Goal: Task Accomplishment & Management: Use online tool/utility

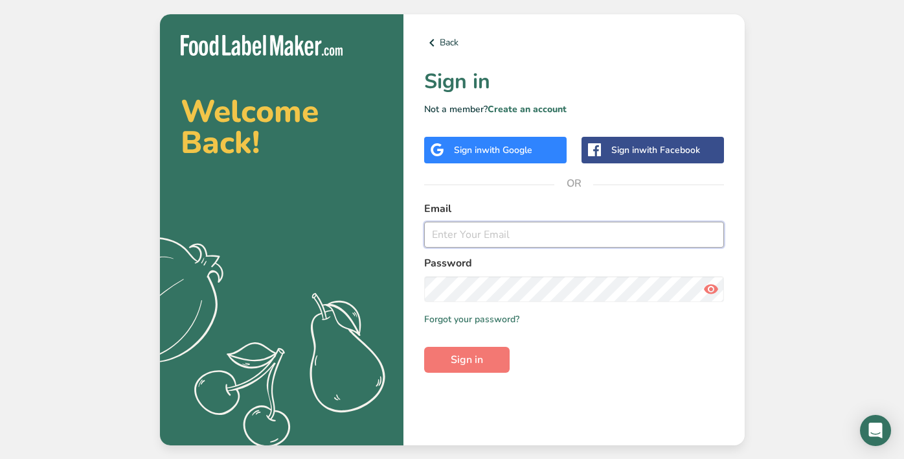
type input "hello@chefees.co.uk"
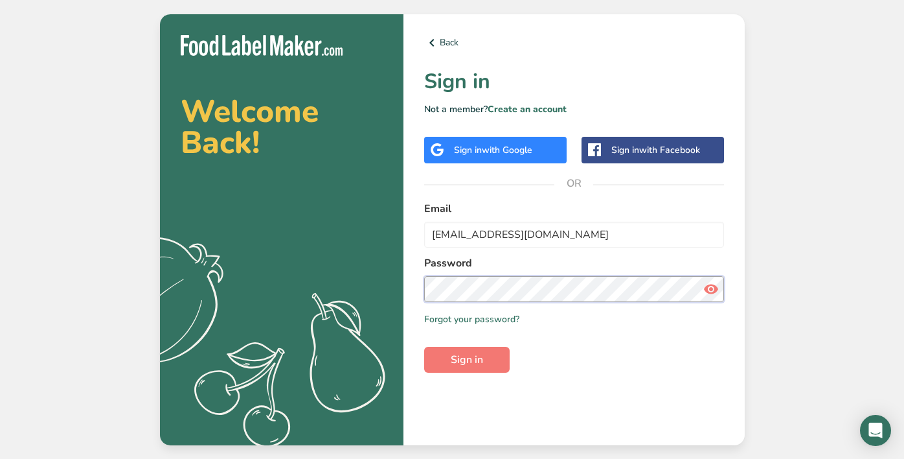
click at [466, 359] on button "Sign in" at bounding box center [467, 360] width 86 height 26
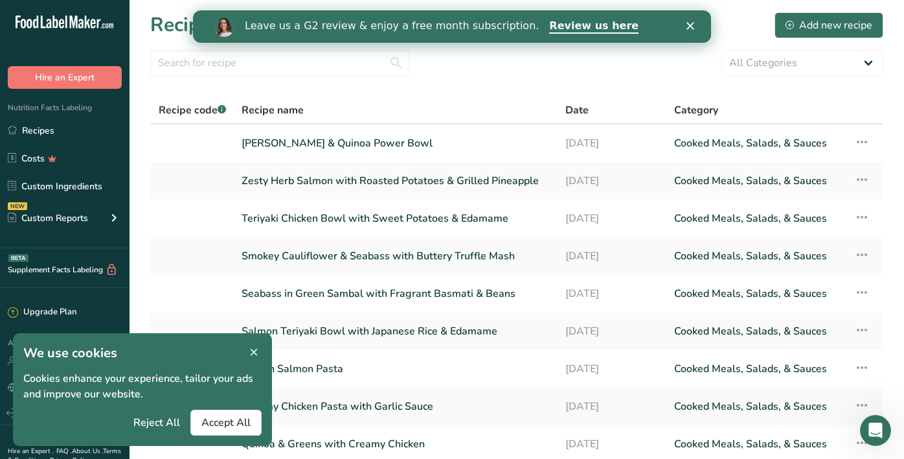
click at [699, 26] on div "Close" at bounding box center [693, 26] width 13 height 8
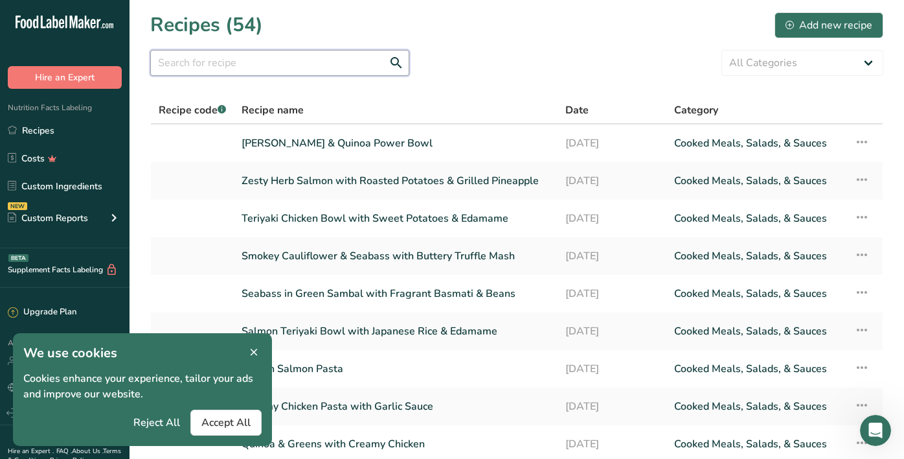
click at [288, 63] on input "text" at bounding box center [279, 63] width 259 height 26
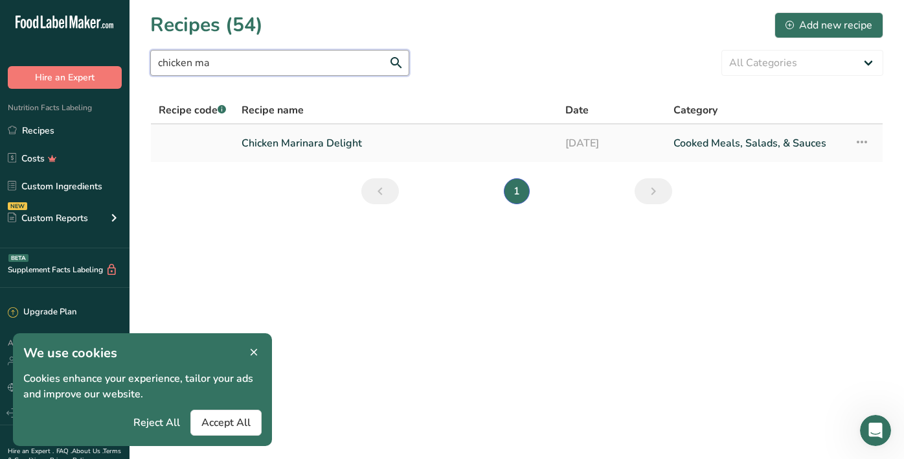
type input "chicken ma"
click at [297, 143] on link "Chicken Marinara Delight" at bounding box center [396, 143] width 308 height 27
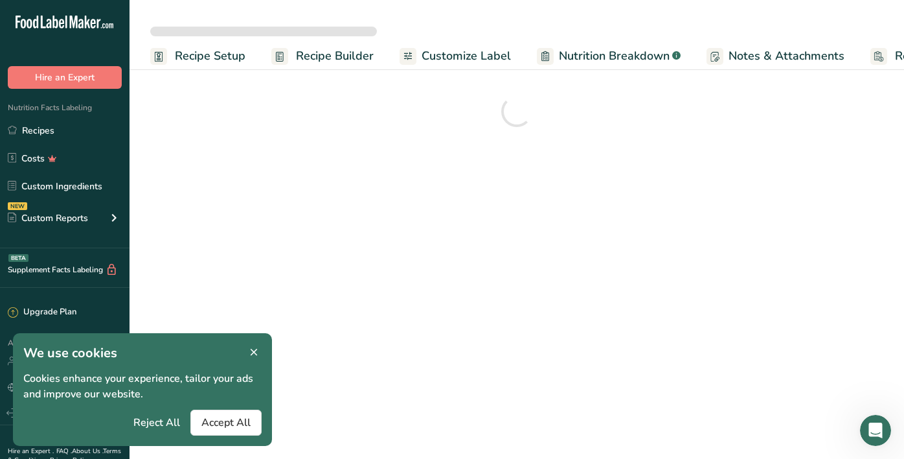
click at [157, 426] on span "Reject All" at bounding box center [156, 423] width 47 height 16
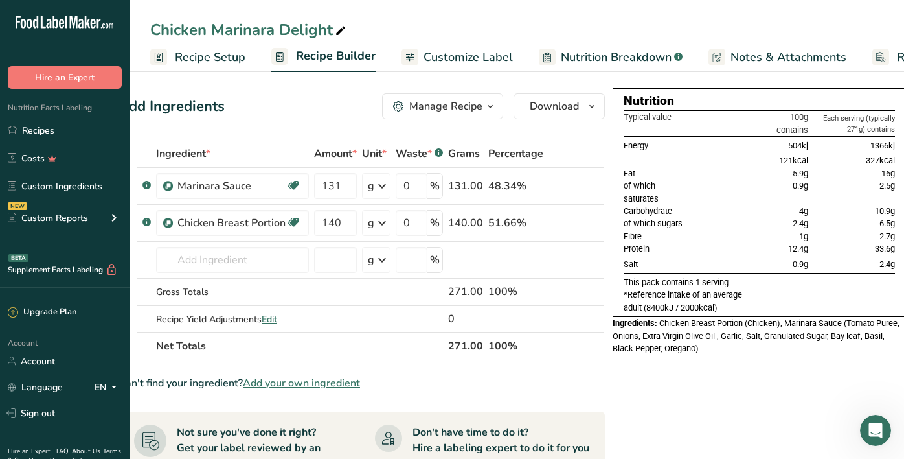
scroll to position [0, 31]
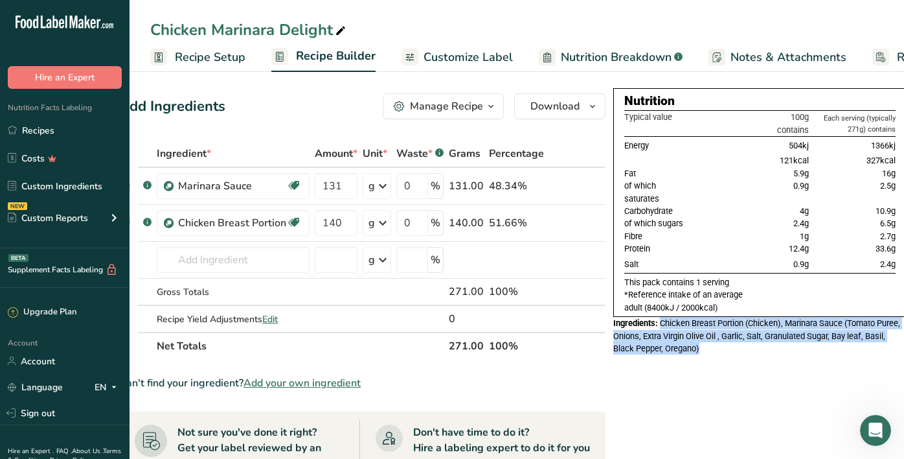
drag, startPoint x: 660, startPoint y: 321, endPoint x: 700, endPoint y: 341, distance: 44.6
click at [700, 341] on div "Ingredients: Chicken Breast Portion (Chicken), Marinara Sauce (Tomato Puree, On…" at bounding box center [759, 336] width 293 height 38
copy div "Chicken Breast Portion (Chicken), Marinara Sauce (Tomato Puree, Onions, Extra V…"
click at [71, 129] on link "Recipes" at bounding box center [65, 130] width 130 height 25
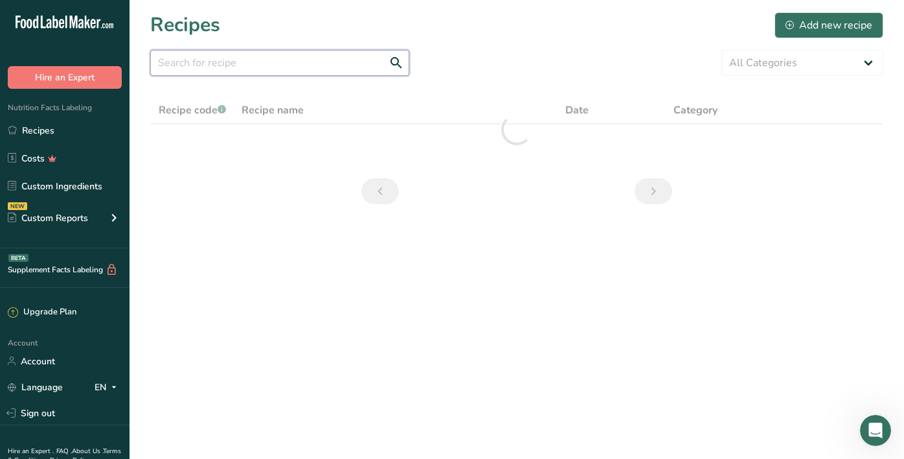
click at [319, 64] on input "text" at bounding box center [279, 63] width 259 height 26
type input "c"
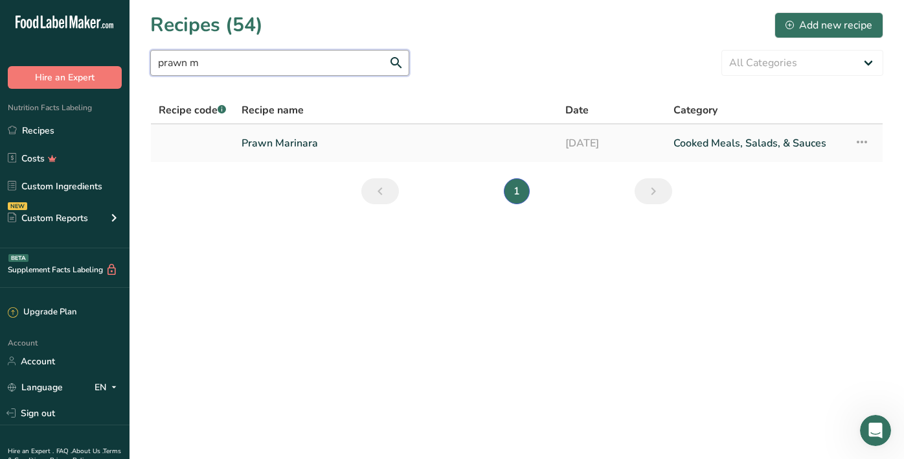
type input "prawn m"
click at [291, 140] on link "Prawn Marinara" at bounding box center [396, 143] width 308 height 27
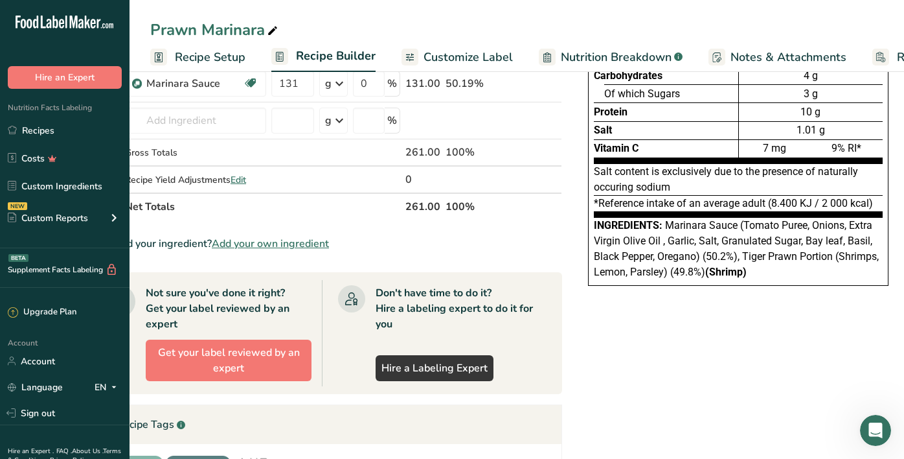
scroll to position [0, 62]
drag, startPoint x: 663, startPoint y: 226, endPoint x: 760, endPoint y: 264, distance: 104.4
click at [760, 264] on div "Ingredients: Marinara Sauce (Tomato Puree, Onions, Extra Virgin Olive Oil , Gar…" at bounding box center [739, 249] width 289 height 62
copy div "Marinara Sauce (Tomato Puree, Onions, Extra Virgin Olive Oil , Garlic, Salt, Gr…"
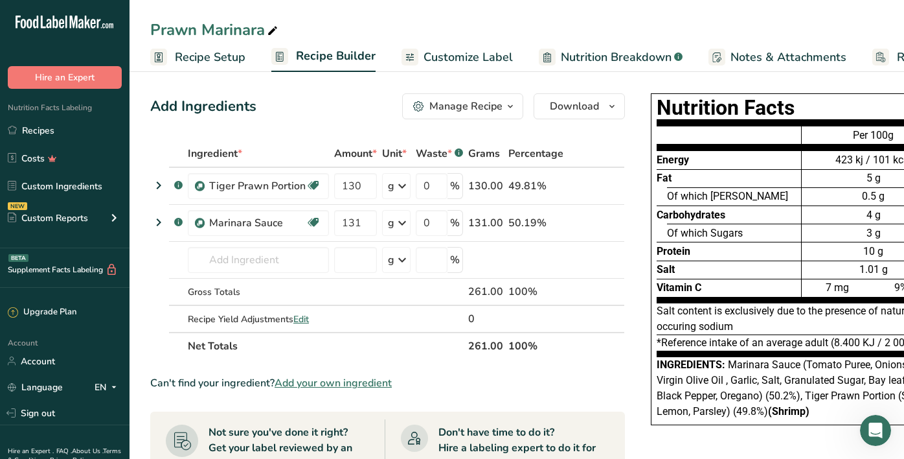
scroll to position [0, 1]
click at [234, 63] on span "Recipe Setup" at bounding box center [210, 57] width 71 height 17
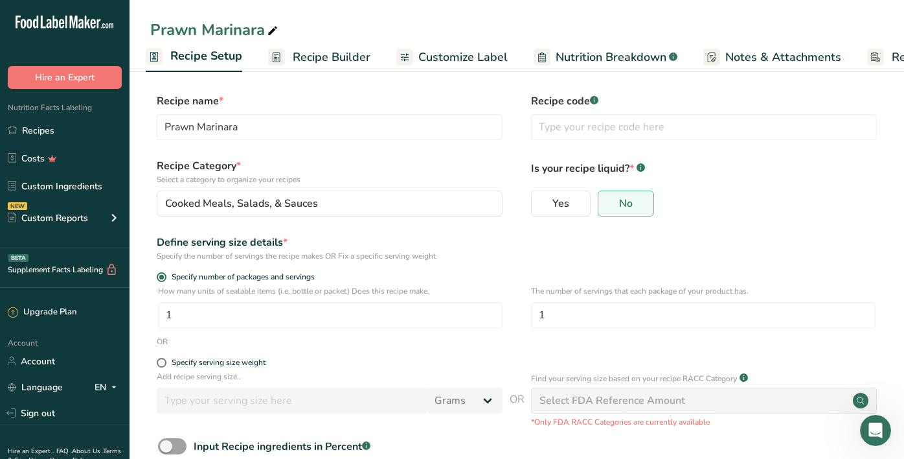
click at [308, 59] on span "Recipe Builder" at bounding box center [332, 57] width 78 height 17
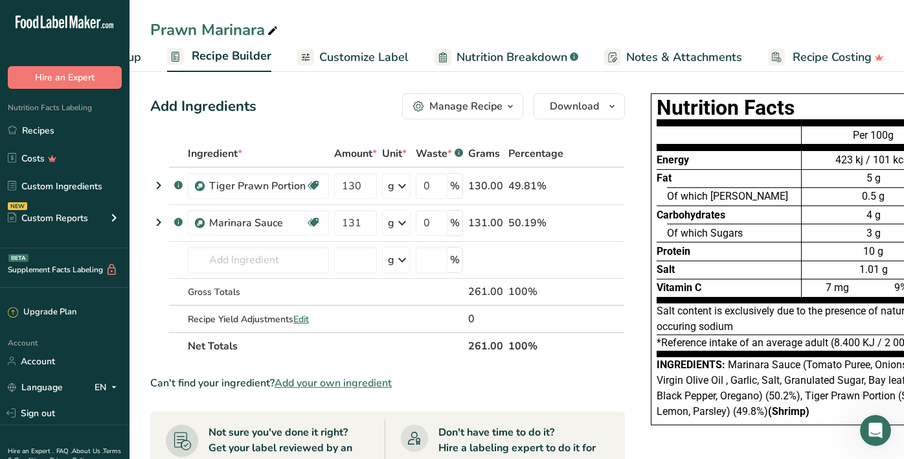
click at [487, 62] on span "Nutrition Breakdown" at bounding box center [512, 57] width 111 height 17
select select "Calories"
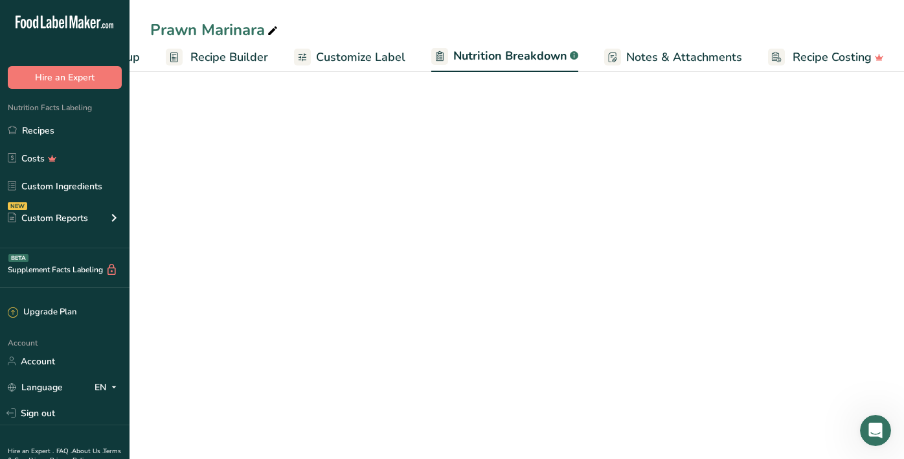
click at [367, 59] on span "Customize Label" at bounding box center [360, 57] width 89 height 17
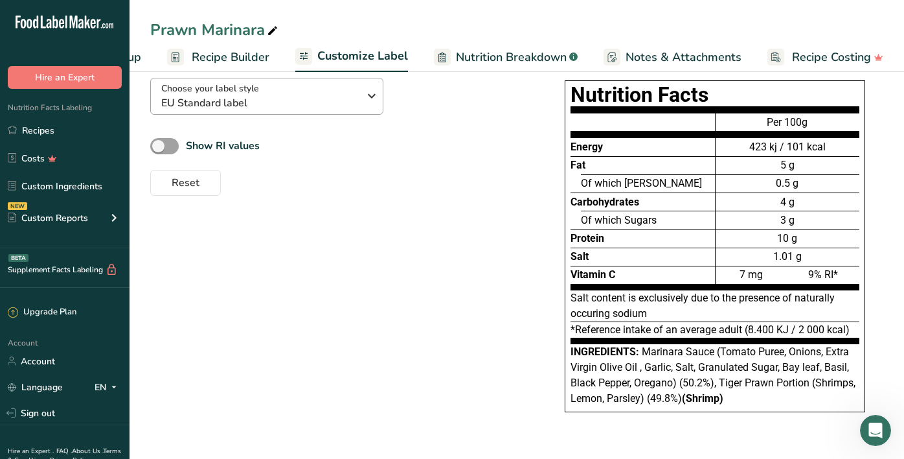
scroll to position [93, 0]
click at [319, 115] on div "Choose your label style EU Standard label USA (FDA) Standard FDA label Tabular …" at bounding box center [338, 131] width 376 height 128
click at [321, 106] on span "EU Standard label" at bounding box center [260, 103] width 198 height 16
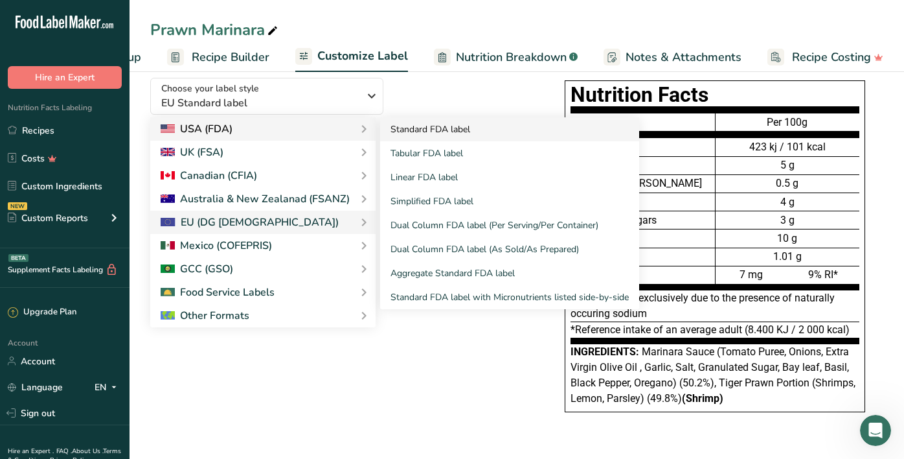
click at [418, 131] on link "Standard FDA label" at bounding box center [509, 129] width 259 height 24
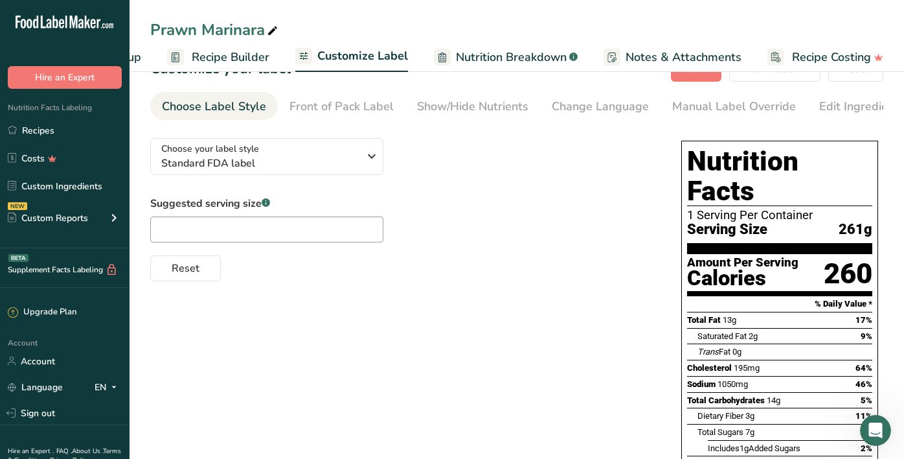
scroll to position [30, 0]
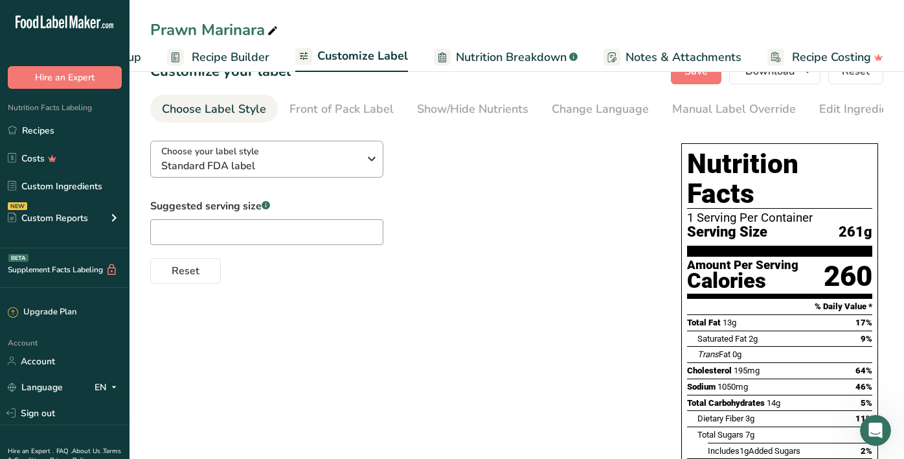
click at [310, 153] on div "Choose your label style Standard FDA label" at bounding box center [260, 158] width 198 height 29
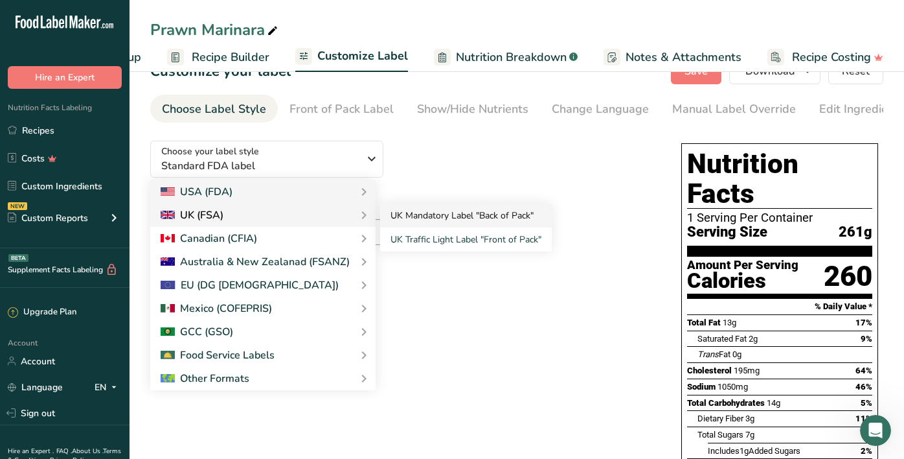
click at [435, 217] on link "UK Mandatory Label "Back of Pack"" at bounding box center [466, 215] width 172 height 24
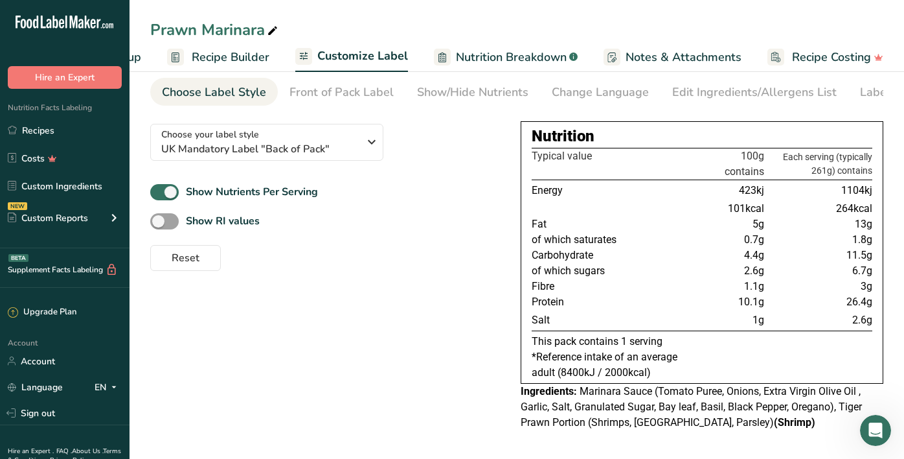
scroll to position [50, 0]
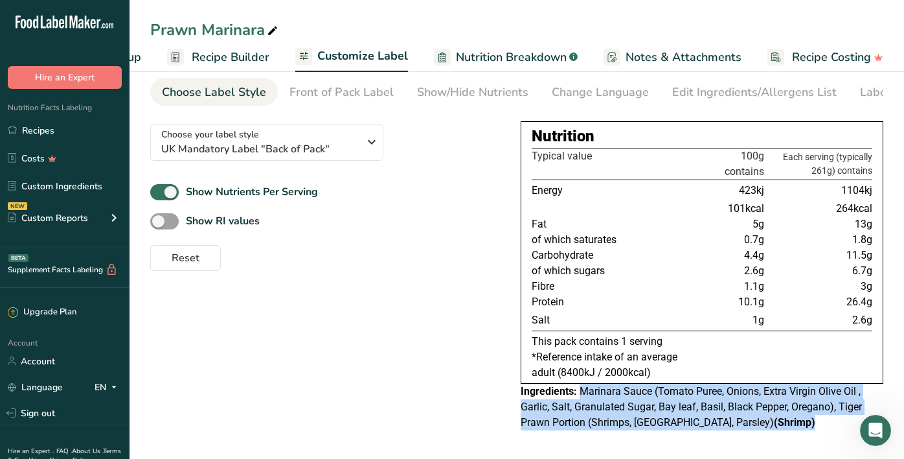
drag, startPoint x: 582, startPoint y: 391, endPoint x: 756, endPoint y: 422, distance: 176.3
click at [756, 422] on div "Ingredients: Marinara Sauce (Tomato Puree, Onions, Extra Virgin Olive Oil , Gar…" at bounding box center [702, 406] width 363 height 47
copy div "Marinara Sauce (Tomato Puree, Onions, Extra Virgin Olive Oil , Garlic, Salt, Gr…"
click at [110, 123] on link "Recipes" at bounding box center [65, 130] width 130 height 25
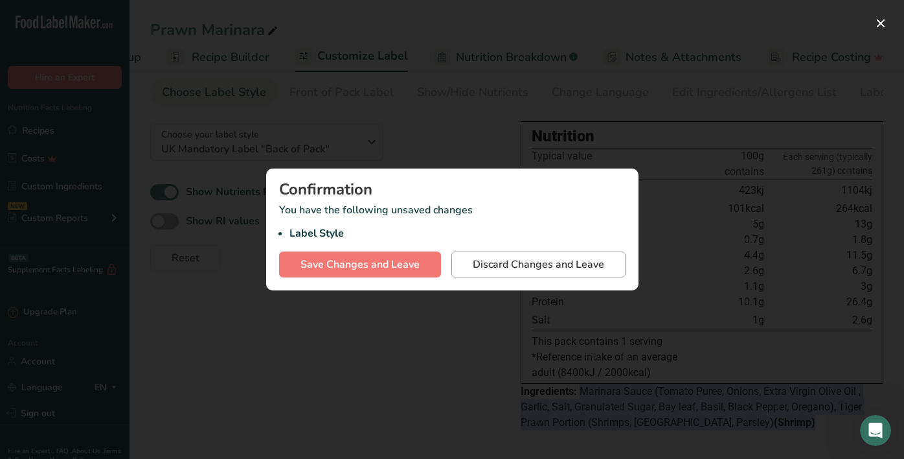
click at [512, 266] on span "Discard Changes and Leave" at bounding box center [538, 265] width 131 height 16
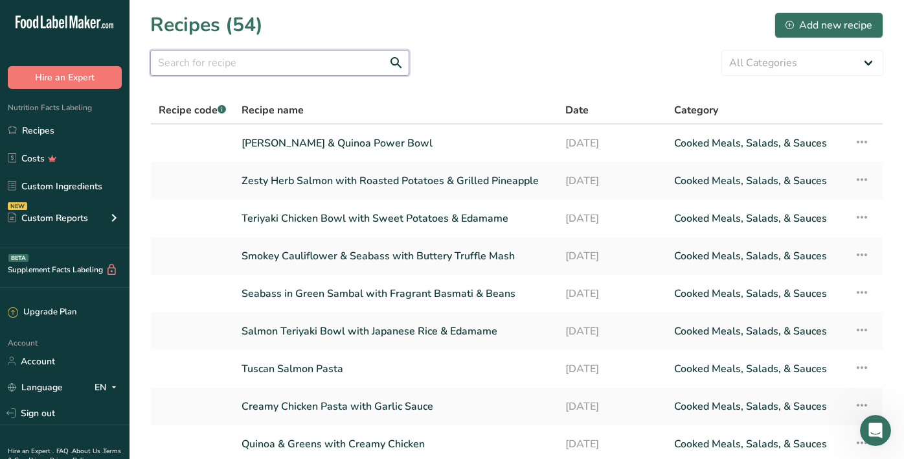
click at [251, 66] on input "text" at bounding box center [279, 63] width 259 height 26
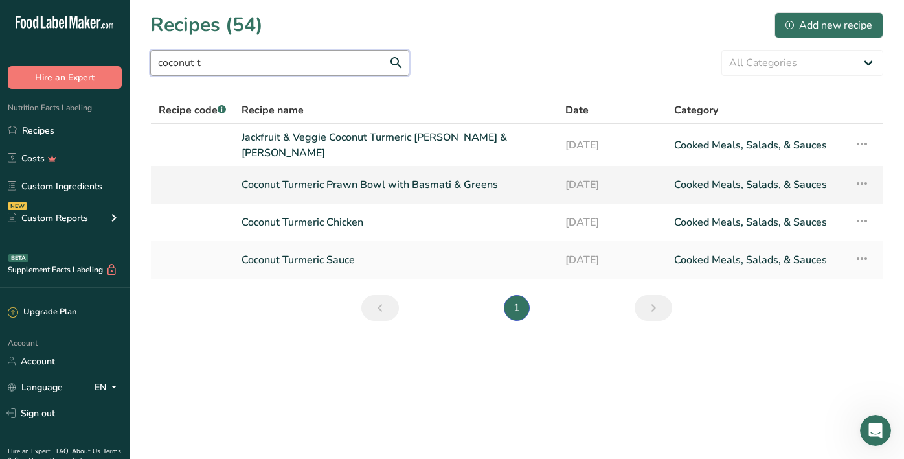
scroll to position [1, 0]
type input "coconut t"
click at [374, 178] on link "Coconut Turmeric Prawn Bowl with Basmati & Greens" at bounding box center [396, 184] width 308 height 27
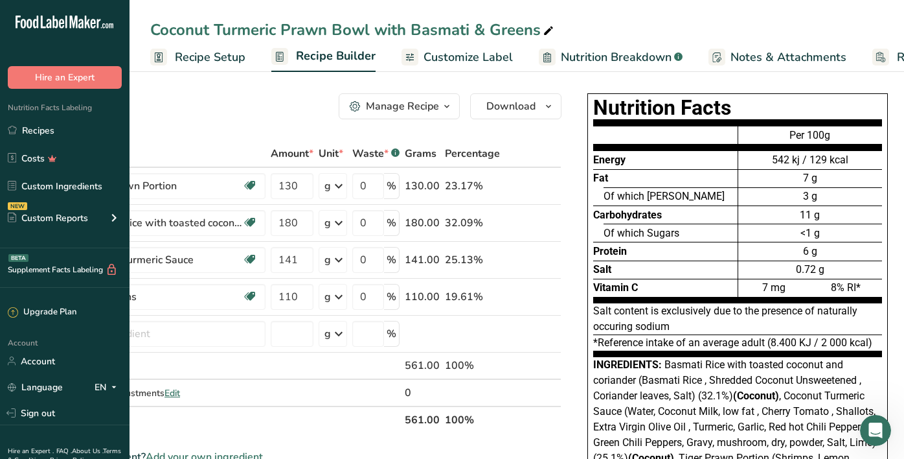
click at [458, 56] on span "Customize Label" at bounding box center [468, 57] width 89 height 17
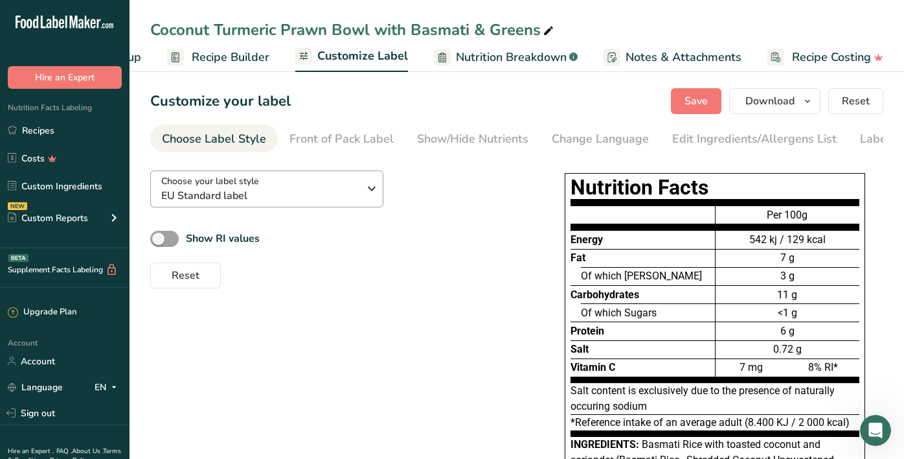
click at [294, 192] on span "EU Standard label" at bounding box center [260, 196] width 198 height 16
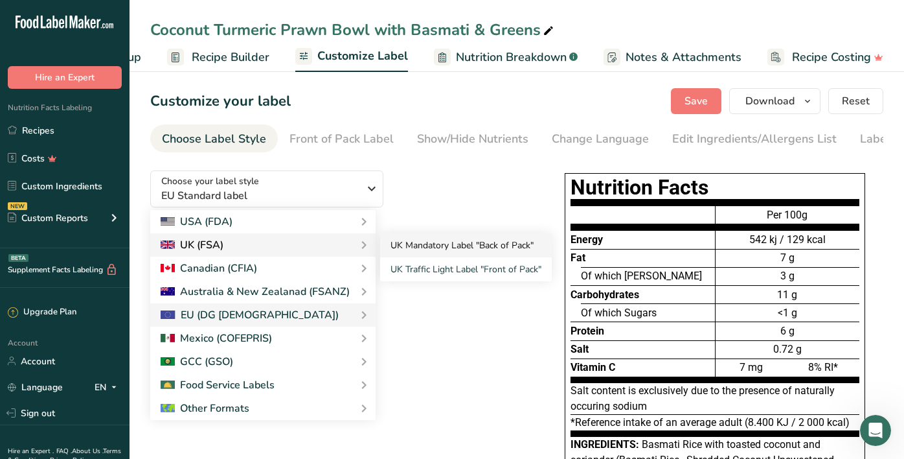
click at [396, 247] on link "UK Mandatory Label "Back of Pack"" at bounding box center [466, 245] width 172 height 24
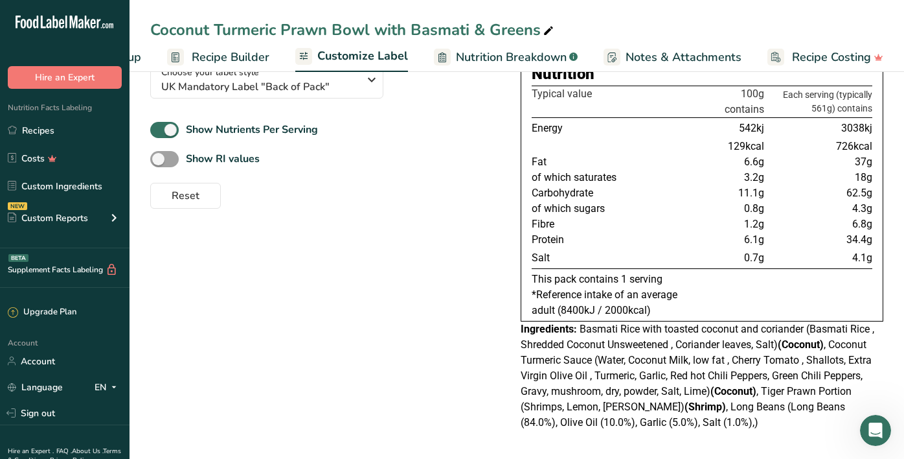
scroll to position [82, 0]
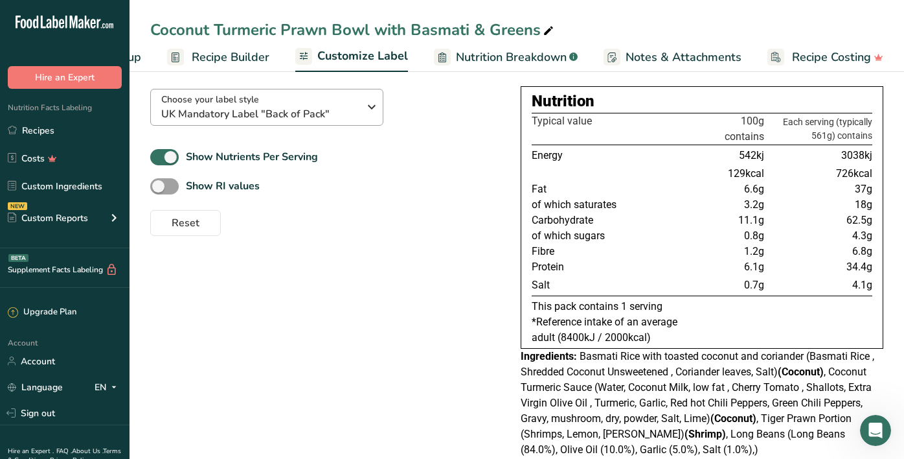
click at [356, 119] on span "UK Mandatory Label "Back of Pack"" at bounding box center [260, 114] width 198 height 16
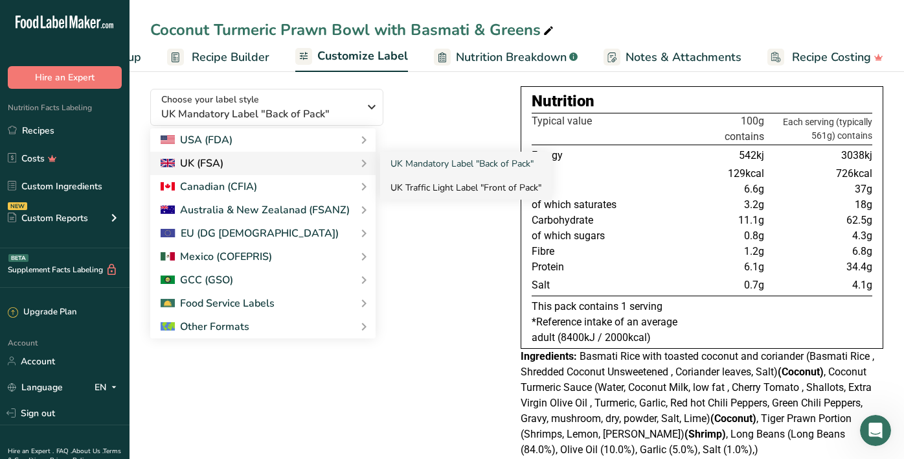
click at [439, 186] on link "UK Traffic Light Label "Front of Pack"" at bounding box center [466, 188] width 172 height 24
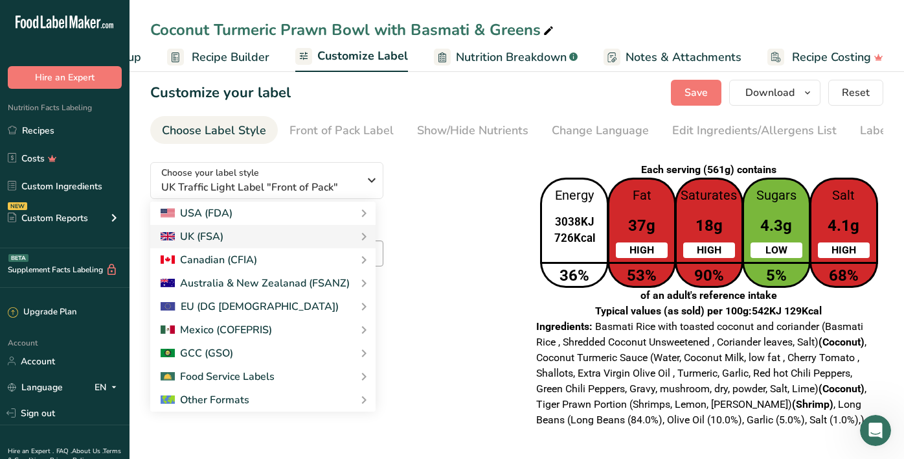
scroll to position [5, 0]
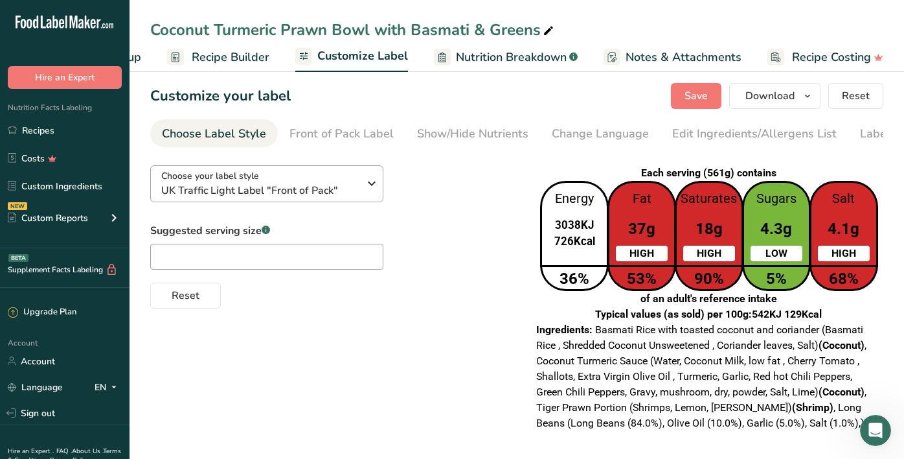
click at [314, 172] on div "Choose your label style UK Traffic Light Label "Front of Pack"" at bounding box center [260, 183] width 198 height 29
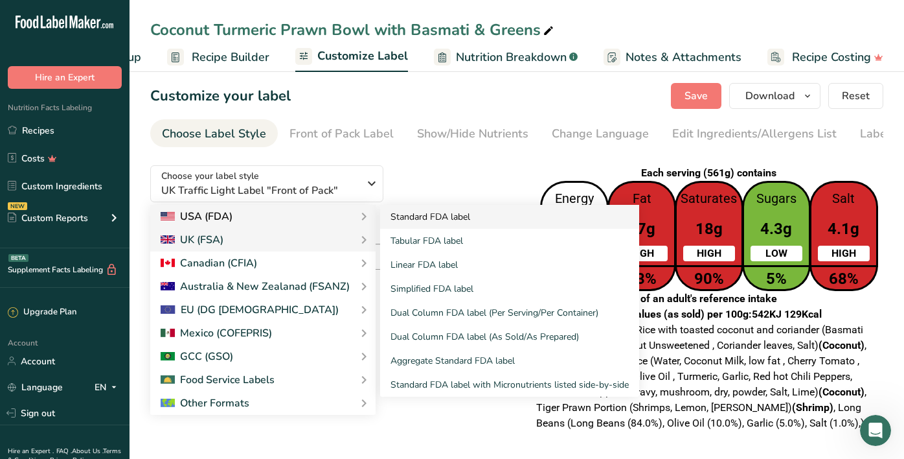
click at [421, 225] on link "Standard FDA label" at bounding box center [509, 217] width 259 height 24
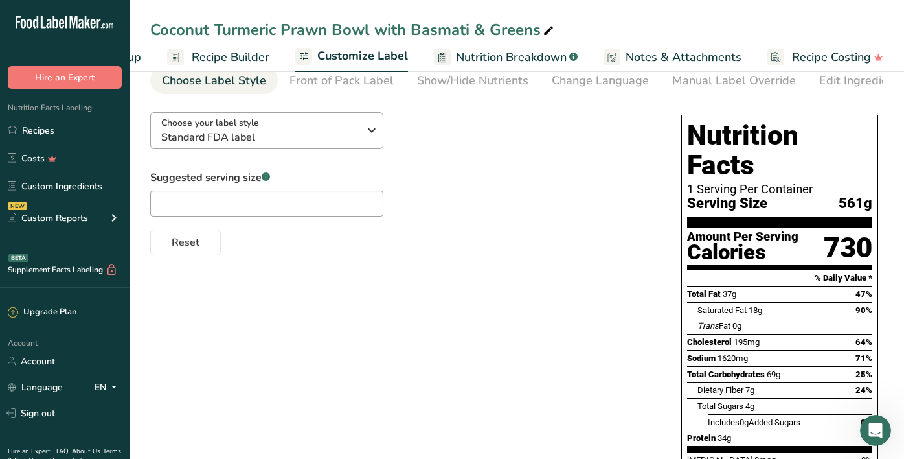
scroll to position [56, 0]
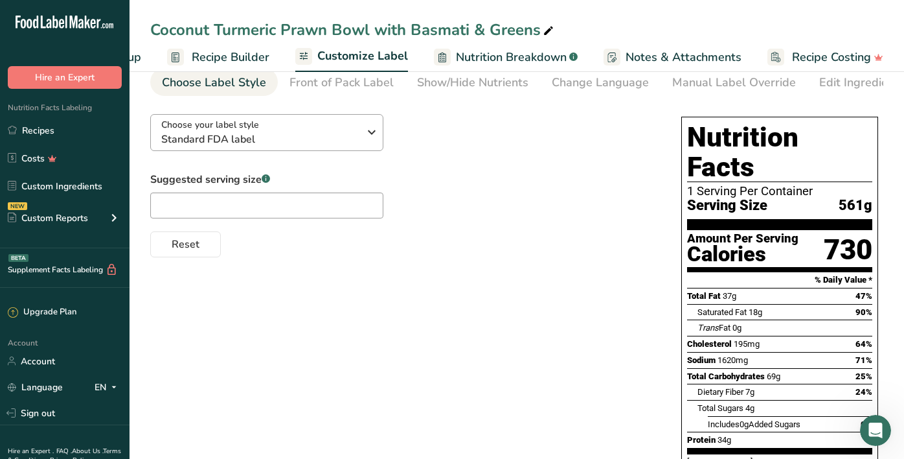
click at [306, 130] on div "Choose your label style Standard FDA label" at bounding box center [260, 132] width 198 height 29
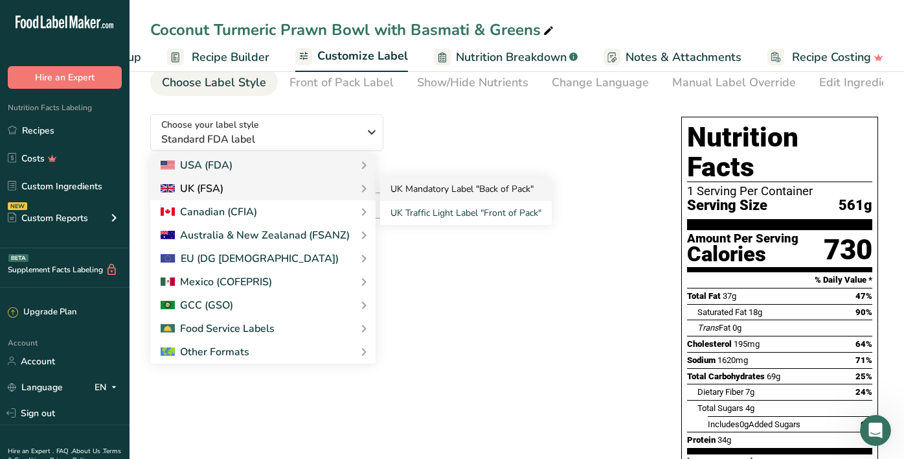
click at [424, 192] on link "UK Mandatory Label "Back of Pack"" at bounding box center [466, 189] width 172 height 24
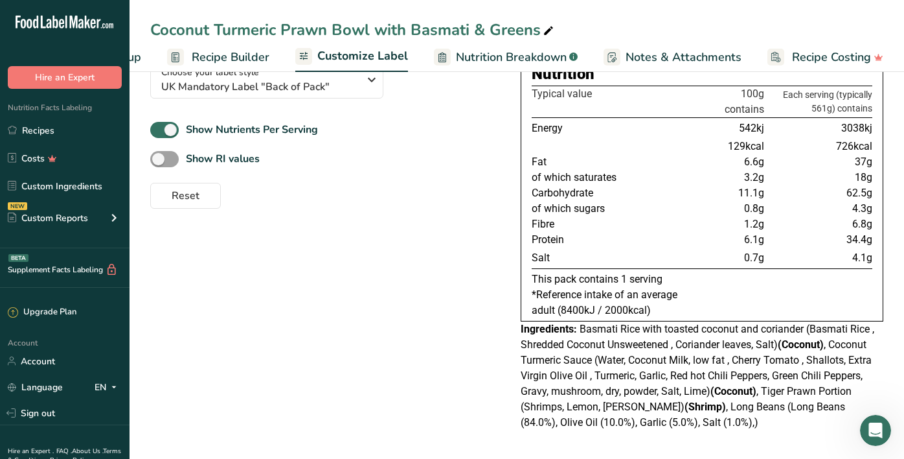
scroll to position [112, 0]
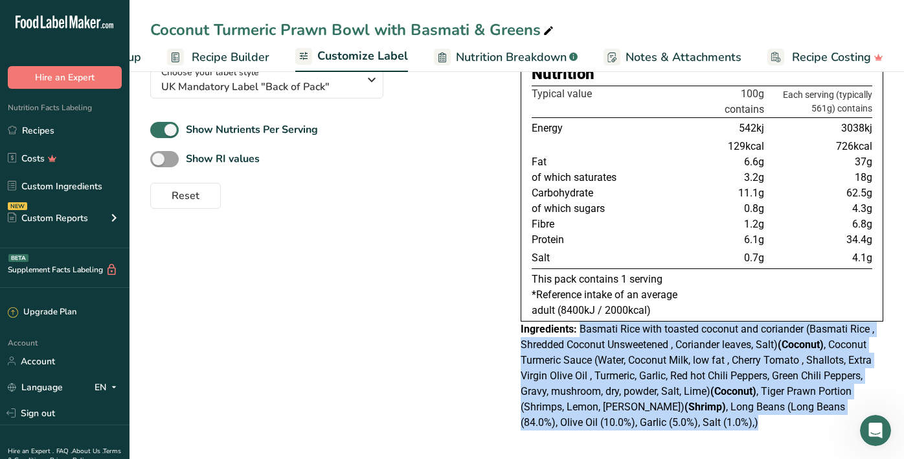
drag, startPoint x: 580, startPoint y: 331, endPoint x: 685, endPoint y: 419, distance: 137.5
click at [685, 419] on div "Ingredients: Basmati Rice with toasted coconut and coriander (Basmati Rice , Sh…" at bounding box center [702, 375] width 363 height 109
copy div "Basmati Rice with toasted coconut and coriander (Basmati Rice , Shredded Coconu…"
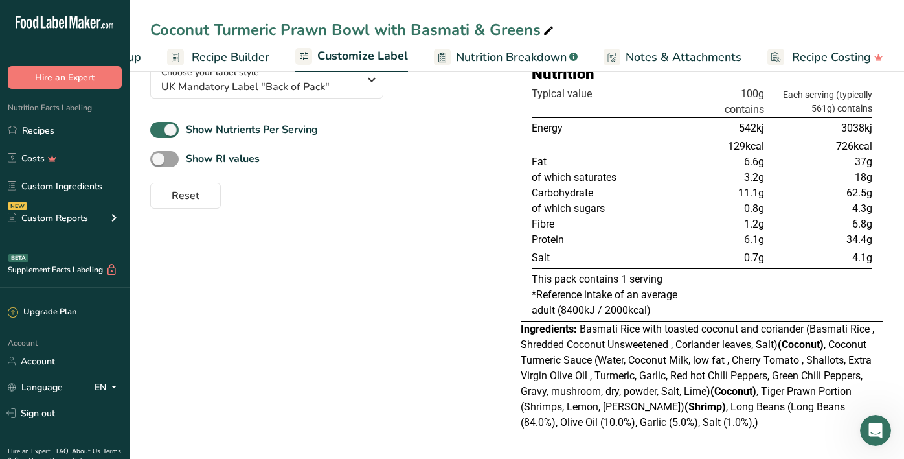
click at [469, 325] on div "Choose your label style UK Mandatory Label "Back of Pack" USA (FDA) Standard FD…" at bounding box center [516, 244] width 733 height 387
click at [89, 127] on link "Recipes" at bounding box center [65, 130] width 130 height 25
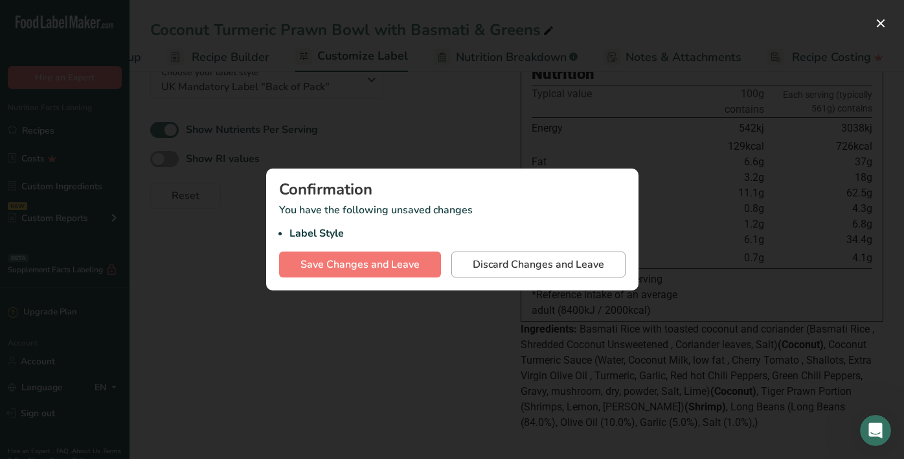
click at [512, 266] on span "Discard Changes and Leave" at bounding box center [538, 265] width 131 height 16
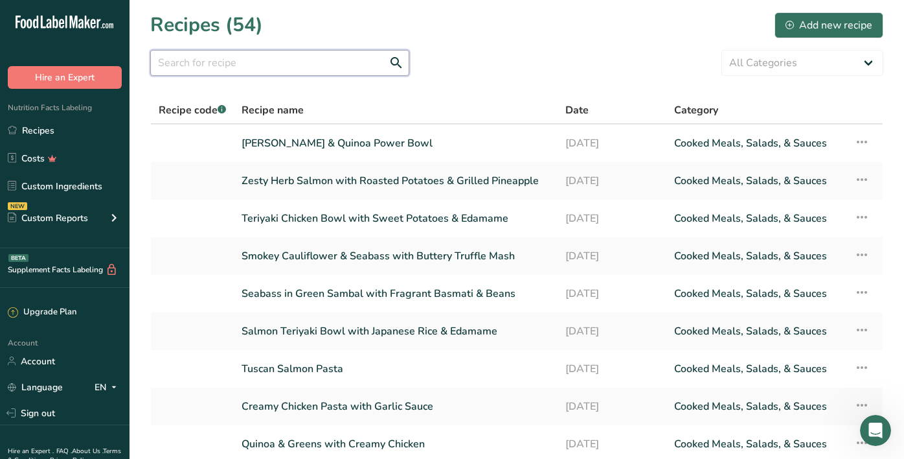
click at [273, 62] on input "text" at bounding box center [279, 63] width 259 height 26
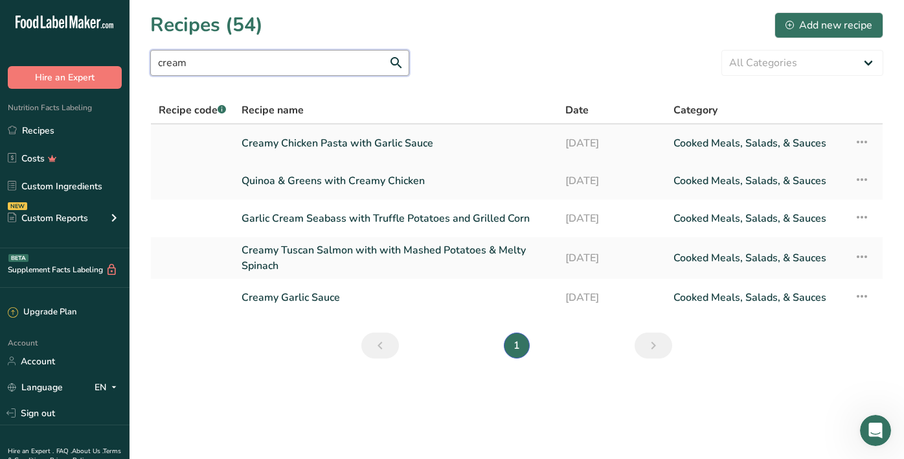
type input "cream"
click at [339, 140] on link "Creamy Chicken Pasta with Garlic Sauce" at bounding box center [396, 143] width 308 height 27
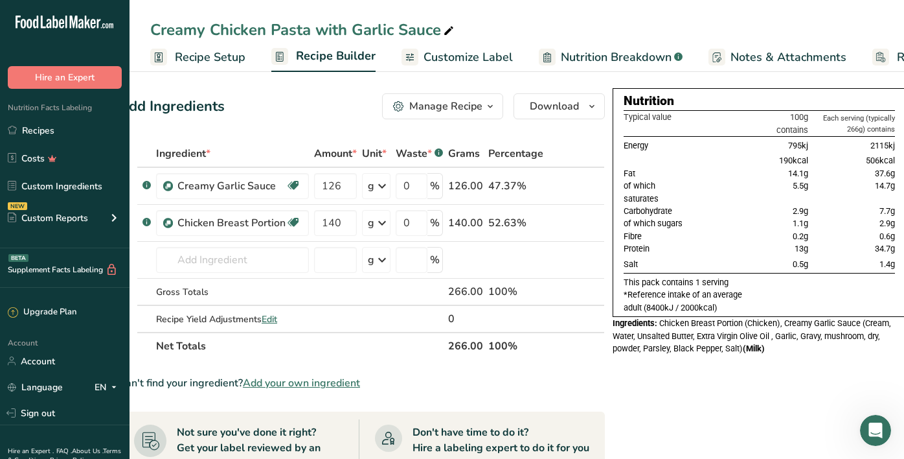
scroll to position [0, 31]
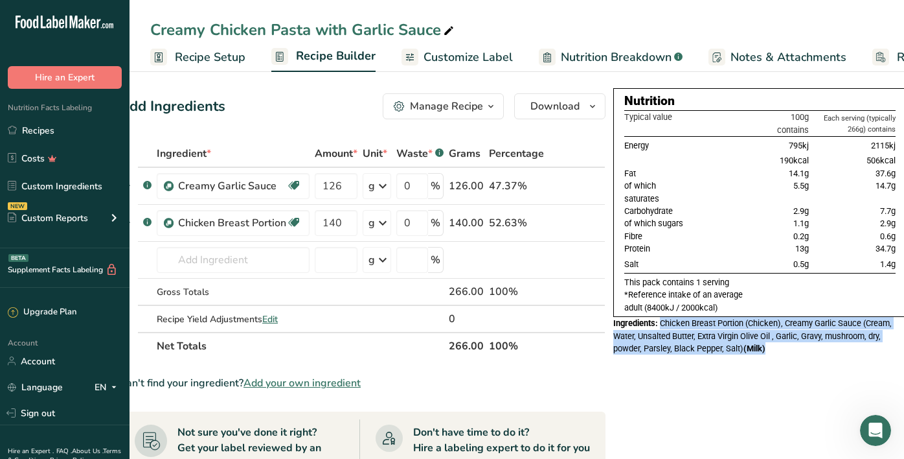
drag, startPoint x: 659, startPoint y: 321, endPoint x: 770, endPoint y: 341, distance: 111.9
click at [770, 341] on div "Ingredients: Chicken Breast Portion (Chicken), Creamy Garlic Sauce (Cream, Wate…" at bounding box center [759, 336] width 293 height 38
copy div "Chicken Breast Portion (Chicken), Creamy Garlic Sauce (Cream, Water, Unsalted B…"
drag, startPoint x: 63, startPoint y: 122, endPoint x: 273, endPoint y: 62, distance: 218.4
click at [63, 122] on link "Recipes" at bounding box center [65, 130] width 130 height 25
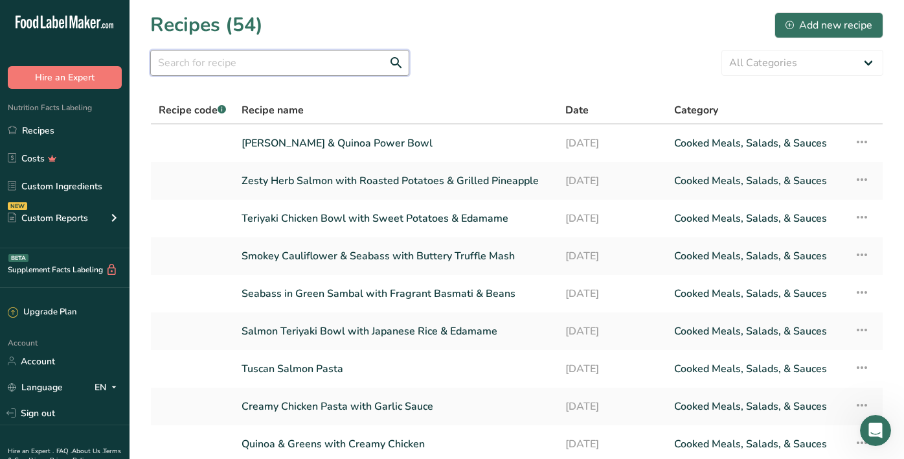
click at [263, 54] on input "text" at bounding box center [279, 63] width 259 height 26
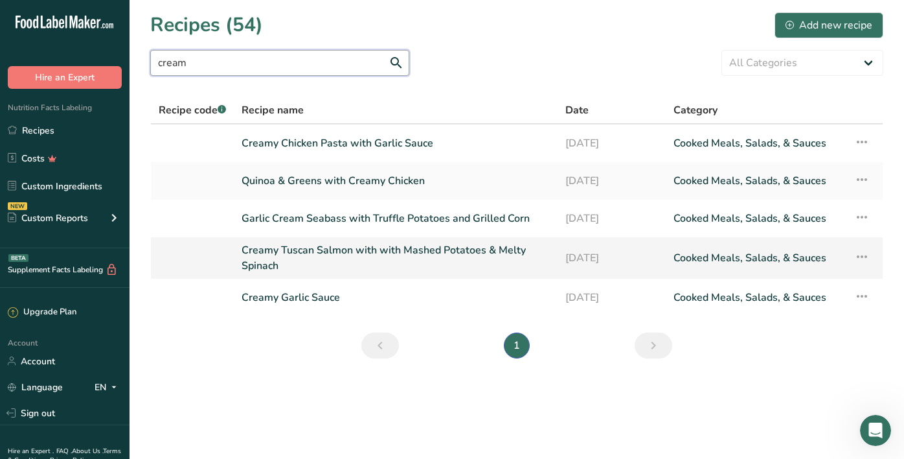
type input "cream"
click at [327, 244] on link "Creamy Tuscan Salmon with with Mashed Potatoes & Melty Spinach" at bounding box center [396, 257] width 308 height 31
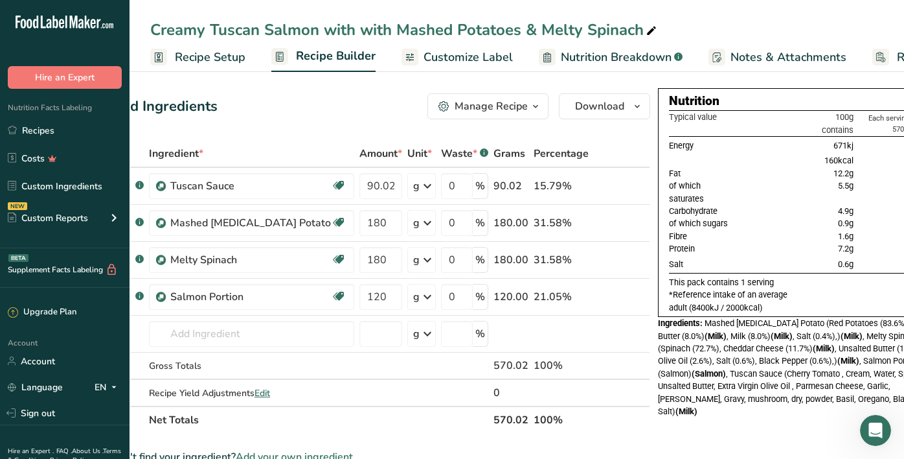
scroll to position [0, 38]
click at [453, 62] on span "Customize Label" at bounding box center [468, 57] width 89 height 17
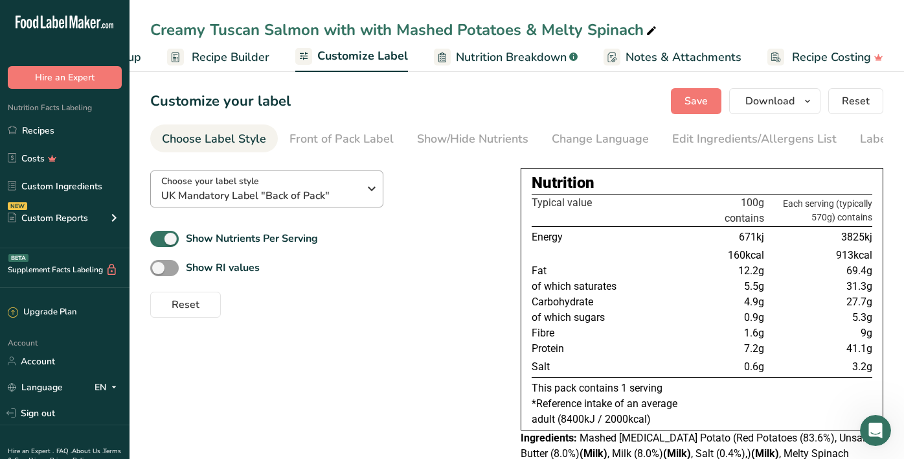
click at [334, 190] on span "UK Mandatory Label "Back of Pack"" at bounding box center [260, 196] width 198 height 16
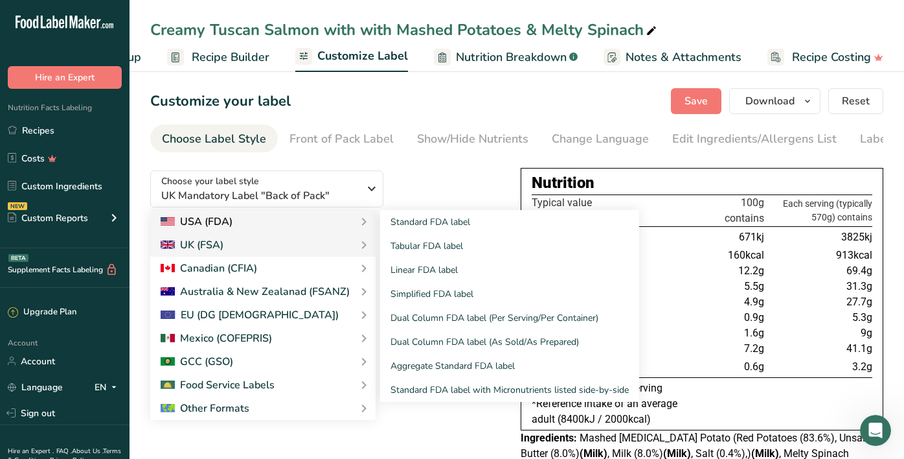
click at [308, 222] on div "USA (FDA)" at bounding box center [263, 222] width 205 height 16
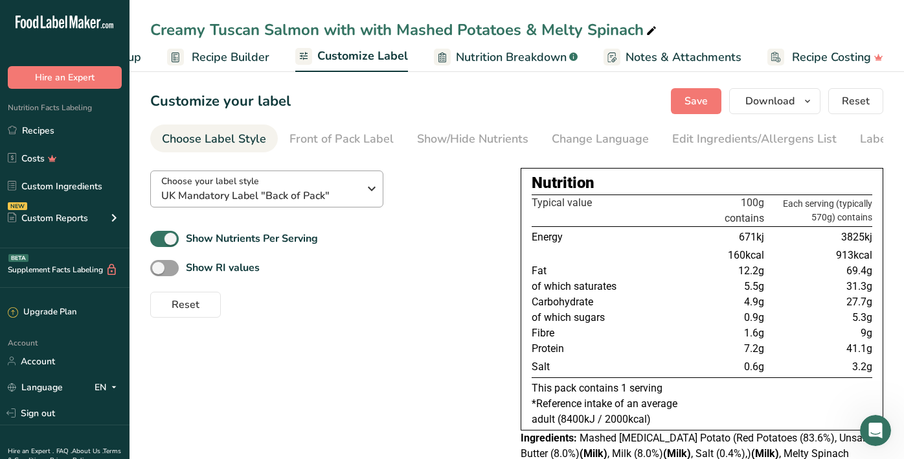
click at [317, 188] on span "UK Mandatory Label "Back of Pack"" at bounding box center [260, 196] width 198 height 16
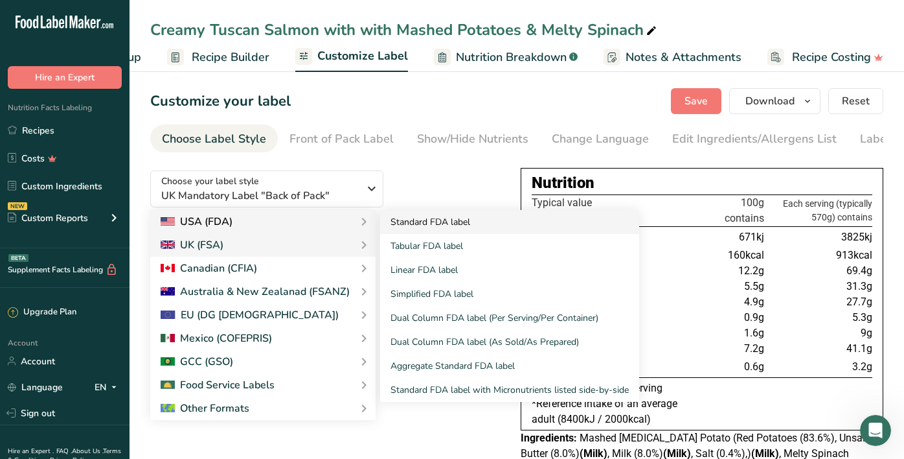
click at [402, 224] on link "Standard FDA label" at bounding box center [509, 222] width 259 height 24
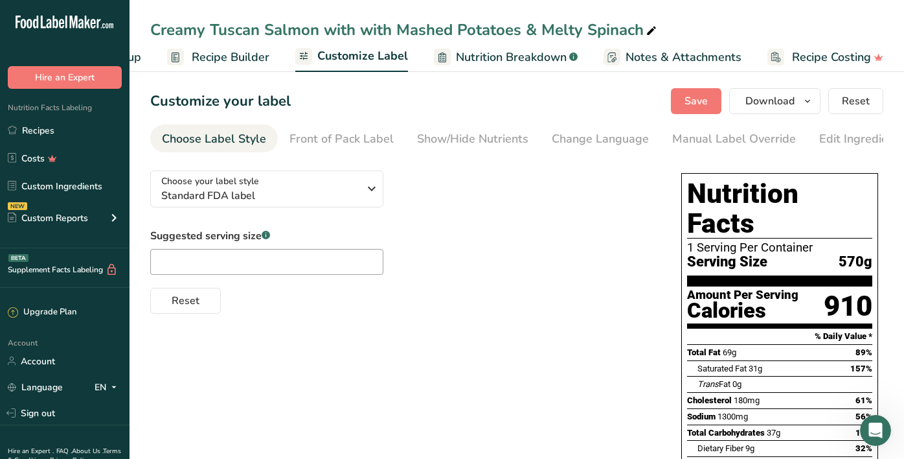
click at [465, 220] on div "Choose your label style Standard FDA label USA (FDA) Standard FDA label Tabular…" at bounding box center [402, 237] width 505 height 154
click at [302, 177] on div "Choose your label style Standard FDA label" at bounding box center [260, 188] width 198 height 29
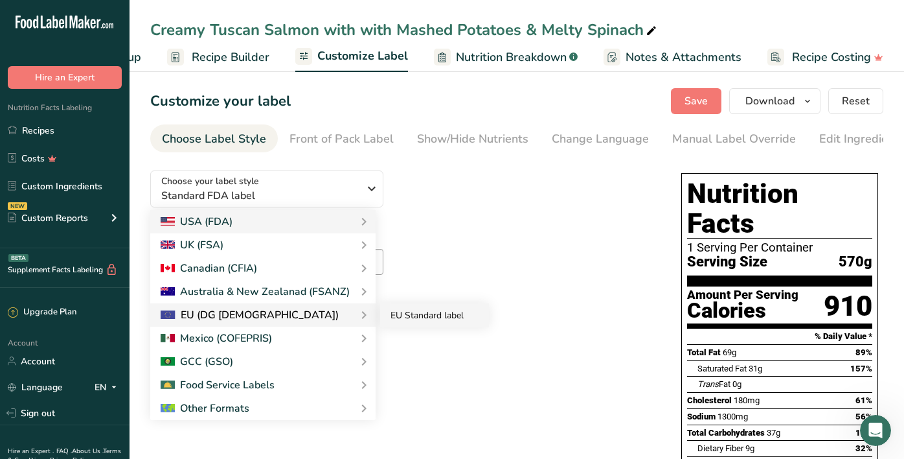
click at [468, 310] on link "EU Standard label" at bounding box center [434, 315] width 109 height 24
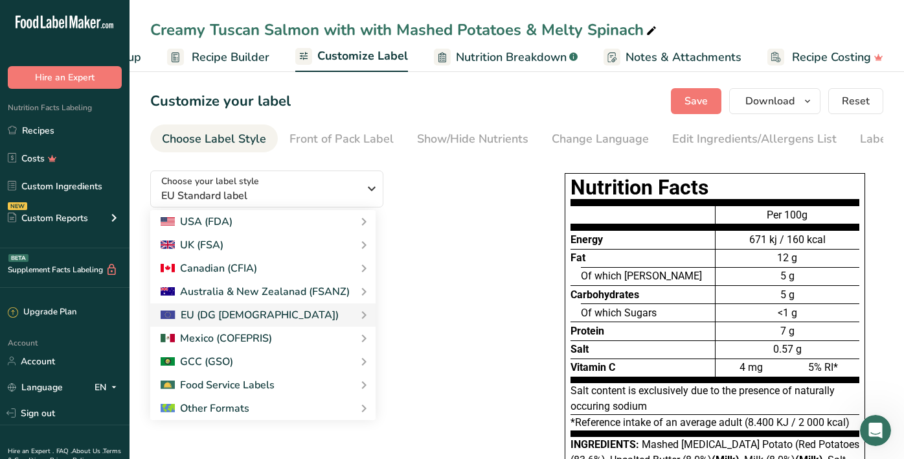
click at [0, 0] on link "EU Standard label" at bounding box center [0, 0] width 0 height 0
click at [321, 160] on div "Choose your label style EU Standard label USA (FDA) Standard FDA label Tabular …" at bounding box center [338, 224] width 376 height 128
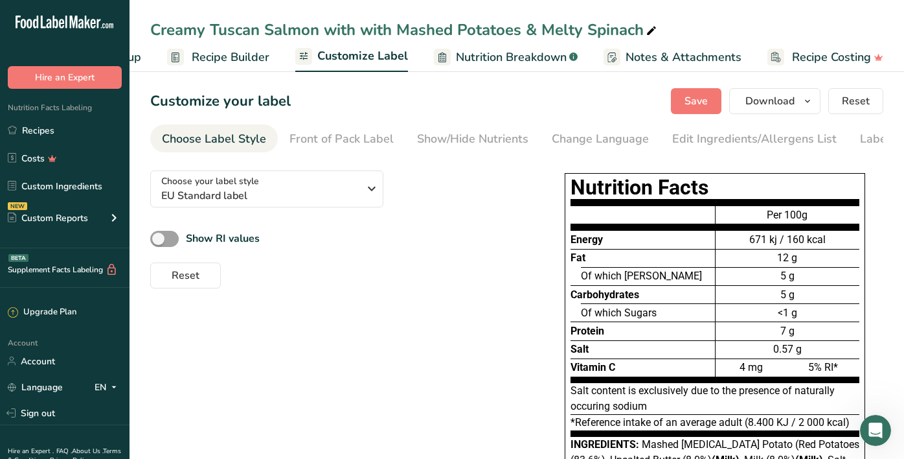
scroll to position [97, 0]
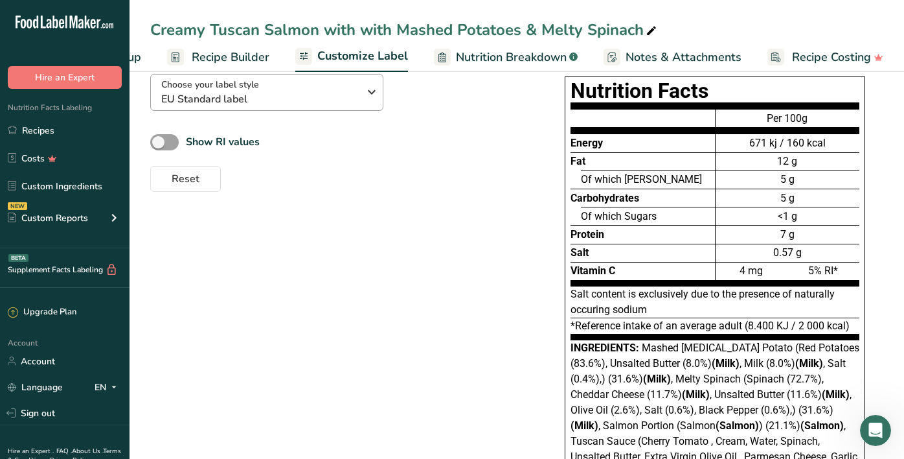
drag, startPoint x: 291, startPoint y: 93, endPoint x: 288, endPoint y: 99, distance: 6.7
click at [291, 94] on div "Choose your label style EU Standard label" at bounding box center [260, 92] width 198 height 29
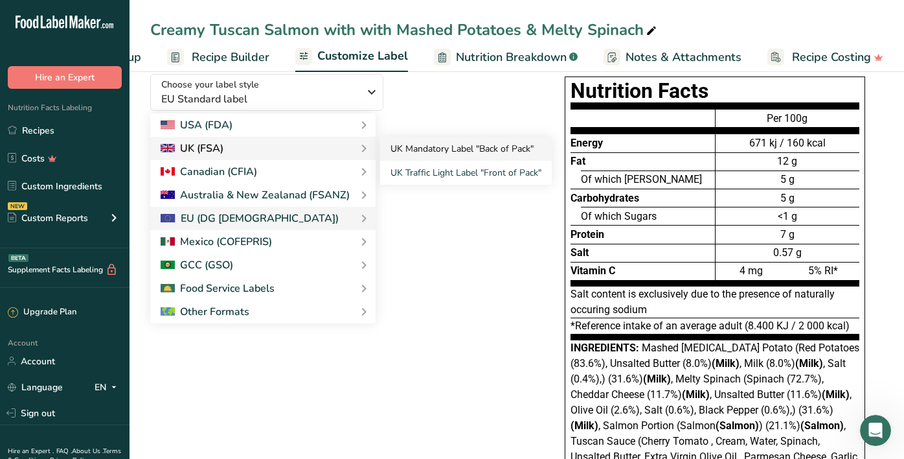
click at [459, 151] on link "UK Mandatory Label "Back of Pack"" at bounding box center [466, 149] width 172 height 24
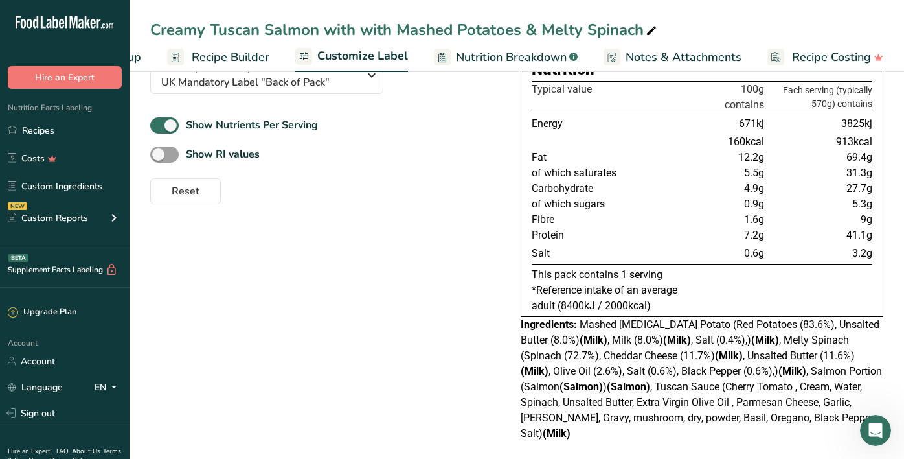
scroll to position [112, 0]
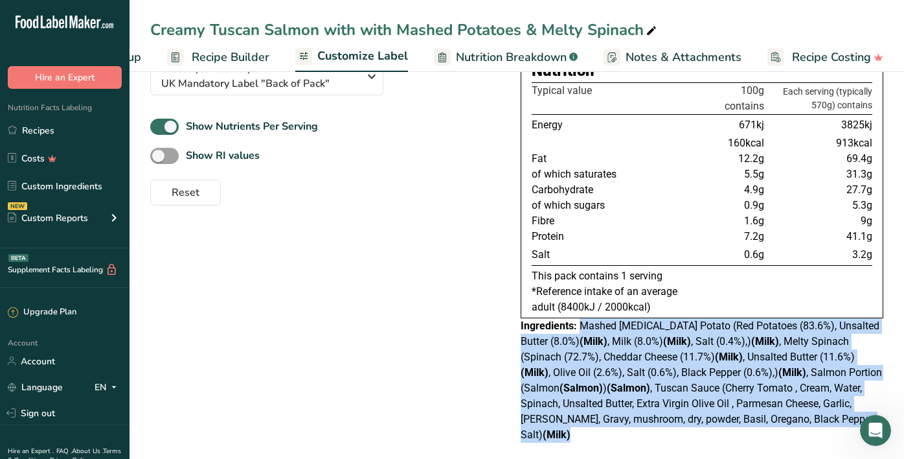
drag, startPoint x: 580, startPoint y: 329, endPoint x: 854, endPoint y: 422, distance: 288.8
click at [854, 422] on div "Ingredients: Mashed Red Skin Potato (Red Potatoes (83.6%), Unsalted Butter (8.0…" at bounding box center [702, 380] width 363 height 124
copy div "Mashed Red Skin Potato (Red Potatoes (83.6%), Unsalted Butter (8.0%) (Milk) , M…"
click at [72, 133] on link "Recipes" at bounding box center [65, 130] width 130 height 25
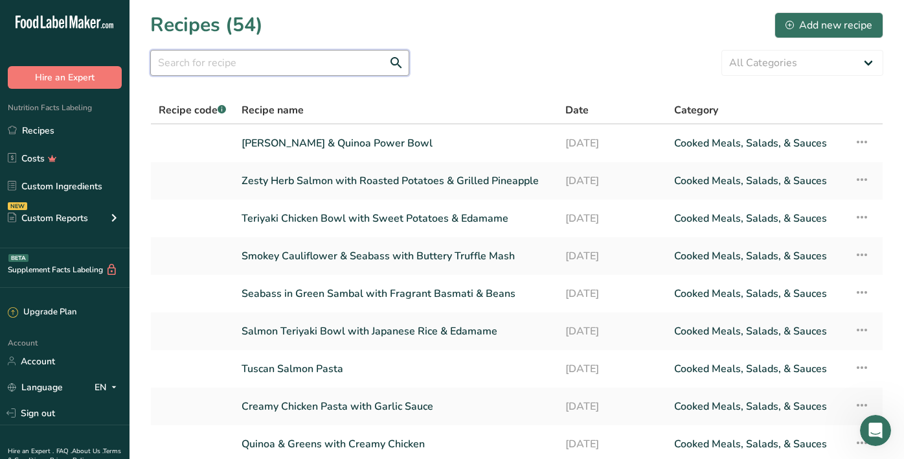
click at [210, 62] on input "text" at bounding box center [279, 63] width 259 height 26
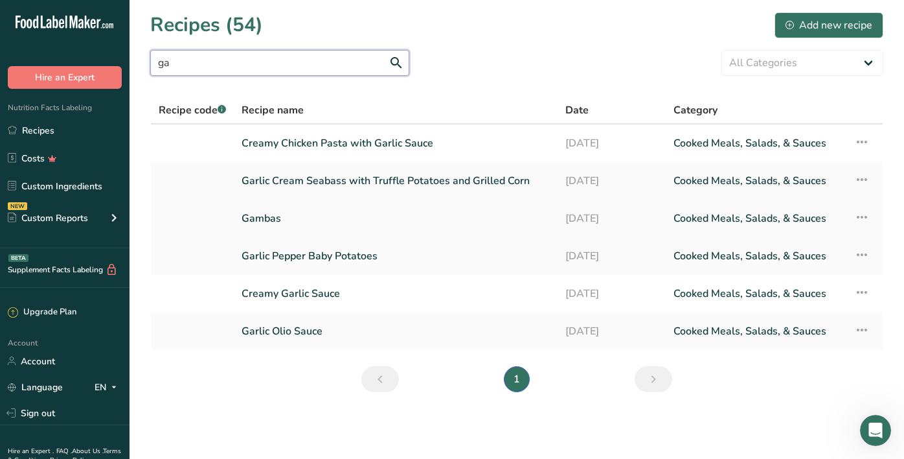
type input "ga"
click at [269, 214] on link "Gambas" at bounding box center [396, 218] width 308 height 27
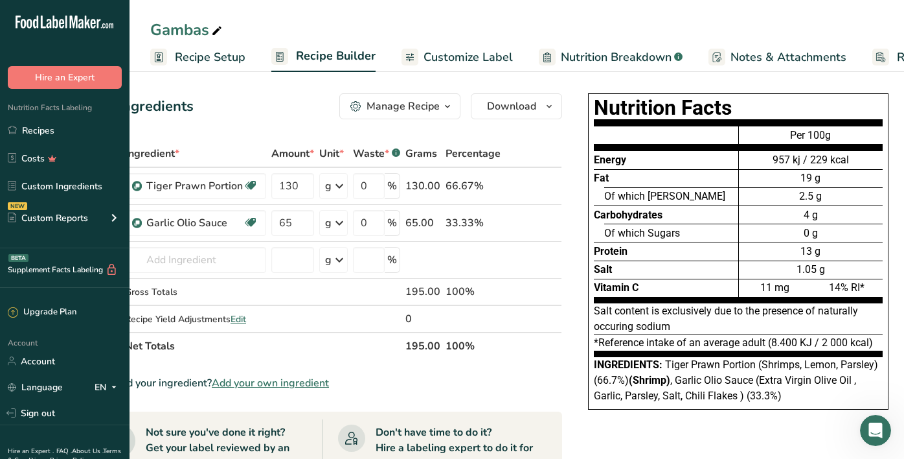
scroll to position [0, 62]
click at [469, 62] on span "Customize Label" at bounding box center [468, 57] width 89 height 17
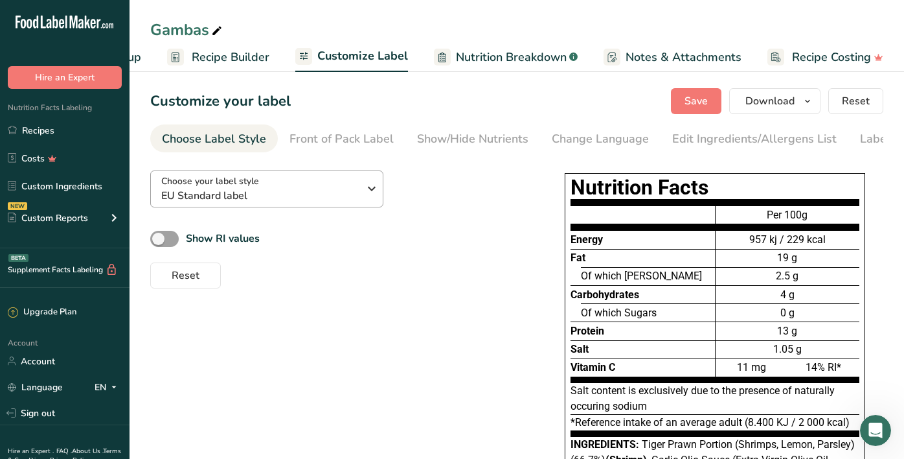
click at [356, 196] on span "EU Standard label" at bounding box center [260, 196] width 198 height 16
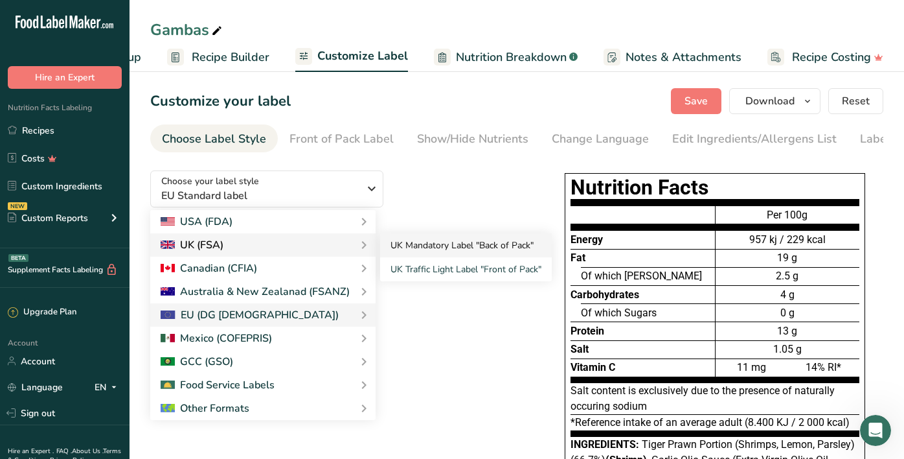
click at [425, 238] on link "UK Mandatory Label "Back of Pack"" at bounding box center [466, 245] width 172 height 24
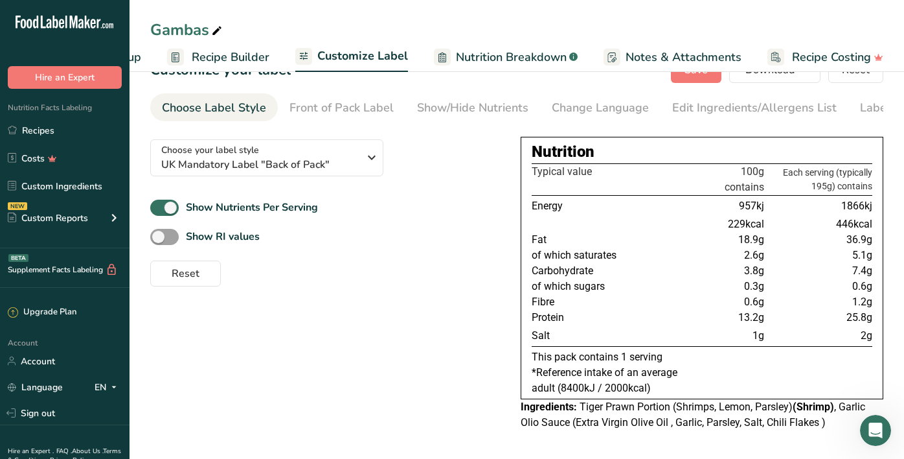
scroll to position [31, 0]
click at [56, 135] on link "Recipes" at bounding box center [65, 130] width 130 height 25
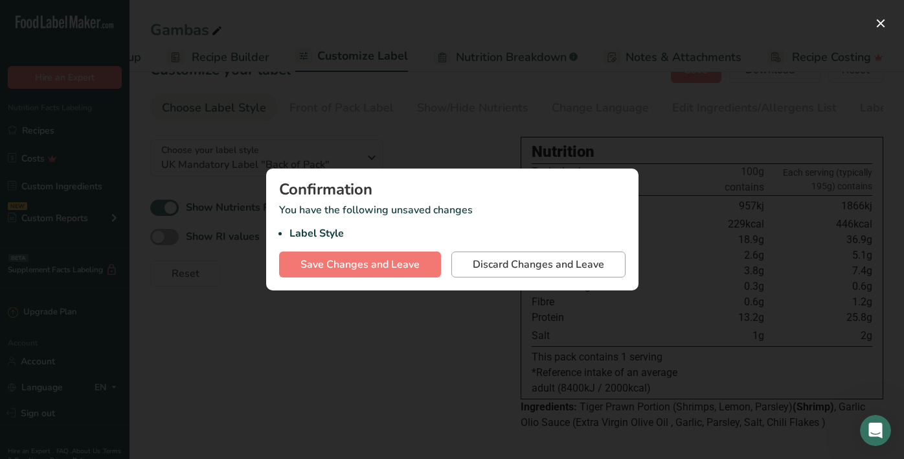
click at [514, 269] on span "Discard Changes and Leave" at bounding box center [538, 265] width 131 height 16
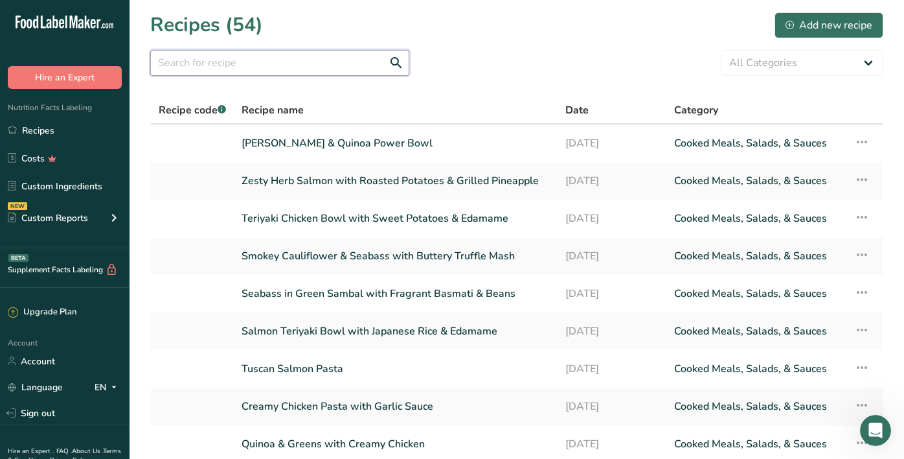
click at [284, 72] on input "text" at bounding box center [279, 63] width 259 height 26
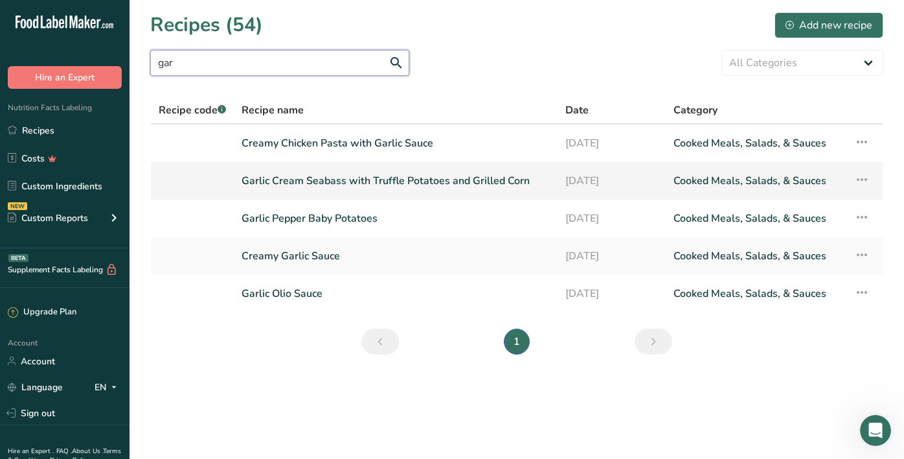
type input "gar"
click at [319, 181] on link "Garlic Cream Seabass with Truffle Potatoes and Grilled Corn" at bounding box center [396, 180] width 308 height 27
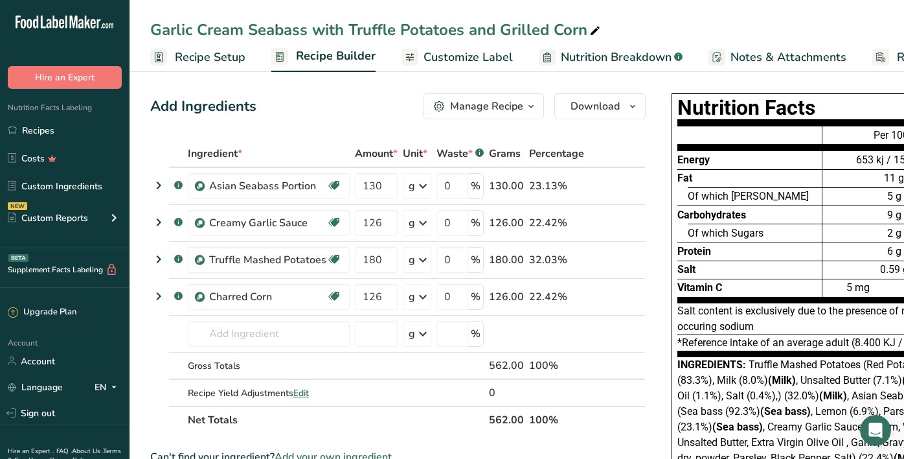
click at [433, 59] on span "Customize Label" at bounding box center [468, 57] width 89 height 17
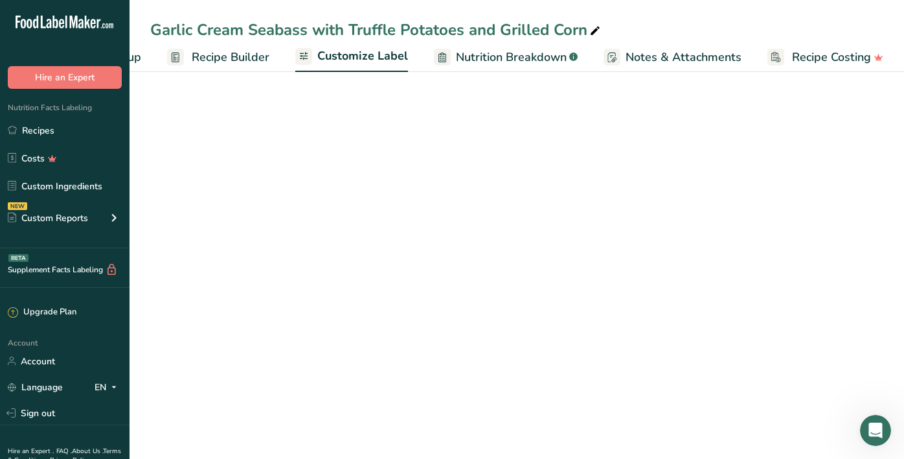
scroll to position [0, 104]
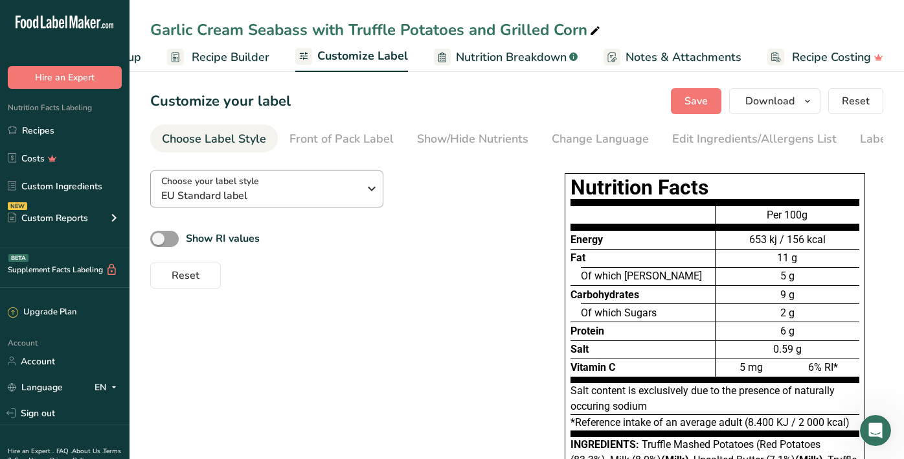
click at [295, 196] on span "EU Standard label" at bounding box center [260, 196] width 198 height 16
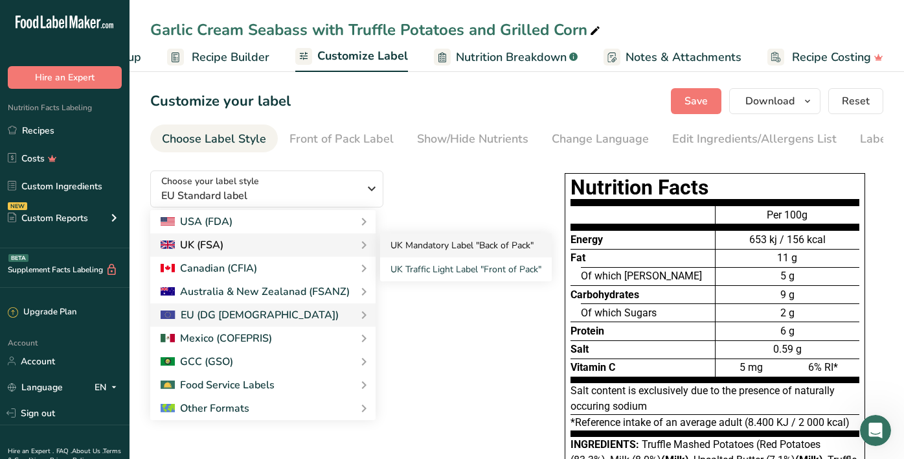
click at [462, 238] on link "UK Mandatory Label "Back of Pack"" at bounding box center [466, 245] width 172 height 24
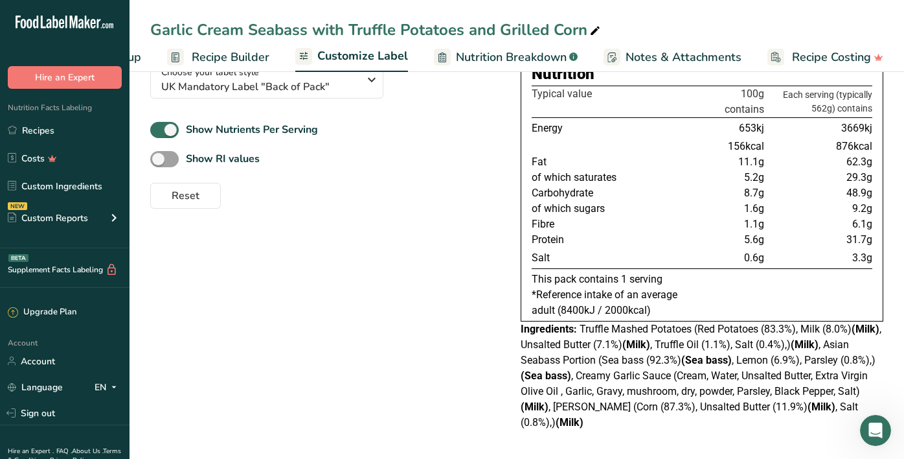
scroll to position [109, 0]
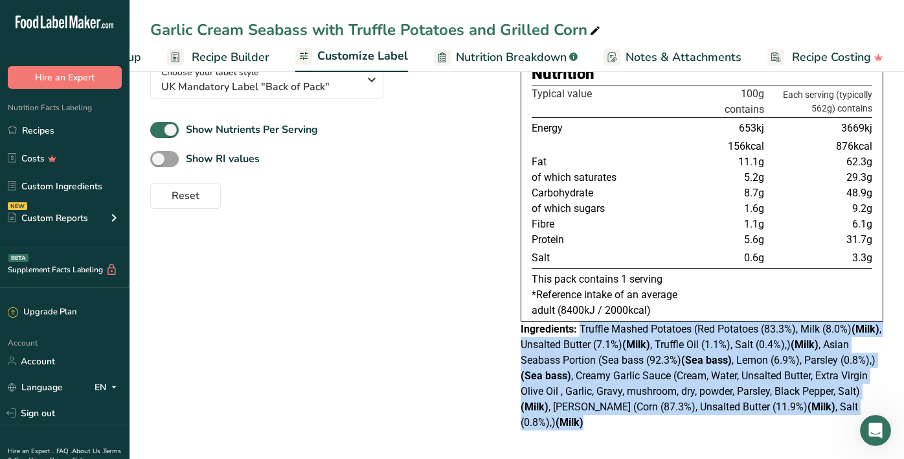
drag, startPoint x: 579, startPoint y: 330, endPoint x: 622, endPoint y: 424, distance: 103.8
click at [622, 424] on div "Ingredients: Truffle Mashed Potatoes (Red Potatoes (83.3%), Milk (8.0%) (Milk) …" at bounding box center [702, 375] width 363 height 109
copy div "Truffle Mashed Potatoes (Red Potatoes (83.3%), Milk (8.0%) (Milk) , Unsalted Bu…"
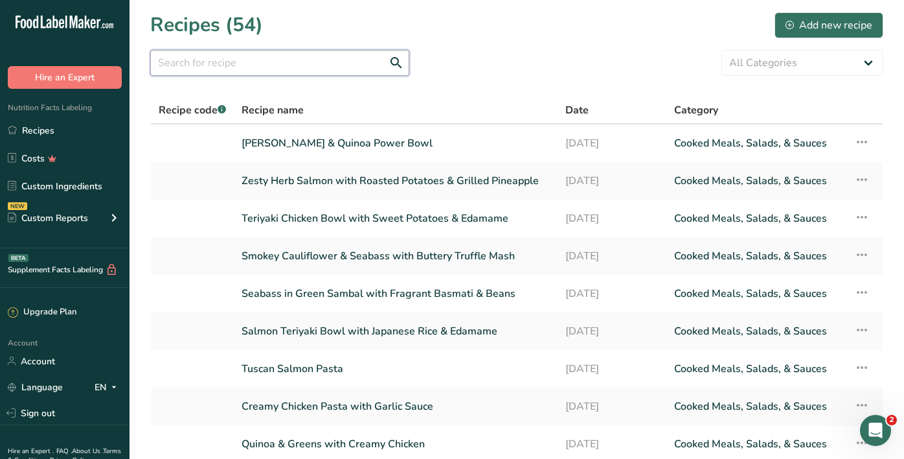
click at [291, 67] on input "text" at bounding box center [279, 63] width 259 height 26
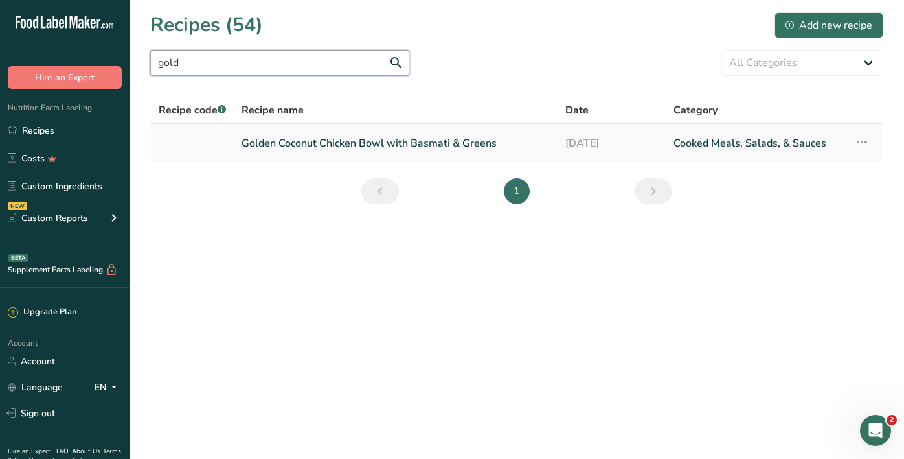
type input "gold"
click at [371, 146] on link "Golden Coconut Chicken Bowl with Basmati & Greens" at bounding box center [396, 143] width 308 height 27
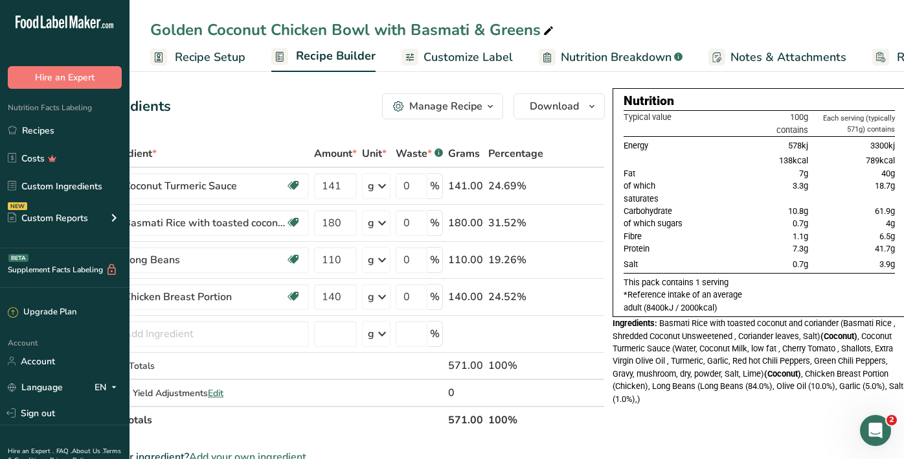
scroll to position [0, 85]
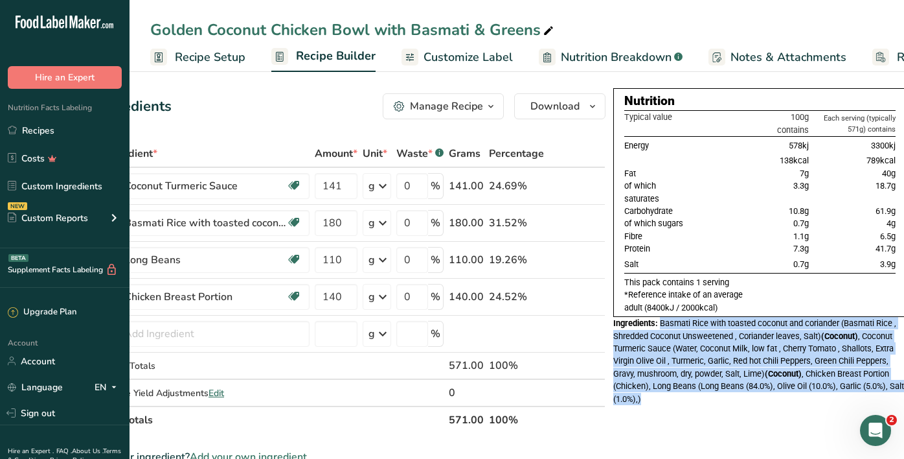
drag, startPoint x: 659, startPoint y: 321, endPoint x: 686, endPoint y: 389, distance: 73.0
click at [686, 389] on div "Ingredients: Basmati Rice with toasted coconut and coriander (Basmati Rice , Sh…" at bounding box center [759, 361] width 293 height 88
copy div "Basmati Rice with toasted coconut and coriander (Basmati Rice , Shredded Coconu…"
click at [82, 137] on link "Recipes" at bounding box center [65, 130] width 130 height 25
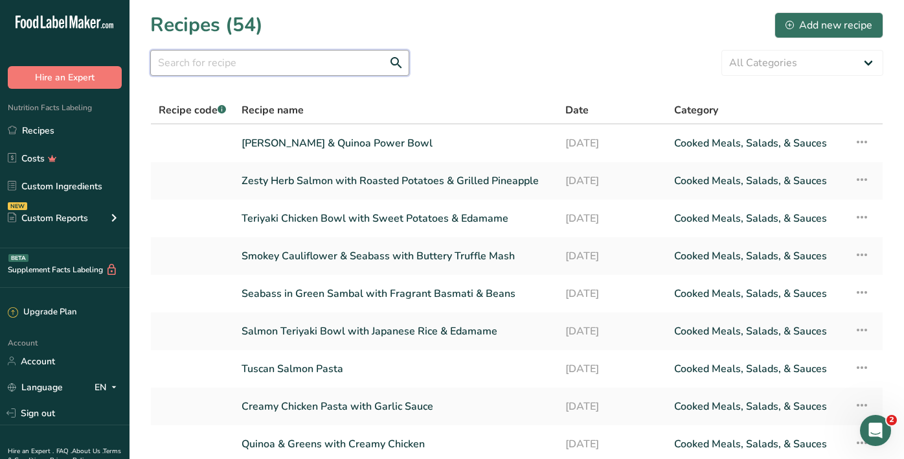
click at [269, 63] on input "text" at bounding box center [279, 63] width 259 height 26
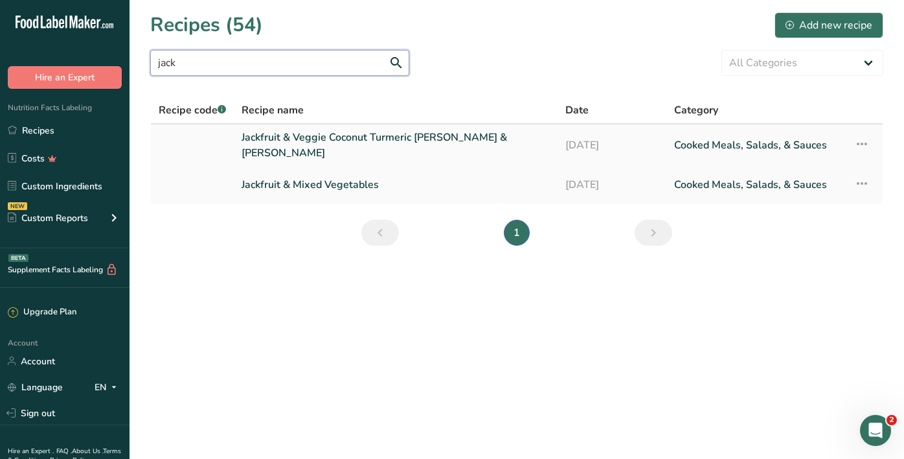
type input "jack"
click at [393, 140] on link "Jackfruit & Veggie Coconut Turmeric [PERSON_NAME] & [PERSON_NAME]" at bounding box center [396, 145] width 308 height 31
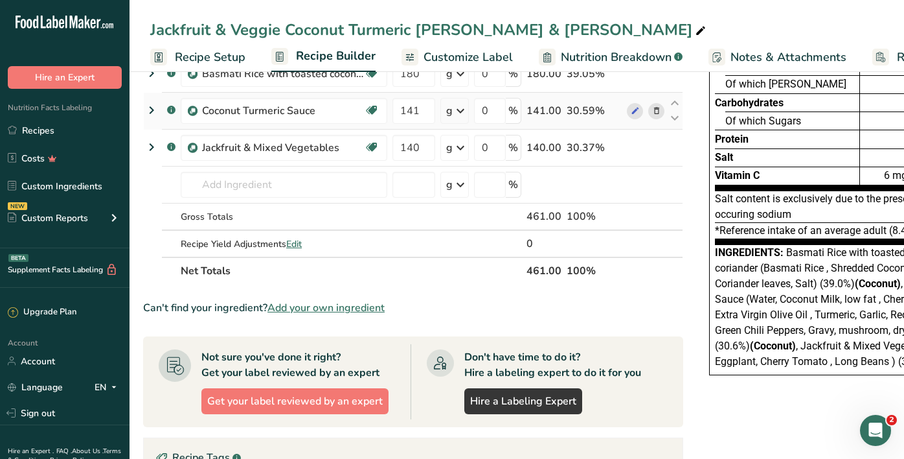
scroll to position [0, 9]
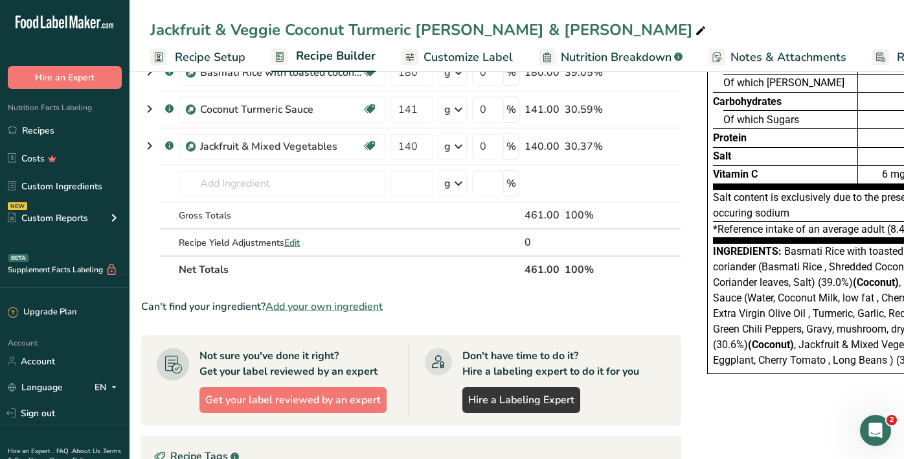
click at [424, 51] on span "Customize Label" at bounding box center [468, 57] width 89 height 17
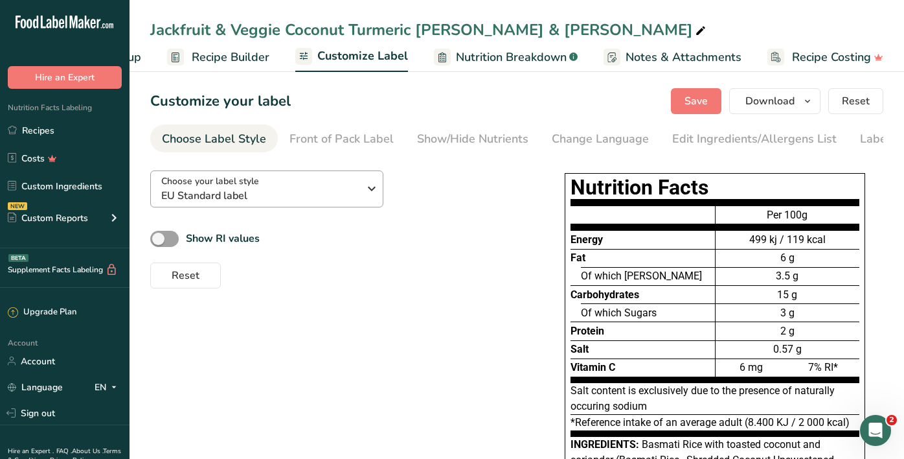
click at [380, 192] on button "Choose your label style EU Standard label" at bounding box center [266, 188] width 233 height 37
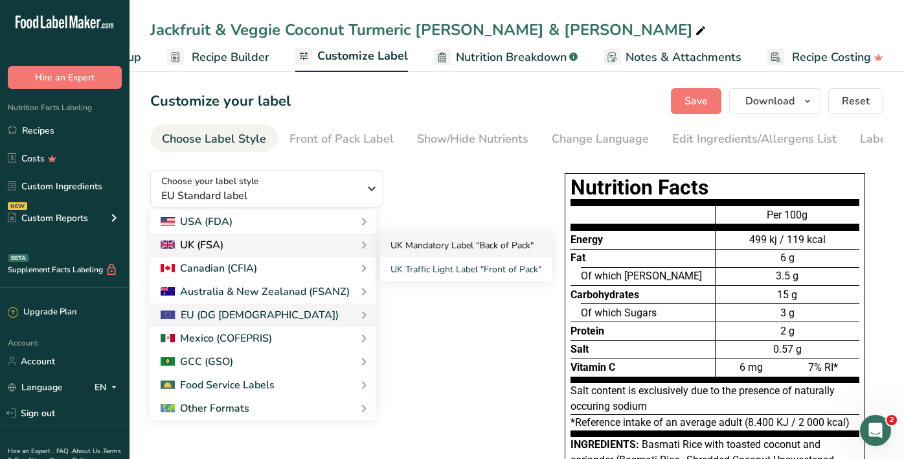
click at [418, 249] on link "UK Mandatory Label "Back of Pack"" at bounding box center [466, 245] width 172 height 24
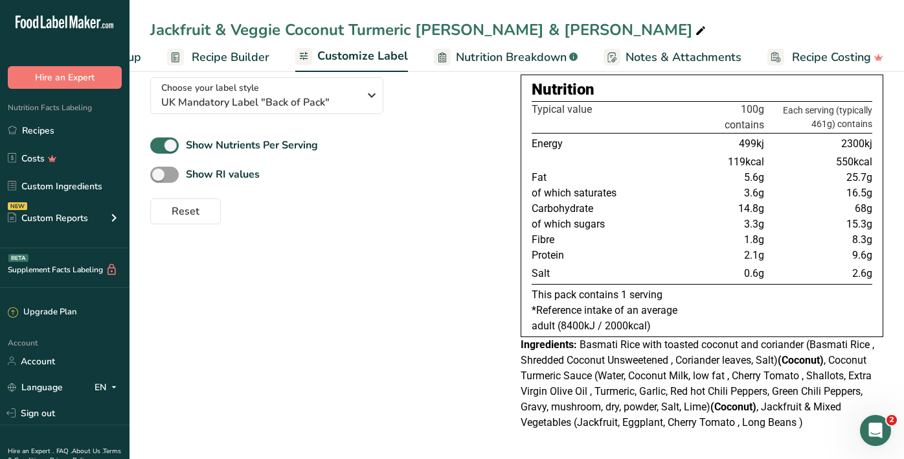
scroll to position [97, 0]
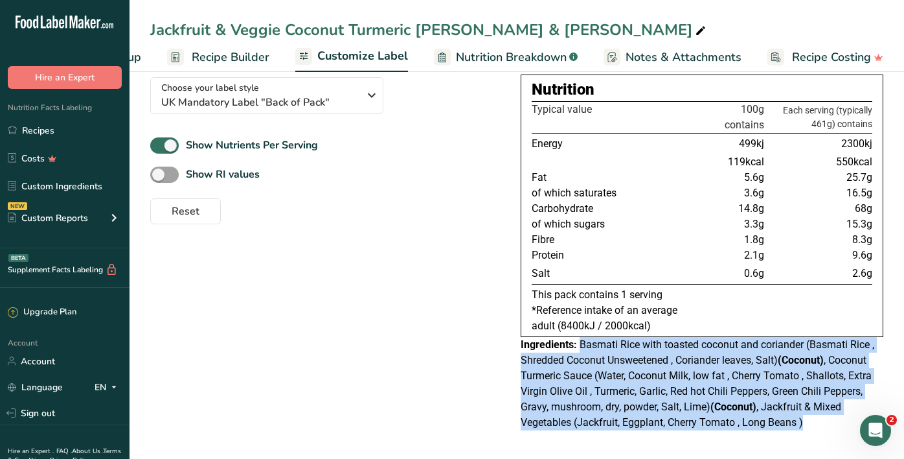
drag, startPoint x: 582, startPoint y: 344, endPoint x: 811, endPoint y: 424, distance: 243.0
click at [811, 424] on div "Ingredients: Basmati Rice with toasted coconut and coriander (Basmati Rice , Sh…" at bounding box center [702, 383] width 363 height 93
copy div "Basmati Rice with toasted coconut and coriander (Basmati Rice , Shredded Coconu…"
click at [87, 128] on link "Recipes" at bounding box center [65, 130] width 130 height 25
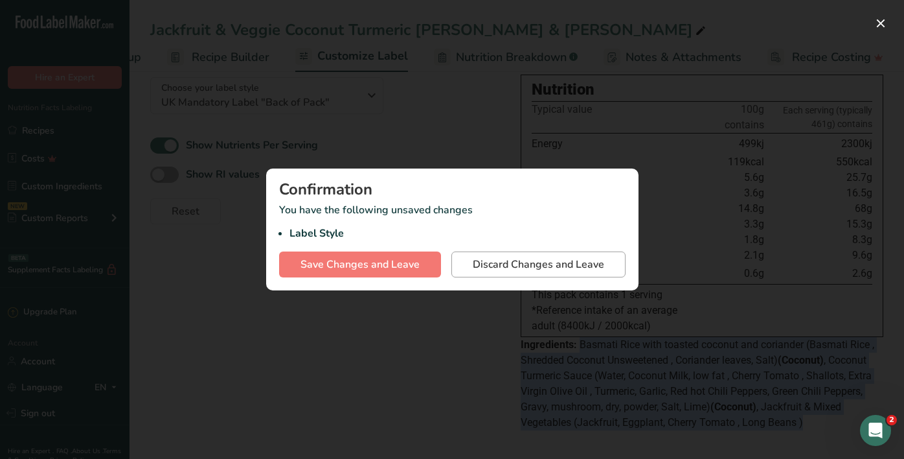
click at [496, 271] on span "Discard Changes and Leave" at bounding box center [538, 265] width 131 height 16
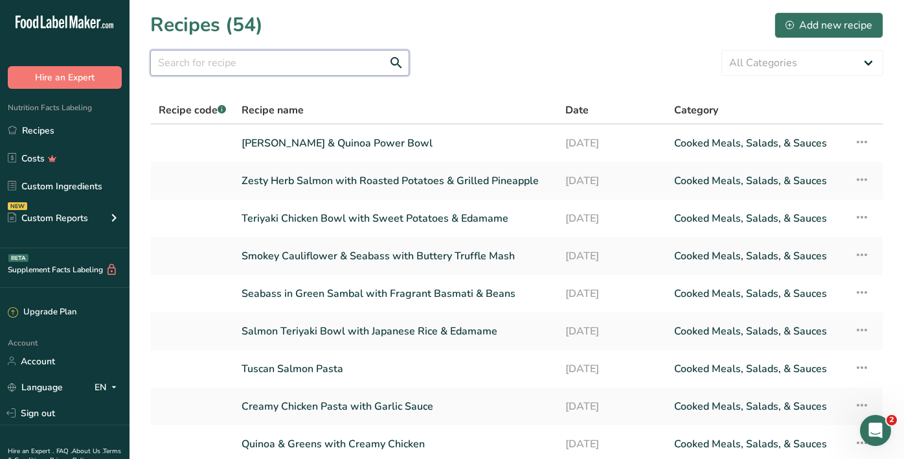
click at [315, 60] on input "text" at bounding box center [279, 63] width 259 height 26
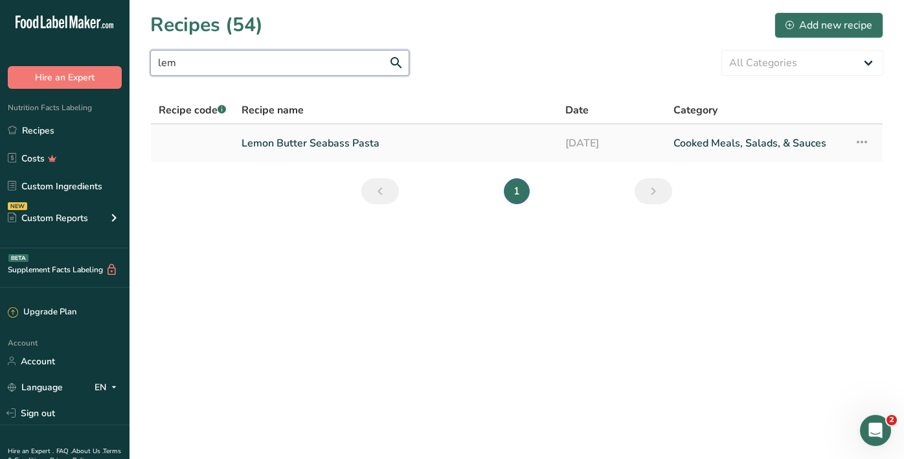
type input "lem"
click at [344, 135] on link "Lemon Butter Seabass Pasta" at bounding box center [396, 143] width 308 height 27
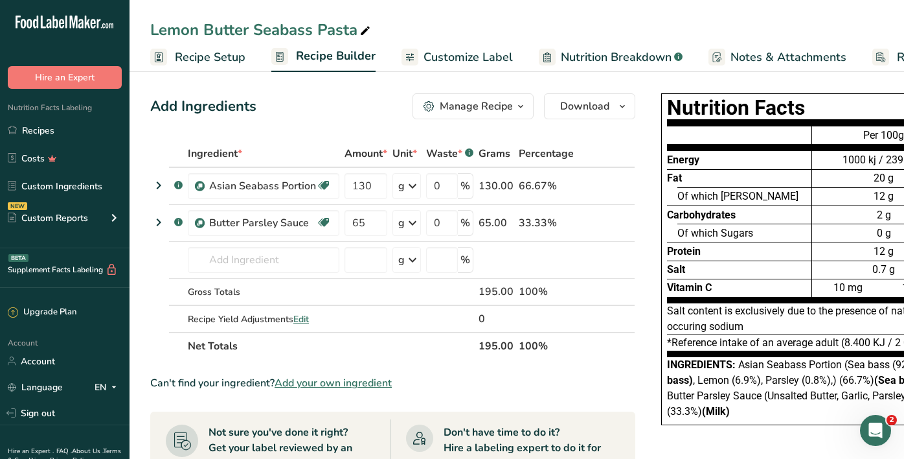
click at [433, 57] on span "Customize Label" at bounding box center [468, 57] width 89 height 17
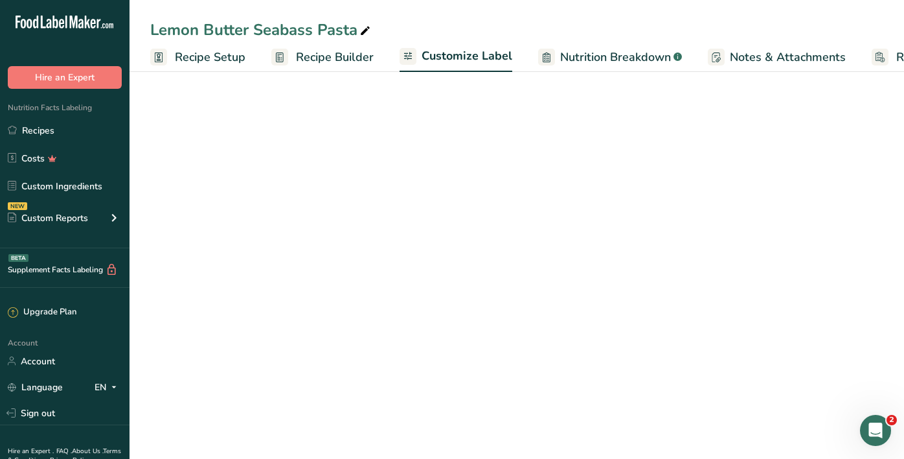
scroll to position [0, 104]
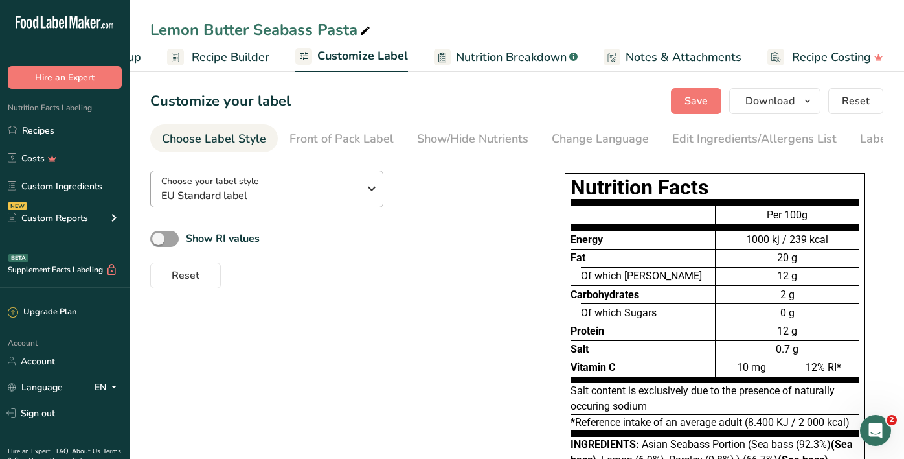
click at [278, 187] on div "Choose your label style EU Standard label" at bounding box center [260, 188] width 198 height 29
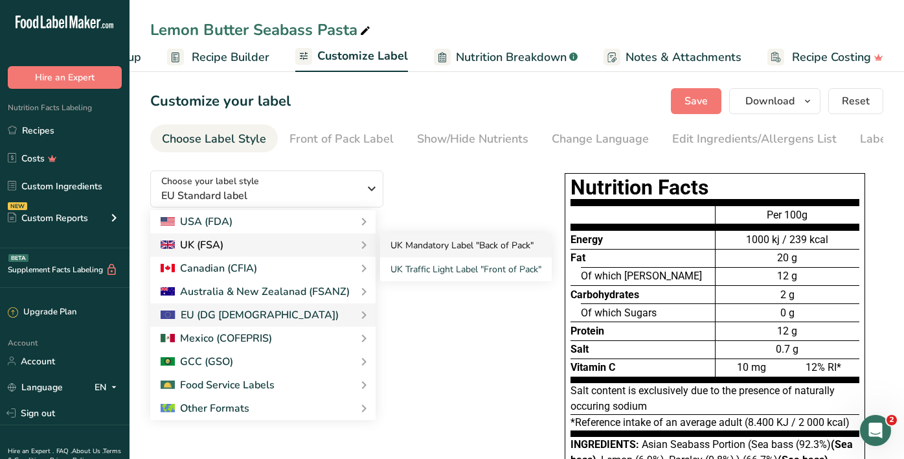
click at [427, 242] on link "UK Mandatory Label "Back of Pack"" at bounding box center [466, 245] width 172 height 24
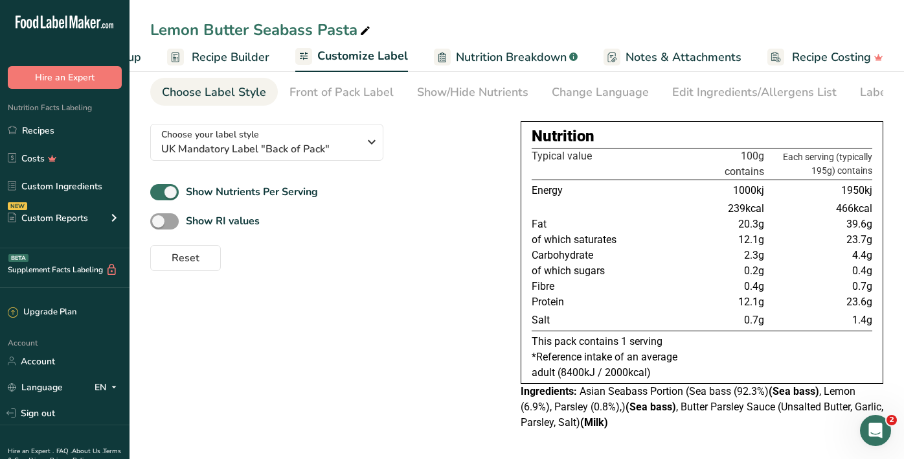
scroll to position [47, 0]
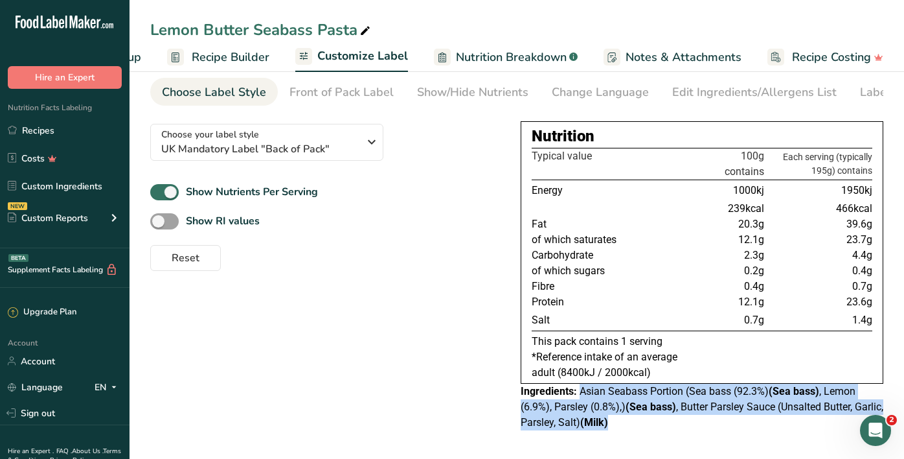
drag, startPoint x: 579, startPoint y: 393, endPoint x: 665, endPoint y: 428, distance: 93.2
click at [665, 428] on div "Ingredients: Asian Seabass Portion (Sea bass (92.3%) (Sea bass) , Lemon (6.9%),…" at bounding box center [702, 406] width 363 height 47
copy div "Asian Seabass Portion (Sea bass (92.3%) (Sea bass) , Lemon (6.9%), Parsley (0.8…"
click at [88, 131] on link "Recipes" at bounding box center [65, 130] width 130 height 25
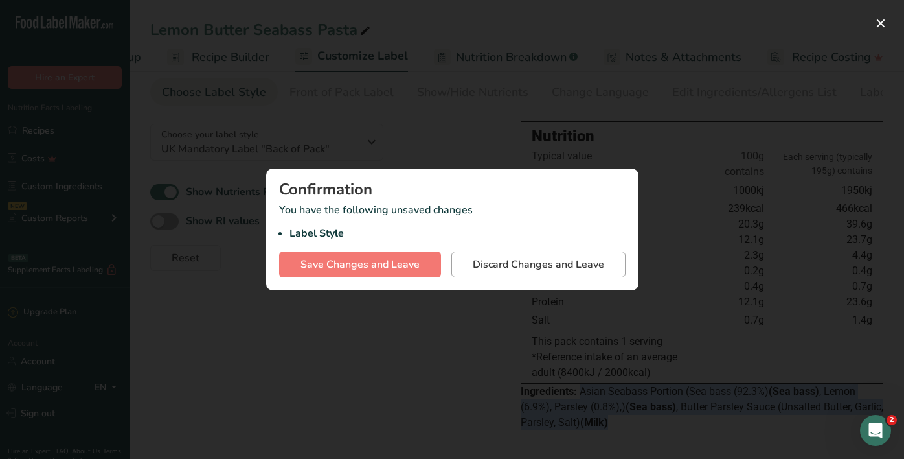
click at [499, 259] on span "Discard Changes and Leave" at bounding box center [538, 265] width 131 height 16
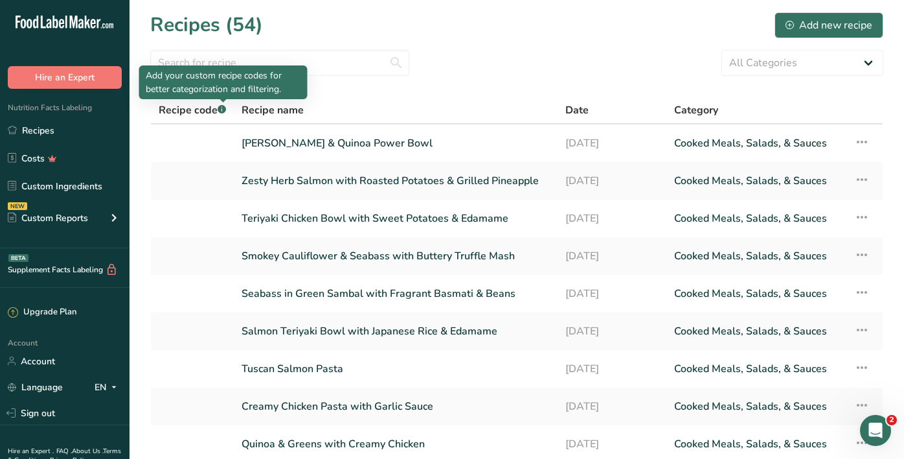
click at [217, 72] on p "Add your custom recipe codes for better categorization and filtering." at bounding box center [223, 82] width 155 height 27
click at [272, 64] on input "text" at bounding box center [279, 63] width 259 height 26
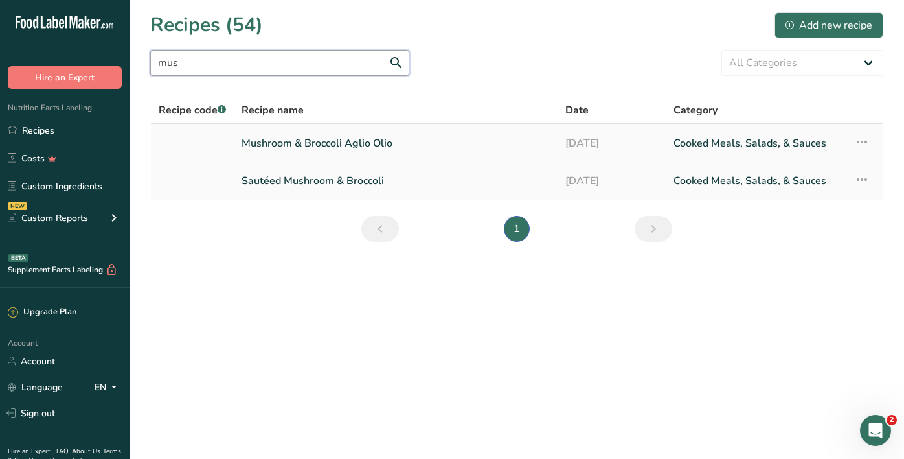
type input "mus"
click at [332, 144] on link "Mushroom & Broccoli Aglio Olio" at bounding box center [396, 143] width 308 height 27
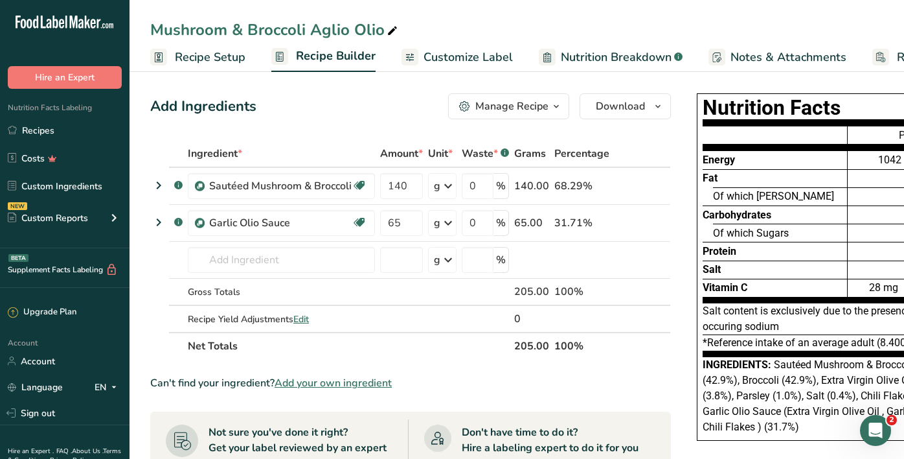
click at [486, 51] on span "Customize Label" at bounding box center [468, 57] width 89 height 17
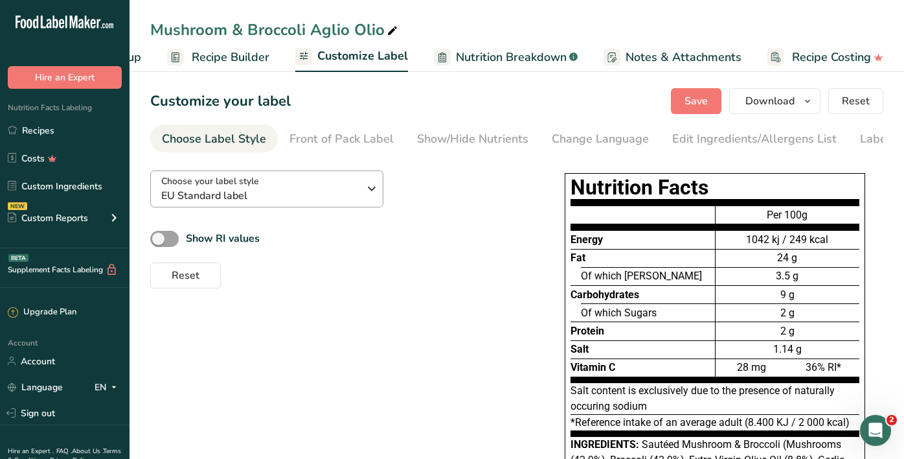
click at [307, 193] on span "EU Standard label" at bounding box center [260, 196] width 198 height 16
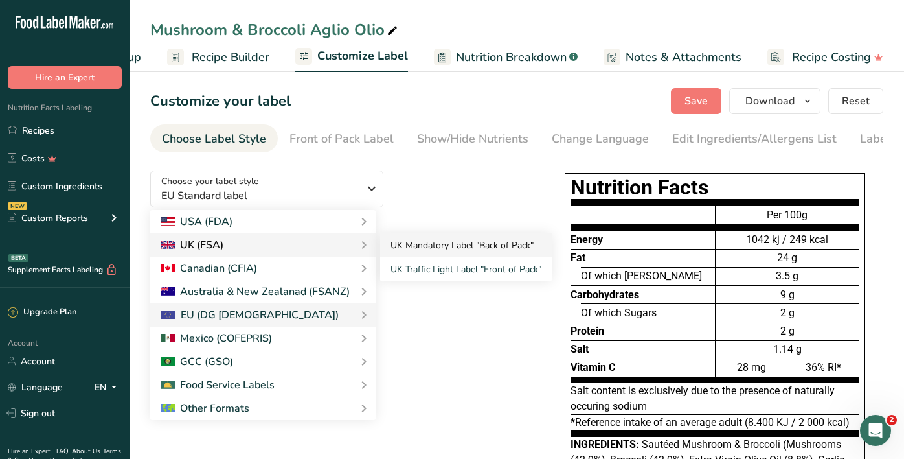
click at [403, 243] on link "UK Mandatory Label "Back of Pack"" at bounding box center [466, 245] width 172 height 24
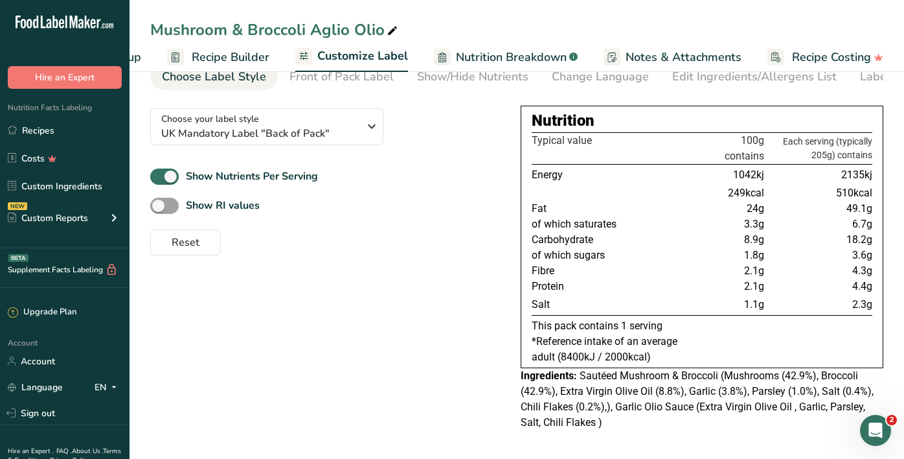
scroll to position [65, 0]
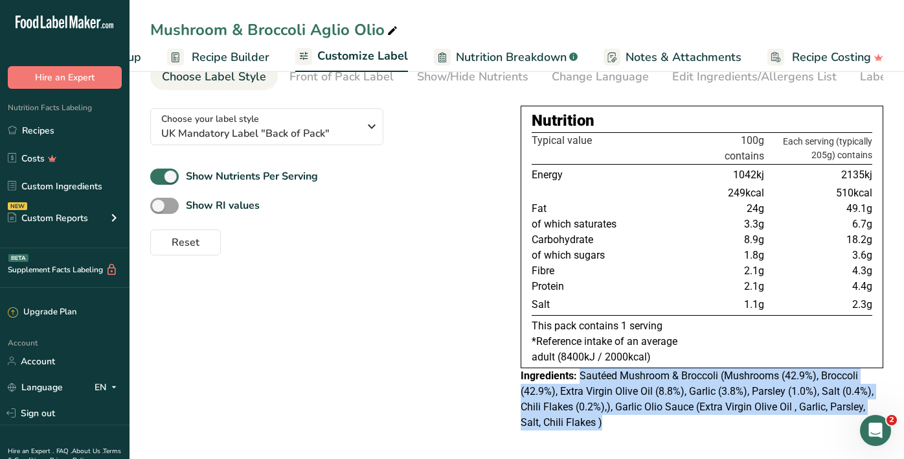
drag, startPoint x: 578, startPoint y: 376, endPoint x: 612, endPoint y: 418, distance: 53.9
click at [612, 418] on div "Ingredients: Sautéed Mushroom & Broccoli (Mushrooms (42.9%), Broccoli (42.9%), …" at bounding box center [702, 399] width 363 height 62
copy div "Sautéed Mushroom & Broccoli (Mushrooms (42.9%), Broccoli (42.9%), Extra Virgin …"
click at [78, 128] on link "Recipes" at bounding box center [65, 130] width 130 height 25
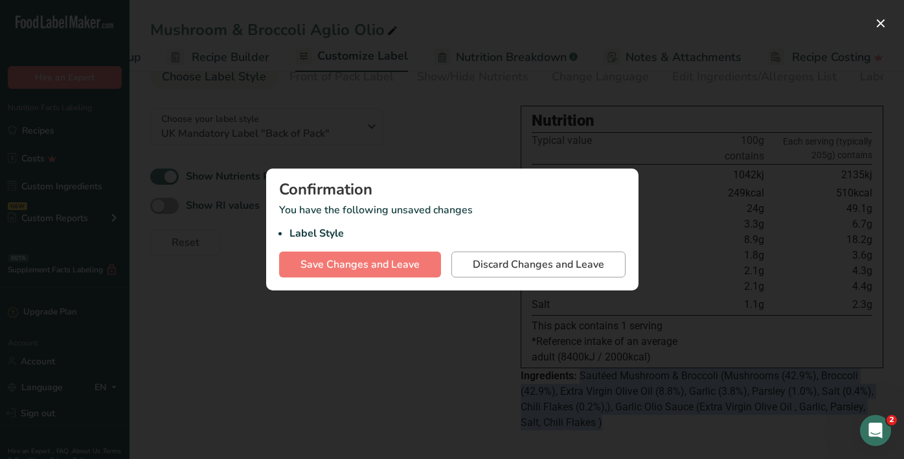
click at [510, 258] on span "Discard Changes and Leave" at bounding box center [538, 265] width 131 height 16
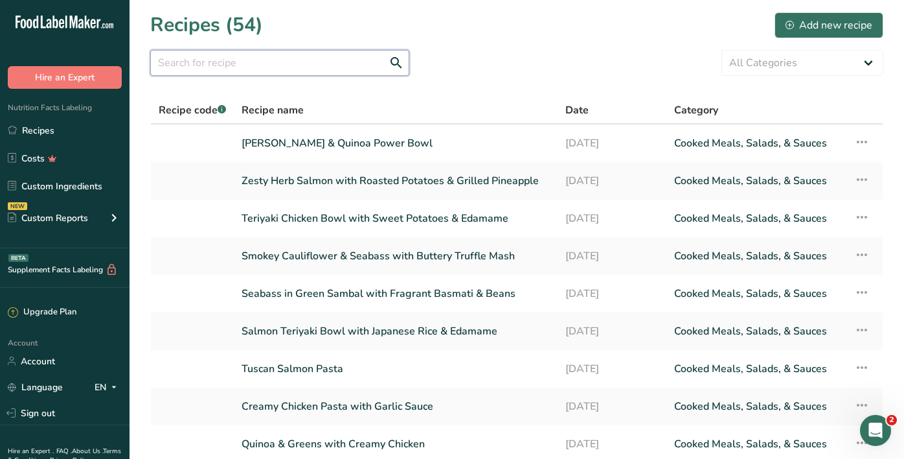
click at [319, 60] on input "text" at bounding box center [279, 63] width 259 height 26
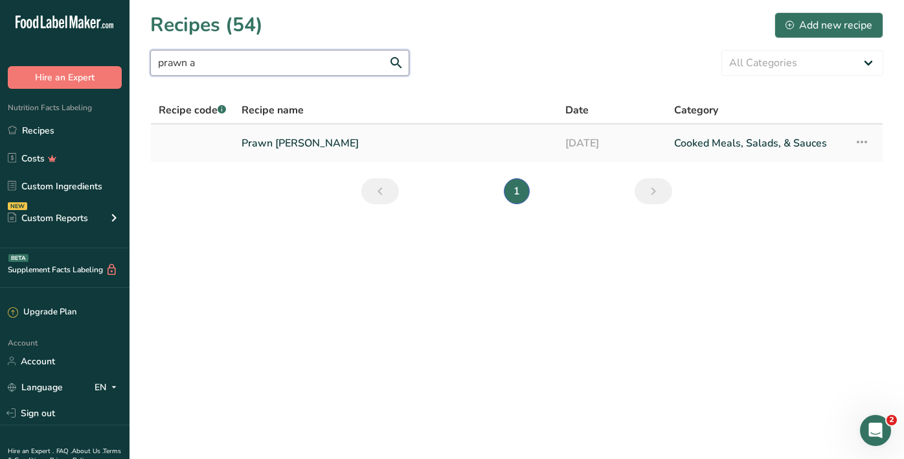
type input "prawn a"
click at [317, 140] on link "Prawn [PERSON_NAME]" at bounding box center [396, 143] width 308 height 27
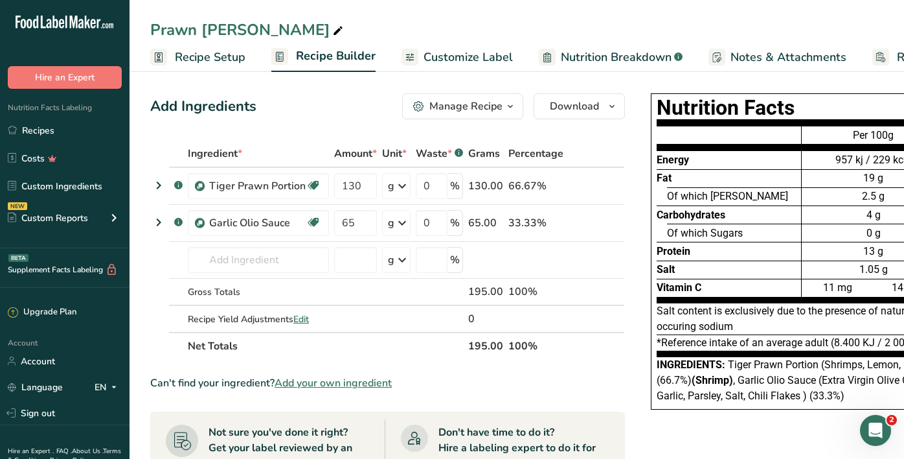
click at [440, 56] on span "Customize Label" at bounding box center [468, 57] width 89 height 17
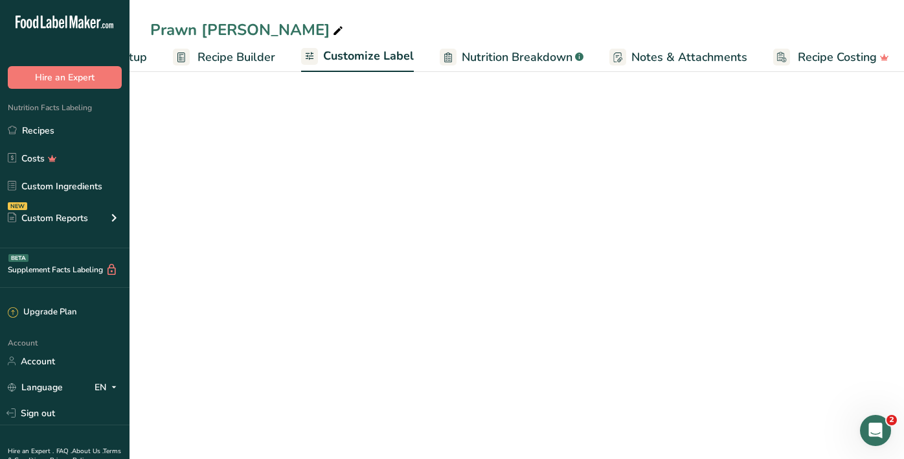
scroll to position [0, 104]
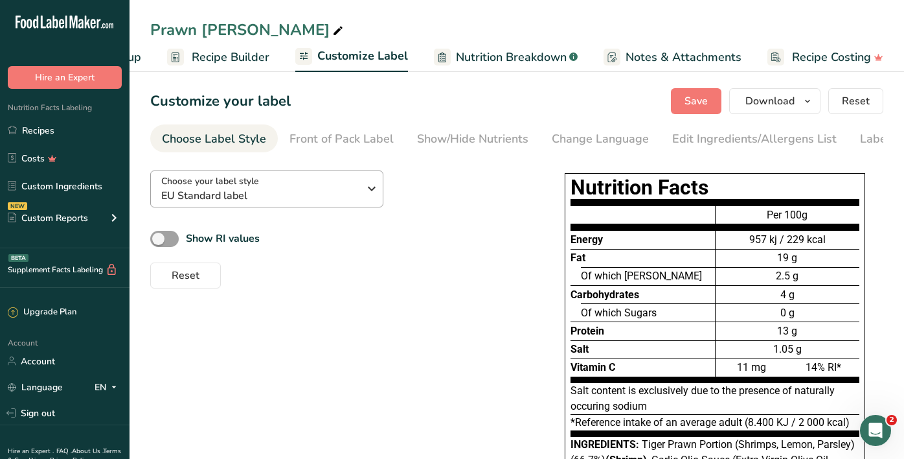
click at [280, 200] on span "EU Standard label" at bounding box center [260, 196] width 198 height 16
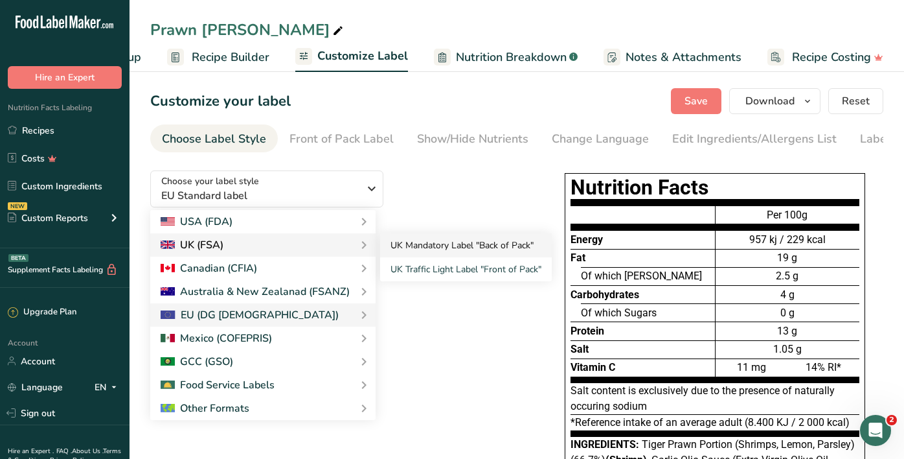
click at [398, 244] on link "UK Mandatory Label "Back of Pack"" at bounding box center [466, 245] width 172 height 24
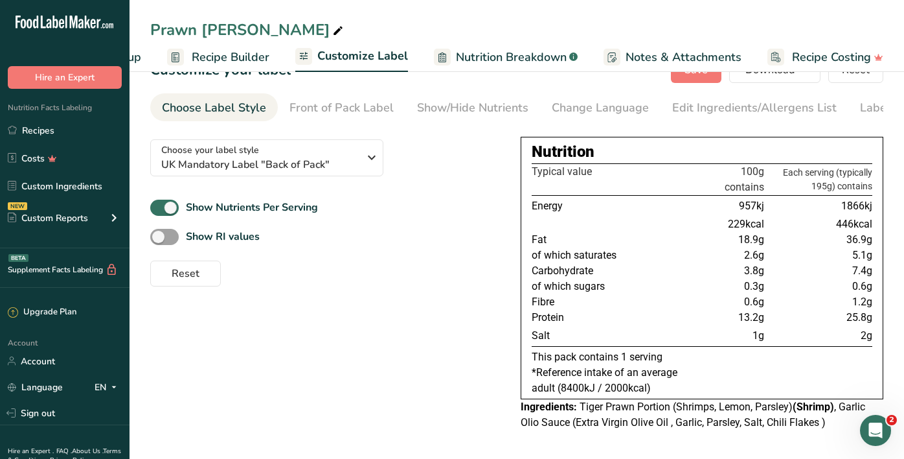
scroll to position [31, 0]
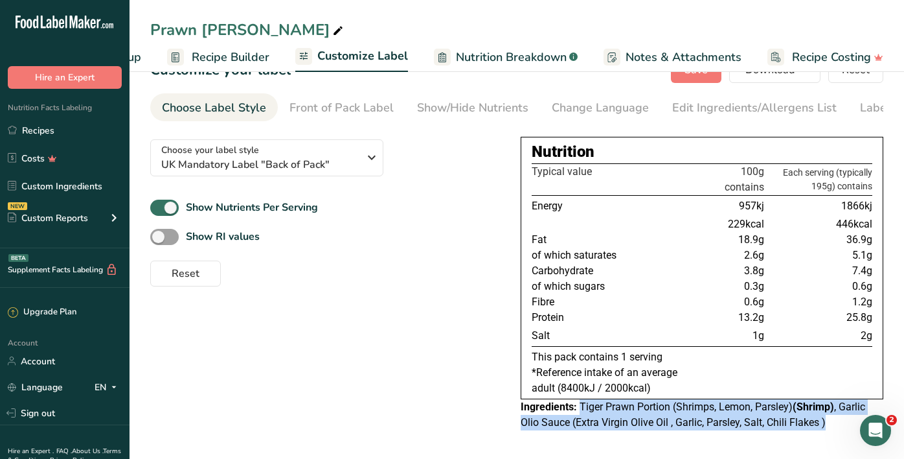
drag, startPoint x: 579, startPoint y: 406, endPoint x: 832, endPoint y: 422, distance: 253.2
click at [832, 422] on div "Ingredients: Tiger Prawn Portion (Shrimps, Lemon, Parsley) (Shrimp) , Garlic Ol…" at bounding box center [702, 414] width 363 height 31
copy div "Tiger Prawn Portion (Shrimps, Lemon, Parsley) (Shrimp) , Garlic Olio Sauce (Ext…"
click at [31, 137] on link "Recipes" at bounding box center [65, 130] width 130 height 25
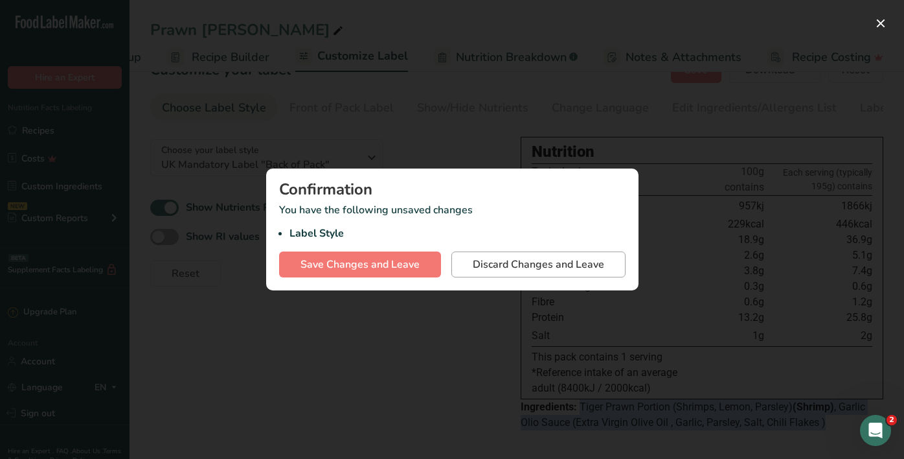
click at [542, 257] on span "Discard Changes and Leave" at bounding box center [538, 265] width 131 height 16
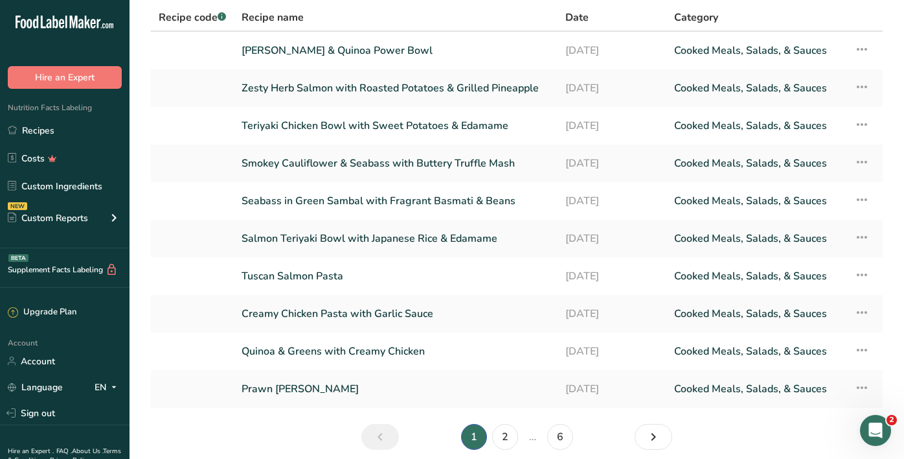
scroll to position [93, 0]
click at [337, 349] on link "Quinoa & Greens with Creamy Chicken" at bounding box center [396, 350] width 308 height 27
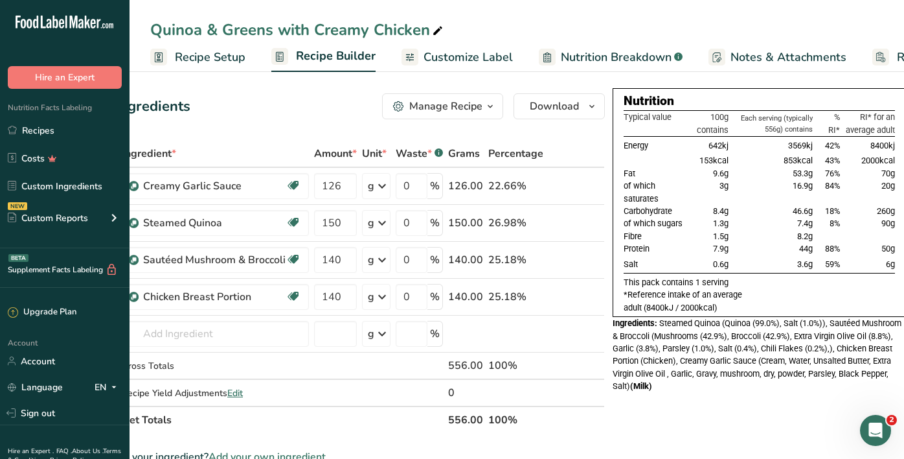
scroll to position [0, 65]
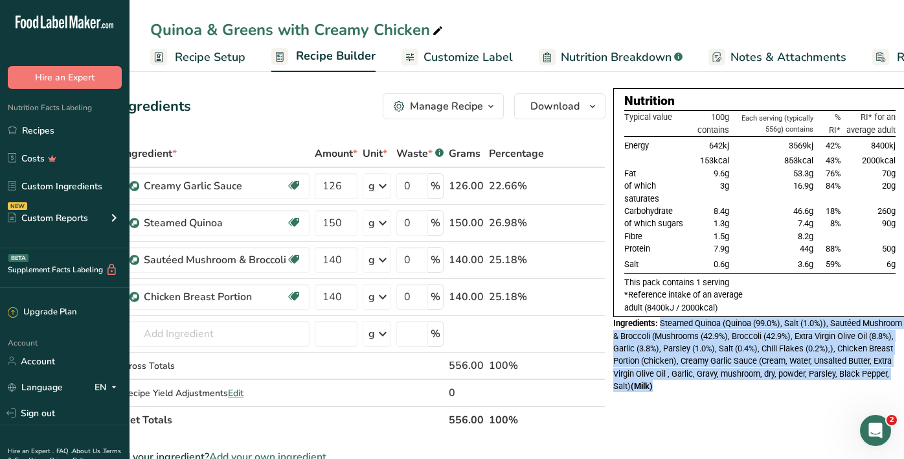
drag, startPoint x: 659, startPoint y: 332, endPoint x: 750, endPoint y: 398, distance: 113.1
click at [750, 392] on div "Ingredients: Steamed Quinoa (Quinoa (99.0%), Salt (1.0%)), Sautéed Mushroom & B…" at bounding box center [759, 354] width 293 height 75
copy div "Steamed Quinoa (Quinoa (99.0%), Salt (1.0%)), Sautéed Mushroom & Broccoli (Mush…"
click at [65, 135] on link "Recipes" at bounding box center [65, 130] width 130 height 25
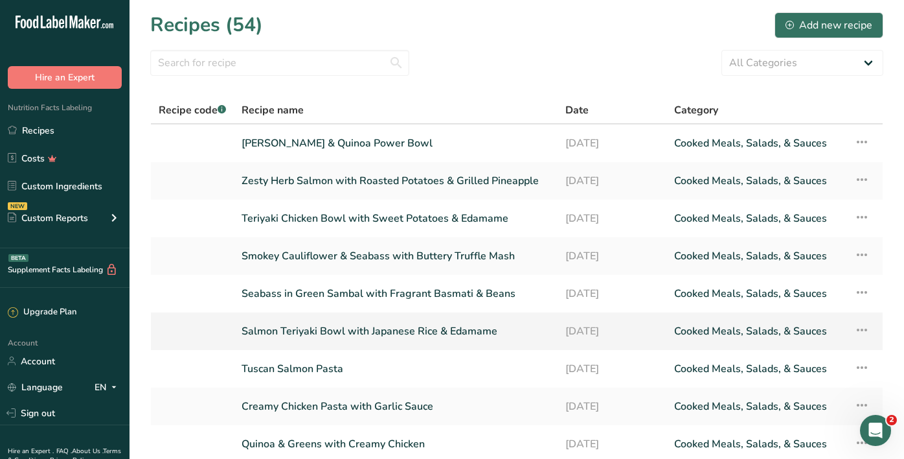
click at [347, 334] on link "Salmon Teriyaki Bowl with Japanese Rice & Edamame" at bounding box center [396, 330] width 308 height 27
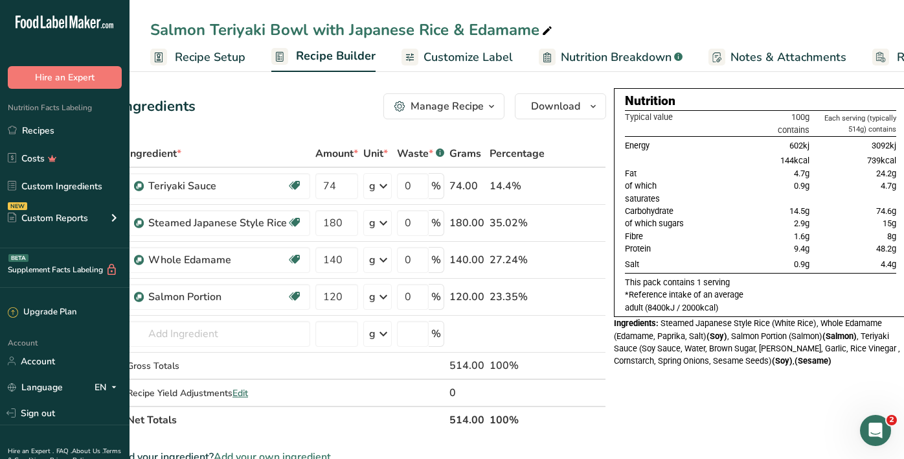
scroll to position [0, 60]
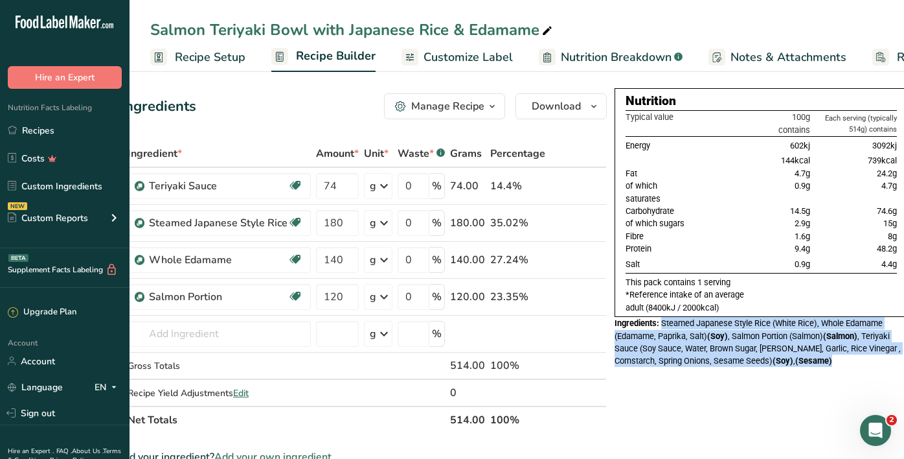
drag, startPoint x: 659, startPoint y: 321, endPoint x: 838, endPoint y: 360, distance: 183.1
click at [838, 360] on div "Ingredients: Steamed Japanese Style Rice (White Rice), Whole Edamame (Edamame, …" at bounding box center [761, 342] width 293 height 51
copy div "Steamed Japanese Style Rice (White Rice), Whole Edamame (Edamame, Paprika, Salt…"
click at [43, 128] on link "Recipes" at bounding box center [65, 130] width 130 height 25
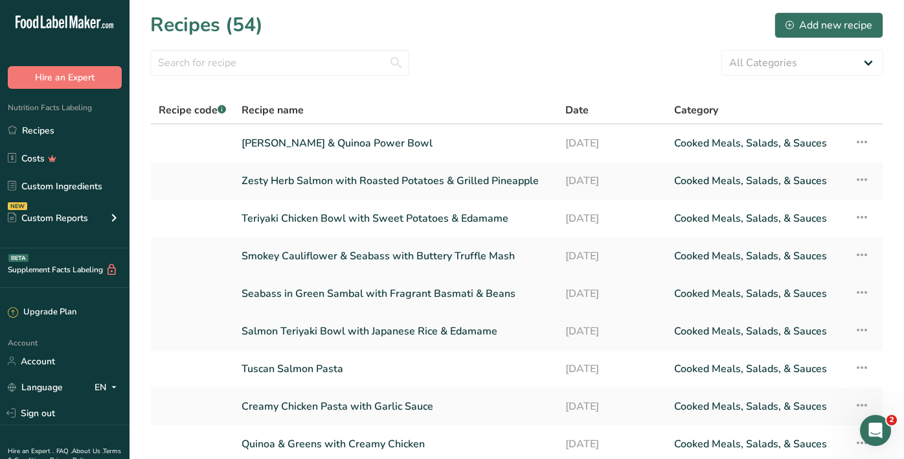
click at [336, 304] on link "Seabass in Green Sambal with Fragrant Basmati & Beans" at bounding box center [396, 293] width 308 height 27
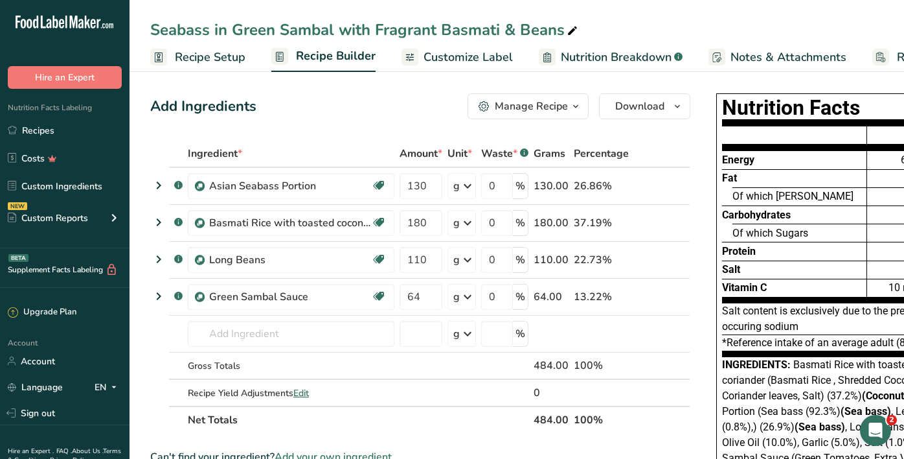
click at [481, 67] on link "Customize Label" at bounding box center [457, 57] width 111 height 29
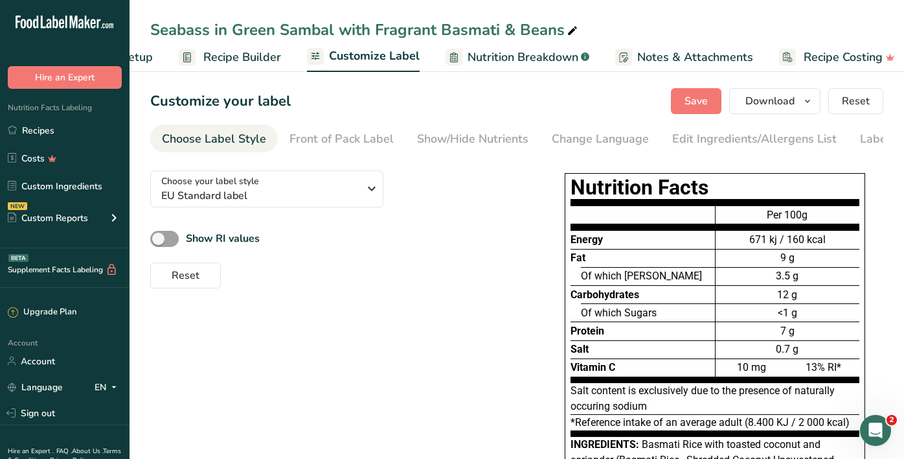
scroll to position [0, 104]
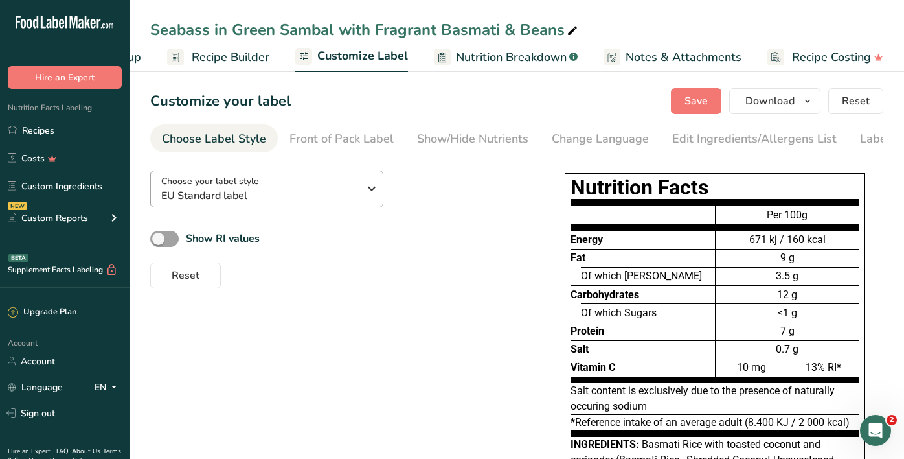
click at [288, 186] on div "Choose your label style EU Standard label" at bounding box center [260, 188] width 198 height 29
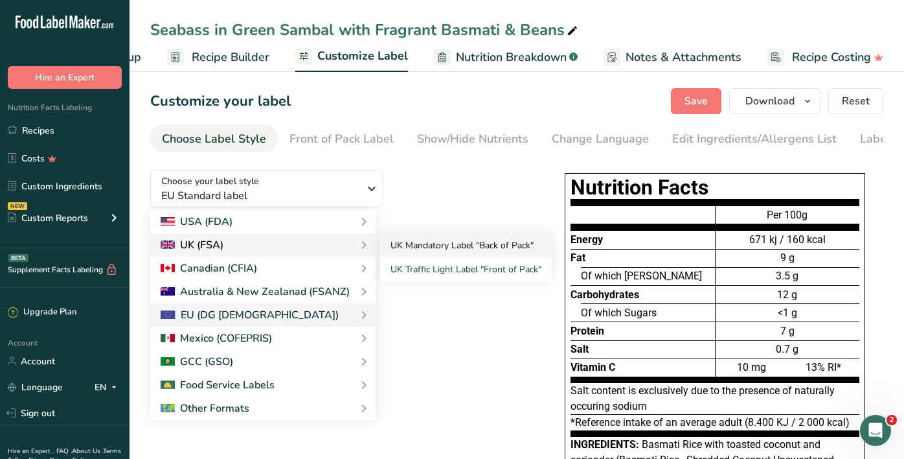
click at [420, 249] on link "UK Mandatory Label "Back of Pack"" at bounding box center [466, 245] width 172 height 24
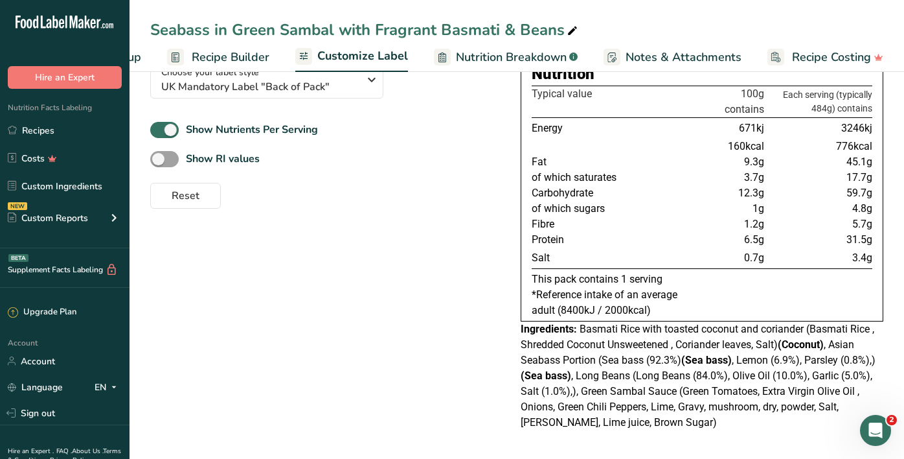
scroll to position [109, 0]
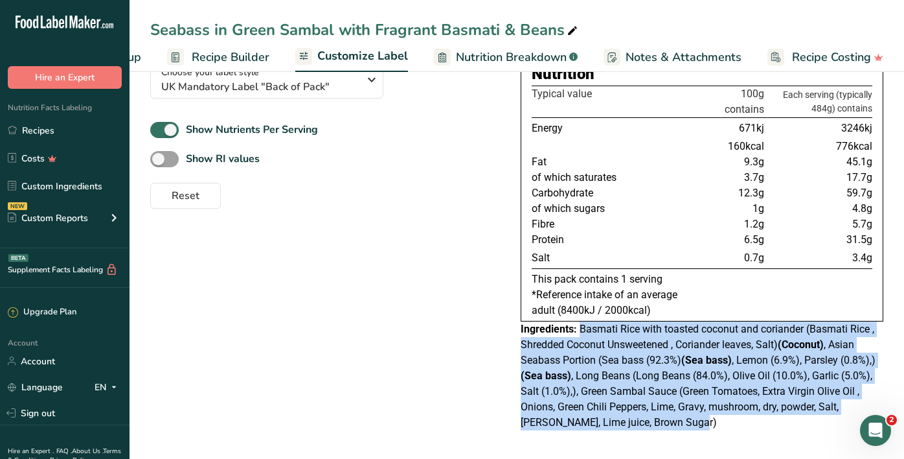
drag, startPoint x: 582, startPoint y: 328, endPoint x: 679, endPoint y: 424, distance: 136.5
click at [679, 424] on div "Ingredients: Basmati Rice with toasted coconut and coriander (Basmati Rice , Sh…" at bounding box center [702, 375] width 363 height 109
copy div "Basmati Rice with toasted coconut and coriander (Basmati Rice , Shredded Coconu…"
click at [117, 120] on link "Recipes" at bounding box center [65, 130] width 130 height 25
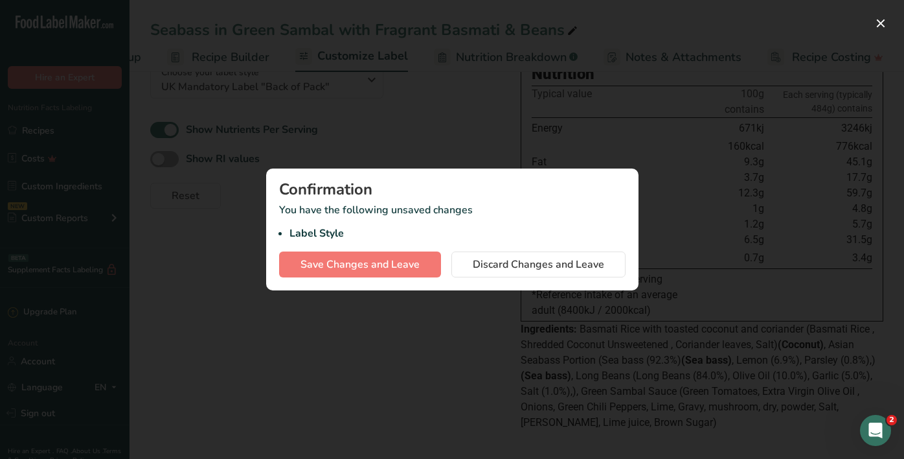
click at [488, 277] on div "Confirmation You have the following unsaved changes Label Style Save Changes an…" at bounding box center [452, 229] width 372 height 122
click at [489, 268] on span "Discard Changes and Leave" at bounding box center [538, 265] width 131 height 16
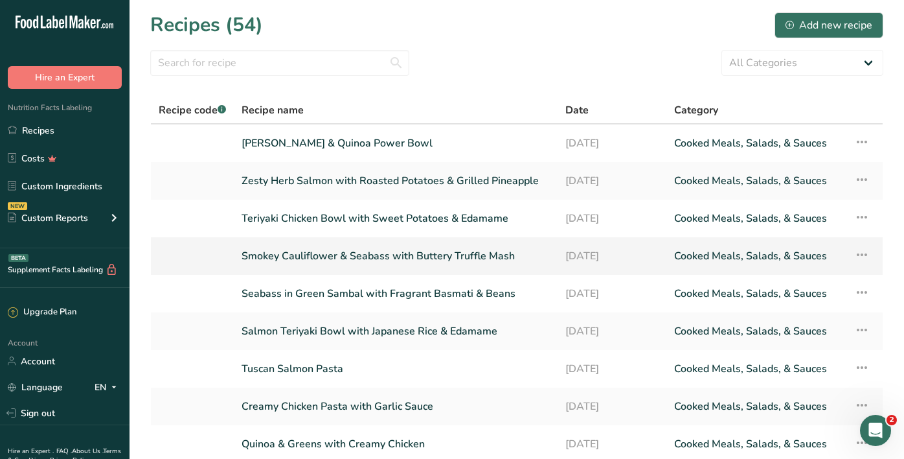
click at [393, 258] on link "Smokey Cauliflower & Seabass with Buttery Truffle Mash" at bounding box center [396, 255] width 308 height 27
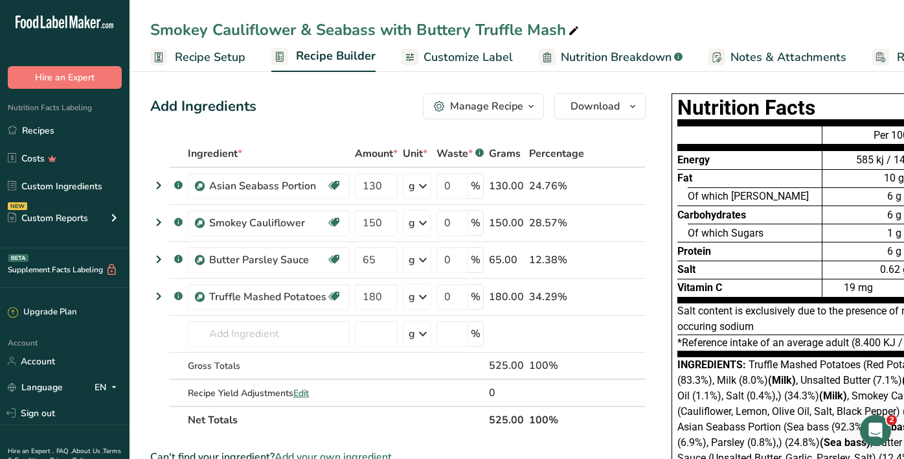
click at [430, 67] on link "Customize Label" at bounding box center [457, 57] width 111 height 29
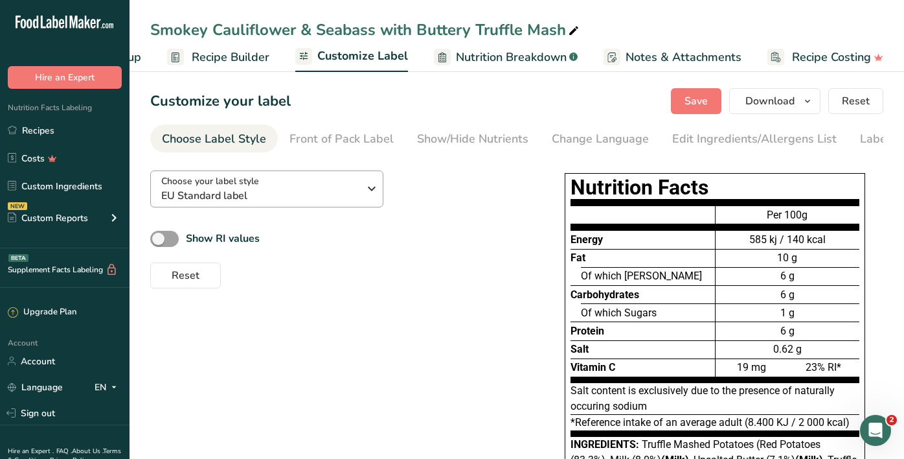
click at [314, 192] on span "EU Standard label" at bounding box center [260, 196] width 198 height 16
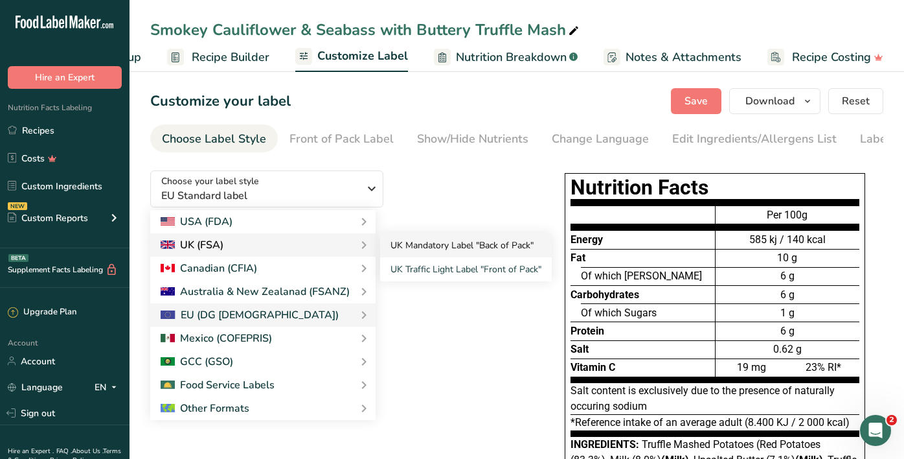
click at [423, 240] on link "UK Mandatory Label "Back of Pack"" at bounding box center [466, 245] width 172 height 24
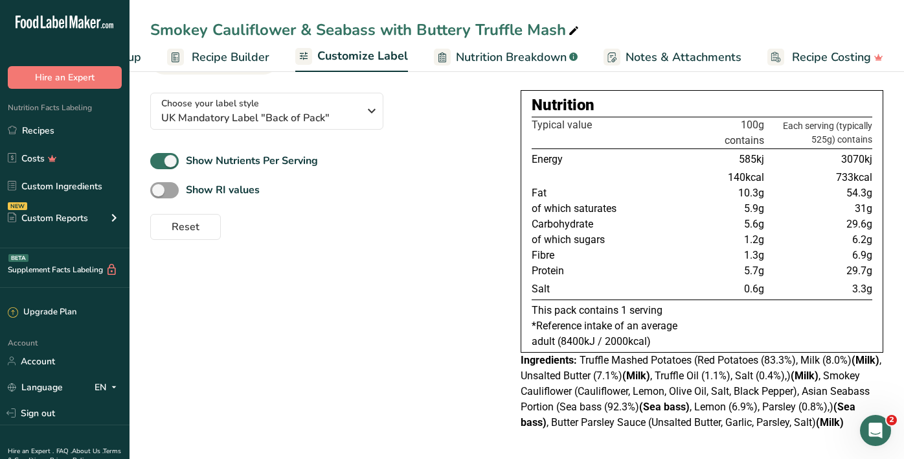
scroll to position [78, 0]
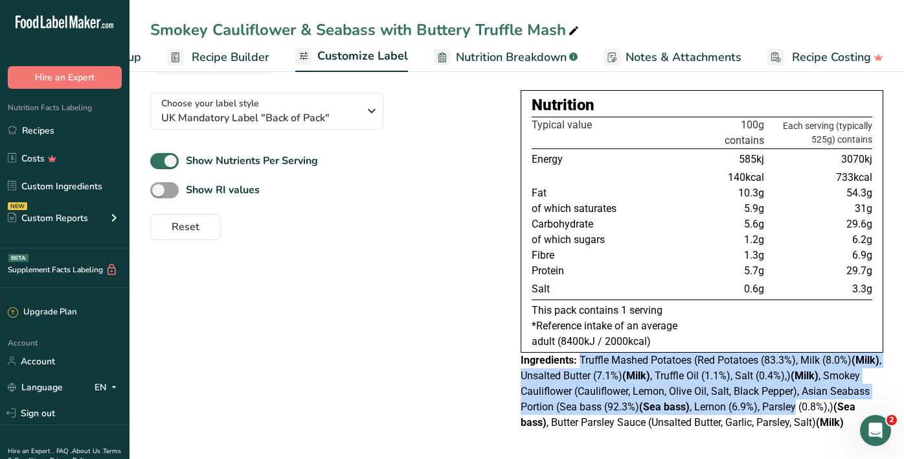
drag, startPoint x: 580, startPoint y: 362, endPoint x: 777, endPoint y: 407, distance: 202.1
click at [836, 410] on span "Truffle Mashed Potatoes (Red Potatoes (83.3%), Milk (8.0%) (Milk) , Unsalted Bu…" at bounding box center [701, 391] width 361 height 74
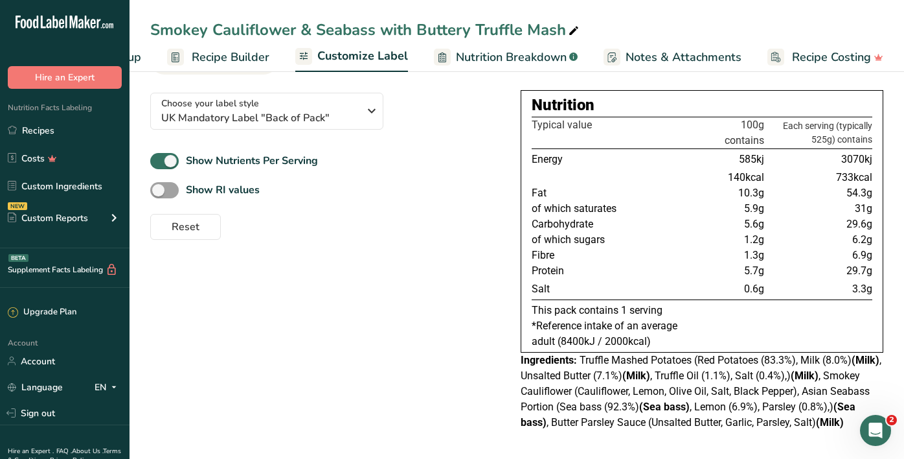
click at [466, 345] on div "Choose your label style UK Mandatory Label "Back of Pack" USA (FDA) Standard FD…" at bounding box center [516, 260] width 733 height 356
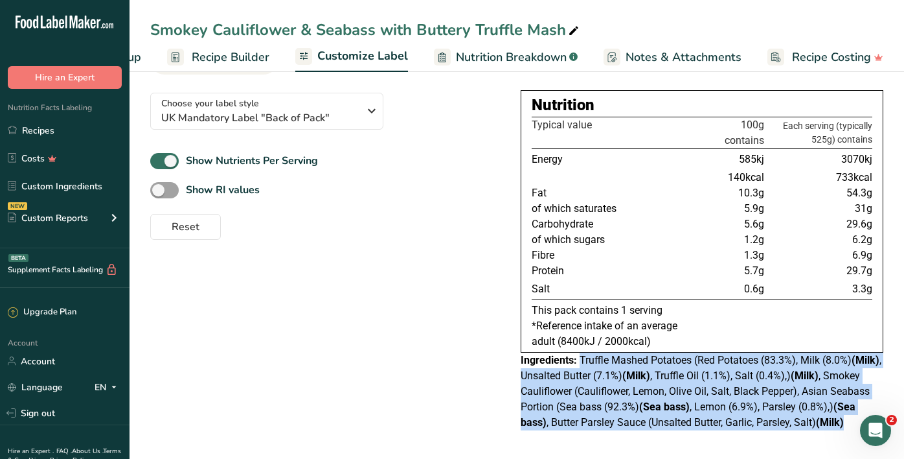
drag, startPoint x: 580, startPoint y: 361, endPoint x: 897, endPoint y: 418, distance: 322.0
click at [897, 418] on section "Customize your label Save Download Choose what to show on your downloaded label…" at bounding box center [517, 224] width 775 height 469
copy div "Truffle Mashed Potatoes (Red Potatoes (83.3%), Milk (8.0%) (Milk) , Unsalted Bu…"
click at [70, 126] on link "Recipes" at bounding box center [65, 130] width 130 height 25
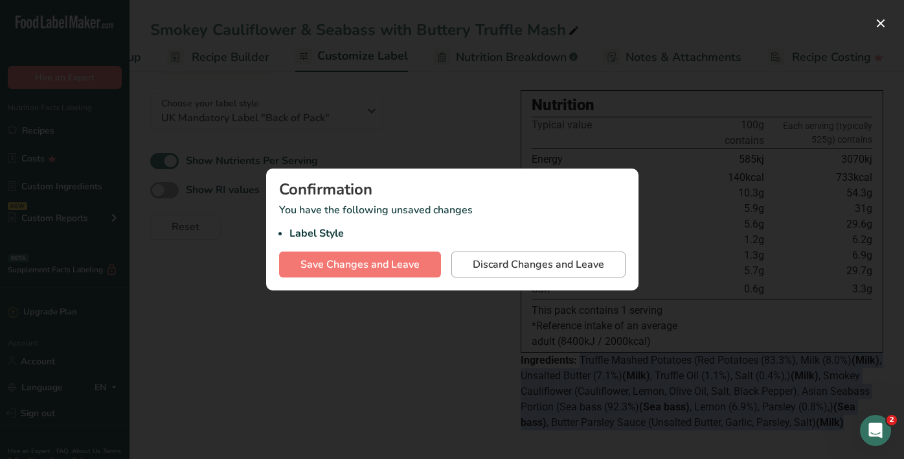
click at [527, 271] on span "Discard Changes and Leave" at bounding box center [538, 265] width 131 height 16
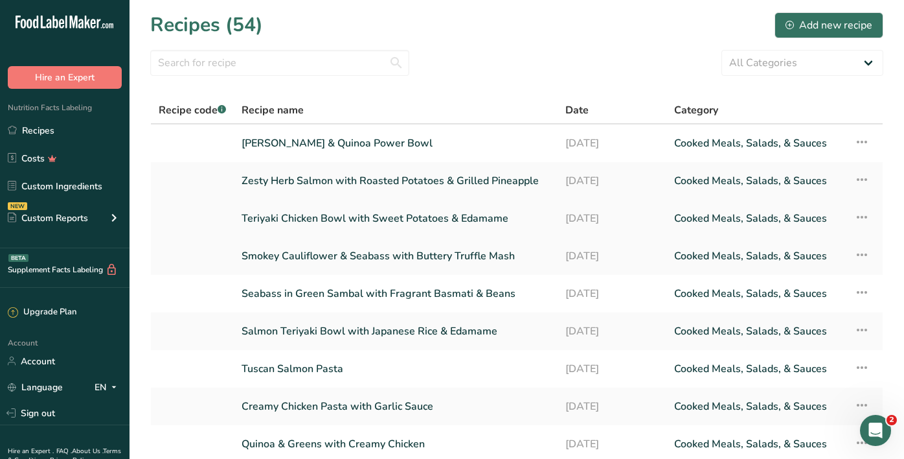
click at [356, 218] on link "Teriyaki Chicken Bowl with Sweet Potatoes & Edamame" at bounding box center [396, 218] width 308 height 27
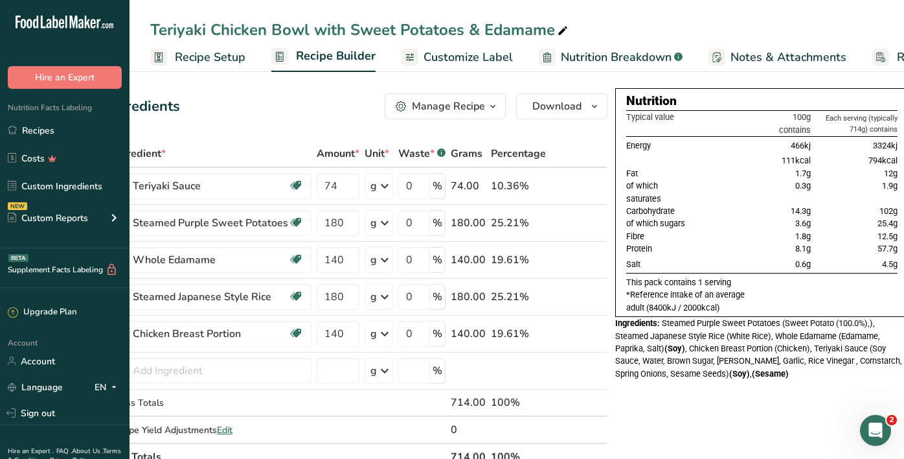
scroll to position [0, 76]
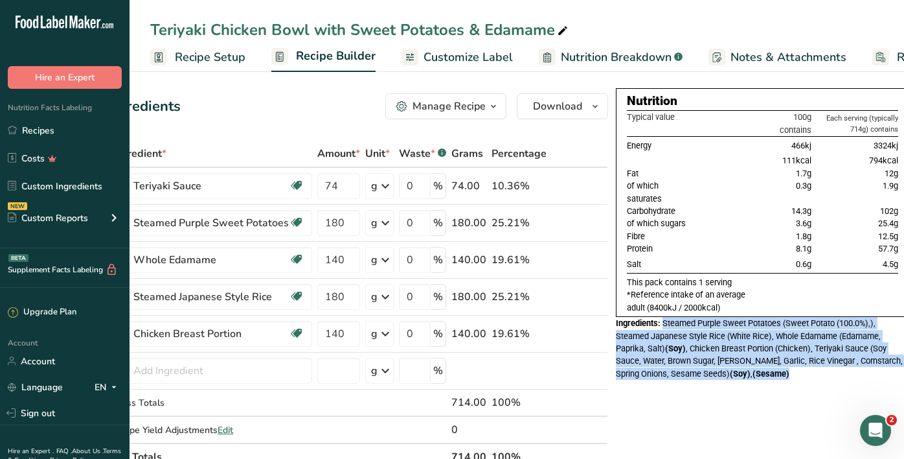
drag, startPoint x: 657, startPoint y: 319, endPoint x: 806, endPoint y: 369, distance: 156.5
click at [806, 369] on div "Ingredients: Steamed Purple Sweet Potatoes (Sweet Potato (100.0%),), Steamed Ja…" at bounding box center [762, 348] width 293 height 63
copy div "Steamed Purple Sweet Potatoes (Sweet Potato (100.0%),), Steamed Japanese Style …"
click at [73, 133] on link "Recipes" at bounding box center [65, 130] width 130 height 25
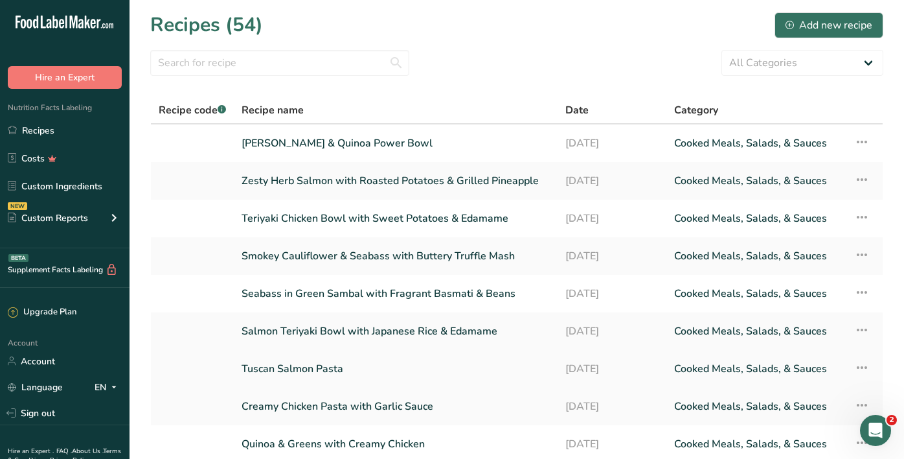
click at [306, 370] on link "Tuscan Salmon Pasta" at bounding box center [396, 368] width 308 height 27
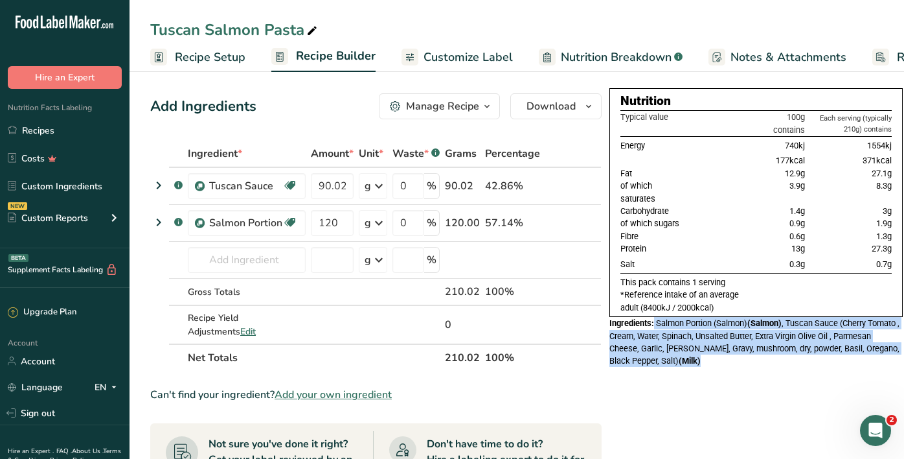
drag, startPoint x: 654, startPoint y: 319, endPoint x: 759, endPoint y: 368, distance: 116.2
click at [759, 368] on div "Nutrition Typical value 100g contains Each serving (typically 210g) contains En…" at bounding box center [756, 231] width 293 height 287
click at [63, 130] on link "Recipes" at bounding box center [65, 130] width 130 height 25
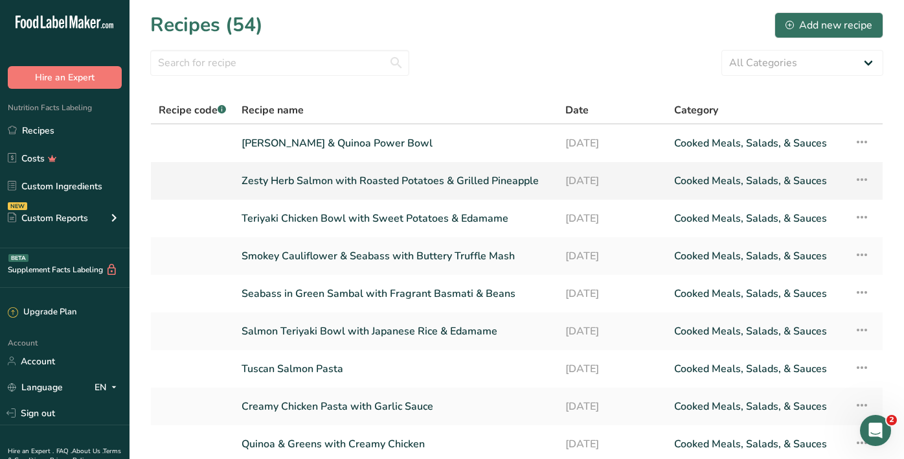
click at [387, 179] on link "Zesty Herb Salmon with Roasted Potatoes & Grilled Pineapple" at bounding box center [396, 180] width 308 height 27
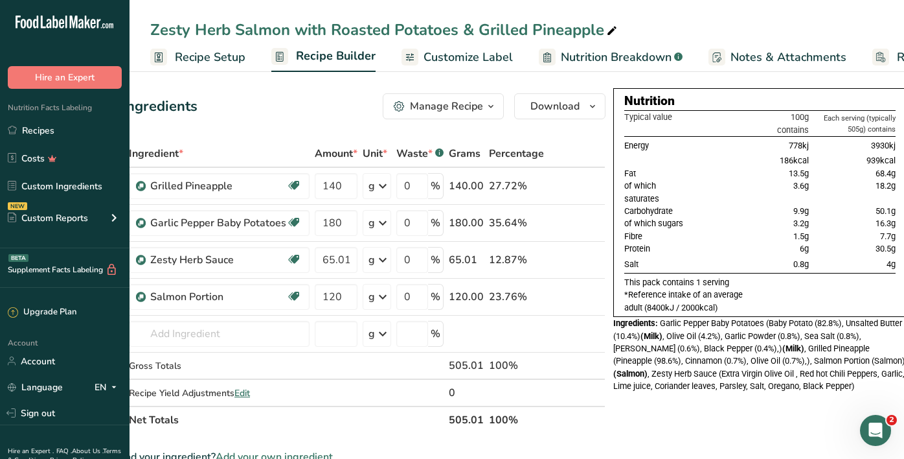
scroll to position [0, 58]
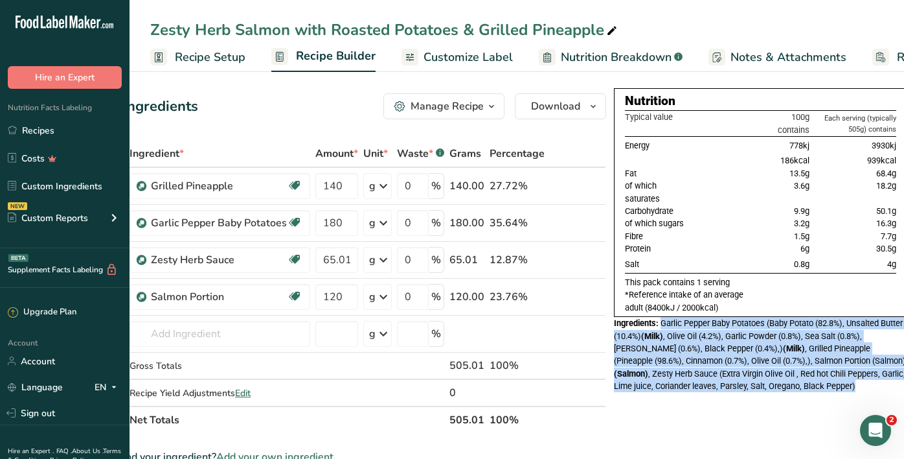
drag, startPoint x: 659, startPoint y: 321, endPoint x: 882, endPoint y: 380, distance: 229.7
click at [882, 380] on div "Ingredients: Garlic Pepper Baby Potatoes (Baby Potato (82.8%), Unsalted Butter …" at bounding box center [760, 354] width 293 height 75
click at [446, 61] on span "Customize Label" at bounding box center [468, 57] width 89 height 17
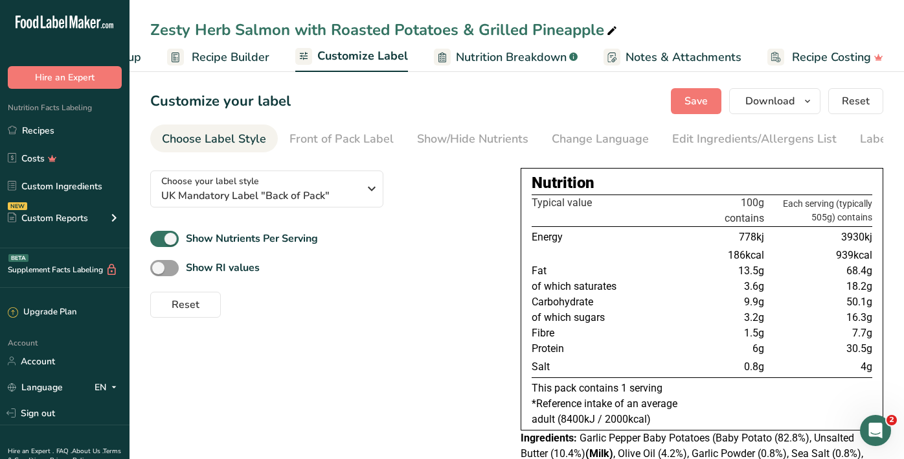
click at [293, 212] on div "Choose your label style UK Mandatory Label "Back of Pack" USA (FDA) Standard FD…" at bounding box center [325, 238] width 350 height 157
click at [82, 124] on link "Recipes" at bounding box center [65, 130] width 130 height 25
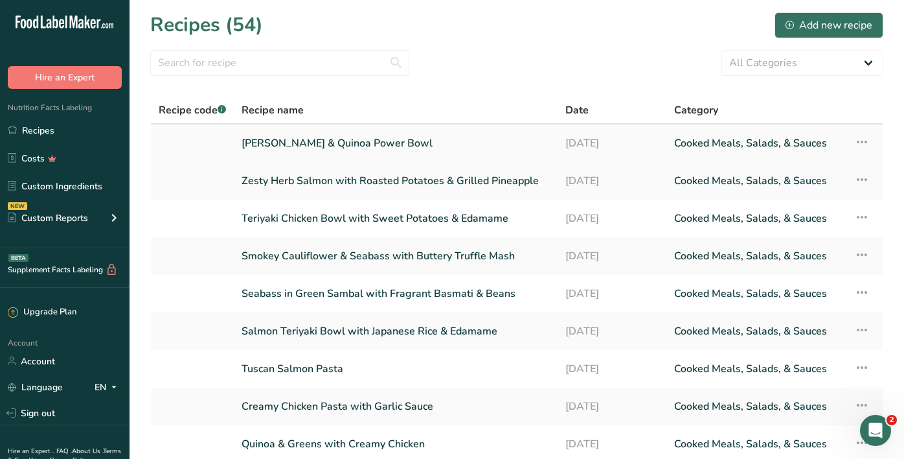
click at [365, 143] on link "[PERSON_NAME] & Quinoa Power Bowl" at bounding box center [396, 143] width 308 height 27
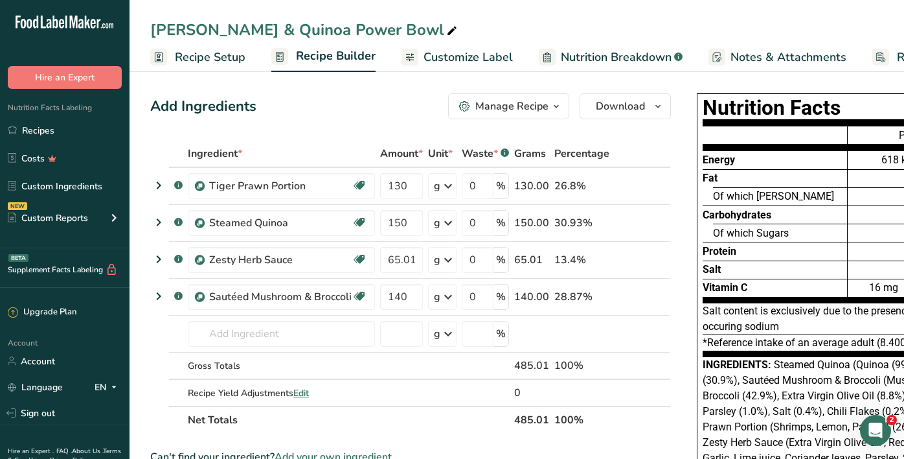
click at [446, 62] on span "Customize Label" at bounding box center [468, 57] width 89 height 17
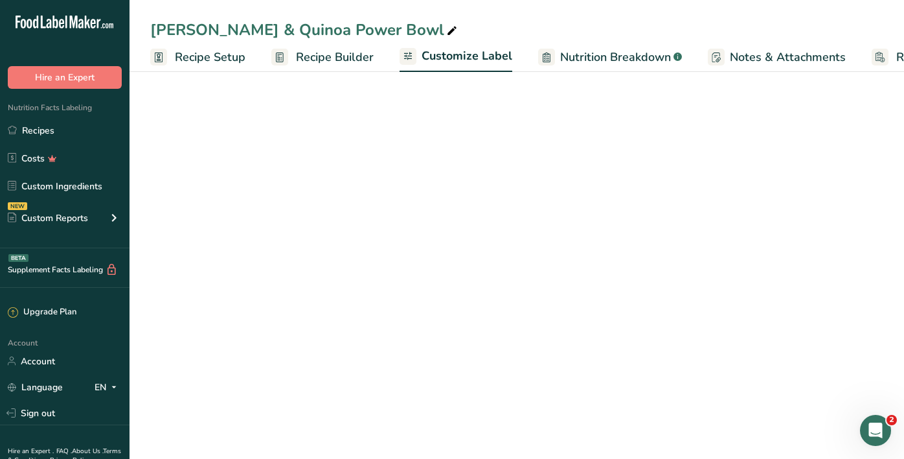
scroll to position [0, 104]
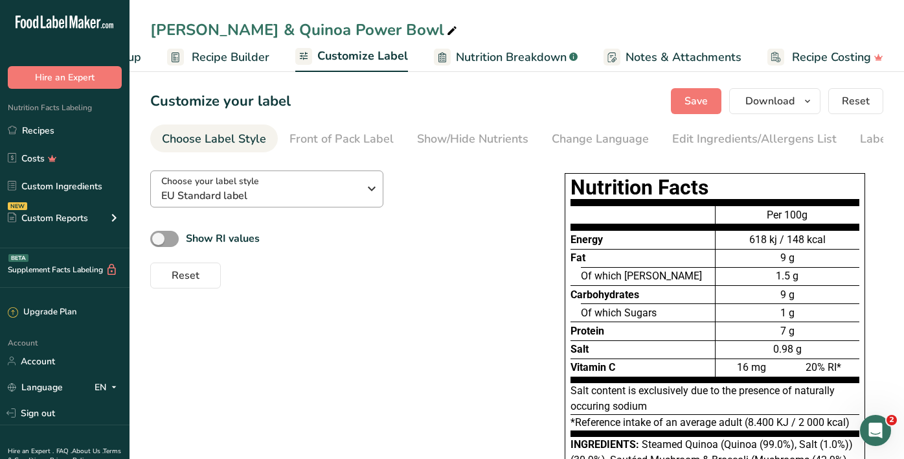
click at [356, 198] on span "EU Standard label" at bounding box center [260, 196] width 198 height 16
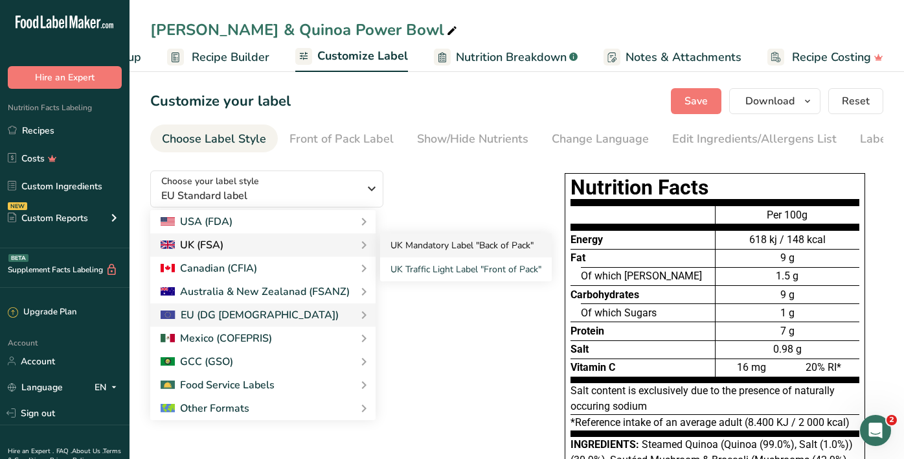
click at [419, 242] on link "UK Mandatory Label "Back of Pack"" at bounding box center [466, 245] width 172 height 24
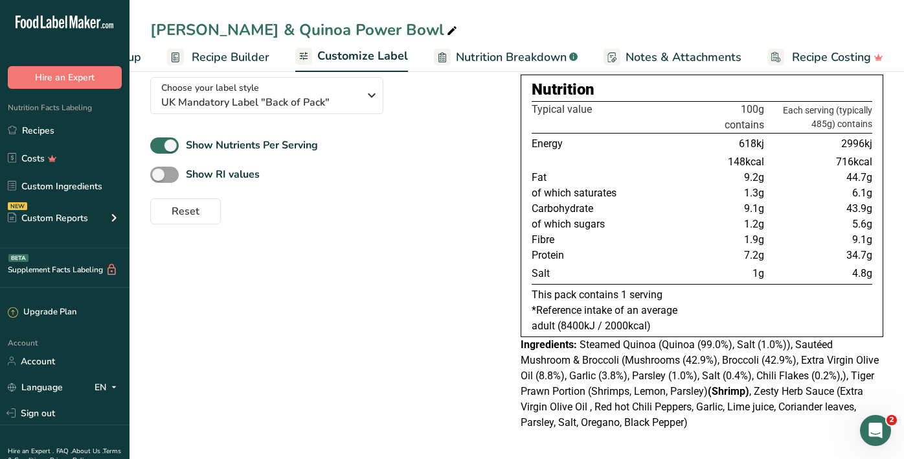
scroll to position [93, 0]
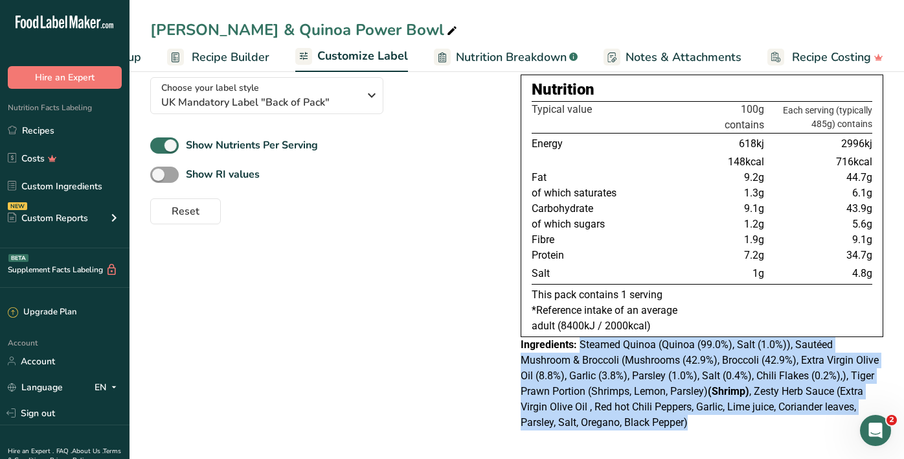
drag, startPoint x: 579, startPoint y: 343, endPoint x: 718, endPoint y: 424, distance: 160.9
click at [718, 424] on div "Ingredients: Steamed Quinoa (Quinoa (99.0%), Salt (1.0%)), Sautéed Mushroom & B…" at bounding box center [702, 383] width 363 height 93
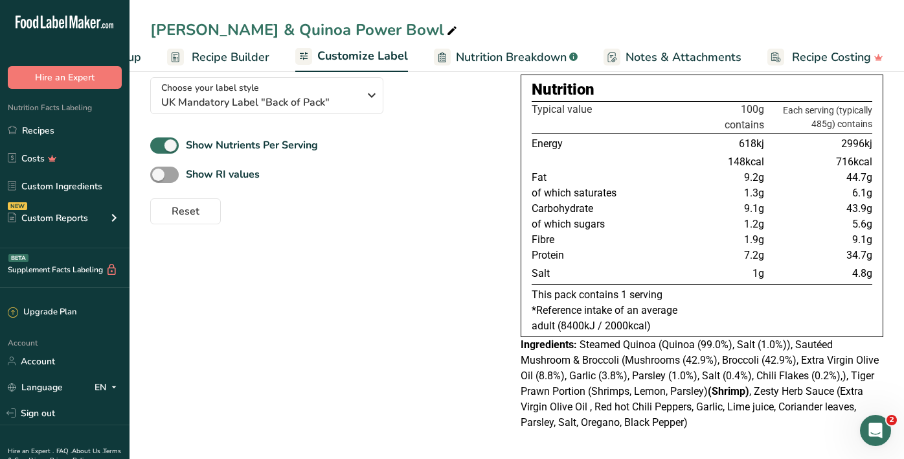
click at [448, 165] on div "Show Nutrients Per Serving Show RI values Reset" at bounding box center [325, 179] width 350 height 89
click at [29, 127] on link "Recipes" at bounding box center [65, 130] width 130 height 25
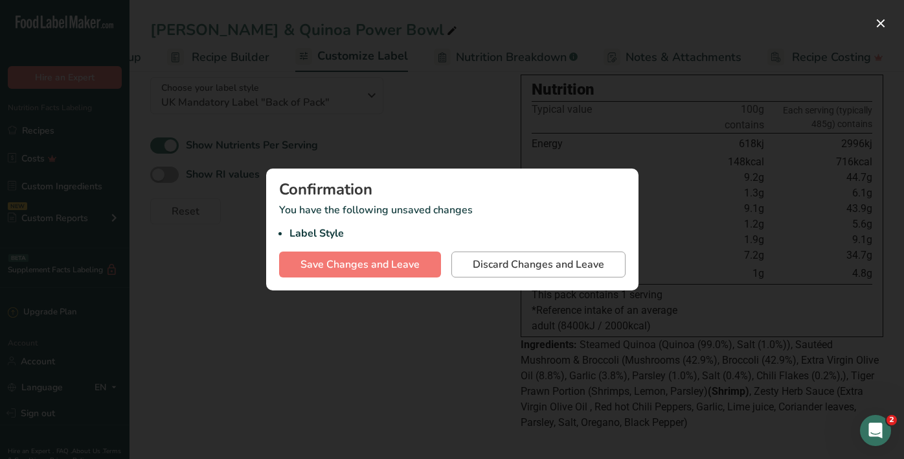
click at [494, 272] on button "Discard Changes and Leave" at bounding box center [538, 264] width 174 height 26
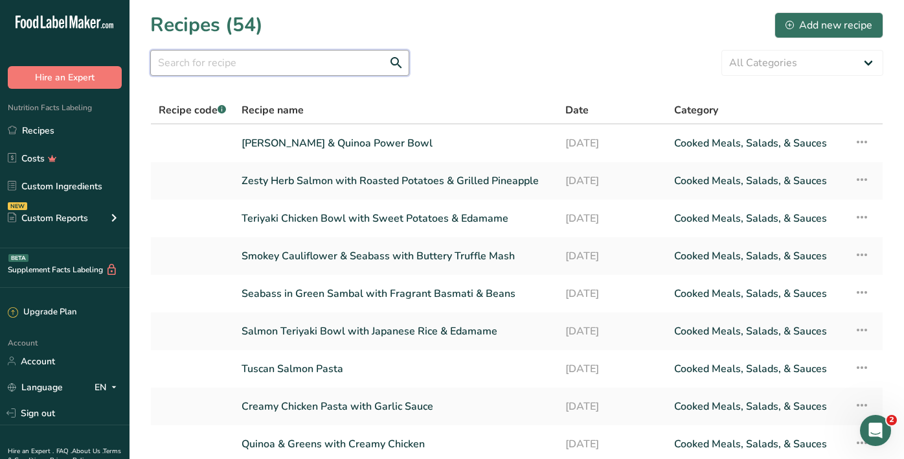
click at [256, 69] on input "text" at bounding box center [279, 63] width 259 height 26
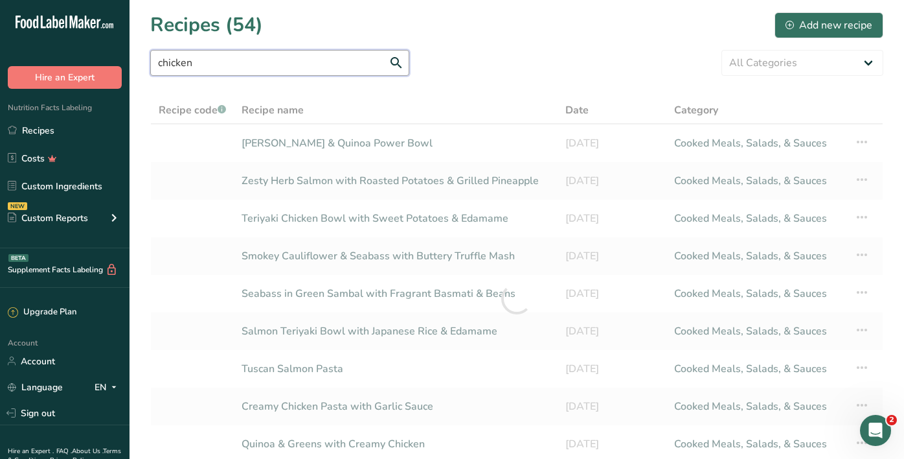
scroll to position [4, 0]
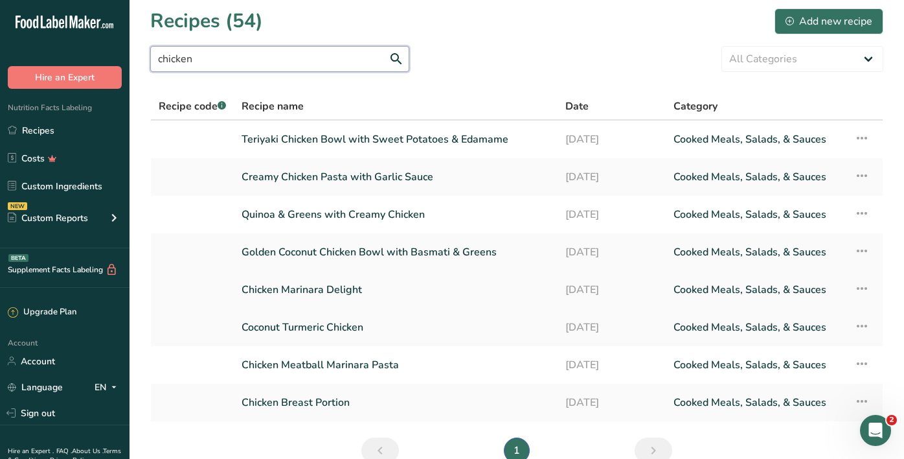
type input "chicken"
click at [323, 288] on link "Chicken Marinara Delight" at bounding box center [396, 289] width 308 height 27
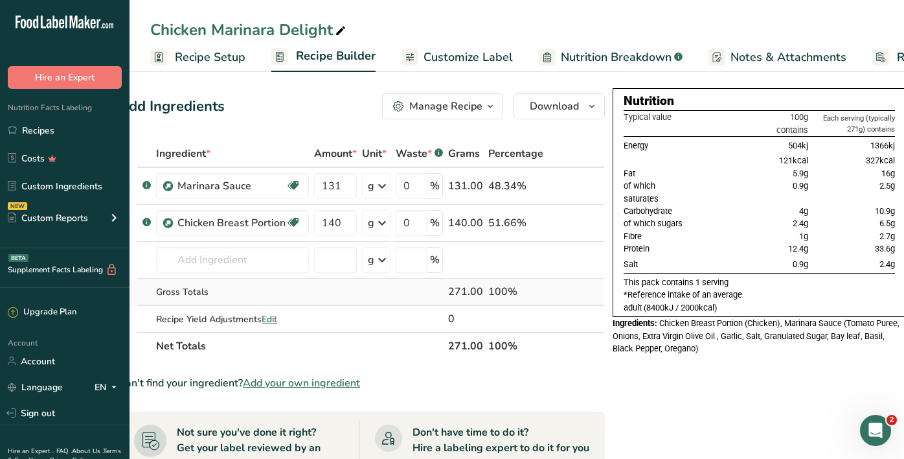
scroll to position [0, 31]
click at [20, 134] on link "Recipes" at bounding box center [65, 130] width 130 height 25
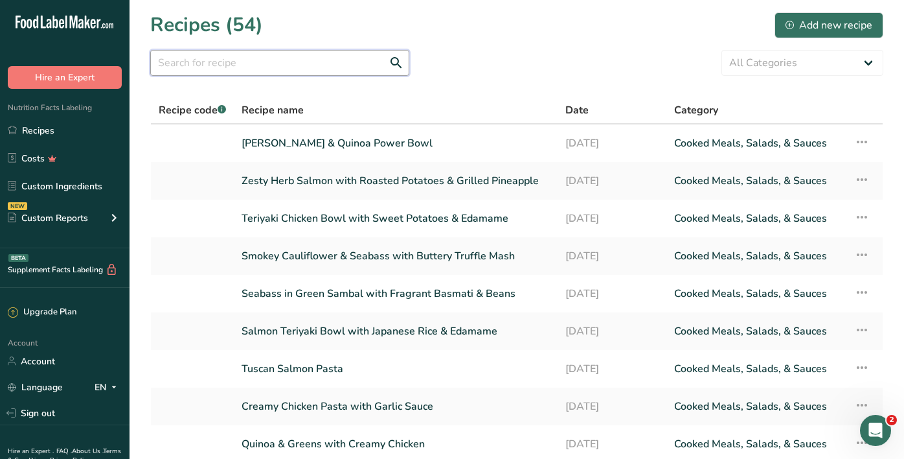
click at [305, 53] on input "text" at bounding box center [279, 63] width 259 height 26
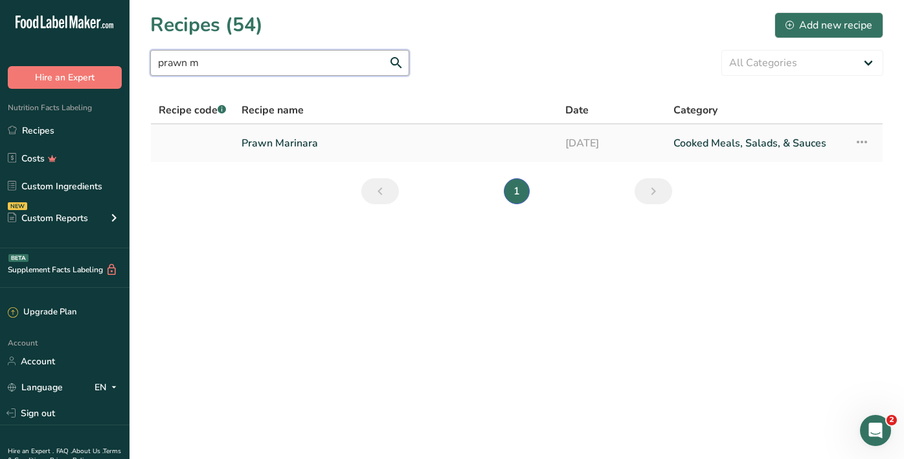
type input "prawn m"
click at [301, 144] on link "Prawn Marinara" at bounding box center [396, 143] width 308 height 27
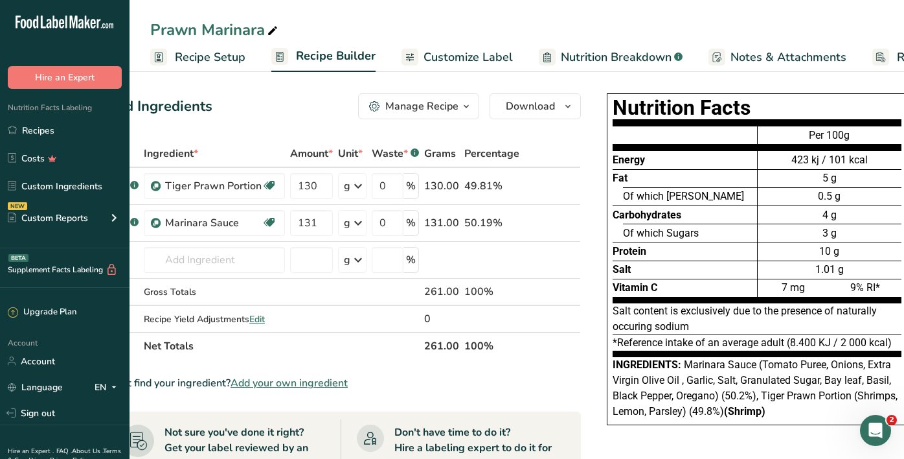
scroll to position [0, 45]
click at [447, 62] on span "Customize Label" at bounding box center [468, 57] width 89 height 17
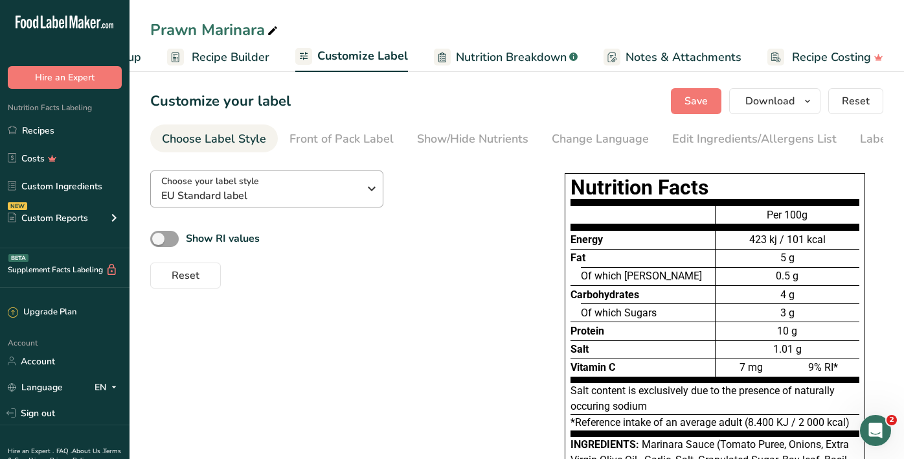
click at [294, 180] on div "Choose your label style EU Standard label" at bounding box center [260, 188] width 198 height 29
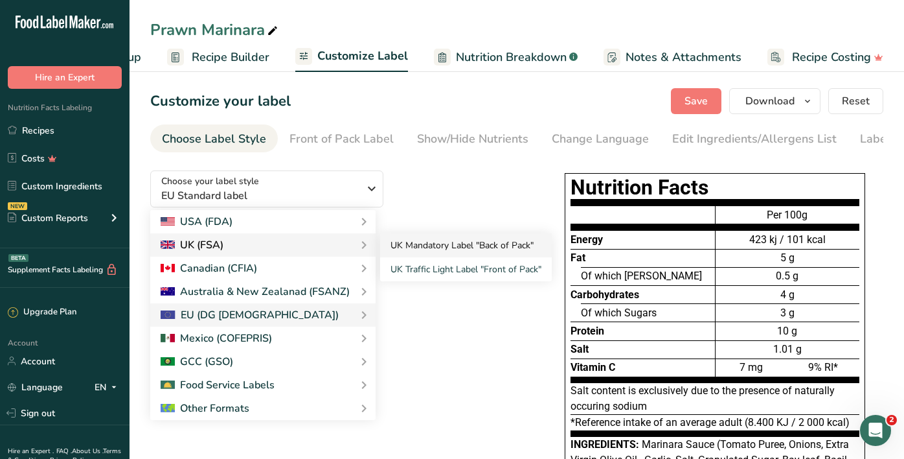
click at [450, 243] on link "UK Mandatory Label "Back of Pack"" at bounding box center [466, 245] width 172 height 24
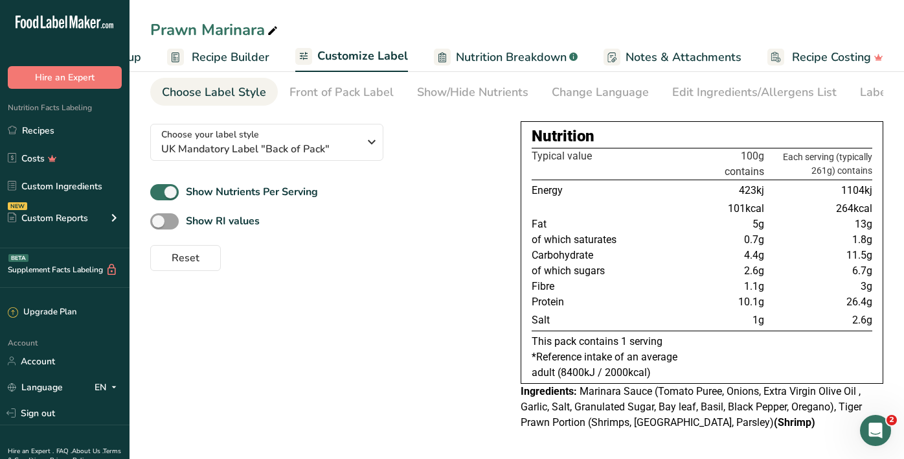
scroll to position [50, 0]
click at [43, 130] on link "Recipes" at bounding box center [65, 130] width 130 height 25
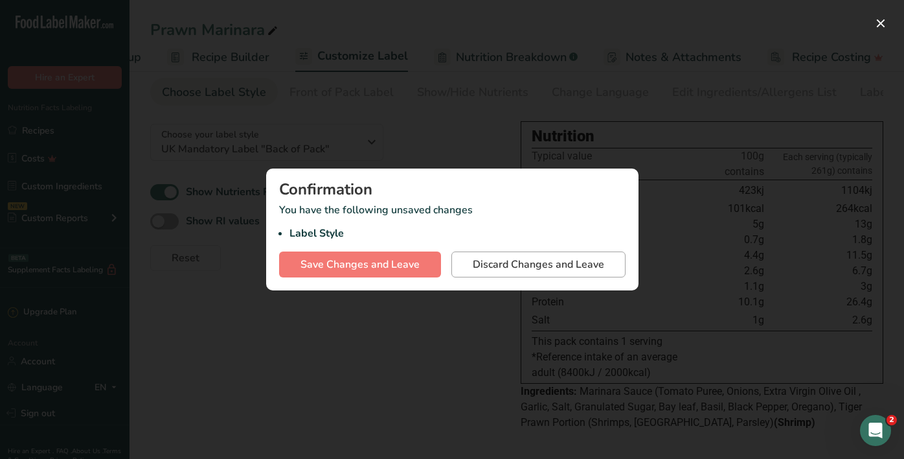
click at [527, 268] on span "Discard Changes and Leave" at bounding box center [538, 265] width 131 height 16
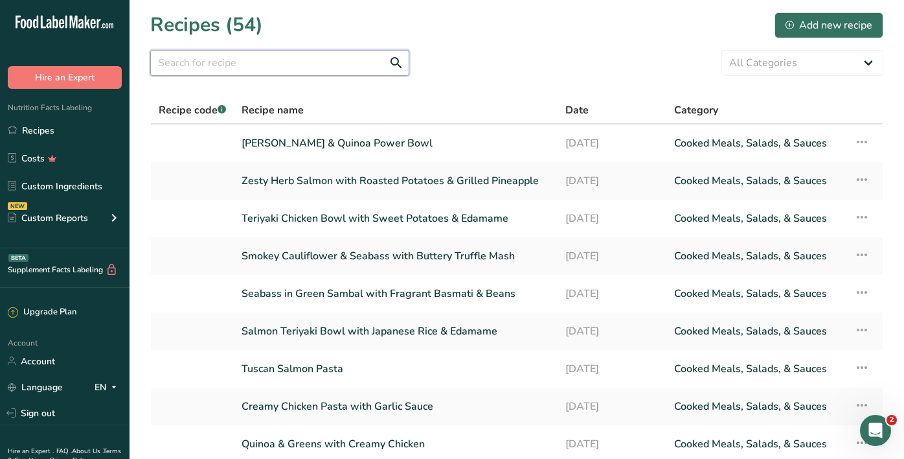
click at [336, 55] on input "text" at bounding box center [279, 63] width 259 height 26
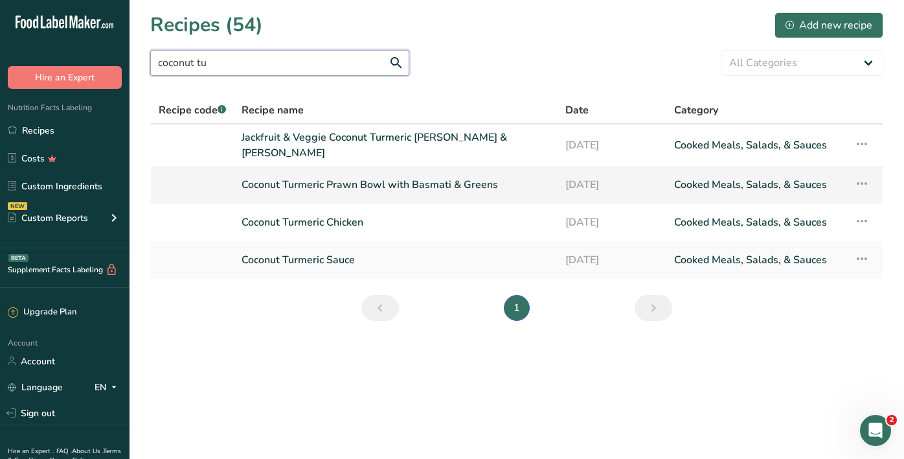
type input "coconut tu"
click at [435, 181] on link "Coconut Turmeric Prawn Bowl with Basmati & Greens" at bounding box center [396, 184] width 308 height 27
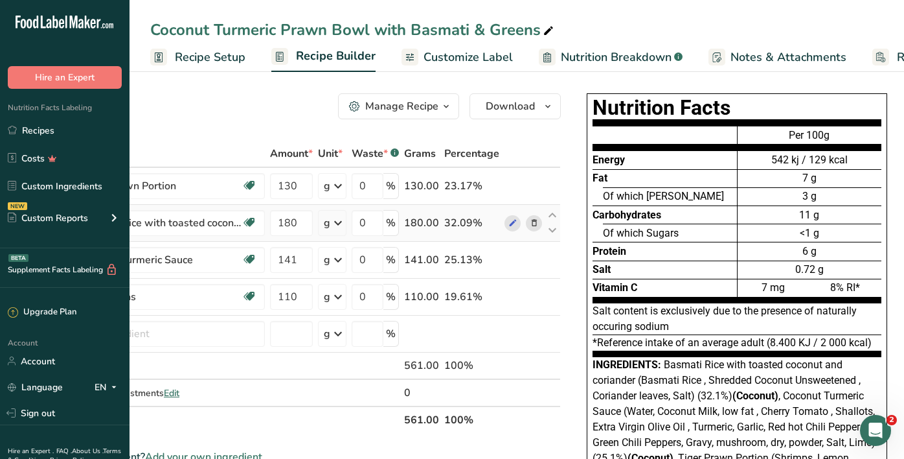
scroll to position [0, 129]
click at [453, 54] on span "Customize Label" at bounding box center [468, 57] width 89 height 17
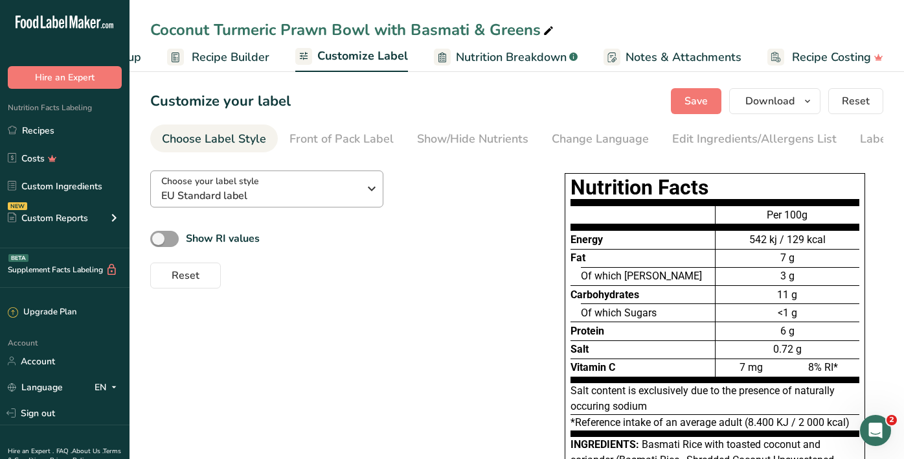
click at [295, 191] on span "EU Standard label" at bounding box center [260, 196] width 198 height 16
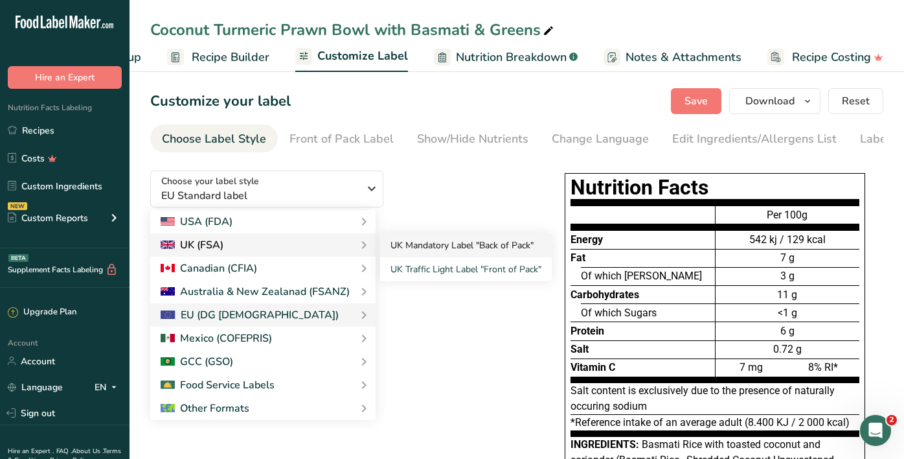
click at [407, 249] on link "UK Mandatory Label "Back of Pack"" at bounding box center [466, 245] width 172 height 24
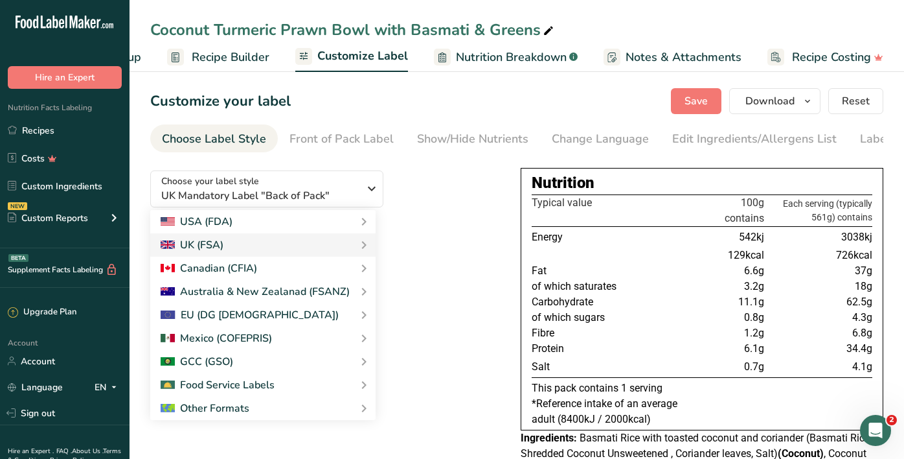
click at [0, 0] on link "UK Mandatory Label "Back of Pack"" at bounding box center [0, 0] width 0 height 0
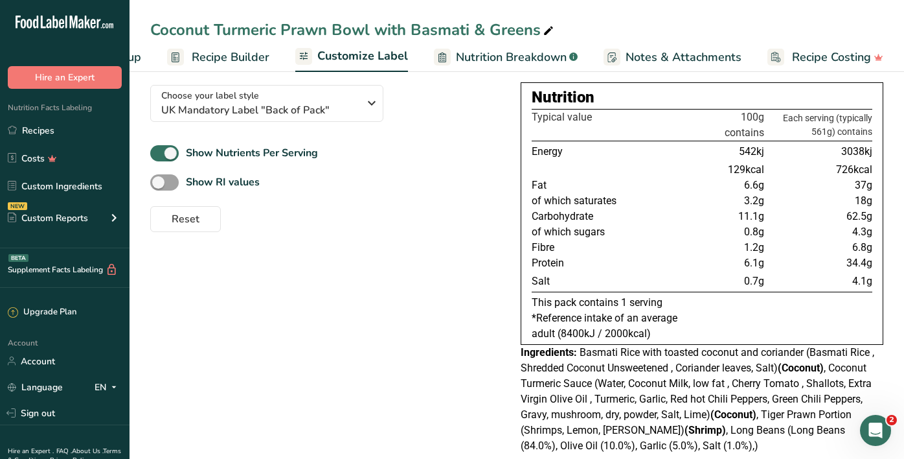
scroll to position [106, 0]
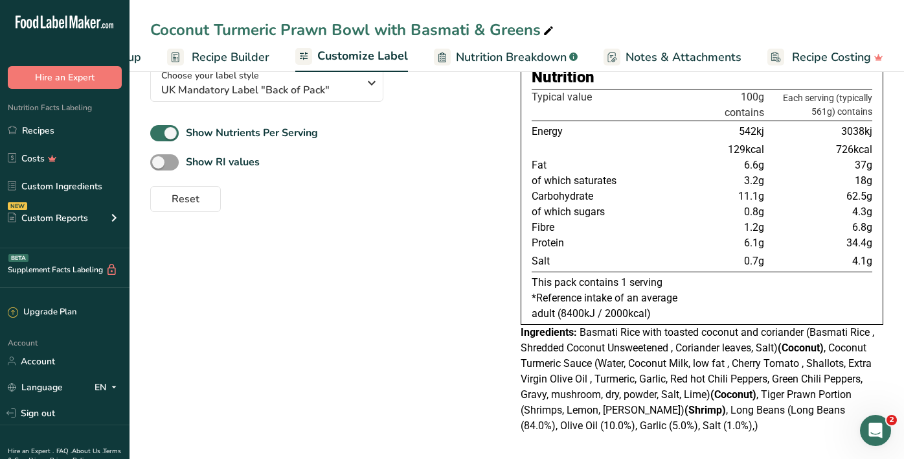
drag, startPoint x: 871, startPoint y: 200, endPoint x: 786, endPoint y: 198, distance: 84.9
click at [761, 201] on div "Nutrition Typical value 100g contains Each serving (typically 561g) contains En…" at bounding box center [702, 193] width 363 height 262
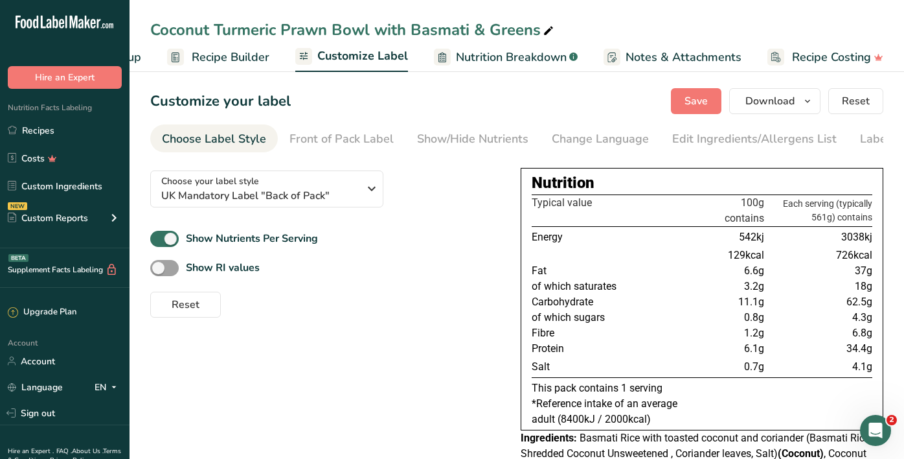
scroll to position [0, 0]
drag, startPoint x: 725, startPoint y: 259, endPoint x: 759, endPoint y: 257, distance: 34.4
click at [759, 257] on td "129kcal" at bounding box center [694, 255] width 146 height 16
drag, startPoint x: 856, startPoint y: 258, endPoint x: 869, endPoint y: 258, distance: 12.3
click at [869, 258] on td "726kcal" at bounding box center [820, 255] width 106 height 16
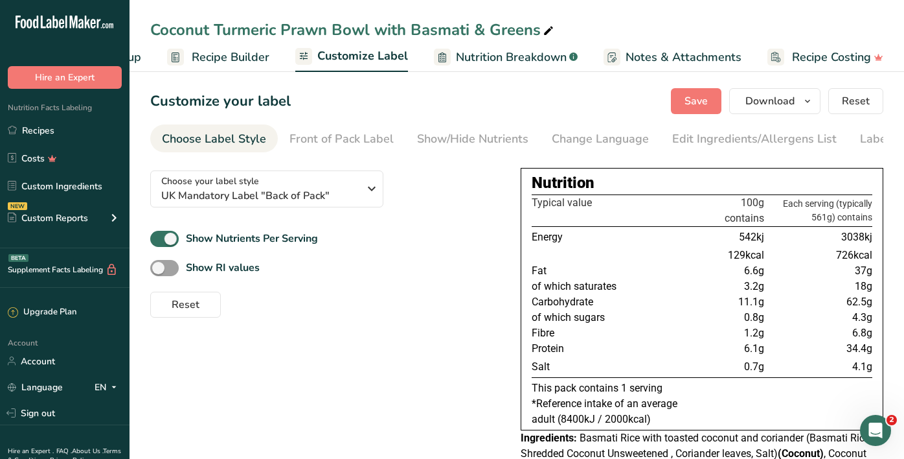
drag, startPoint x: 740, startPoint y: 279, endPoint x: 766, endPoint y: 275, distance: 25.5
click at [766, 275] on td "6.6g" at bounding box center [694, 271] width 146 height 16
drag, startPoint x: 863, startPoint y: 273, endPoint x: 874, endPoint y: 274, distance: 11.7
click at [874, 274] on div "Nutrition Typical value 100g contains Each serving (typically 561g) contains En…" at bounding box center [702, 299] width 363 height 262
click at [845, 288] on td "18g" at bounding box center [820, 287] width 106 height 16
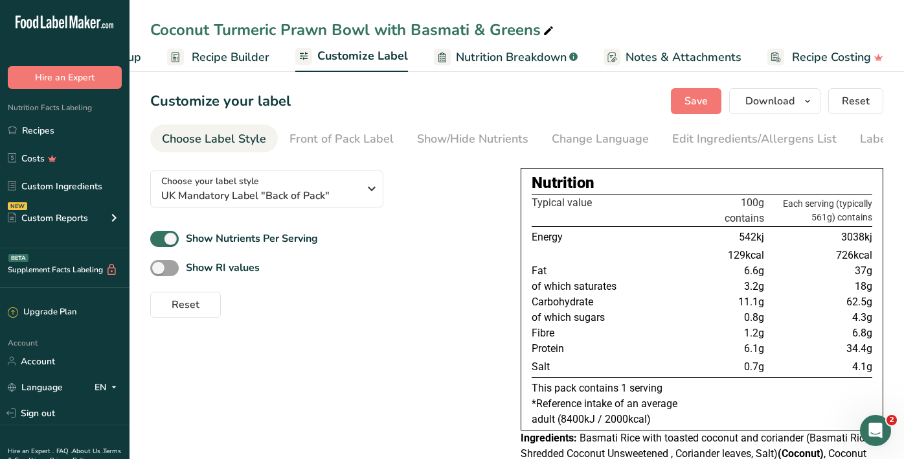
click at [439, 274] on div "Show RI values" at bounding box center [325, 267] width 350 height 21
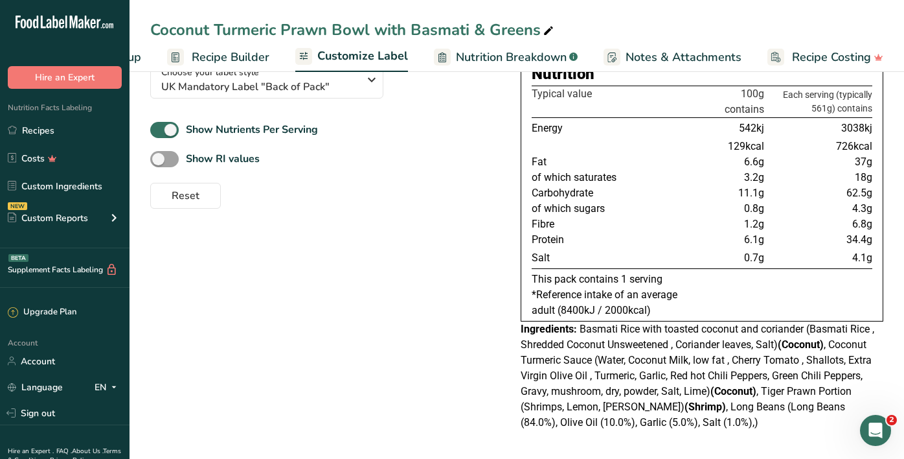
scroll to position [112, 0]
click at [29, 121] on link "Recipes" at bounding box center [65, 130] width 130 height 25
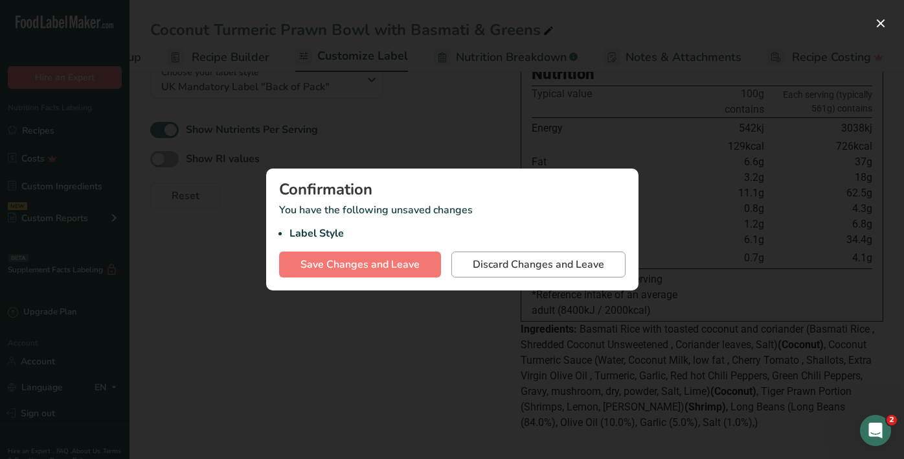
click at [503, 263] on span "Discard Changes and Leave" at bounding box center [538, 265] width 131 height 16
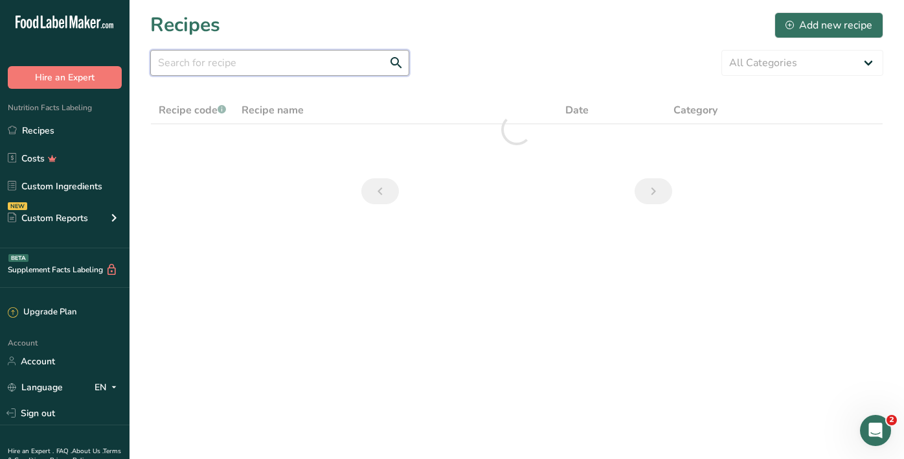
click at [260, 69] on input "text" at bounding box center [279, 63] width 259 height 26
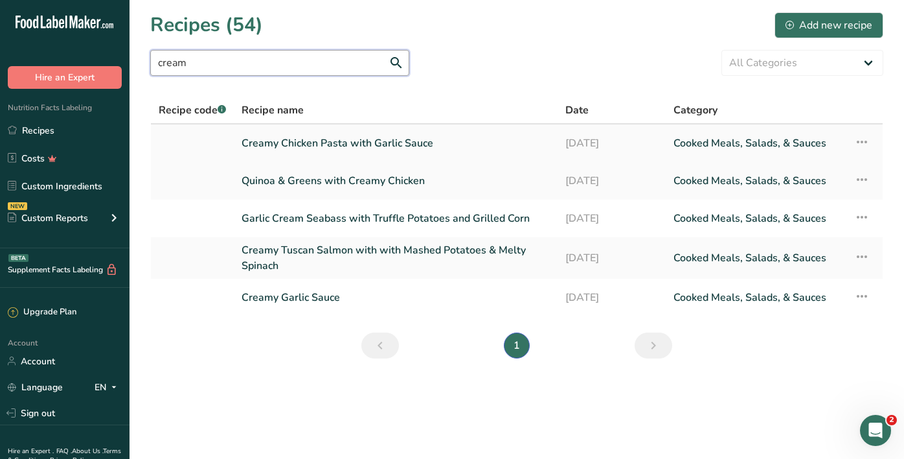
type input "cream"
click at [325, 148] on link "Creamy Chicken Pasta with Garlic Sauce" at bounding box center [396, 143] width 308 height 27
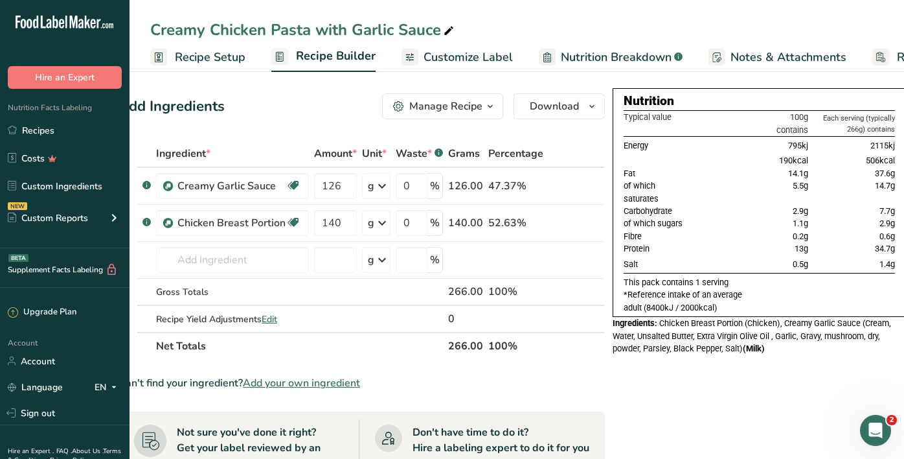
scroll to position [0, 31]
click at [74, 126] on link "Recipes" at bounding box center [65, 130] width 130 height 25
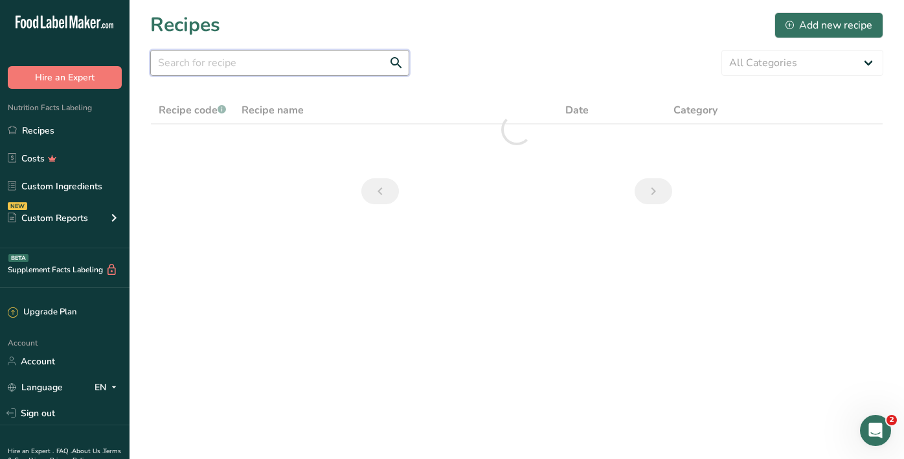
click at [315, 67] on input "text" at bounding box center [279, 63] width 259 height 26
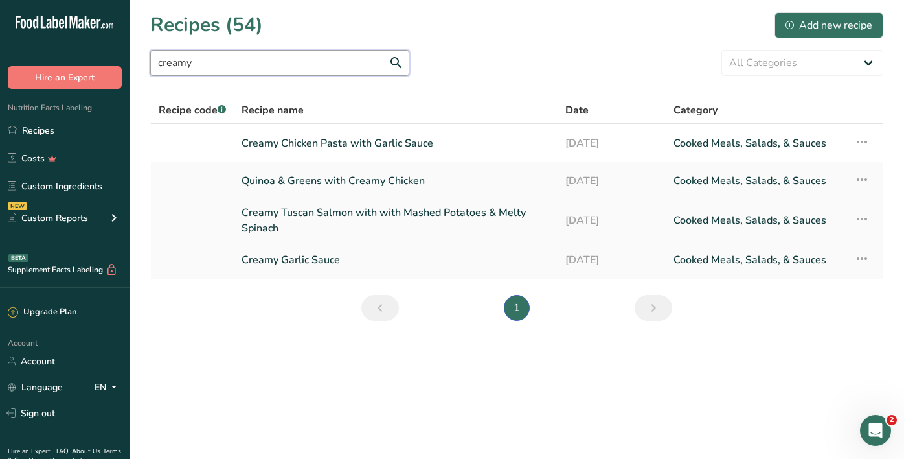
type input "creamy"
click at [310, 217] on link "Creamy Tuscan Salmon with with Mashed Potatoes & Melty Spinach" at bounding box center [396, 220] width 308 height 31
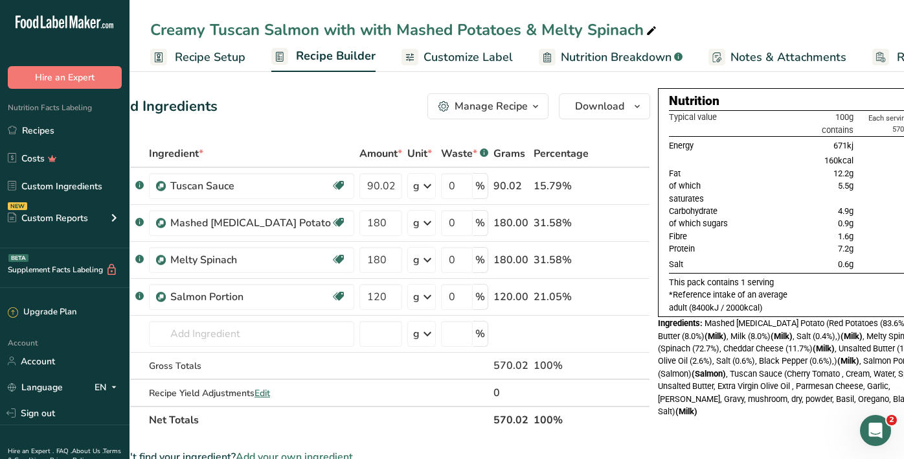
scroll to position [0, 38]
click at [100, 126] on link "Recipes" at bounding box center [65, 130] width 130 height 25
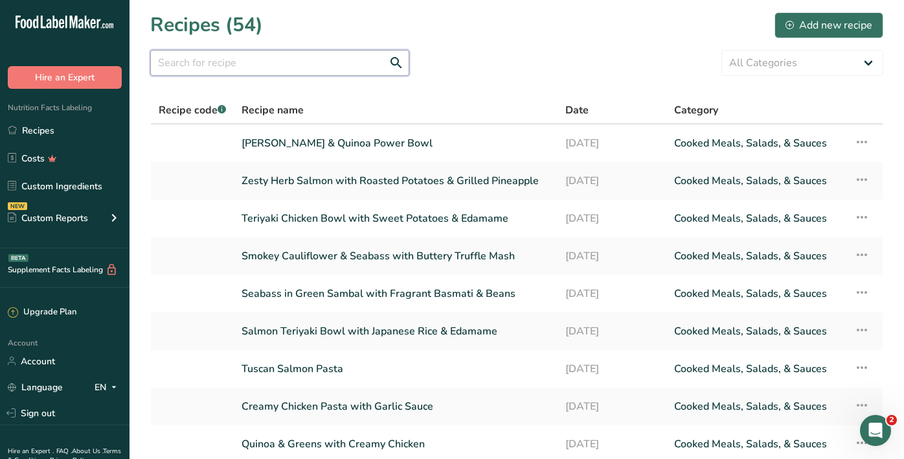
click at [283, 67] on input "text" at bounding box center [279, 63] width 259 height 26
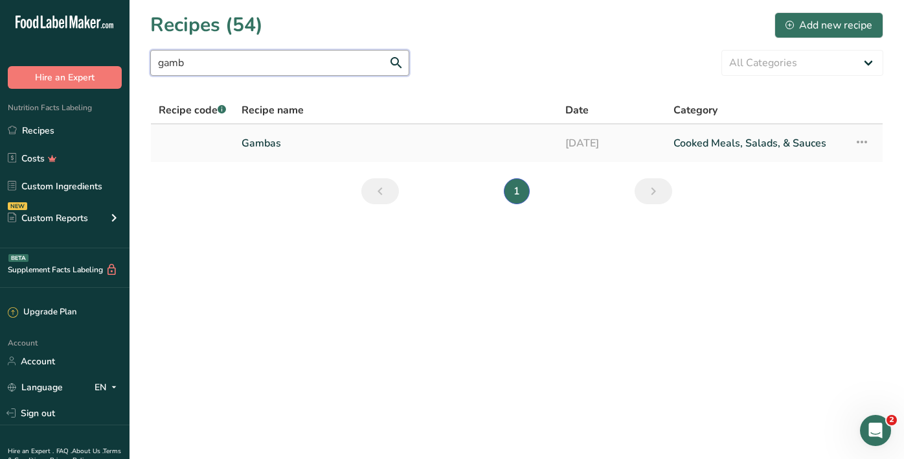
type input "gamb"
click at [299, 148] on link "Gambas" at bounding box center [396, 143] width 308 height 27
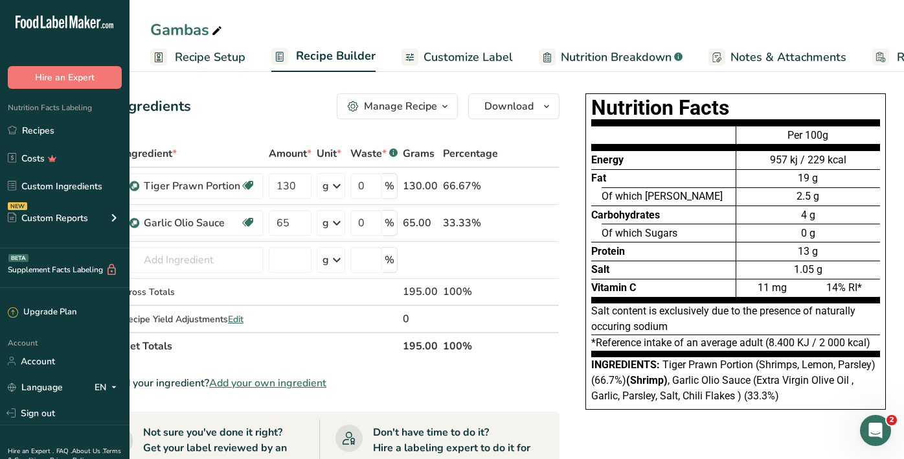
scroll to position [0, 62]
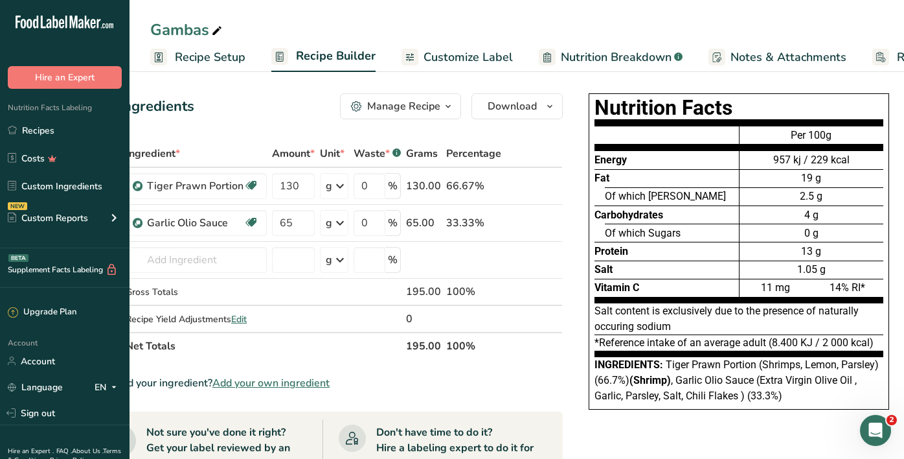
click at [433, 60] on span "Customize Label" at bounding box center [468, 57] width 89 height 17
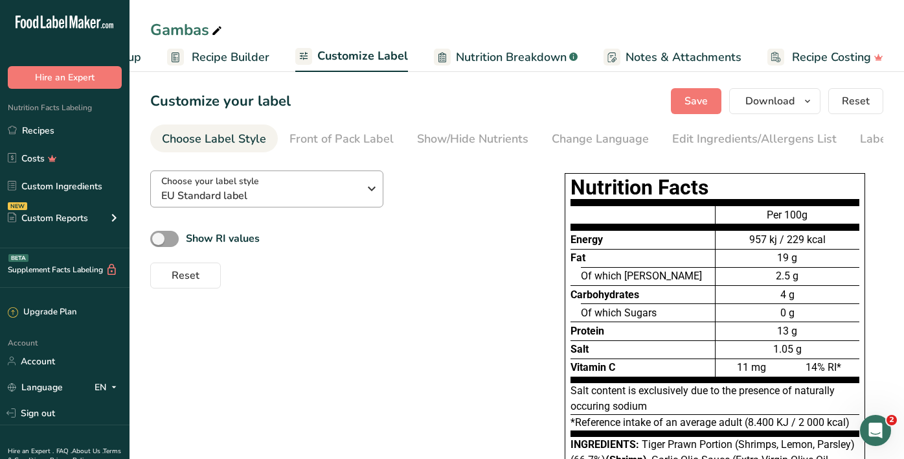
click at [354, 178] on div "Choose your label style EU Standard label" at bounding box center [260, 188] width 198 height 29
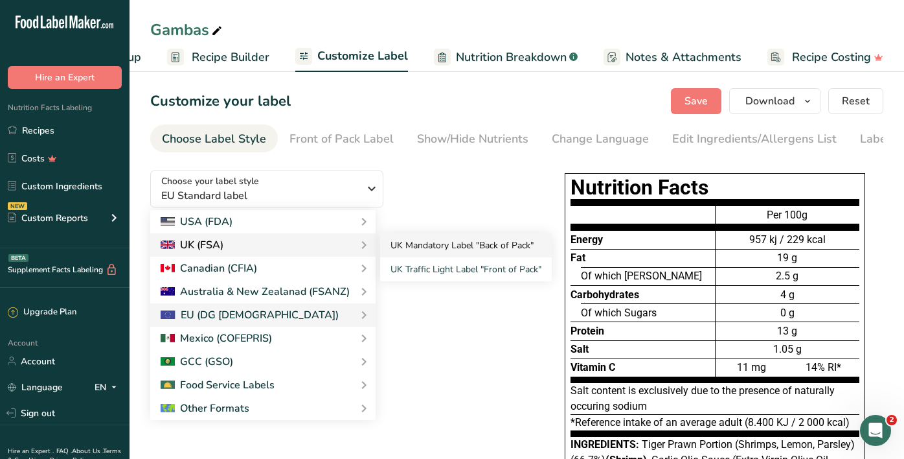
click at [416, 240] on link "UK Mandatory Label "Back of Pack"" at bounding box center [466, 245] width 172 height 24
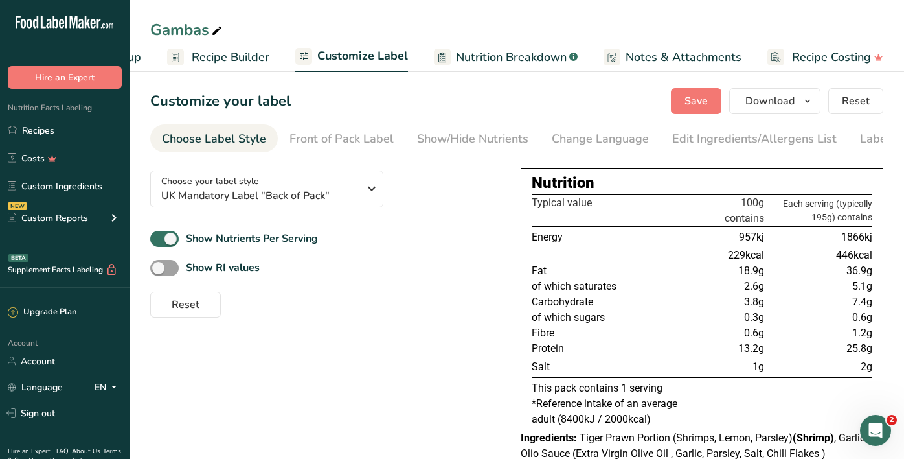
click at [214, 56] on span "Recipe Builder" at bounding box center [231, 57] width 78 height 17
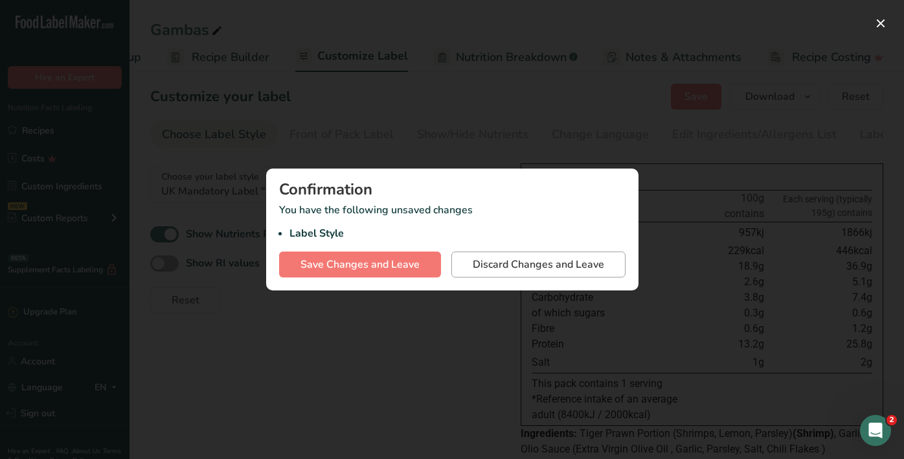
click at [515, 269] on span "Discard Changes and Leave" at bounding box center [538, 265] width 131 height 16
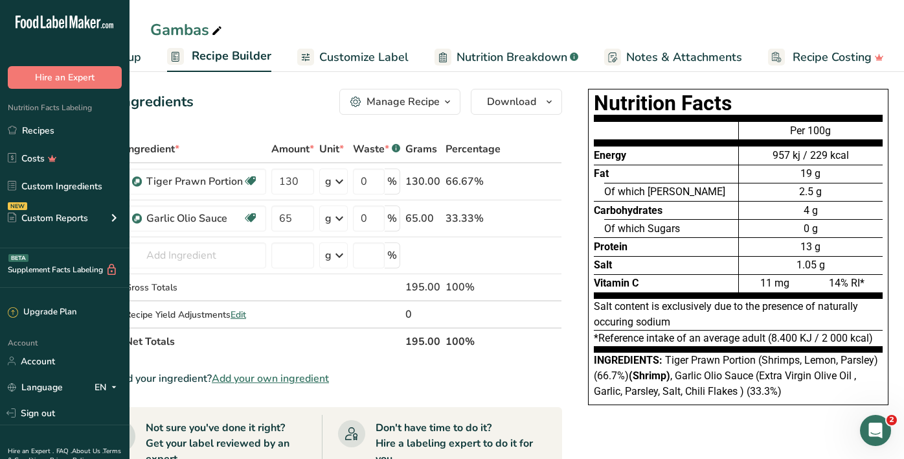
scroll to position [0, 62]
click at [384, 53] on span "Customize Label" at bounding box center [363, 57] width 89 height 17
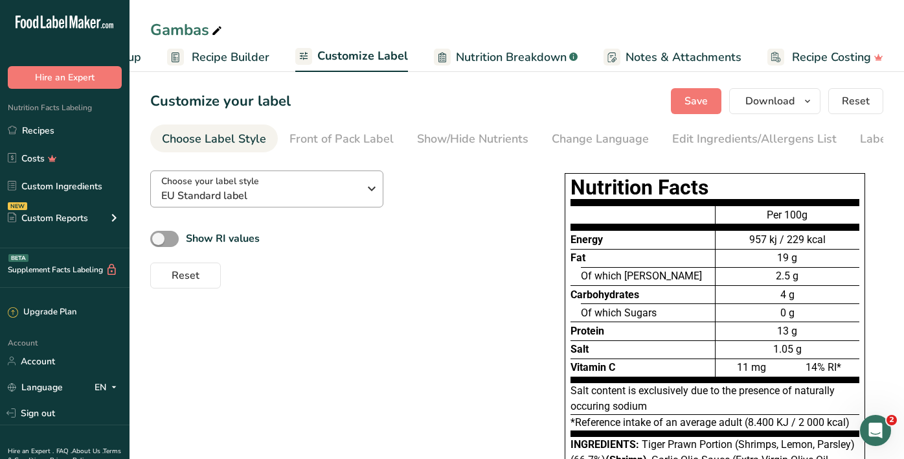
click at [324, 193] on span "EU Standard label" at bounding box center [260, 196] width 198 height 16
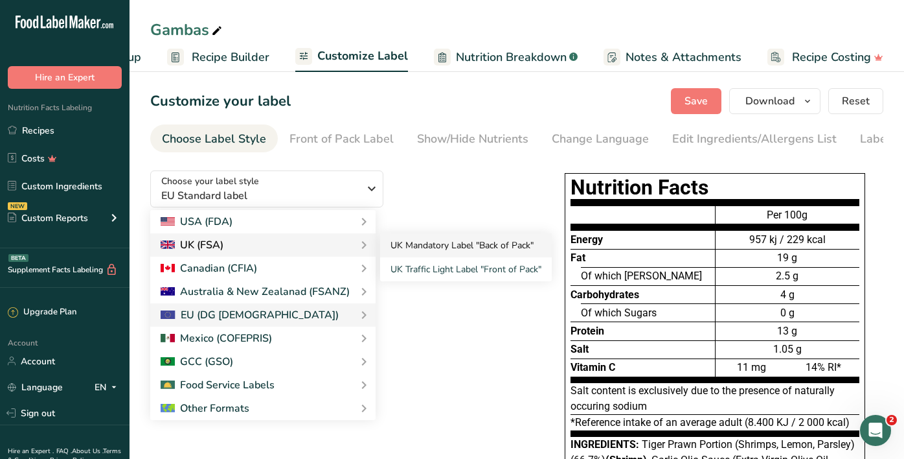
click at [429, 243] on link "UK Mandatory Label "Back of Pack"" at bounding box center [466, 245] width 172 height 24
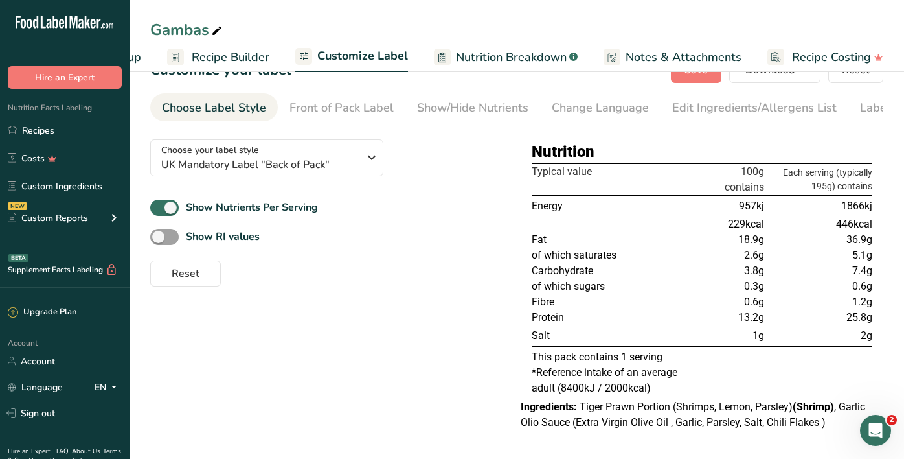
scroll to position [34, 0]
click at [74, 135] on link "Recipes" at bounding box center [65, 130] width 130 height 25
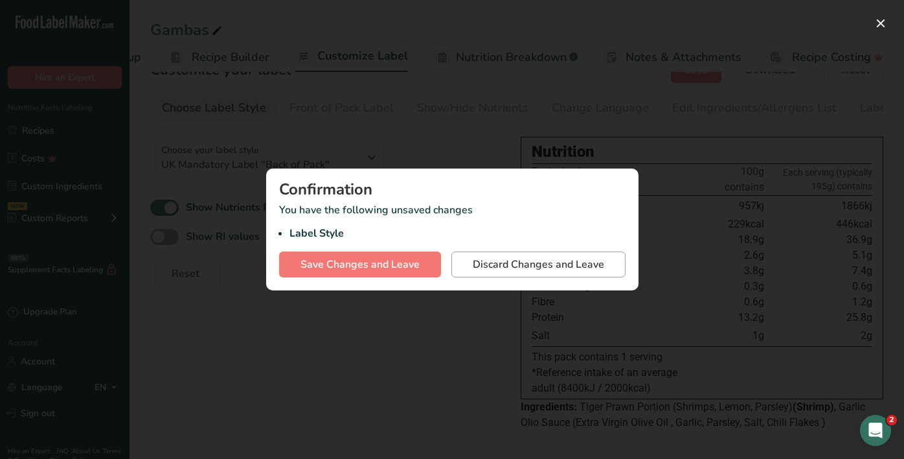
click at [547, 258] on span "Discard Changes and Leave" at bounding box center [538, 265] width 131 height 16
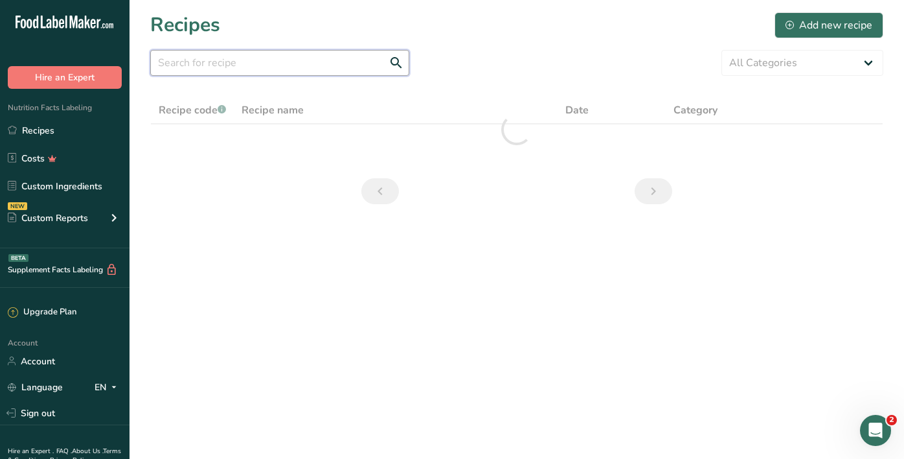
click at [247, 65] on input "text" at bounding box center [279, 63] width 259 height 26
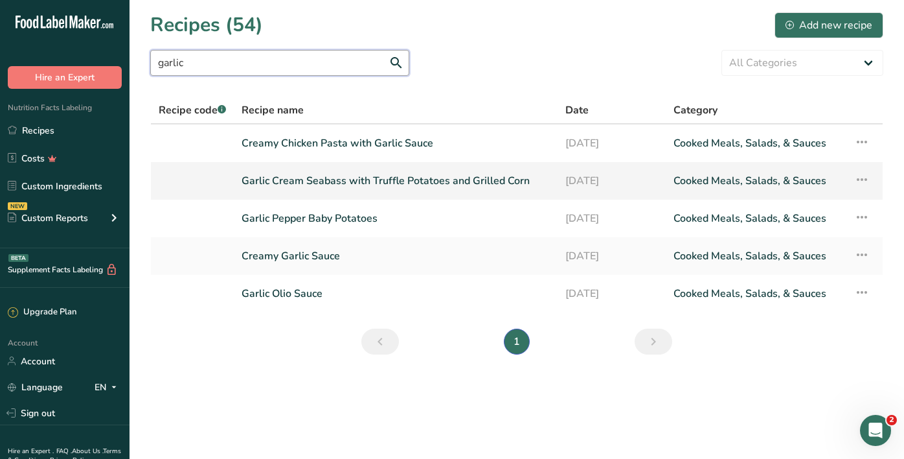
type input "garlic"
click at [330, 179] on link "Garlic Cream Seabass with Truffle Potatoes and Grilled Corn" at bounding box center [396, 180] width 308 height 27
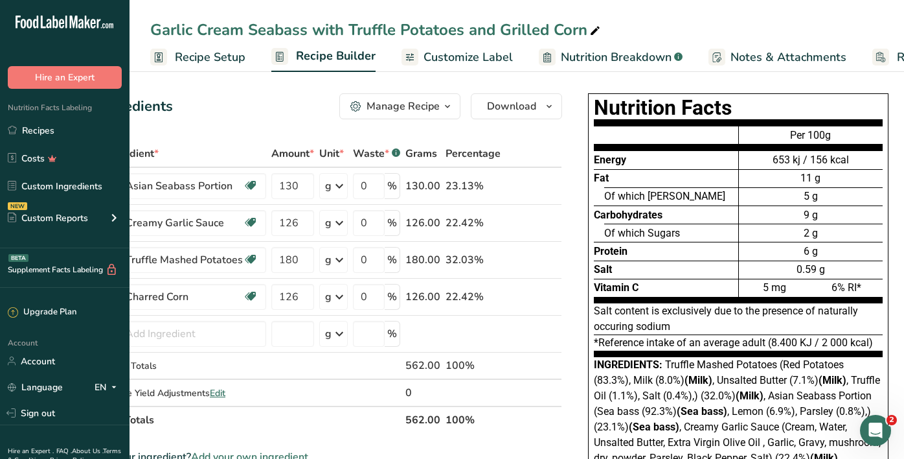
click at [454, 58] on span "Customize Label" at bounding box center [468, 57] width 89 height 17
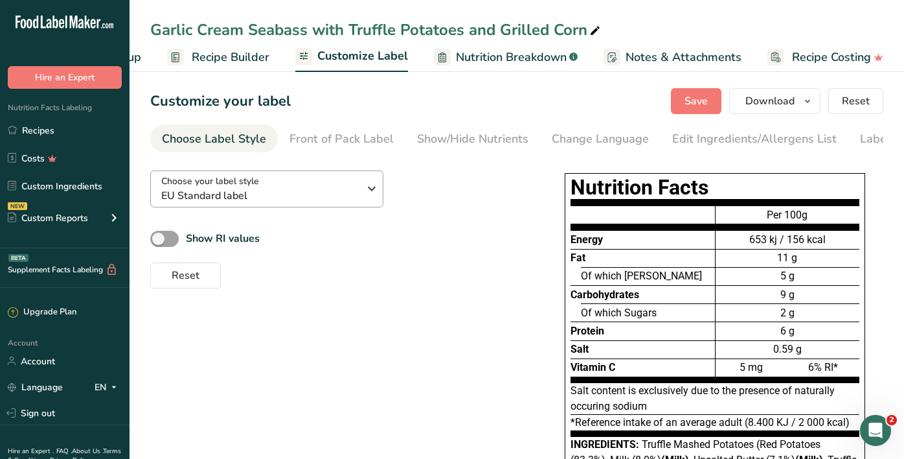
click at [302, 194] on span "EU Standard label" at bounding box center [260, 196] width 198 height 16
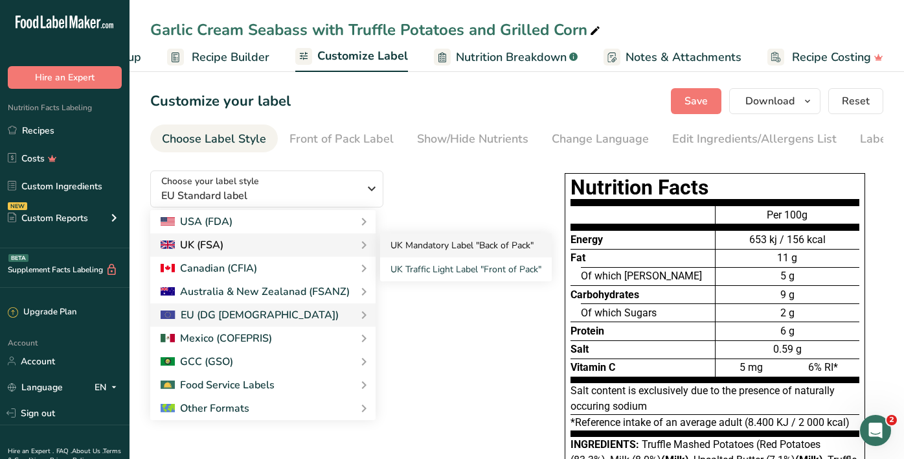
click at [420, 246] on link "UK Mandatory Label "Back of Pack"" at bounding box center [466, 245] width 172 height 24
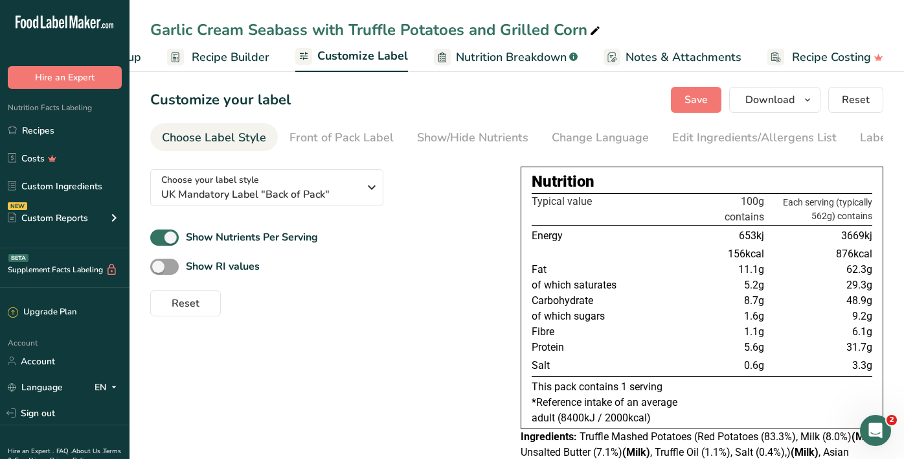
scroll to position [1, 0]
click at [58, 129] on link "Recipes" at bounding box center [65, 130] width 130 height 25
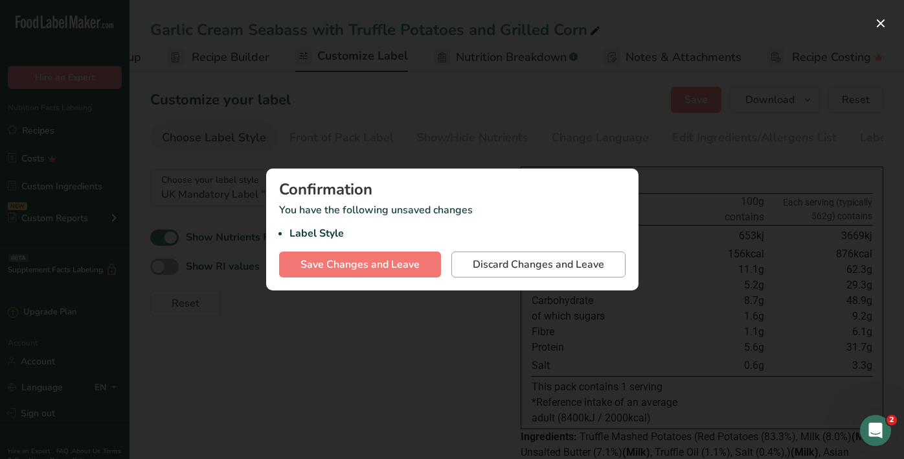
click at [557, 271] on span "Discard Changes and Leave" at bounding box center [538, 265] width 131 height 16
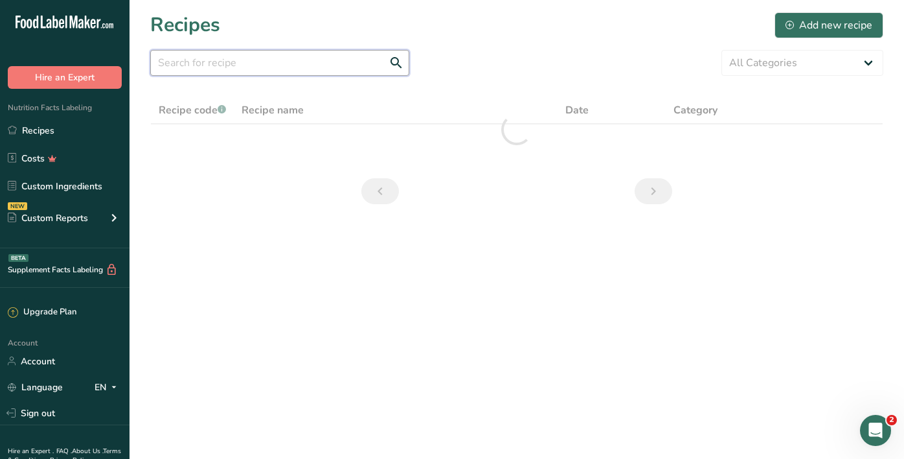
click at [266, 69] on input "text" at bounding box center [279, 63] width 259 height 26
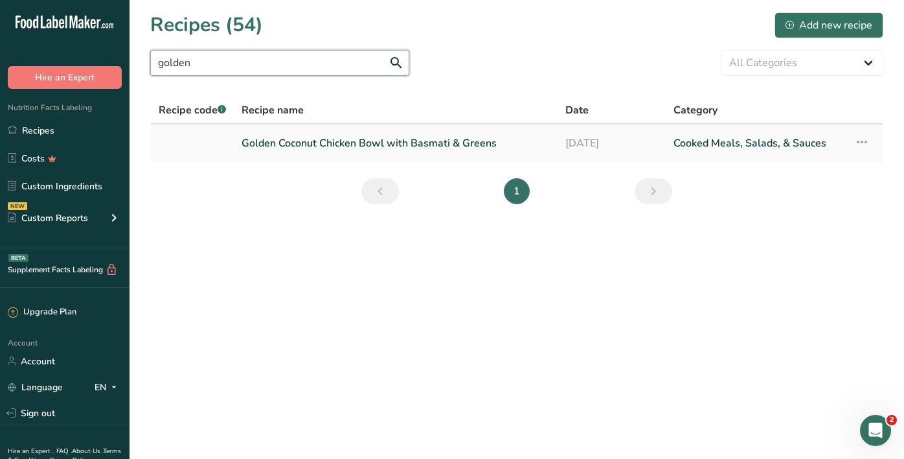
type input "golden"
click at [306, 144] on link "Golden Coconut Chicken Bowl with Basmati & Greens" at bounding box center [396, 143] width 308 height 27
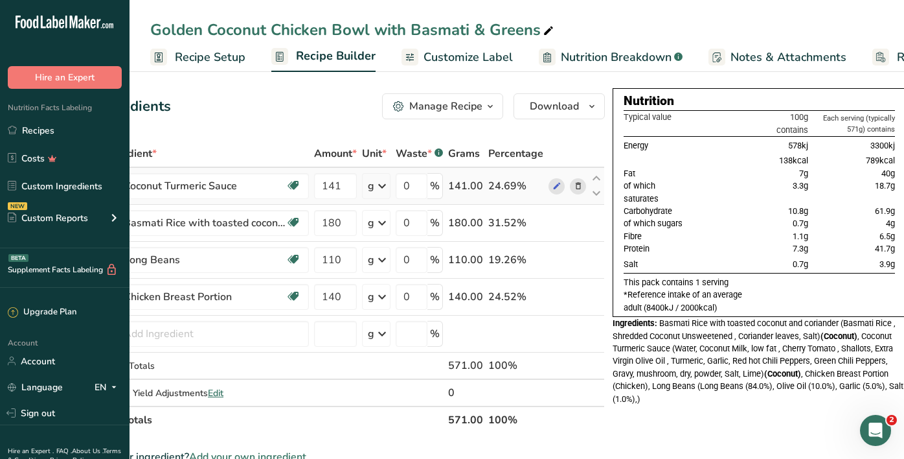
scroll to position [0, 85]
click at [90, 131] on link "Recipes" at bounding box center [65, 130] width 130 height 25
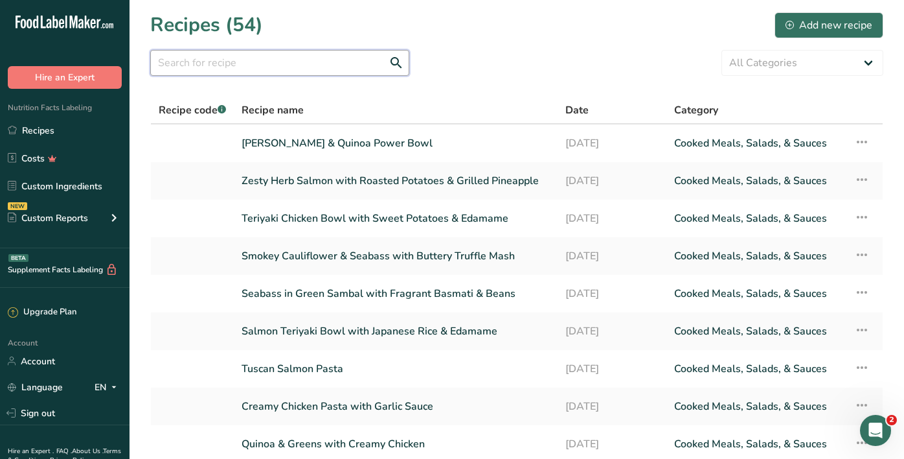
click at [243, 66] on input "text" at bounding box center [279, 63] width 259 height 26
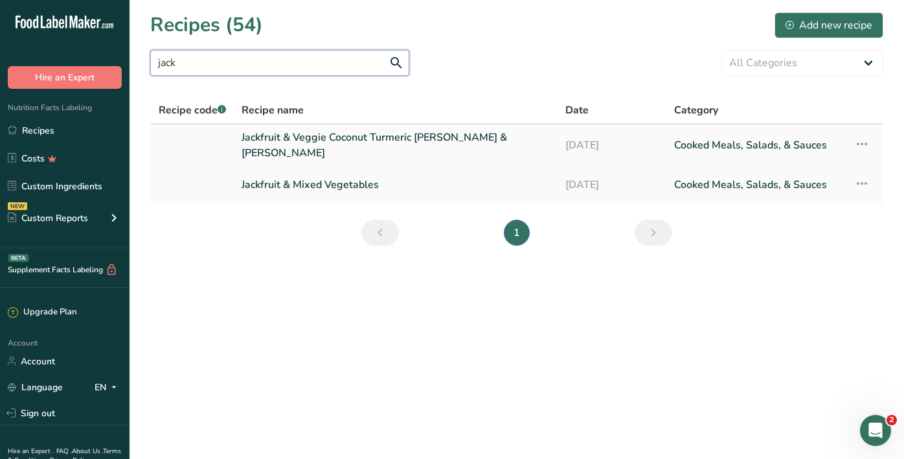
type input "jack"
click at [285, 141] on link "Jackfruit & Veggie Coconut Turmeric [PERSON_NAME] & [PERSON_NAME]" at bounding box center [396, 145] width 308 height 31
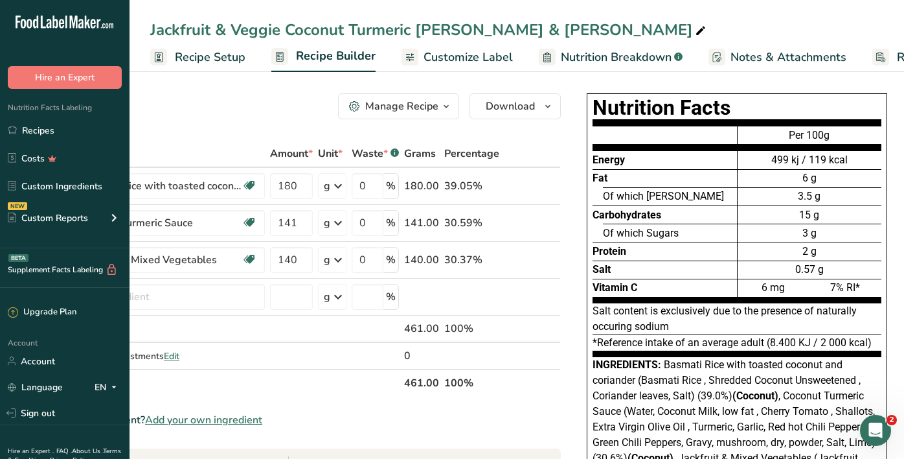
scroll to position [0, 129]
click at [435, 63] on span "Customize Label" at bounding box center [468, 57] width 89 height 17
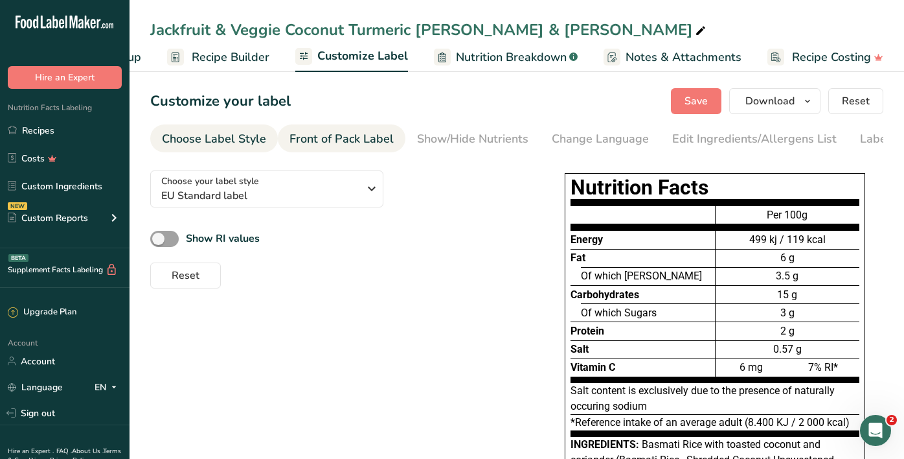
click at [366, 139] on div "Front of Pack Label" at bounding box center [342, 138] width 104 height 17
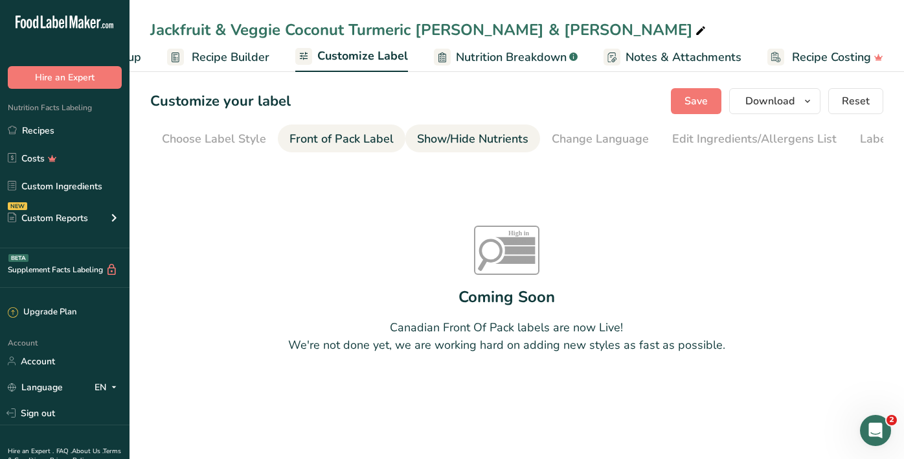
scroll to position [0, 63]
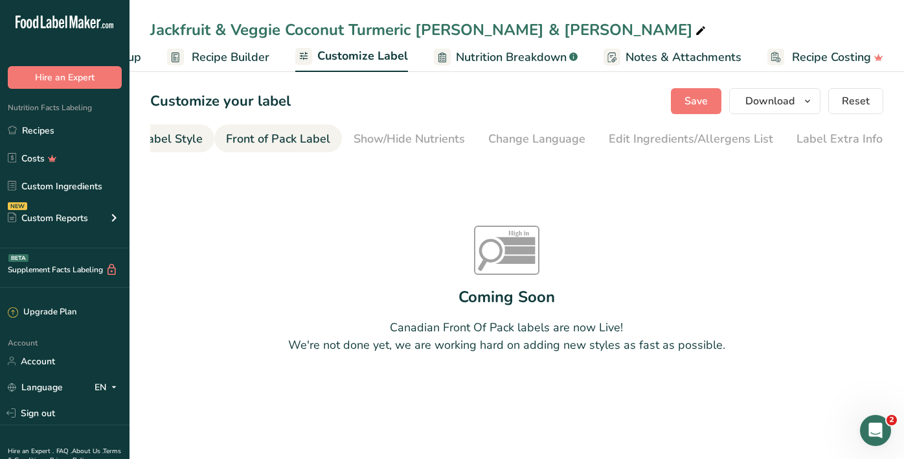
click at [191, 140] on div "Choose Label Style" at bounding box center [150, 138] width 104 height 17
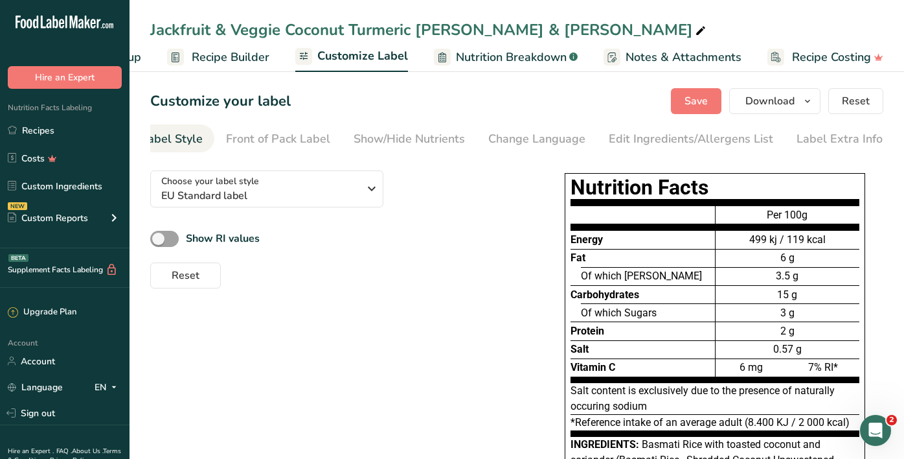
scroll to position [0, 0]
click at [223, 183] on span "Choose your label style" at bounding box center [210, 181] width 98 height 14
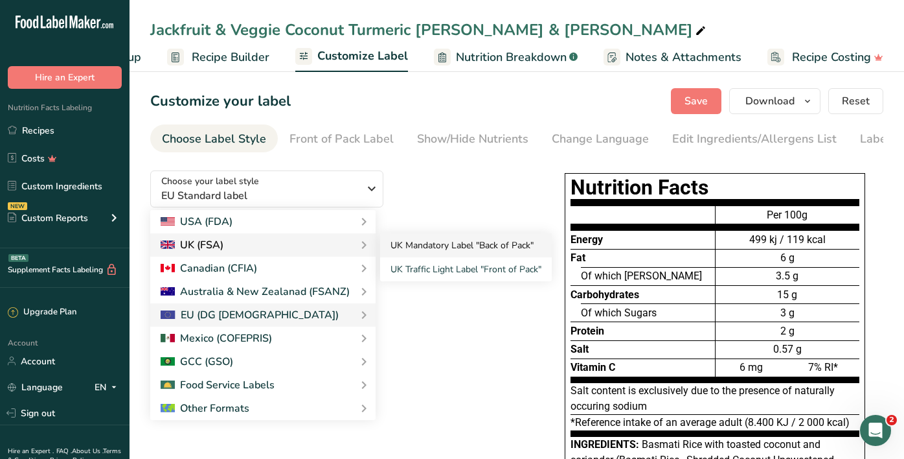
click at [440, 249] on link "UK Mandatory Label "Back of Pack"" at bounding box center [466, 245] width 172 height 24
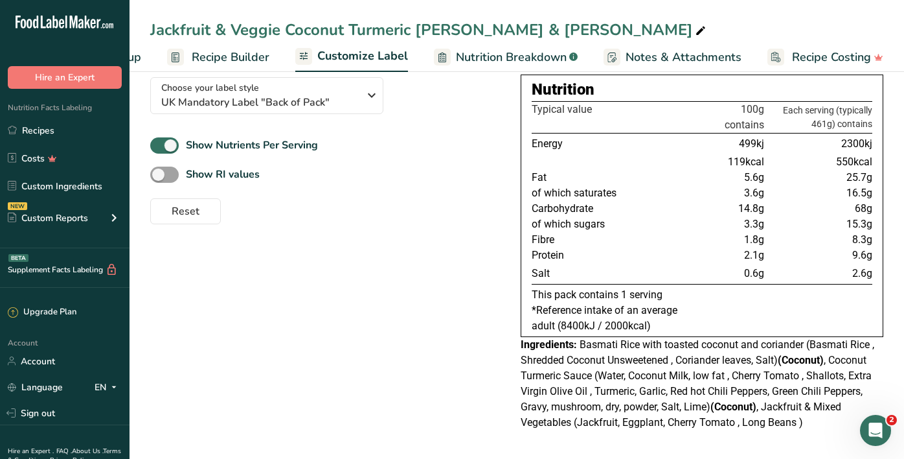
scroll to position [97, 0]
drag, startPoint x: 800, startPoint y: 229, endPoint x: 753, endPoint y: 231, distance: 47.3
click at [753, 231] on tr "of which sugars 3.3g 15.3g" at bounding box center [702, 224] width 341 height 16
click at [538, 1] on div "Jackfruit & Veggie Coconut Turmeric Curry & Rice Recipe Setup Recipe Builder Cu…" at bounding box center [517, 36] width 775 height 72
click at [32, 124] on link "Recipes" at bounding box center [65, 130] width 130 height 25
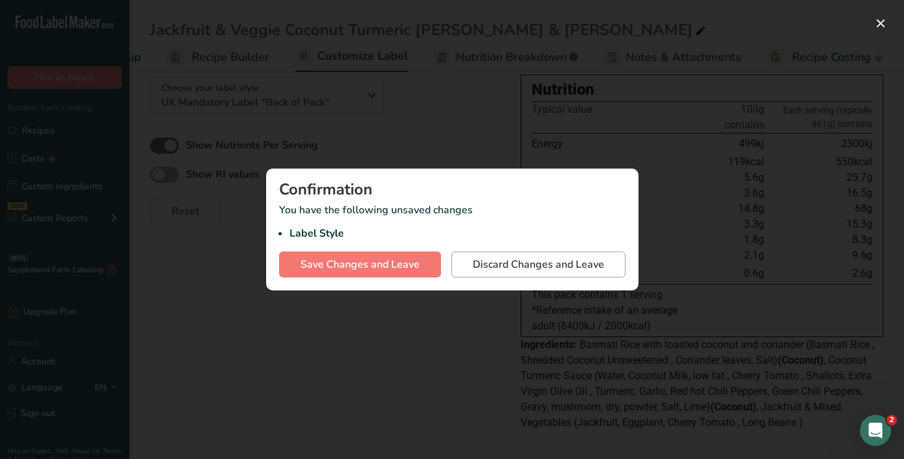
click at [494, 263] on span "Discard Changes and Leave" at bounding box center [538, 265] width 131 height 16
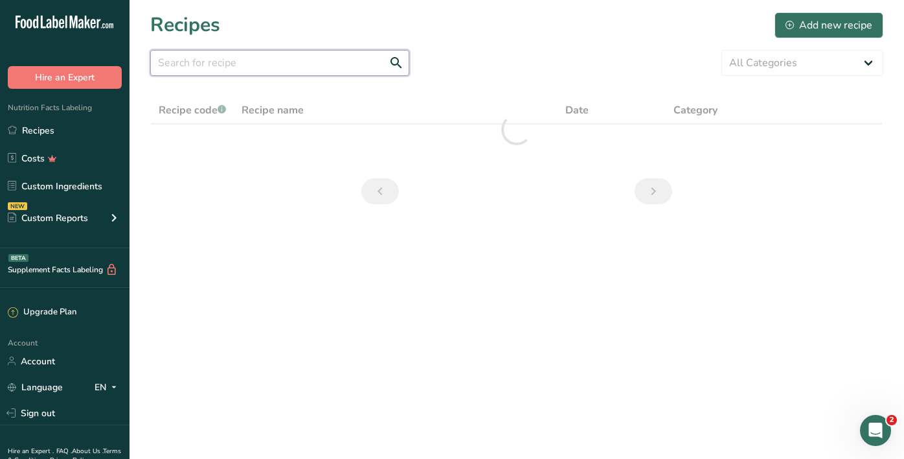
click at [247, 66] on input "text" at bounding box center [279, 63] width 259 height 26
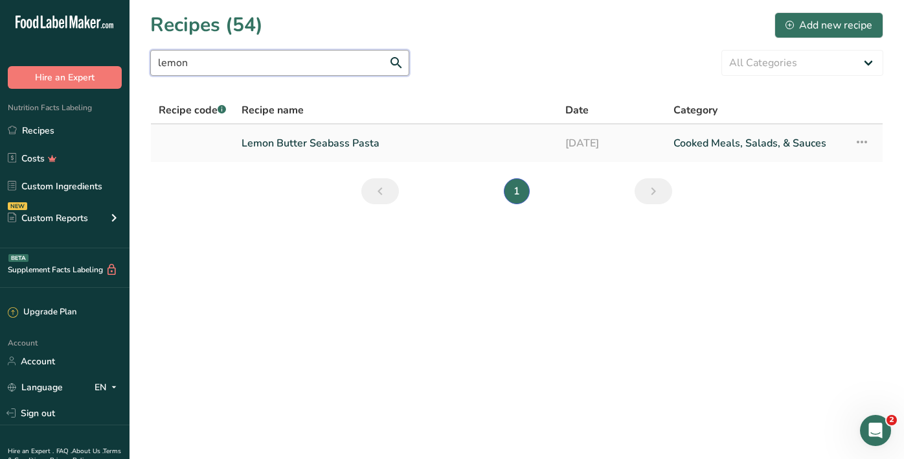
type input "lemon"
click at [280, 146] on link "Lemon Butter Seabass Pasta" at bounding box center [396, 143] width 308 height 27
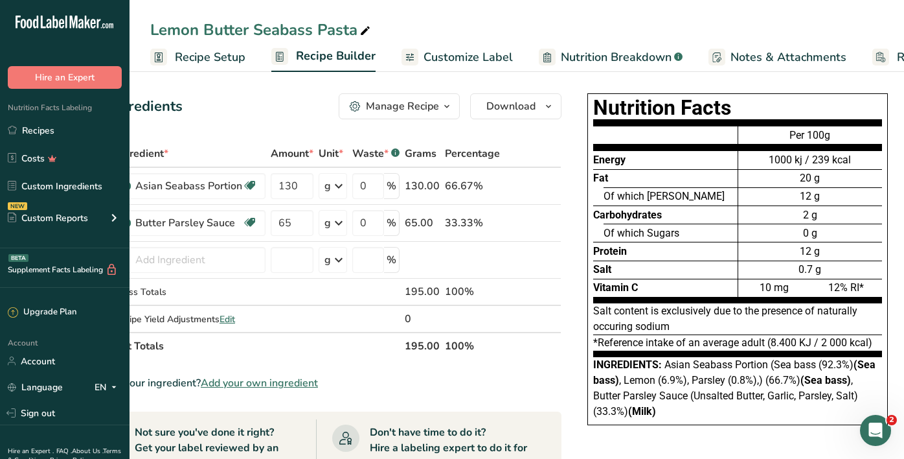
scroll to position [0, 73]
click at [487, 46] on link "Customize Label" at bounding box center [457, 57] width 111 height 29
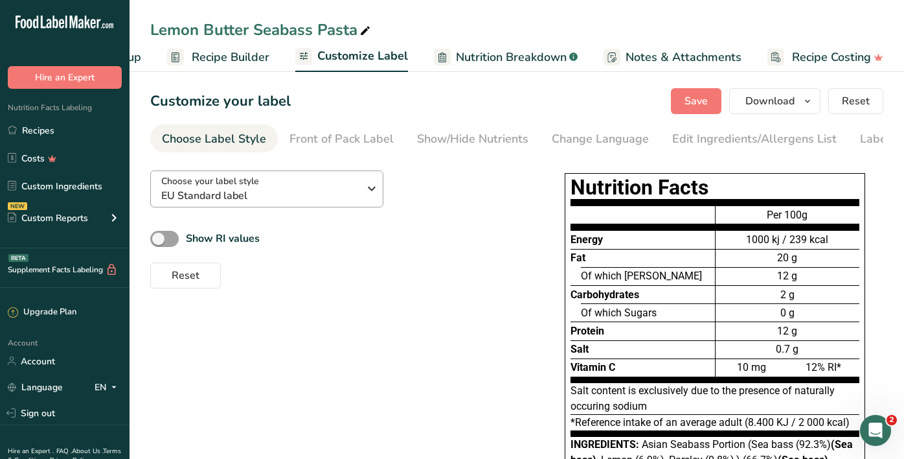
click at [351, 190] on span "EU Standard label" at bounding box center [260, 196] width 198 height 16
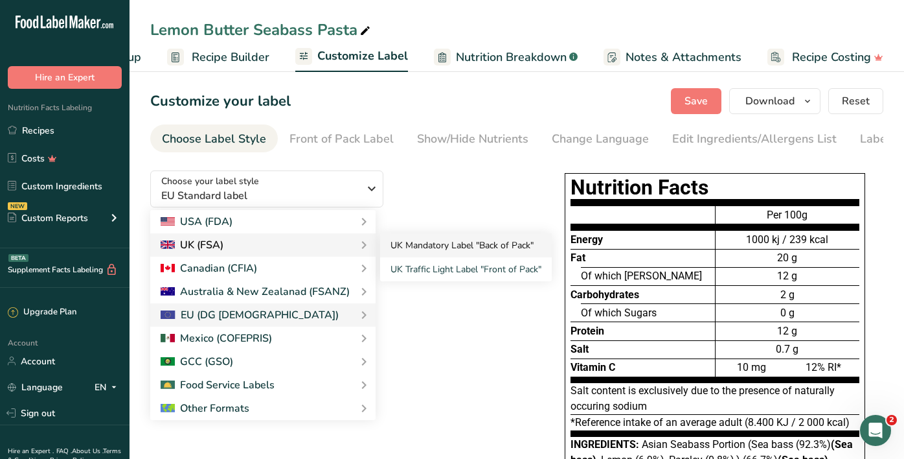
click at [444, 248] on link "UK Mandatory Label "Back of Pack"" at bounding box center [466, 245] width 172 height 24
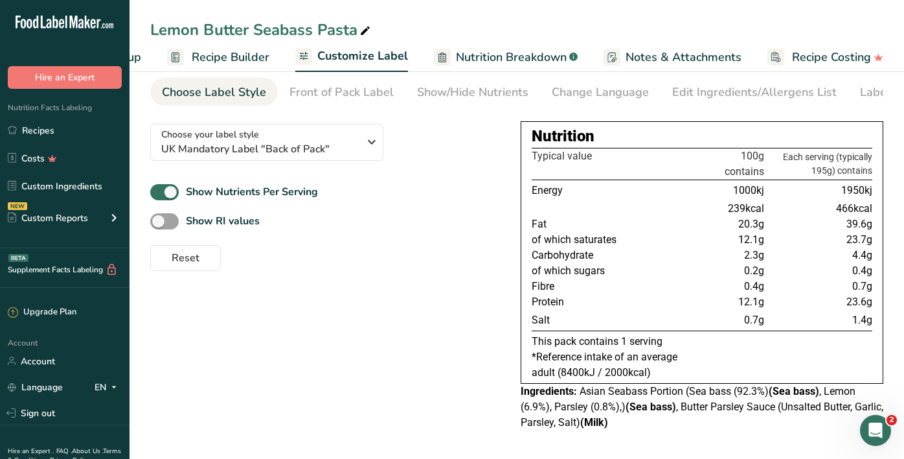
scroll to position [47, 0]
click at [82, 138] on link "Recipes" at bounding box center [65, 130] width 130 height 25
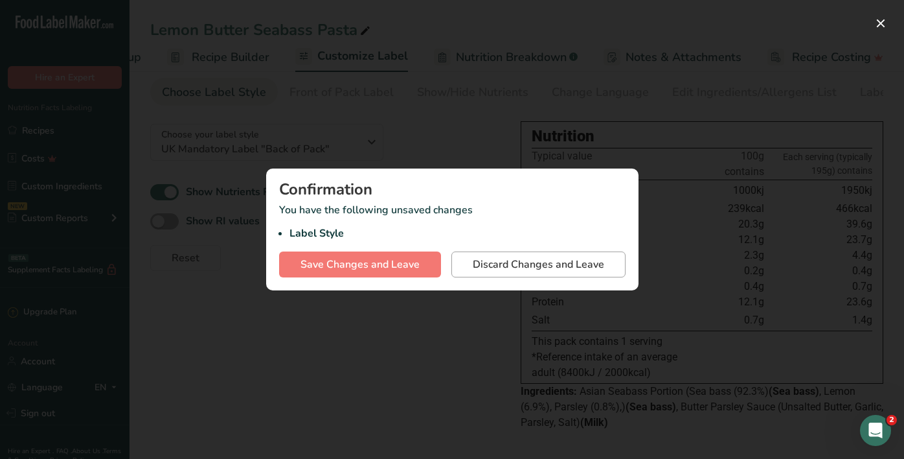
click at [522, 264] on span "Discard Changes and Leave" at bounding box center [538, 265] width 131 height 16
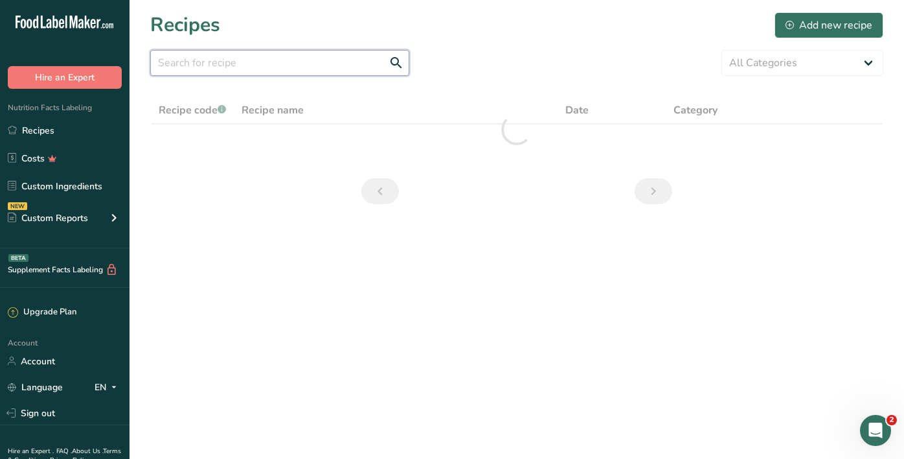
click at [272, 69] on input "text" at bounding box center [279, 63] width 259 height 26
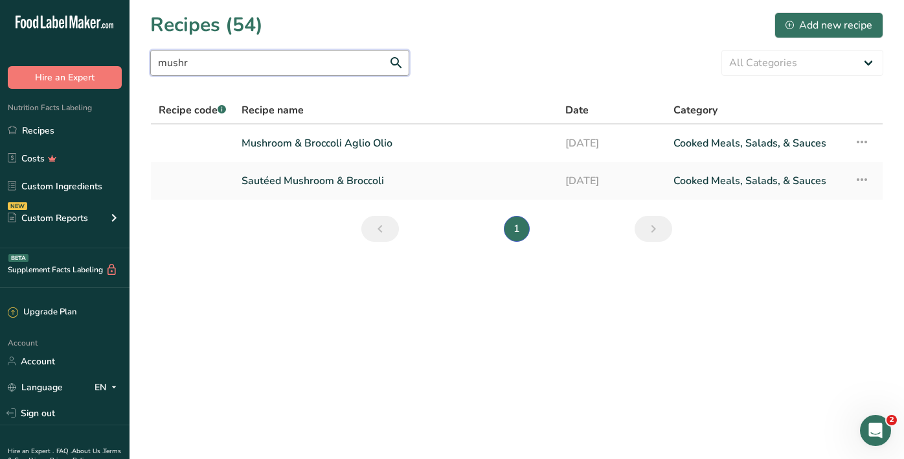
type input "mushr"
drag, startPoint x: 272, startPoint y: 69, endPoint x: 323, endPoint y: 152, distance: 96.5
click at [323, 152] on link "Mushroom & Broccoli Aglio Olio" at bounding box center [396, 143] width 308 height 27
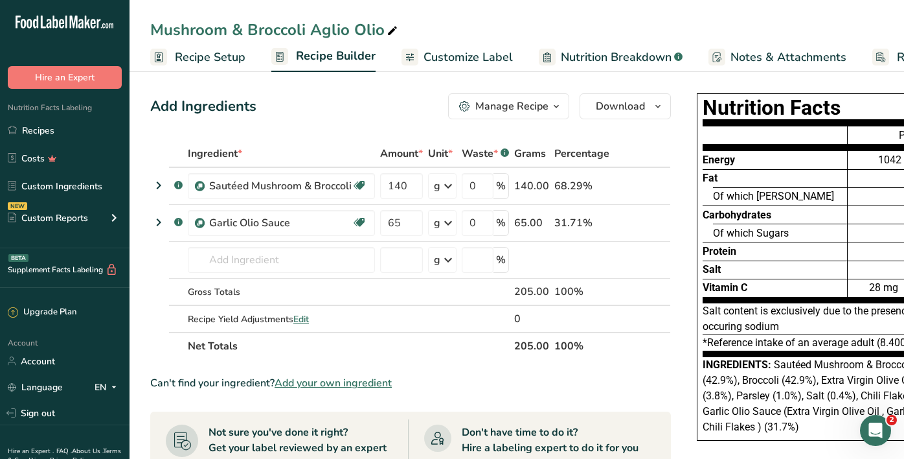
click at [435, 47] on link "Customize Label" at bounding box center [457, 57] width 111 height 29
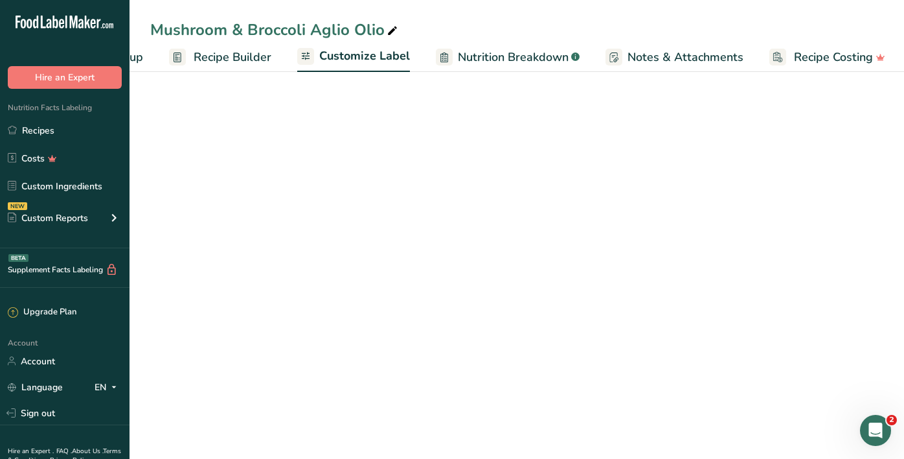
scroll to position [0, 104]
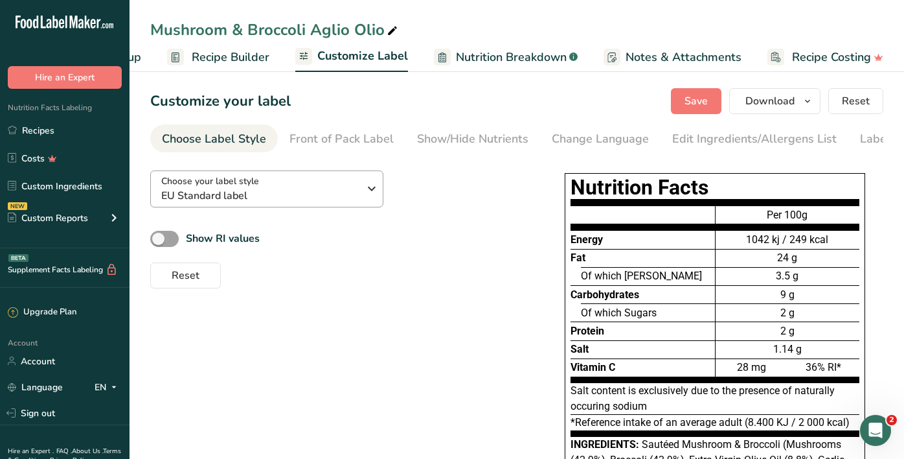
click at [300, 199] on span "EU Standard label" at bounding box center [260, 196] width 198 height 16
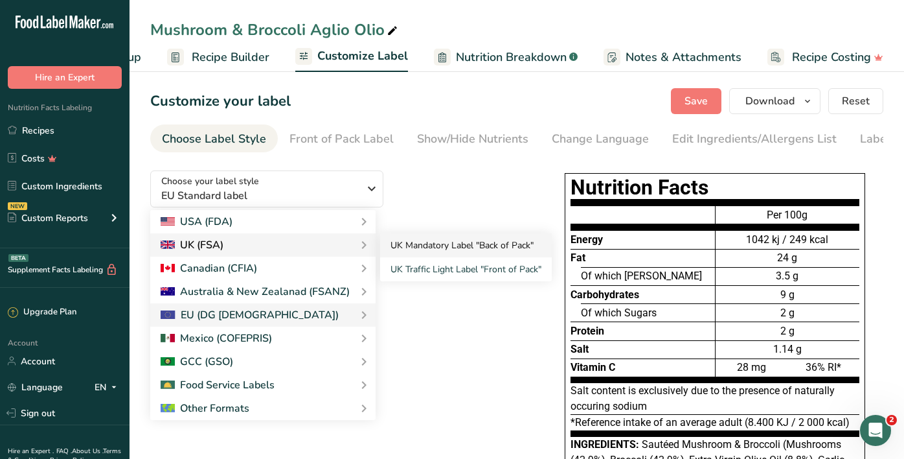
click at [440, 251] on link "UK Mandatory Label "Back of Pack"" at bounding box center [466, 245] width 172 height 24
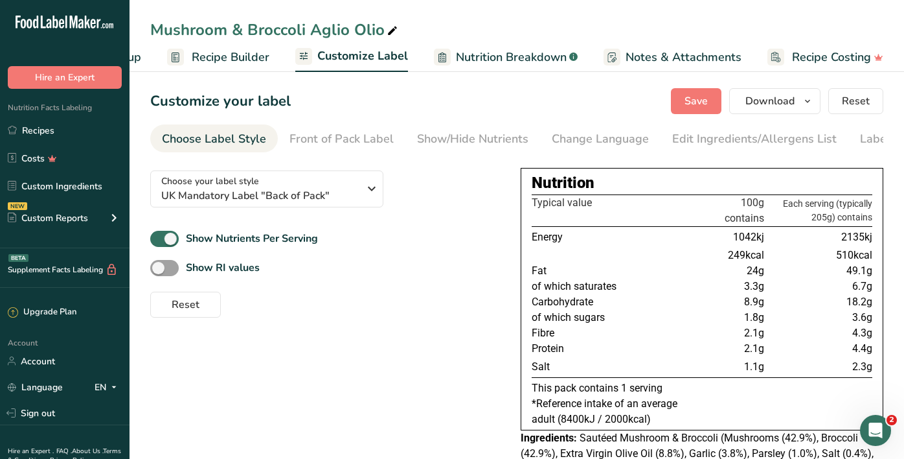
scroll to position [0, 0]
drag, startPoint x: 873, startPoint y: 322, endPoint x: 839, endPoint y: 324, distance: 33.7
click at [839, 323] on div "Nutrition Typical value 100g contains Each serving (typically 205g) contains En…" at bounding box center [702, 299] width 363 height 262
drag, startPoint x: 848, startPoint y: 324, endPoint x: 873, endPoint y: 325, distance: 25.3
click at [873, 325] on div "Nutrition Typical value 100g contains Each serving (typically 205g) contains En…" at bounding box center [702, 299] width 363 height 262
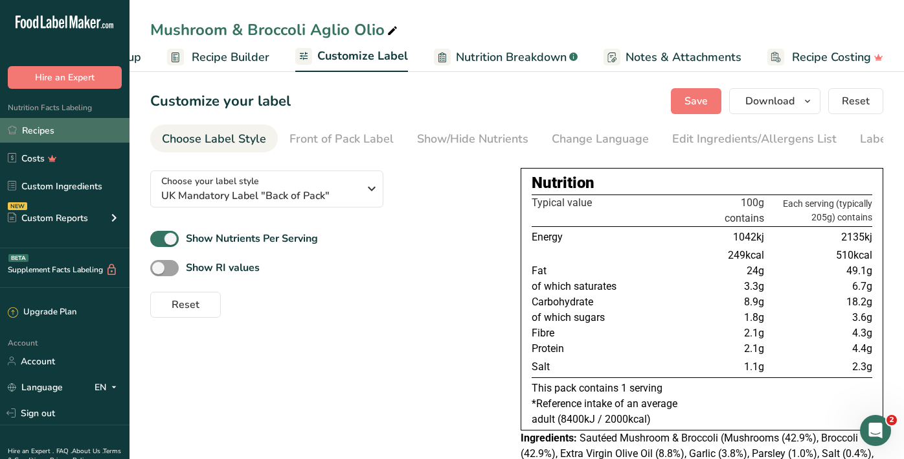
click at [63, 139] on link "Recipes" at bounding box center [65, 130] width 130 height 25
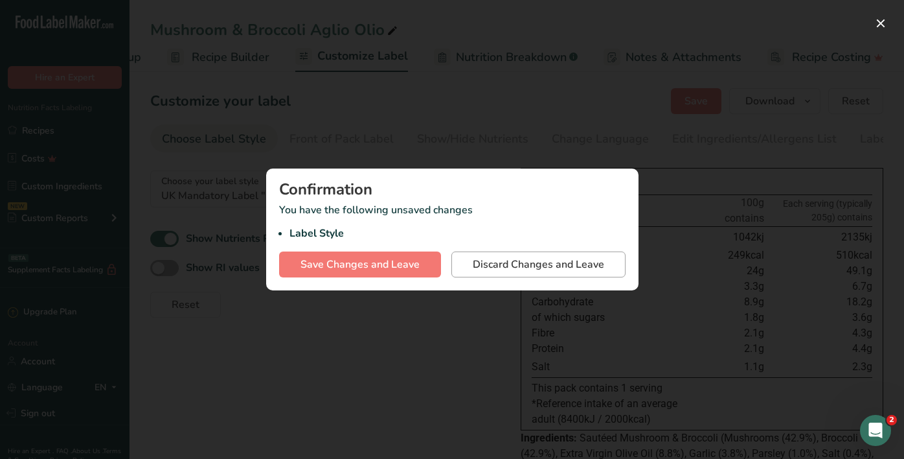
click at [527, 267] on span "Discard Changes and Leave" at bounding box center [538, 265] width 131 height 16
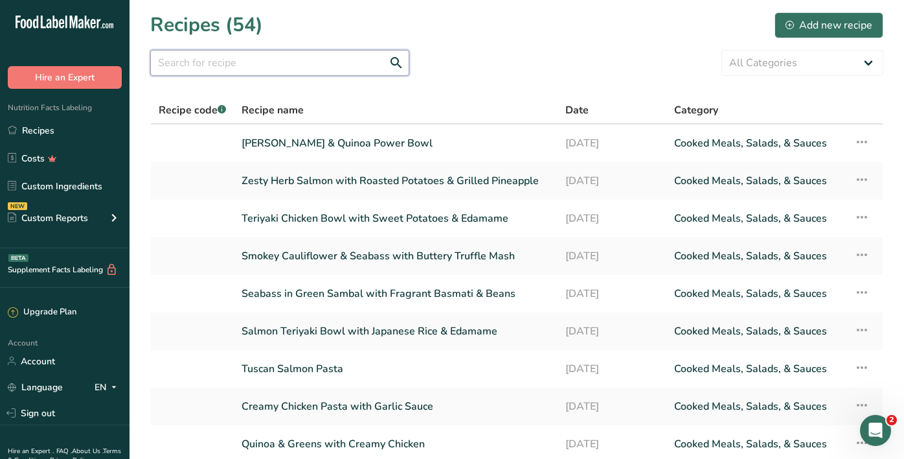
click at [308, 54] on input "text" at bounding box center [279, 63] width 259 height 26
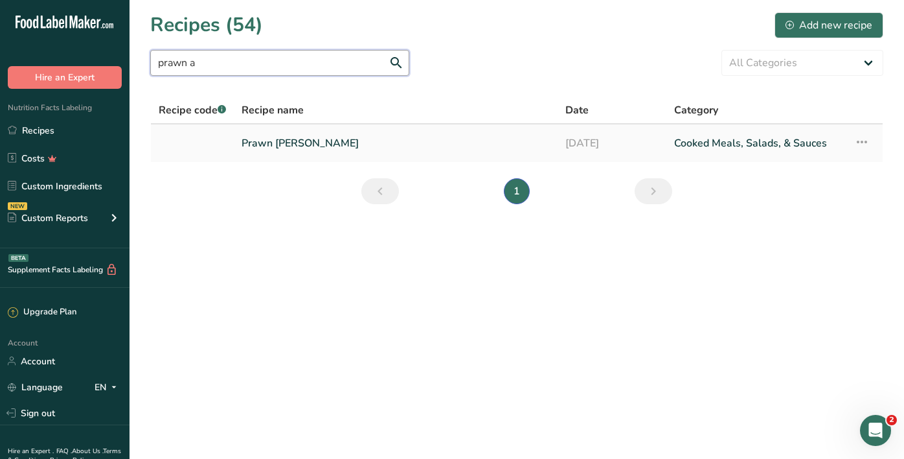
type input "prawn a"
click at [282, 143] on link "Prawn [PERSON_NAME]" at bounding box center [396, 143] width 308 height 27
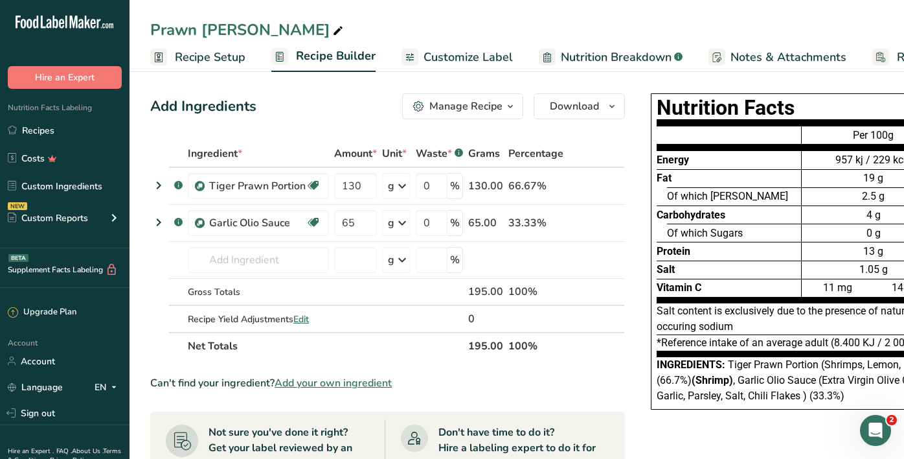
click at [445, 51] on span "Customize Label" at bounding box center [468, 57] width 89 height 17
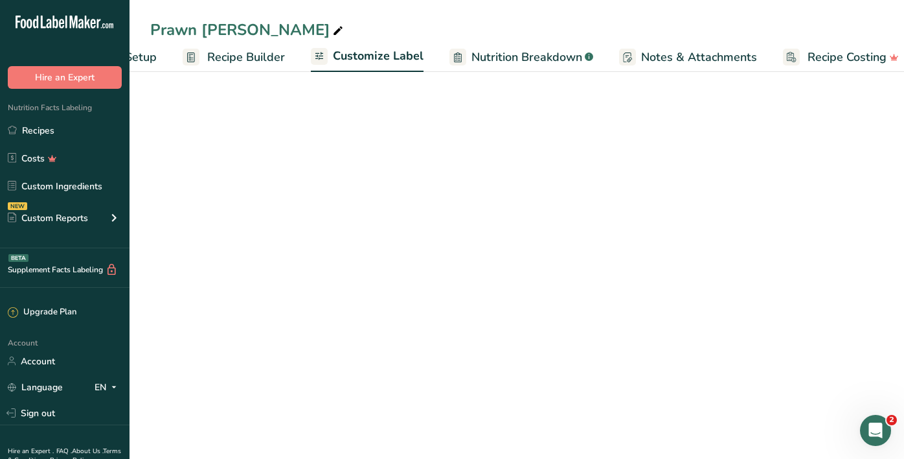
scroll to position [0, 104]
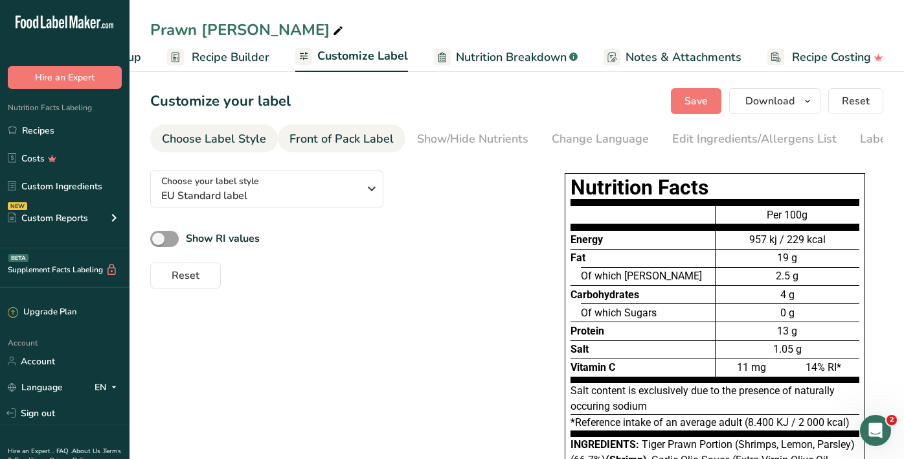
click at [347, 150] on link "Front of Pack Label" at bounding box center [342, 138] width 104 height 29
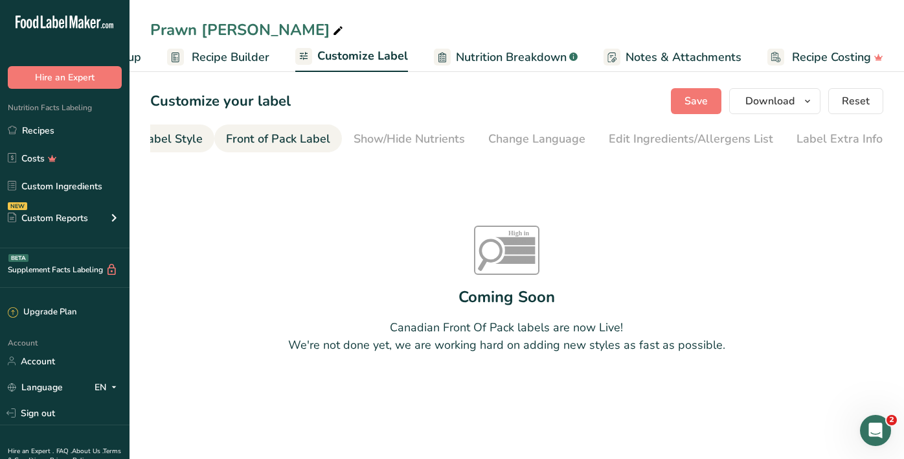
click at [202, 141] on li "Choose Label Style" at bounding box center [151, 138] width 128 height 28
click at [233, 142] on div "Choose Label Style" at bounding box center [214, 138] width 104 height 17
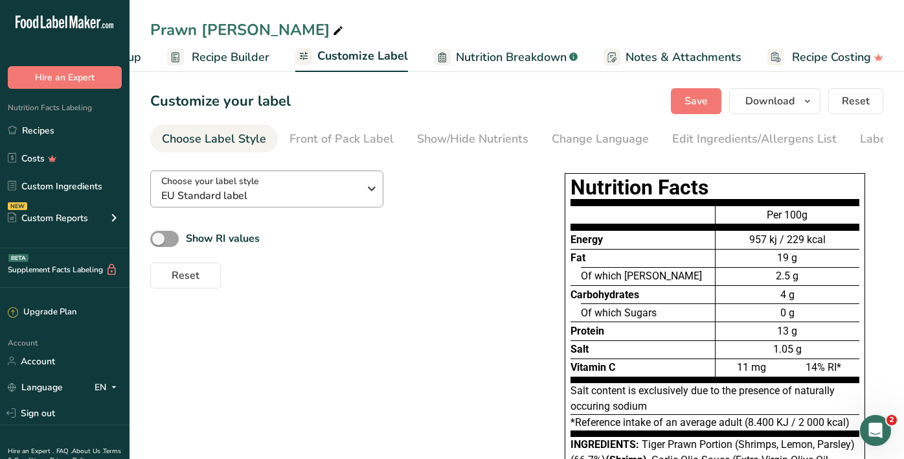
click at [233, 184] on span "Choose your label style" at bounding box center [210, 181] width 98 height 14
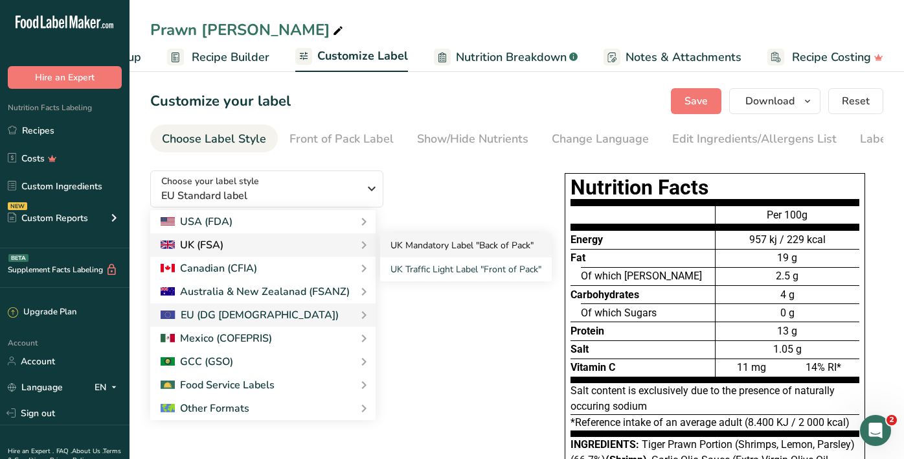
click at [399, 242] on link "UK Mandatory Label "Back of Pack"" at bounding box center [466, 245] width 172 height 24
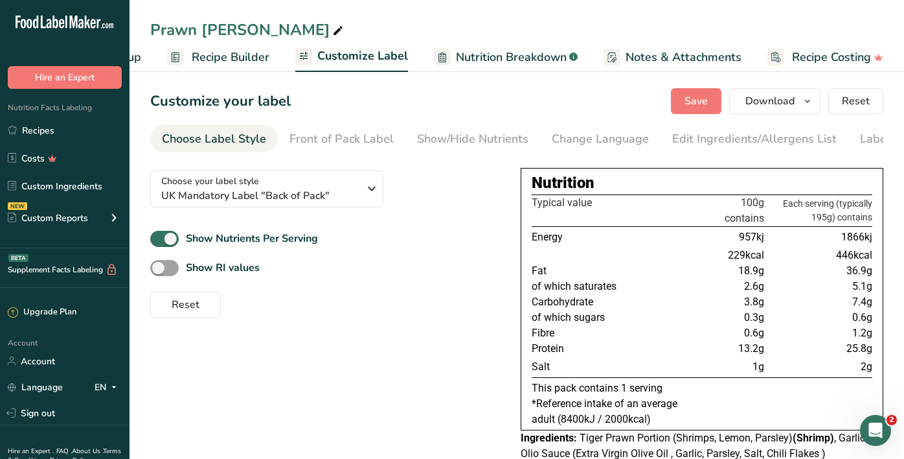
click at [469, 1] on div "Prawn Aglio Olio Recipe Setup Recipe Builder Customize Label Nutrition Breakdow…" at bounding box center [517, 36] width 775 height 72
click at [74, 129] on link "Recipes" at bounding box center [65, 130] width 130 height 25
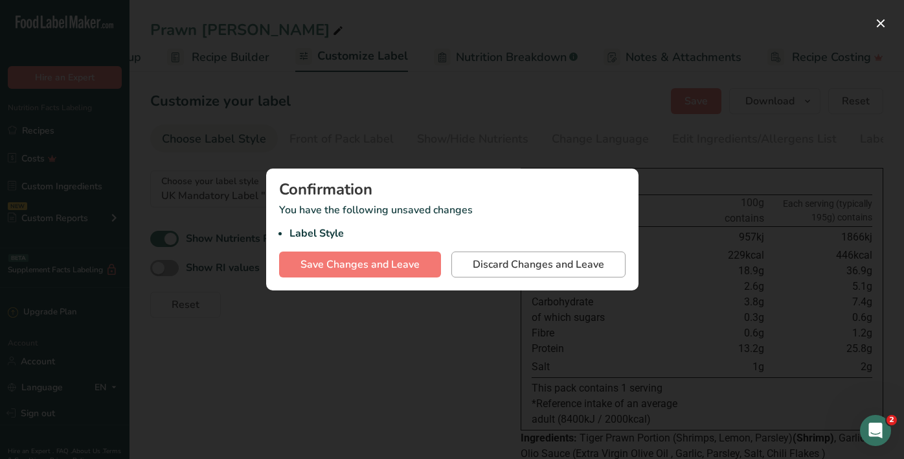
click at [498, 260] on span "Discard Changes and Leave" at bounding box center [538, 265] width 131 height 16
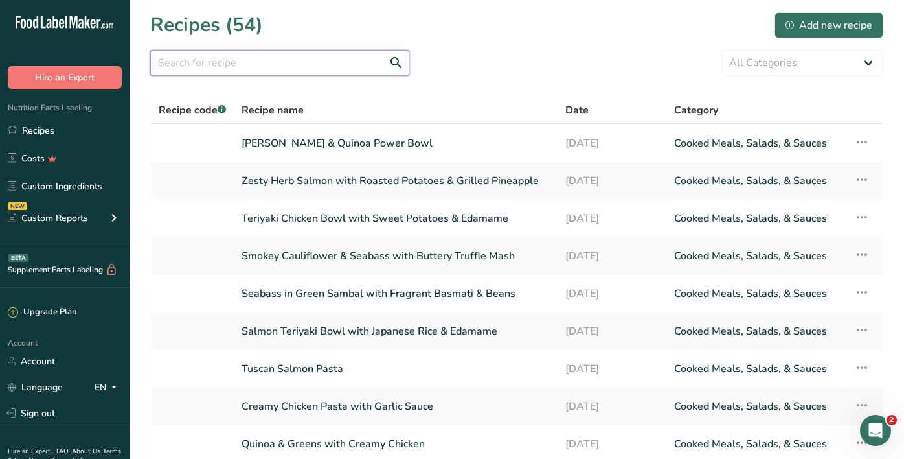
click at [284, 72] on input "text" at bounding box center [279, 63] width 259 height 26
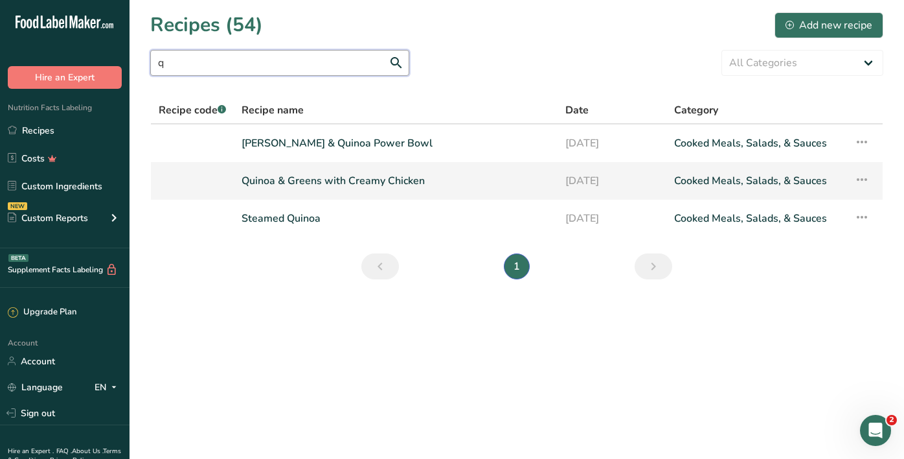
type input "q"
click at [307, 176] on link "Quinoa & Greens with Creamy Chicken" at bounding box center [396, 180] width 308 height 27
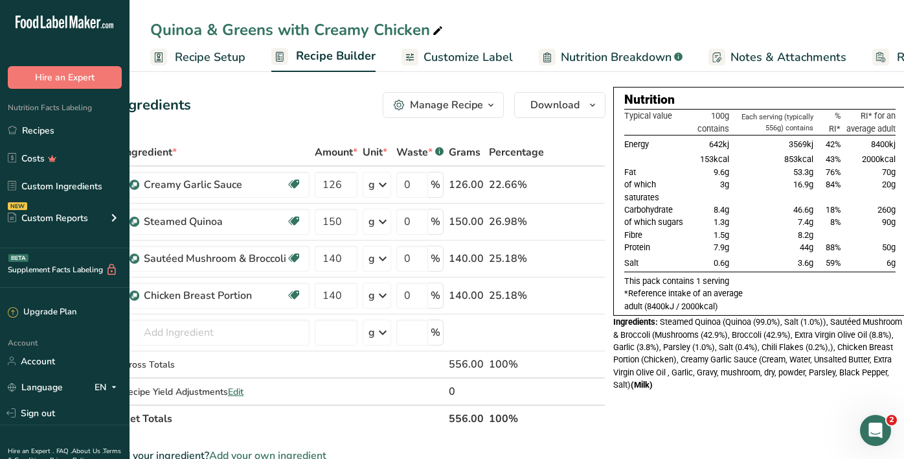
scroll to position [2, 0]
click at [112, 132] on link "Recipes" at bounding box center [65, 130] width 130 height 25
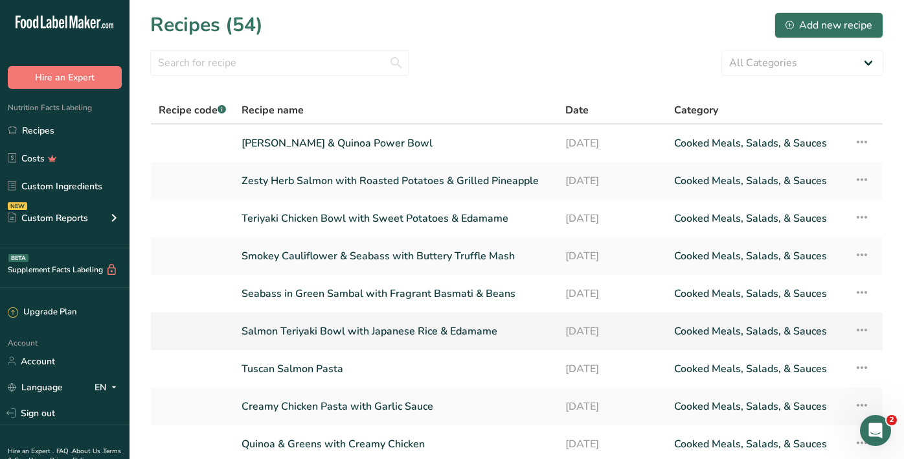
click at [325, 333] on link "Salmon Teriyaki Bowl with Japanese Rice & Edamame" at bounding box center [396, 330] width 308 height 27
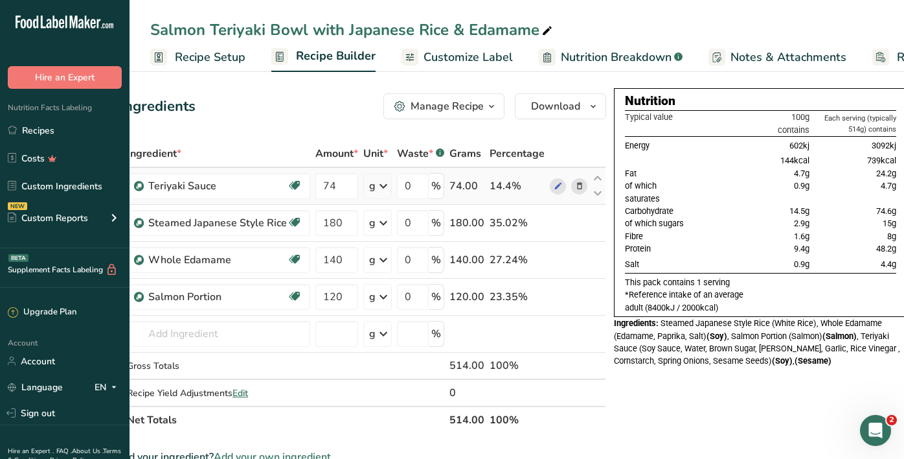
scroll to position [0, 60]
click at [20, 131] on link "Recipes" at bounding box center [65, 130] width 130 height 25
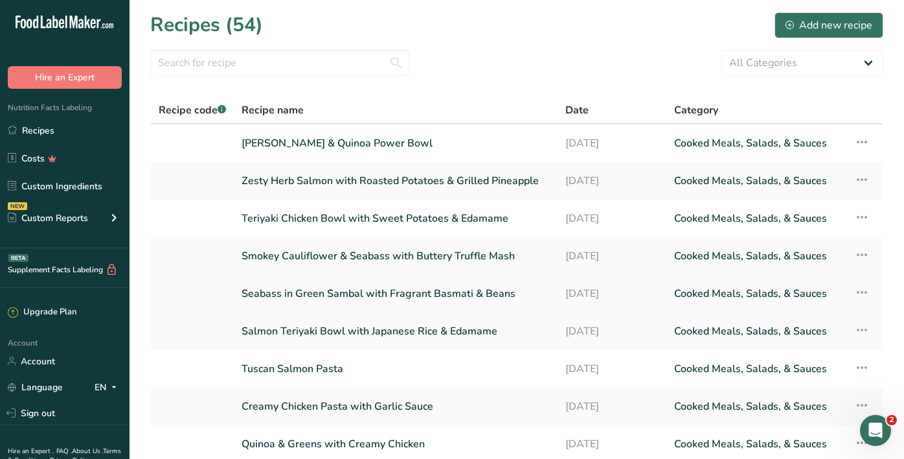
click at [407, 292] on link "Seabass in Green Sambal with Fragrant Basmati & Beans" at bounding box center [396, 293] width 308 height 27
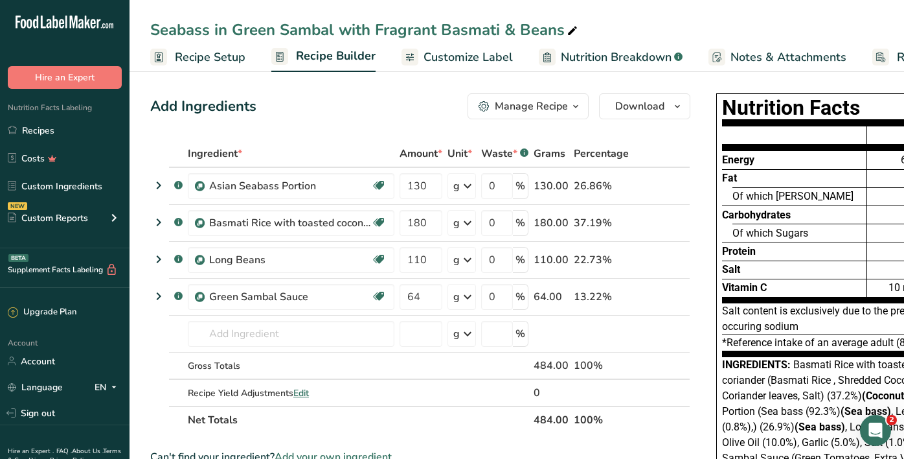
click at [460, 62] on span "Customize Label" at bounding box center [468, 57] width 89 height 17
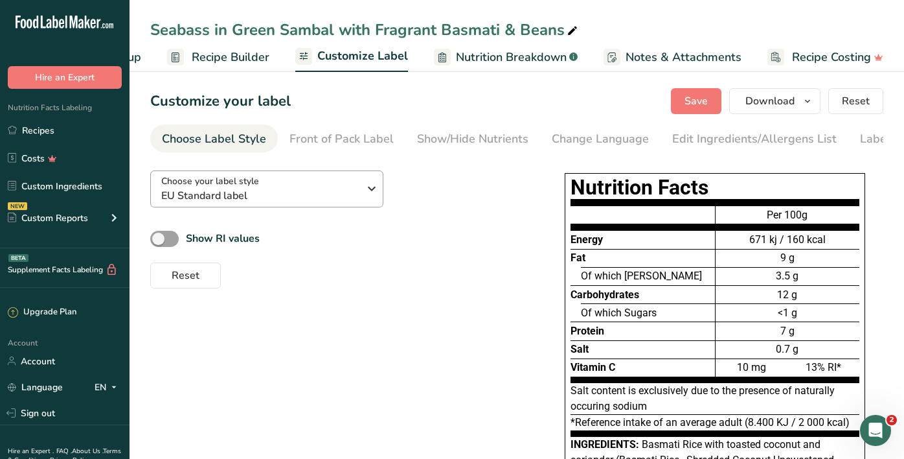
click at [360, 185] on div "Choose your label style EU Standard label" at bounding box center [264, 188] width 207 height 29
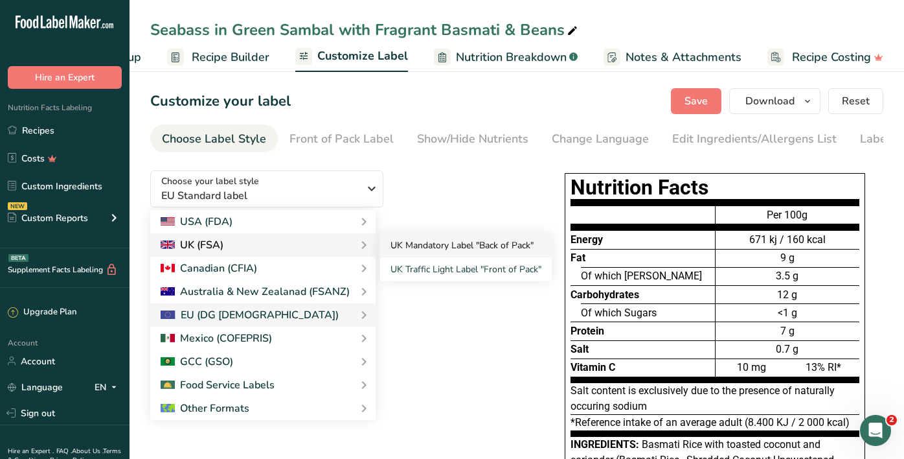
click at [407, 251] on link "UK Mandatory Label "Back of Pack"" at bounding box center [466, 245] width 172 height 24
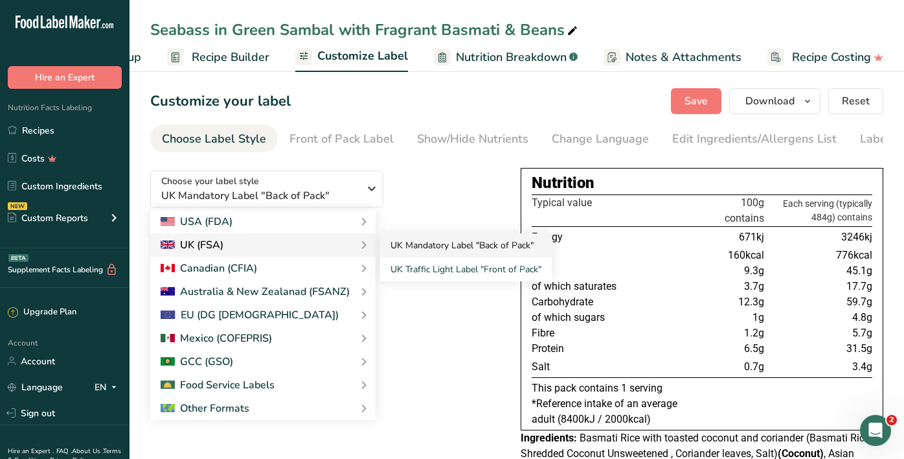
click at [434, 238] on link "UK Mandatory Label "Back of Pack"" at bounding box center [466, 245] width 172 height 24
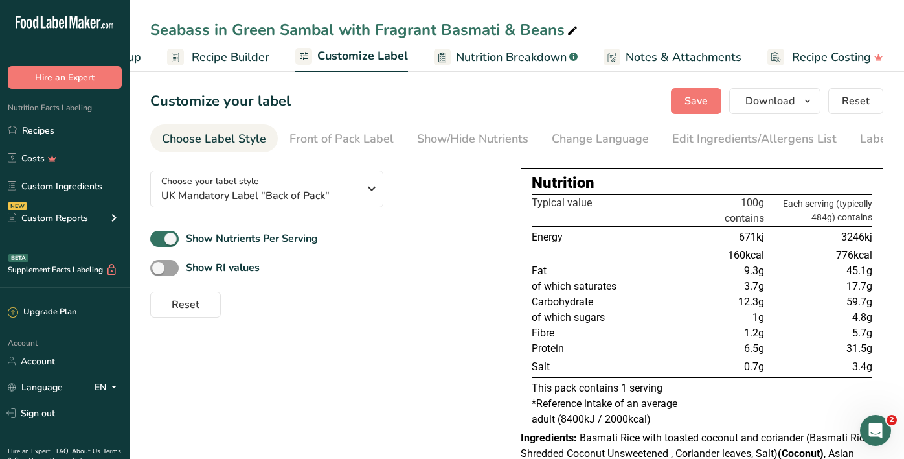
click at [437, 337] on div "Choose your label style UK Mandatory Label "Back of Pack" USA (FDA) Standard FD…" at bounding box center [516, 353] width 733 height 387
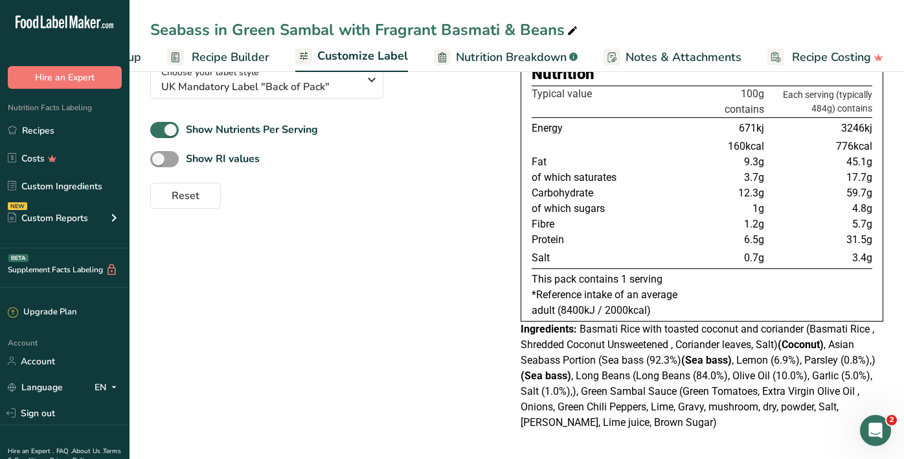
scroll to position [112, 0]
drag, startPoint x: 871, startPoint y: 161, endPoint x: 620, endPoint y: 164, distance: 250.7
click at [620, 164] on tr "Fat 9.3g 45.1g" at bounding box center [702, 162] width 341 height 16
click at [43, 131] on link "Recipes" at bounding box center [65, 130] width 130 height 25
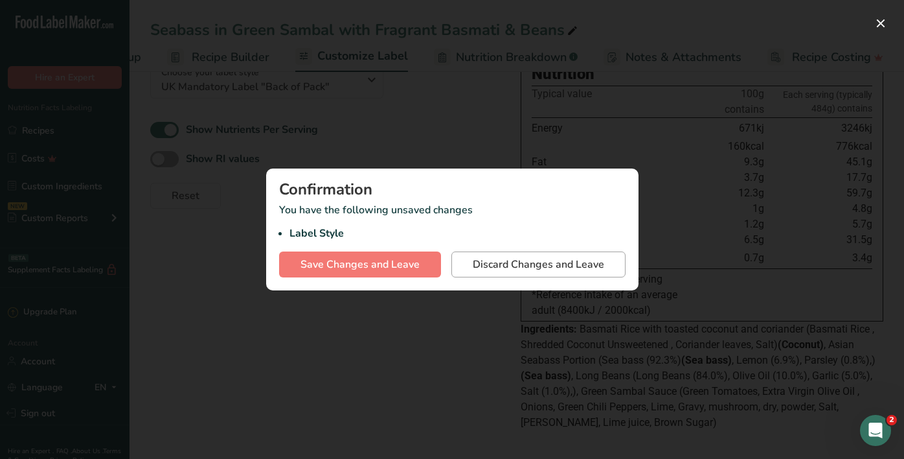
click at [518, 269] on span "Discard Changes and Leave" at bounding box center [538, 265] width 131 height 16
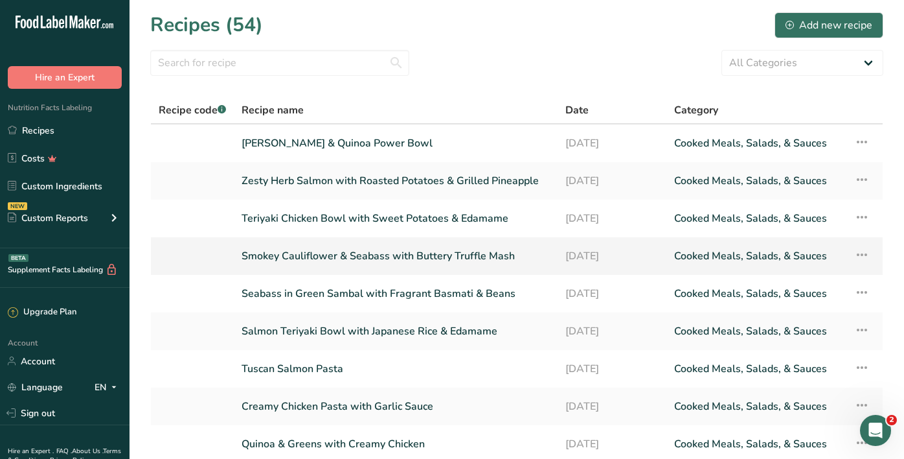
click at [360, 254] on link "Smokey Cauliflower & Seabass with Buttery Truffle Mash" at bounding box center [396, 255] width 308 height 27
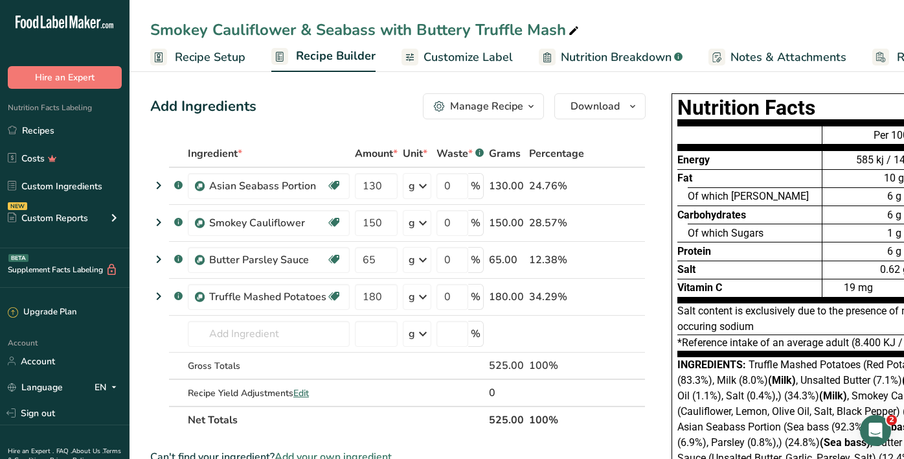
click at [450, 58] on span "Customize Label" at bounding box center [468, 57] width 89 height 17
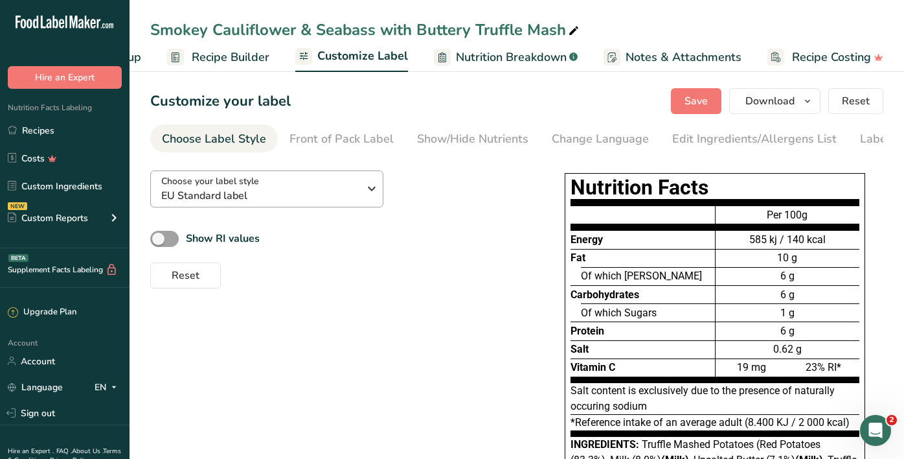
click at [254, 184] on span "Choose your label style" at bounding box center [210, 181] width 98 height 14
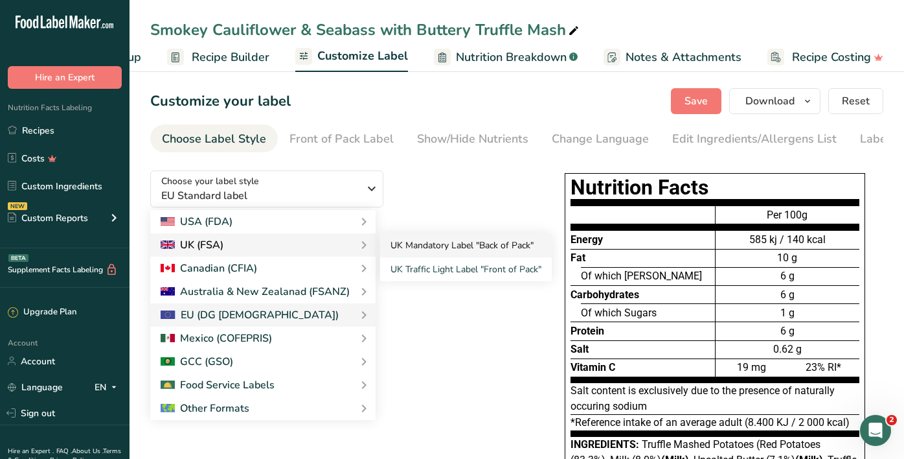
click at [393, 249] on link "UK Mandatory Label "Back of Pack"" at bounding box center [466, 245] width 172 height 24
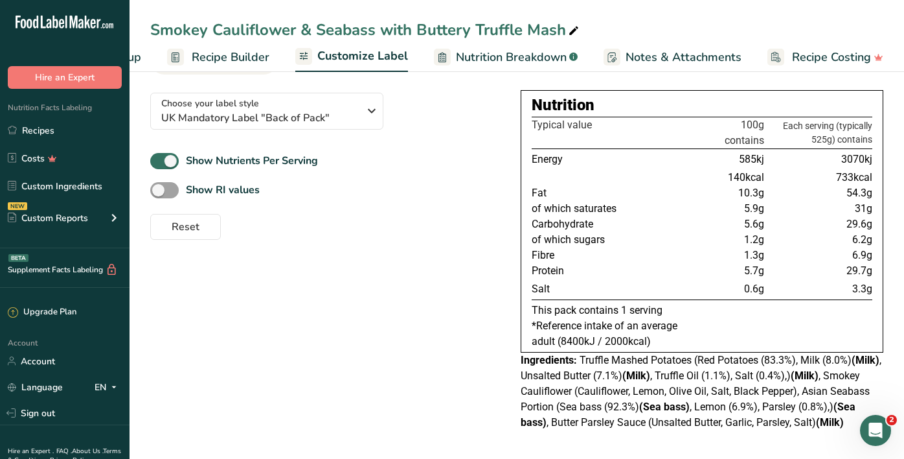
scroll to position [81, 0]
drag, startPoint x: 845, startPoint y: 210, endPoint x: 817, endPoint y: 211, distance: 27.2
click at [817, 211] on td "31g" at bounding box center [820, 209] width 106 height 16
click at [104, 121] on link "Recipes" at bounding box center [65, 130] width 130 height 25
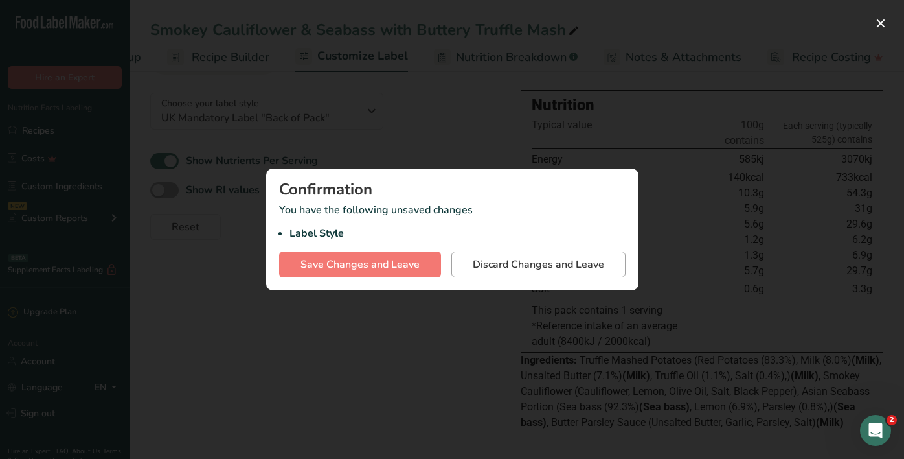
click at [520, 264] on span "Discard Changes and Leave" at bounding box center [538, 265] width 131 height 16
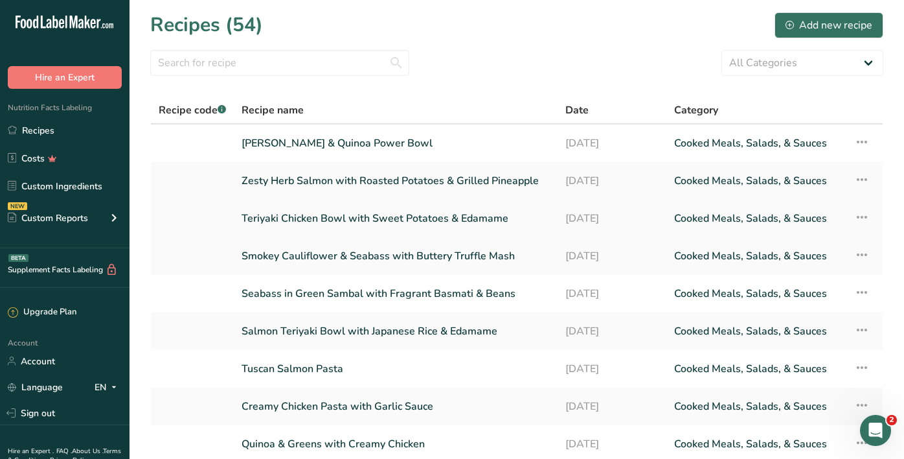
click at [308, 219] on link "Teriyaki Chicken Bowl with Sweet Potatoes & Edamame" at bounding box center [396, 218] width 308 height 27
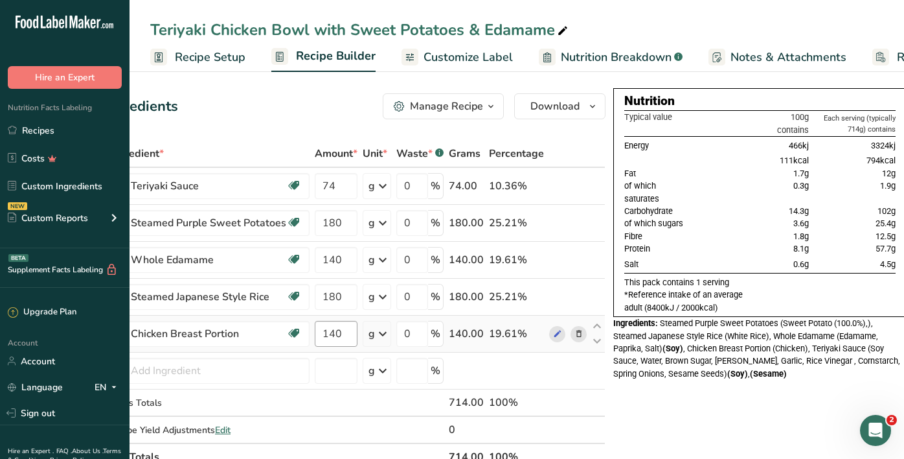
scroll to position [0, 76]
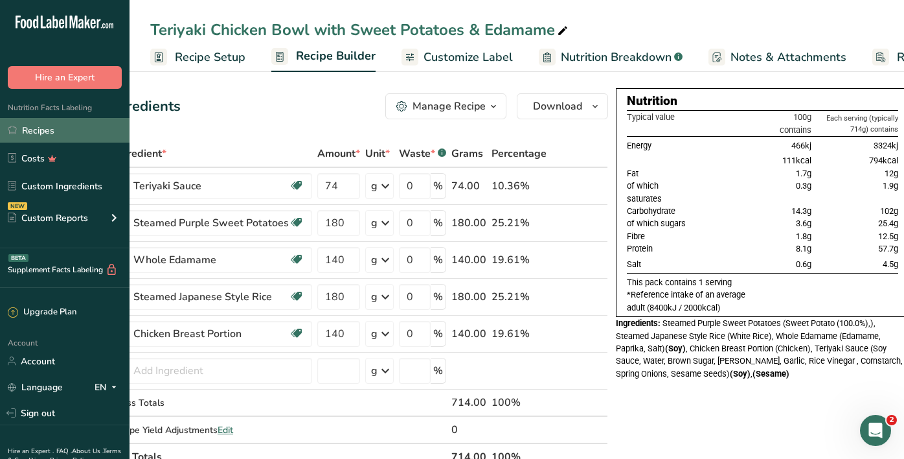
click at [45, 120] on link "Recipes" at bounding box center [65, 130] width 130 height 25
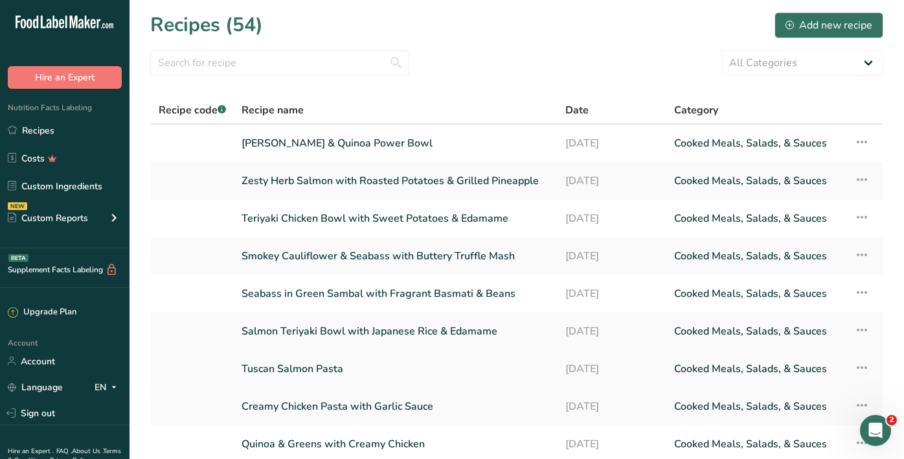
click at [319, 377] on link "Tuscan Salmon Pasta" at bounding box center [396, 368] width 308 height 27
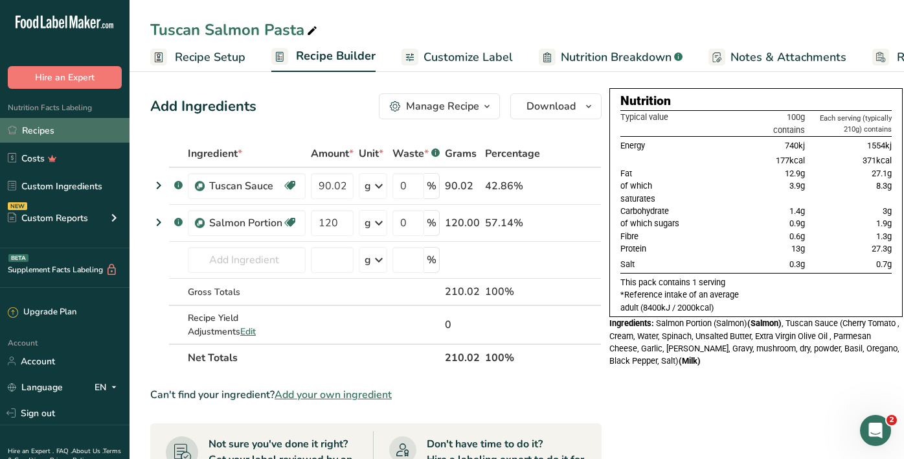
click at [86, 128] on link "Recipes" at bounding box center [65, 130] width 130 height 25
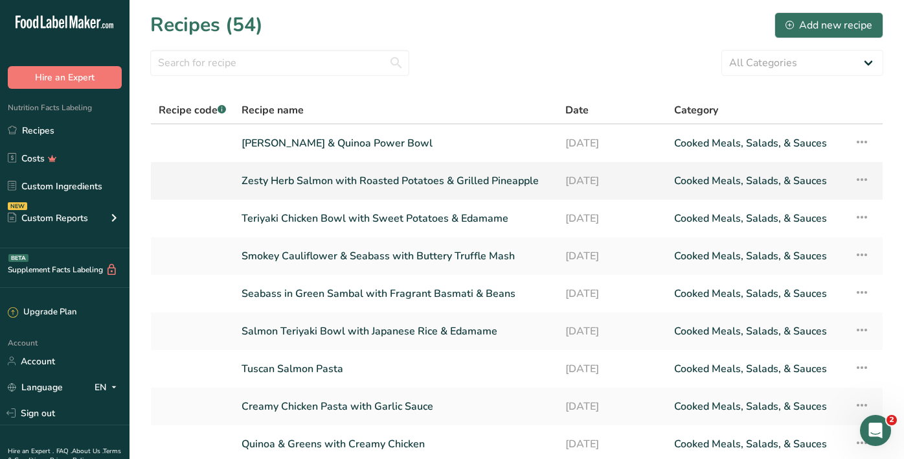
click at [381, 187] on link "Zesty Herb Salmon with Roasted Potatoes & Grilled Pineapple" at bounding box center [396, 180] width 308 height 27
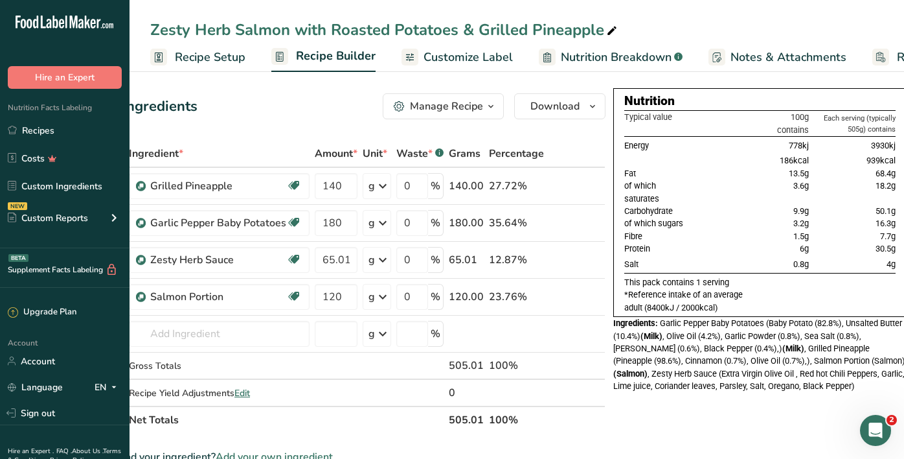
scroll to position [0, 58]
click at [97, 120] on link "Recipes" at bounding box center [65, 130] width 130 height 25
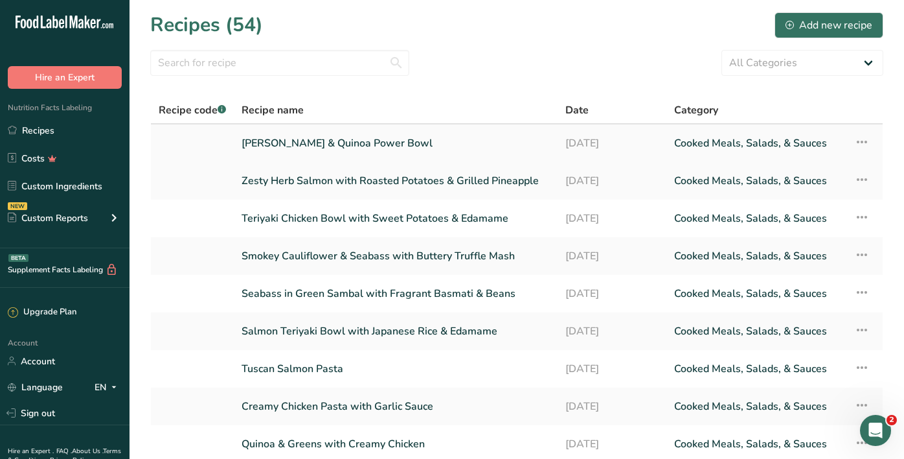
click at [350, 139] on link "[PERSON_NAME] & Quinoa Power Bowl" at bounding box center [396, 143] width 308 height 27
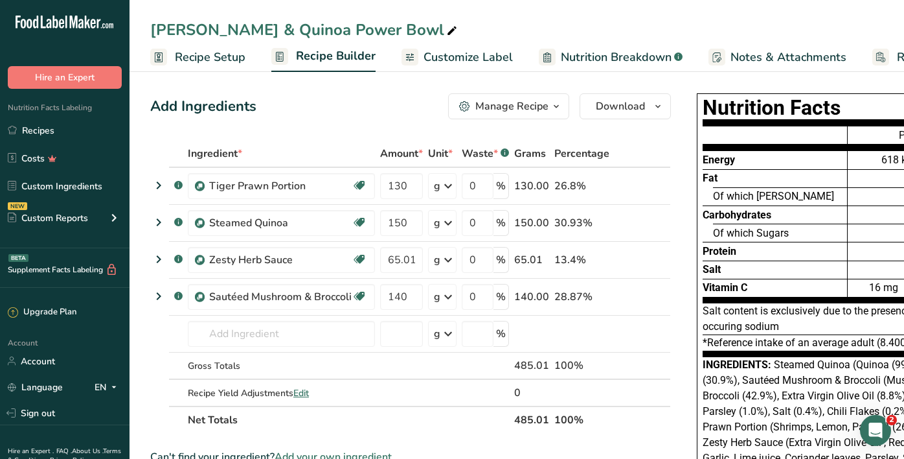
click at [462, 61] on span "Customize Label" at bounding box center [468, 57] width 89 height 17
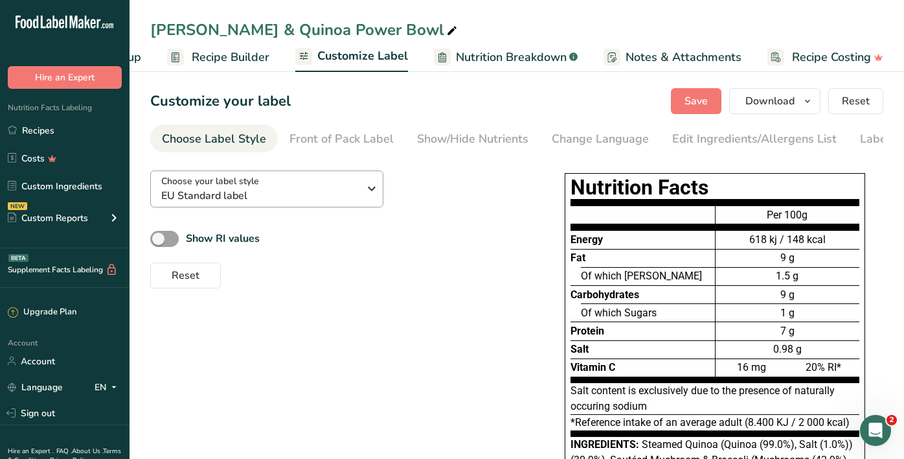
click at [259, 189] on span "EU Standard label" at bounding box center [260, 196] width 198 height 16
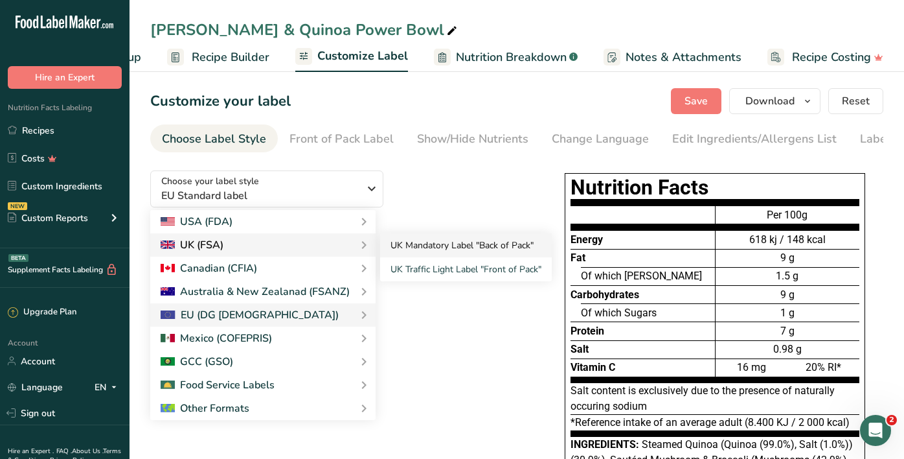
click at [395, 242] on link "UK Mandatory Label "Back of Pack"" at bounding box center [466, 245] width 172 height 24
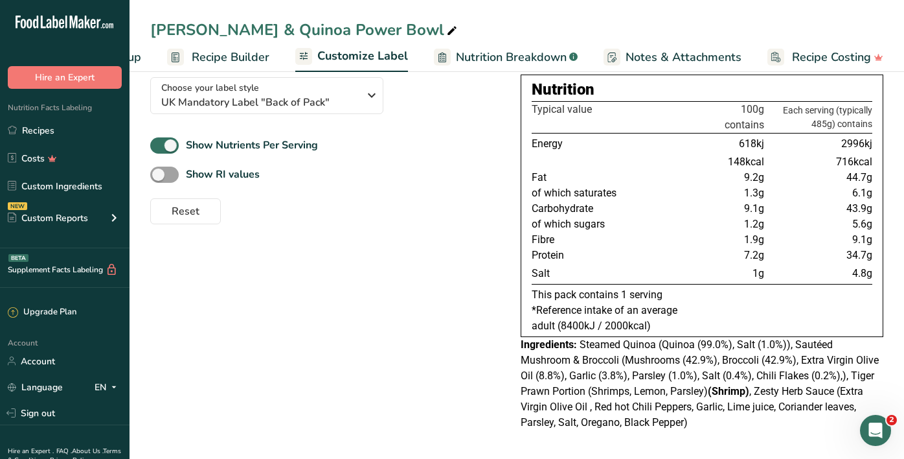
scroll to position [93, 0]
click at [55, 133] on link "Recipes" at bounding box center [65, 130] width 130 height 25
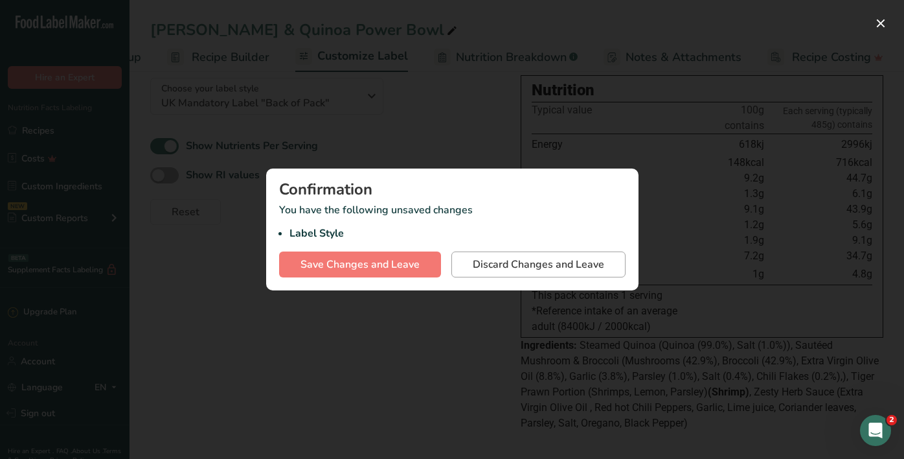
click at [541, 262] on span "Discard Changes and Leave" at bounding box center [538, 265] width 131 height 16
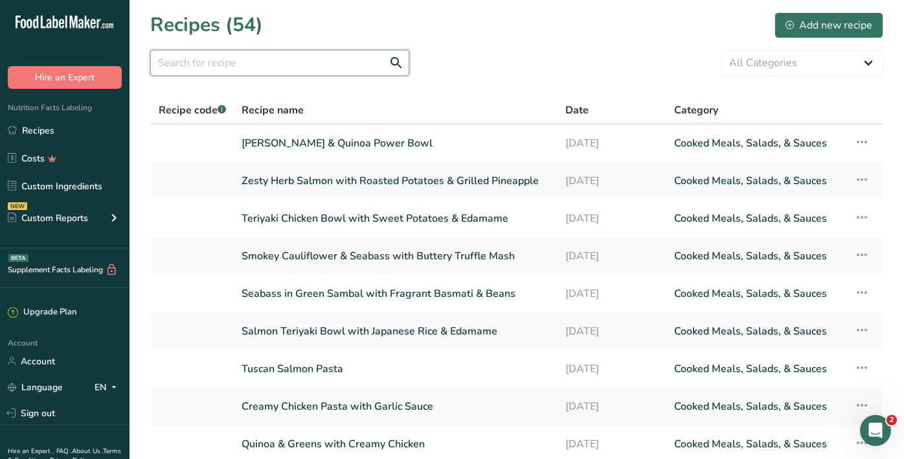
click at [328, 63] on input "text" at bounding box center [279, 63] width 259 height 26
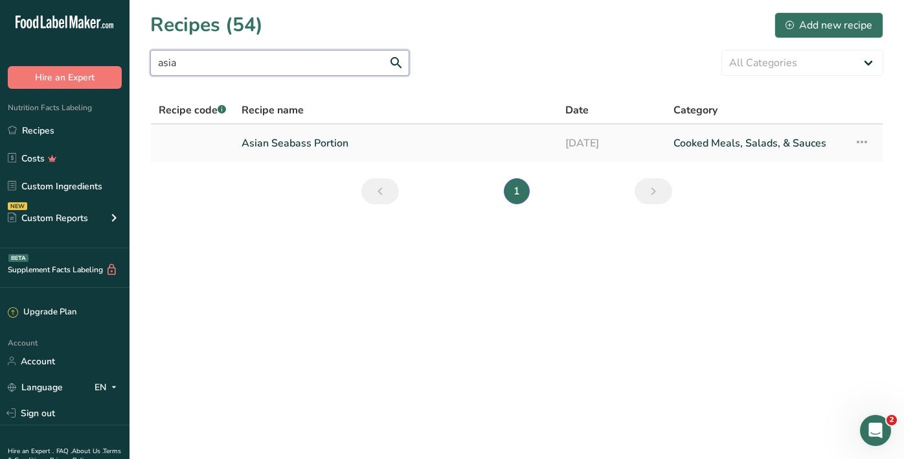
type input "asia"
click at [311, 143] on link "Asian Seabass Portion" at bounding box center [396, 143] width 308 height 27
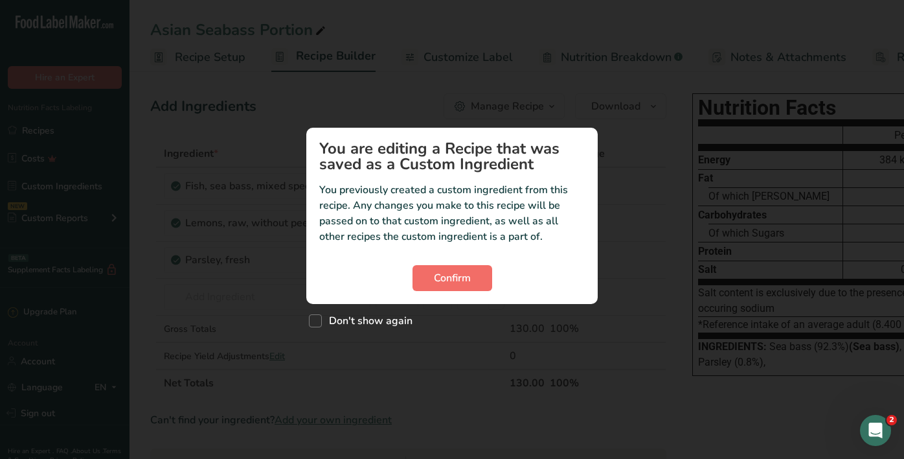
click at [462, 285] on span "Confirm" at bounding box center [452, 278] width 37 height 16
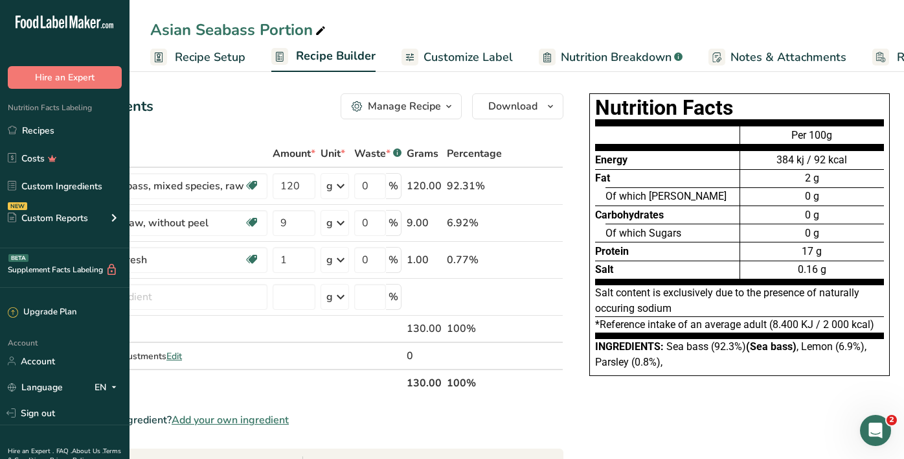
scroll to position [0, 102]
click at [450, 61] on span "Customize Label" at bounding box center [468, 57] width 89 height 17
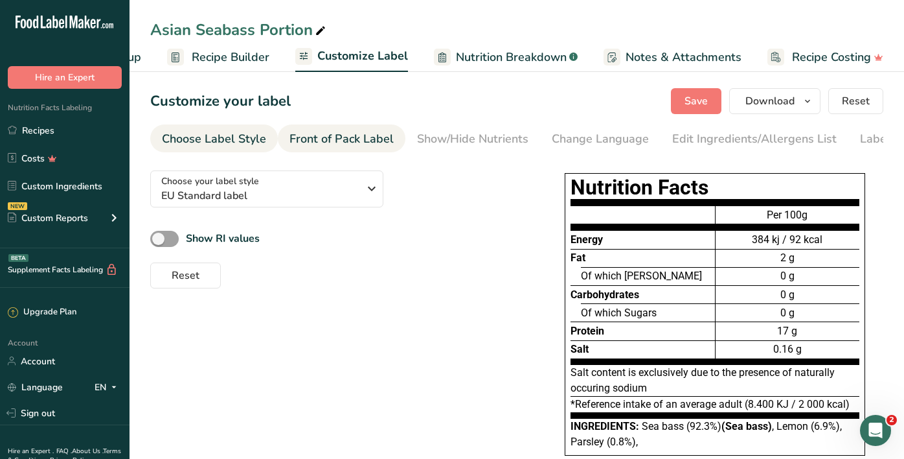
click at [334, 146] on div "Front of Pack Label" at bounding box center [342, 138] width 104 height 17
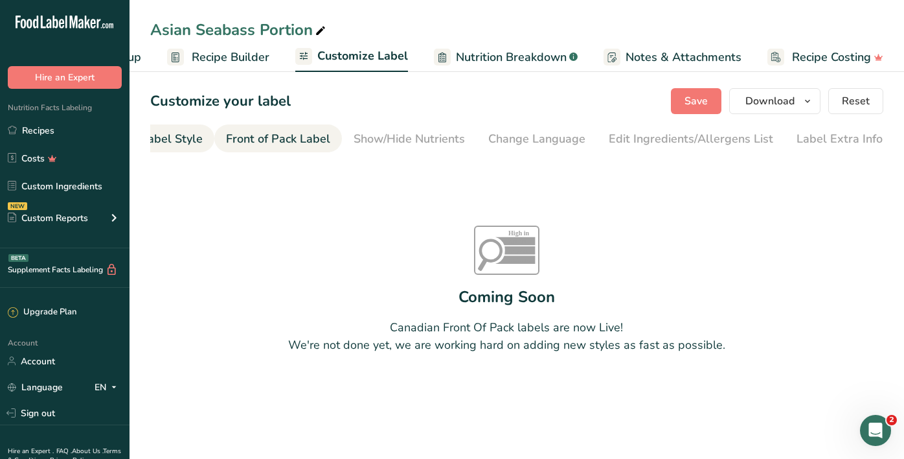
click at [157, 147] on div "Choose Label Style" at bounding box center [150, 138] width 104 height 17
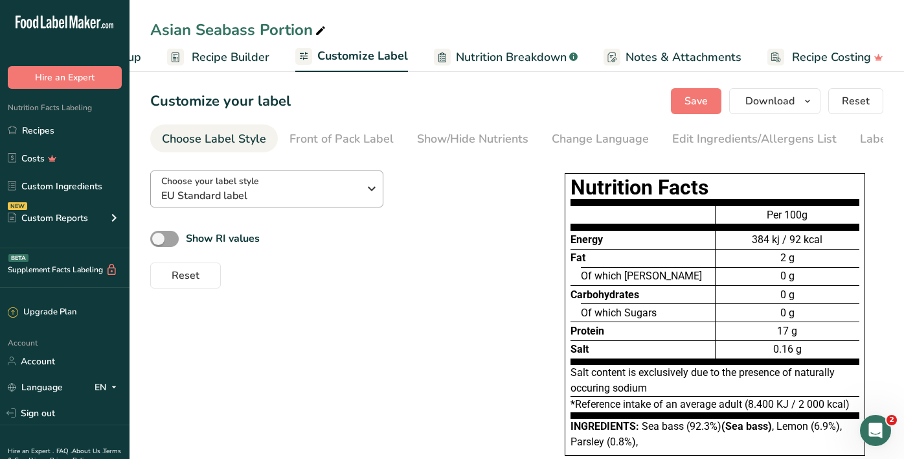
click at [236, 177] on span "Choose your label style" at bounding box center [210, 181] width 98 height 14
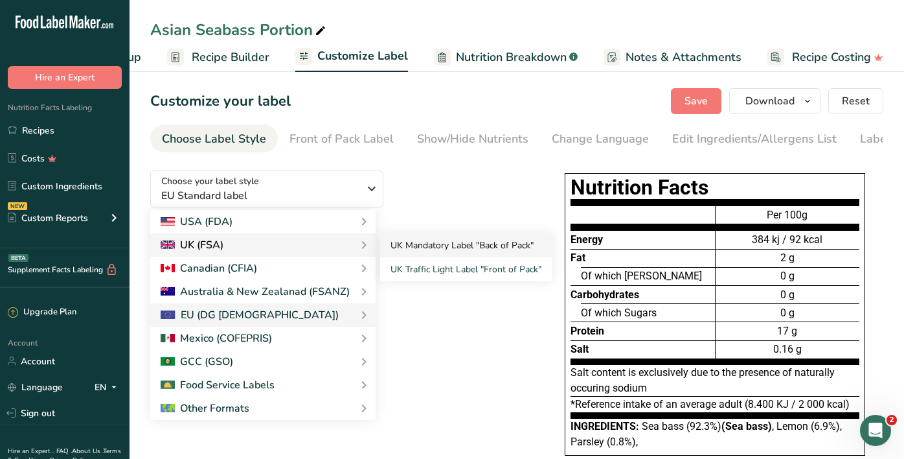
click at [381, 242] on link "UK Mandatory Label "Back of Pack"" at bounding box center [466, 245] width 172 height 24
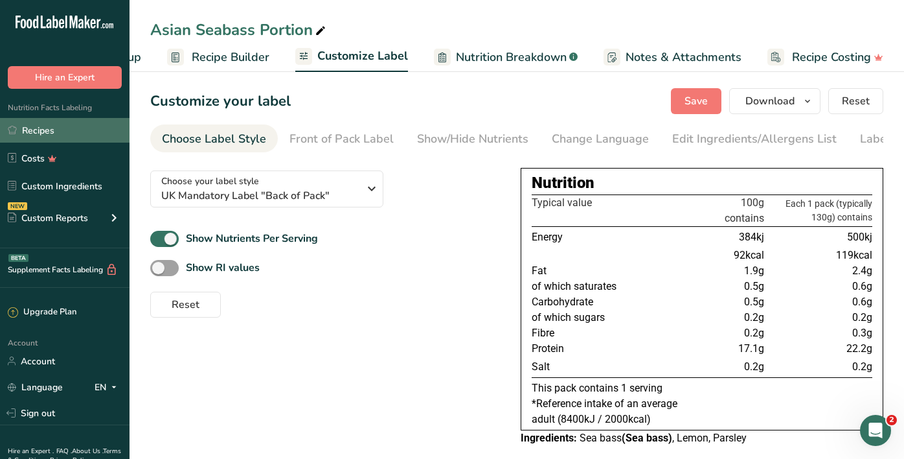
click at [69, 129] on link "Recipes" at bounding box center [65, 130] width 130 height 25
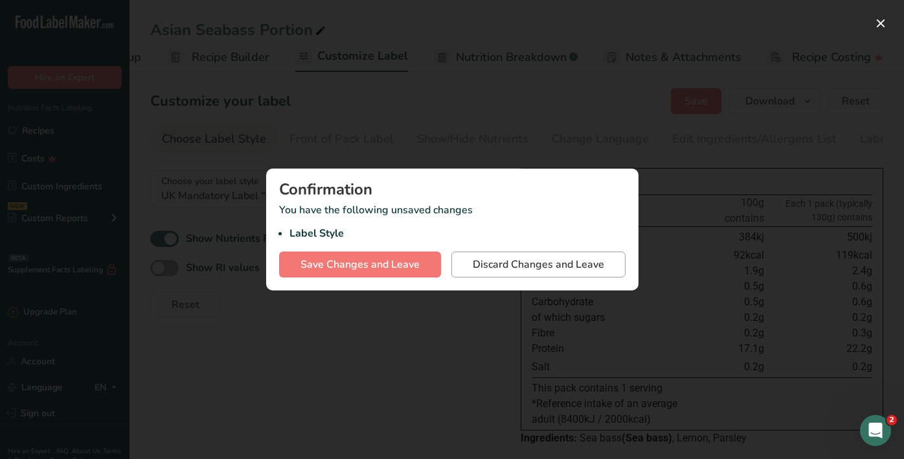
click at [556, 264] on span "Discard Changes and Leave" at bounding box center [538, 265] width 131 height 16
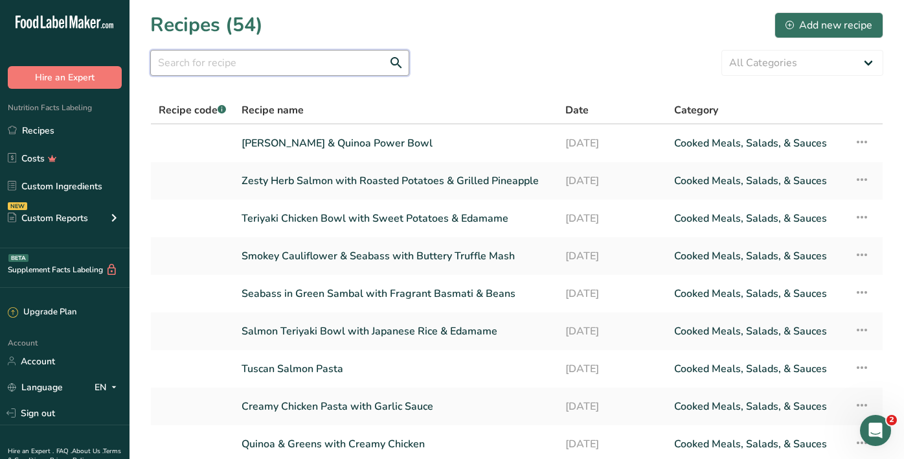
click at [361, 51] on input "text" at bounding box center [279, 63] width 259 height 26
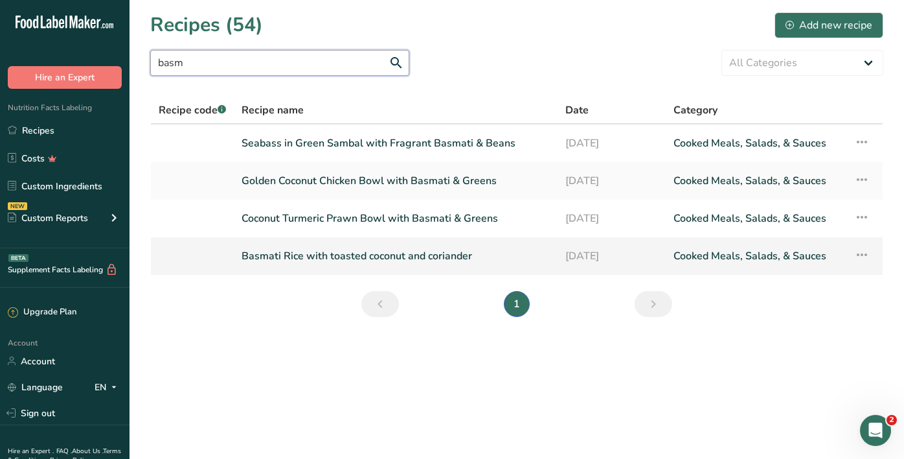
type input "basm"
click at [343, 262] on link "Basmati Rice with toasted coconut and coriander" at bounding box center [396, 255] width 308 height 27
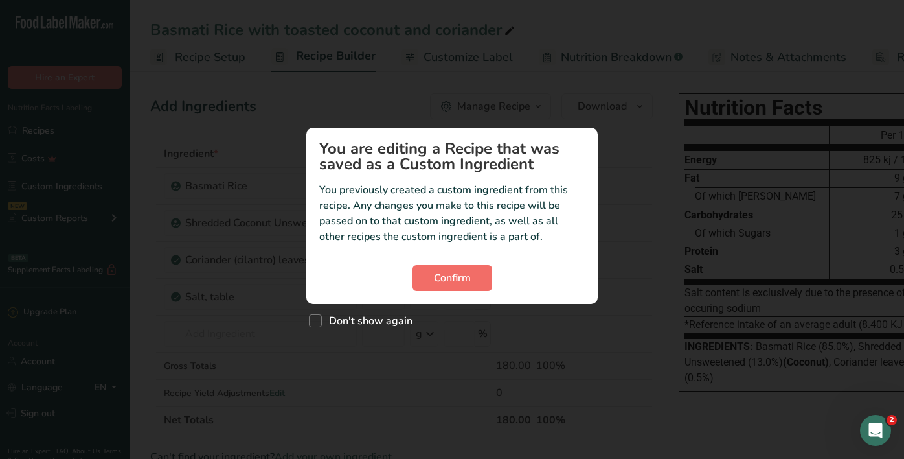
click at [474, 273] on button "Confirm" at bounding box center [453, 278] width 80 height 26
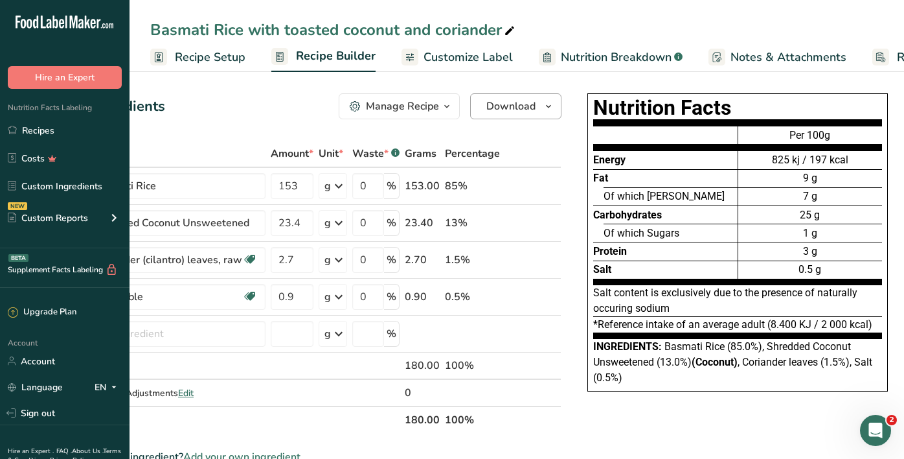
scroll to position [0, 89]
click at [452, 51] on span "Customize Label" at bounding box center [468, 57] width 89 height 17
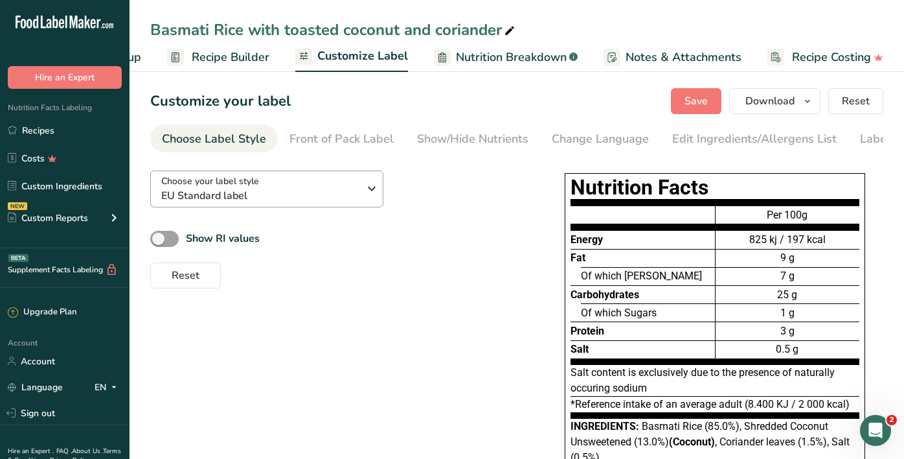
click at [303, 181] on div "Choose your label style EU Standard label" at bounding box center [260, 188] width 198 height 29
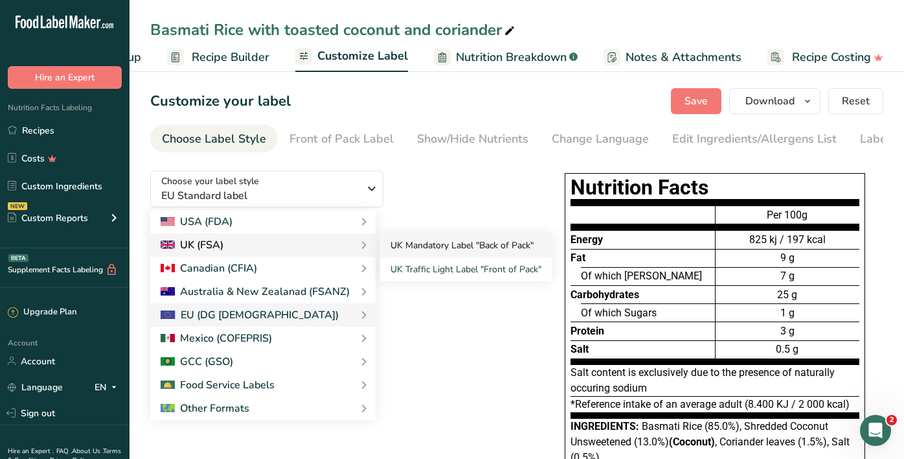
click at [403, 244] on link "UK Mandatory Label "Back of Pack"" at bounding box center [466, 245] width 172 height 24
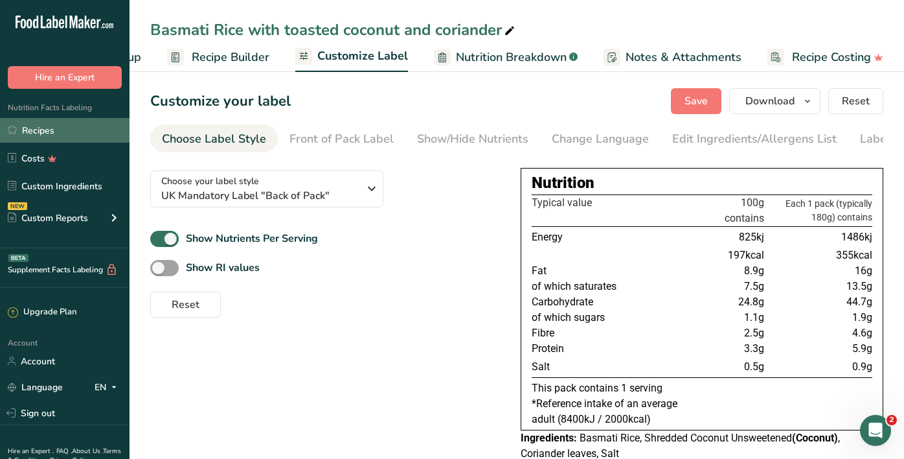
click at [72, 140] on link "Recipes" at bounding box center [65, 130] width 130 height 25
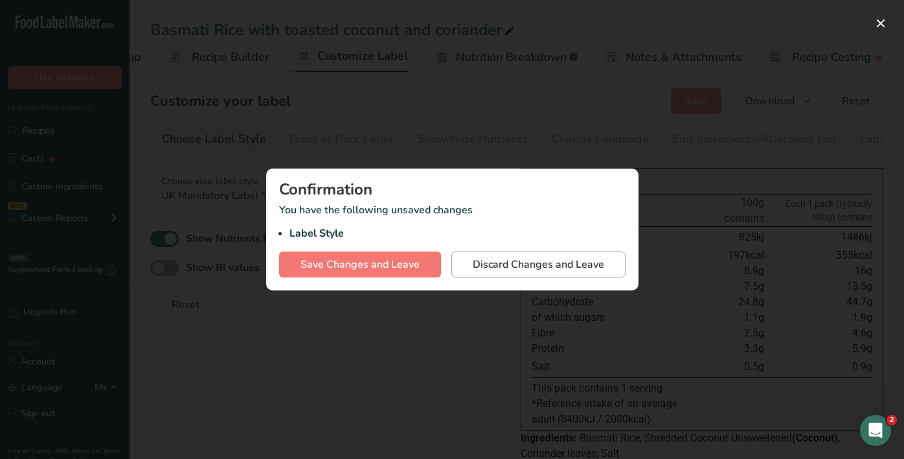
click at [538, 270] on span "Discard Changes and Leave" at bounding box center [538, 265] width 131 height 16
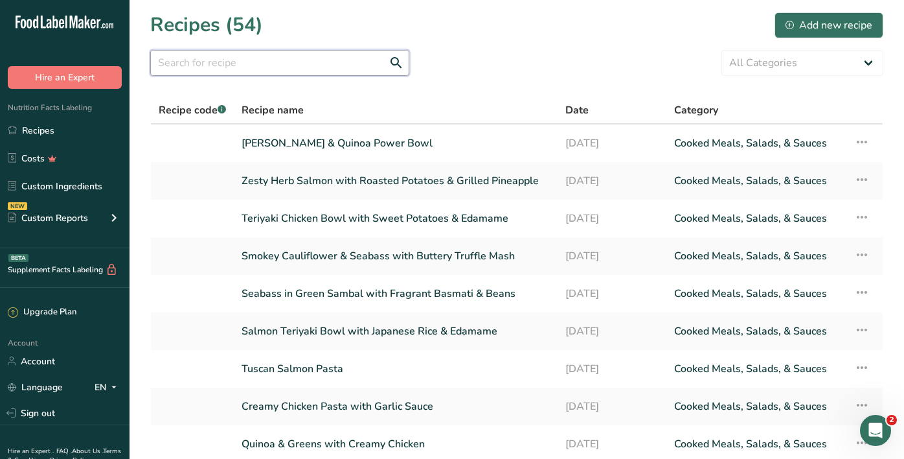
click at [362, 59] on input "text" at bounding box center [279, 63] width 259 height 26
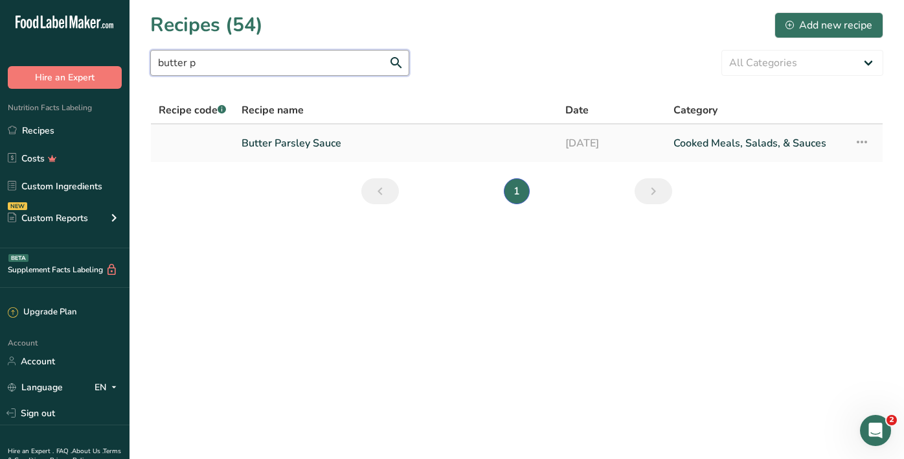
type input "butter p"
click at [308, 144] on link "Butter Parsley Sauce" at bounding box center [396, 143] width 308 height 27
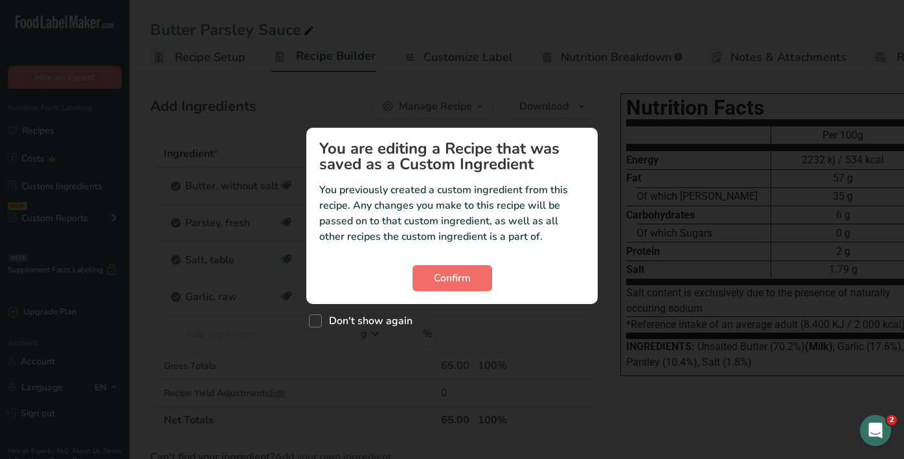
click at [462, 283] on span "Confirm" at bounding box center [452, 278] width 37 height 16
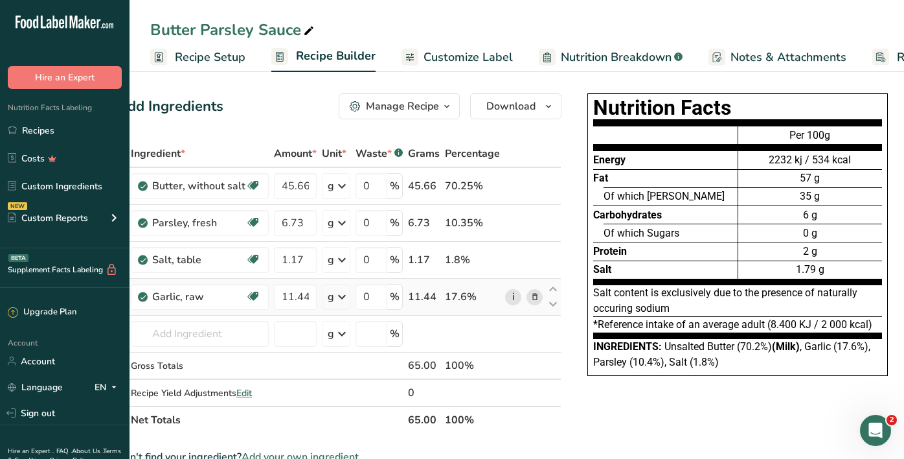
scroll to position [0, 32]
click at [572, 1] on div "Butter Parsley Sauce Recipe Setup Recipe Builder Customize Label Nutrition Brea…" at bounding box center [517, 36] width 775 height 72
click at [437, 61] on span "Customize Label" at bounding box center [468, 57] width 89 height 17
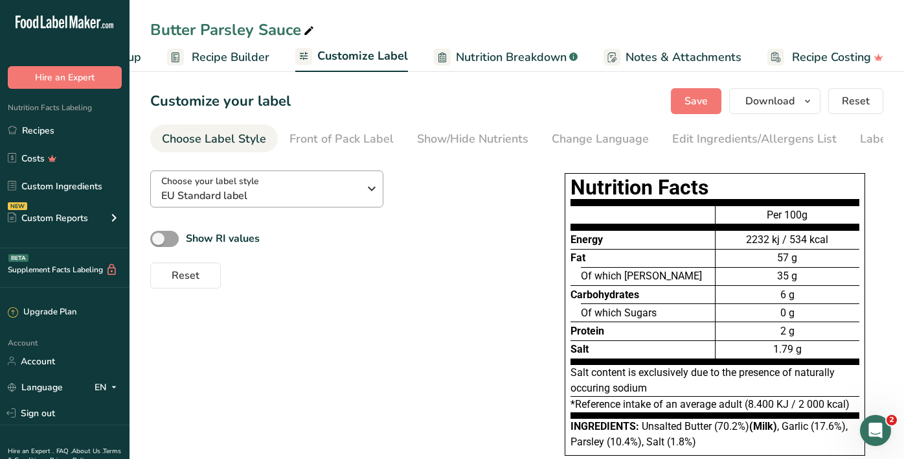
click at [268, 198] on span "EU Standard label" at bounding box center [260, 196] width 198 height 16
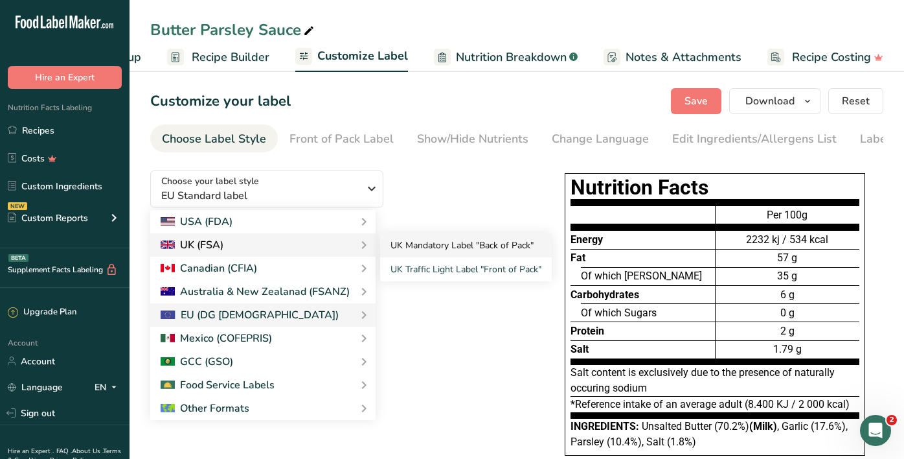
click at [394, 240] on link "UK Mandatory Label "Back of Pack"" at bounding box center [466, 245] width 172 height 24
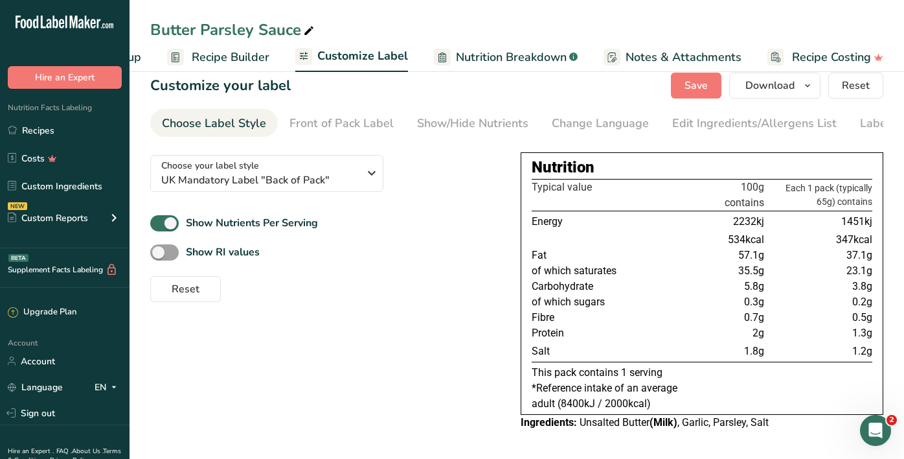
scroll to position [19, 0]
click at [74, 135] on link "Recipes" at bounding box center [65, 130] width 130 height 25
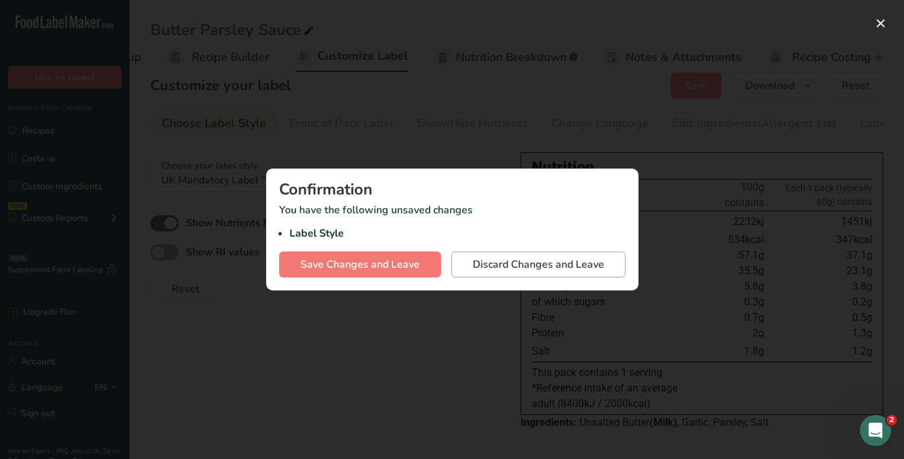
click at [531, 262] on span "Discard Changes and Leave" at bounding box center [538, 265] width 131 height 16
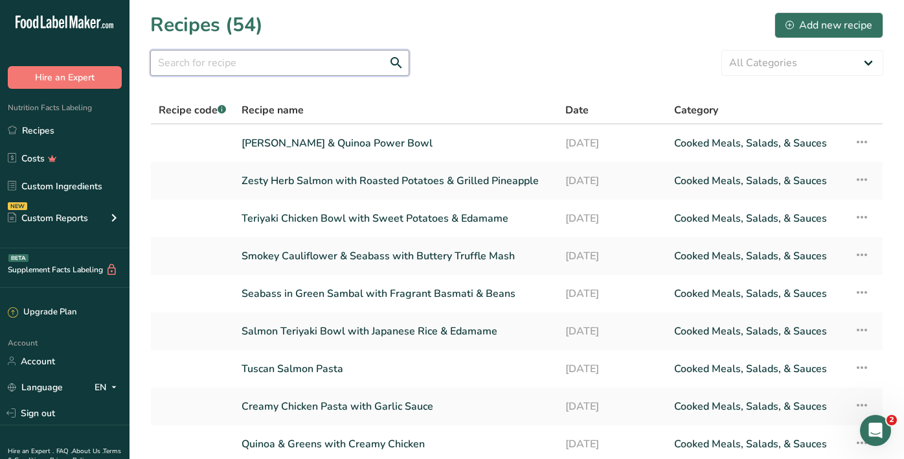
click at [297, 63] on input "text" at bounding box center [279, 63] width 259 height 26
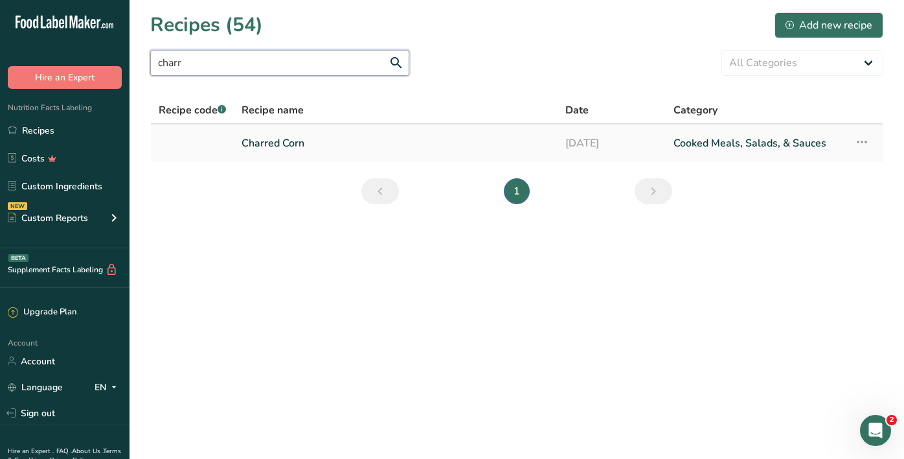
type input "charr"
click at [279, 148] on link "Charred Corn" at bounding box center [396, 143] width 308 height 27
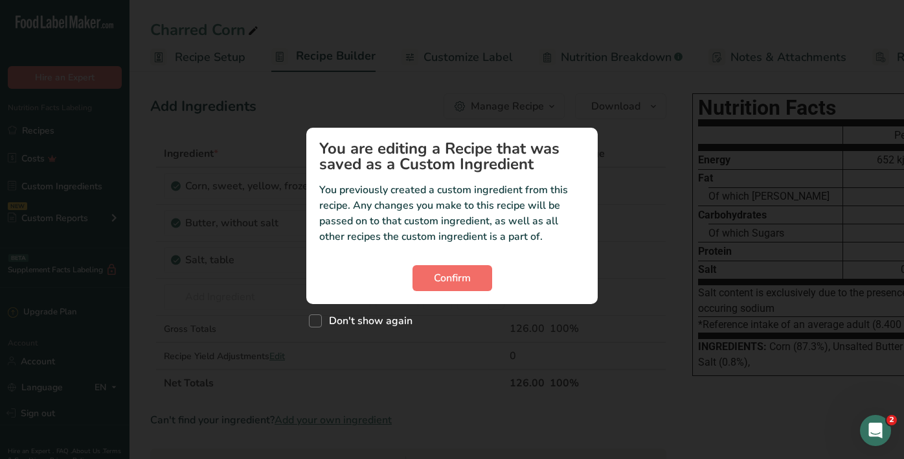
click at [463, 284] on span "Confirm" at bounding box center [452, 278] width 37 height 16
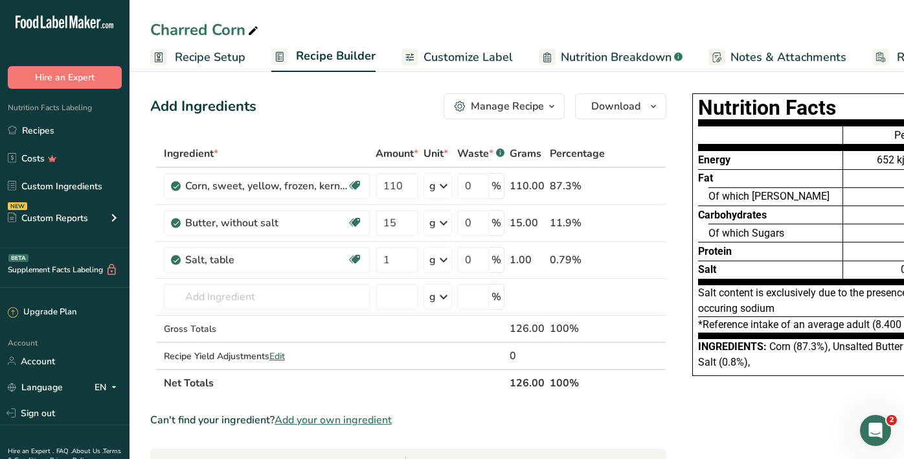
click at [439, 62] on span "Customize Label" at bounding box center [468, 57] width 89 height 17
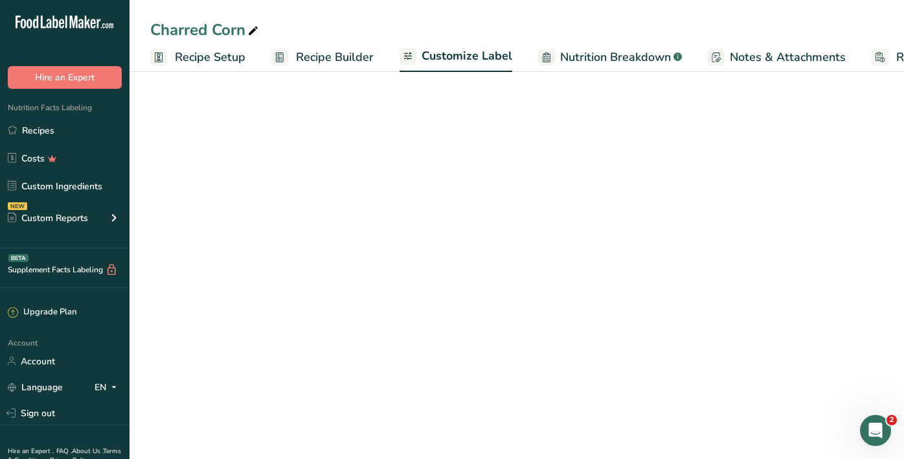
scroll to position [0, 104]
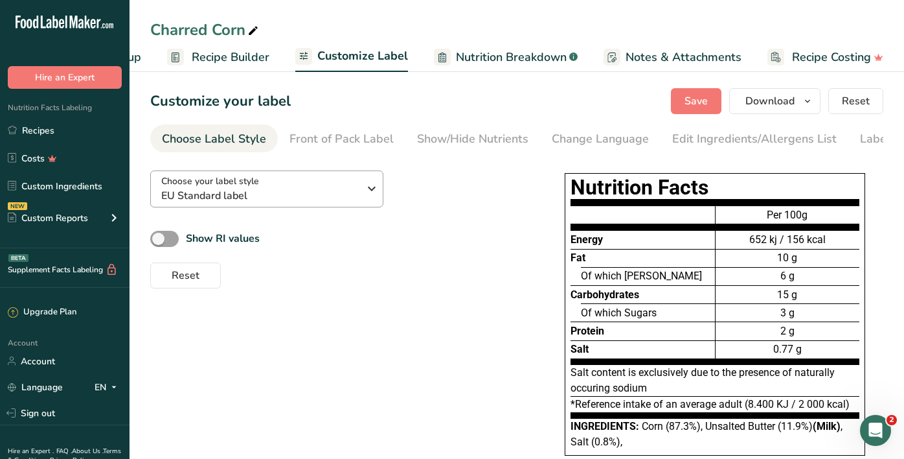
click at [261, 194] on span "EU Standard label" at bounding box center [260, 196] width 198 height 16
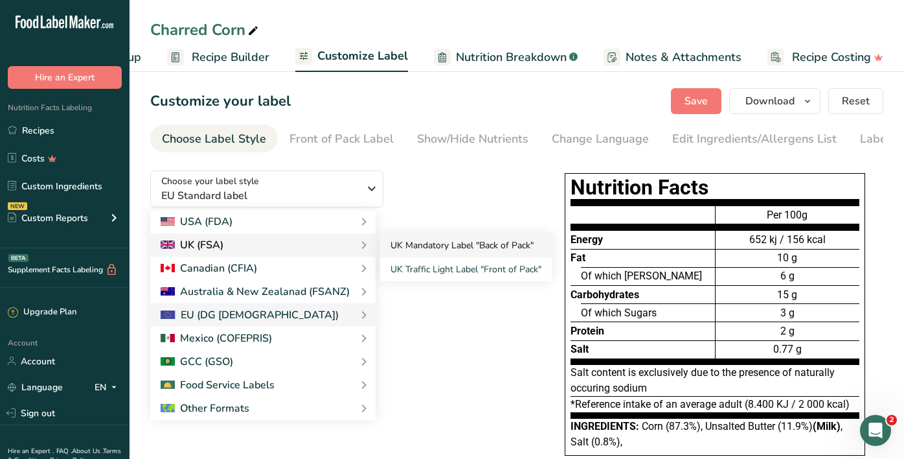
click at [397, 238] on link "UK Mandatory Label "Back of Pack"" at bounding box center [466, 245] width 172 height 24
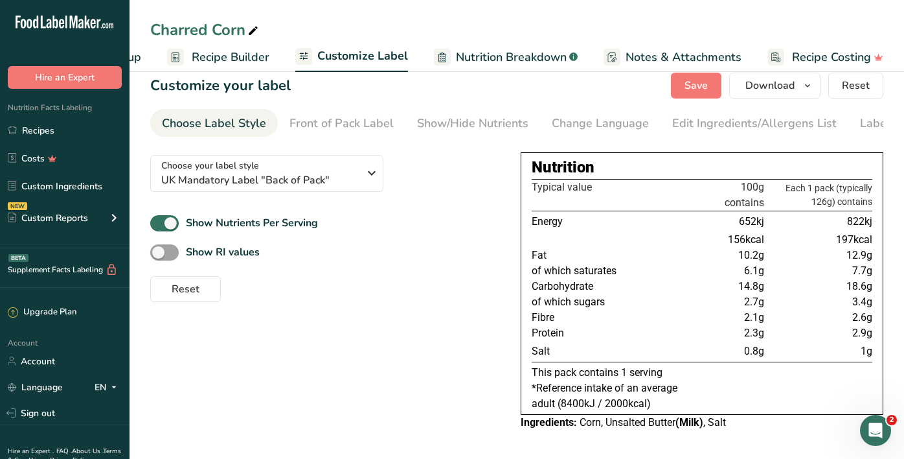
scroll to position [16, 0]
click at [84, 131] on link "Recipes" at bounding box center [65, 130] width 130 height 25
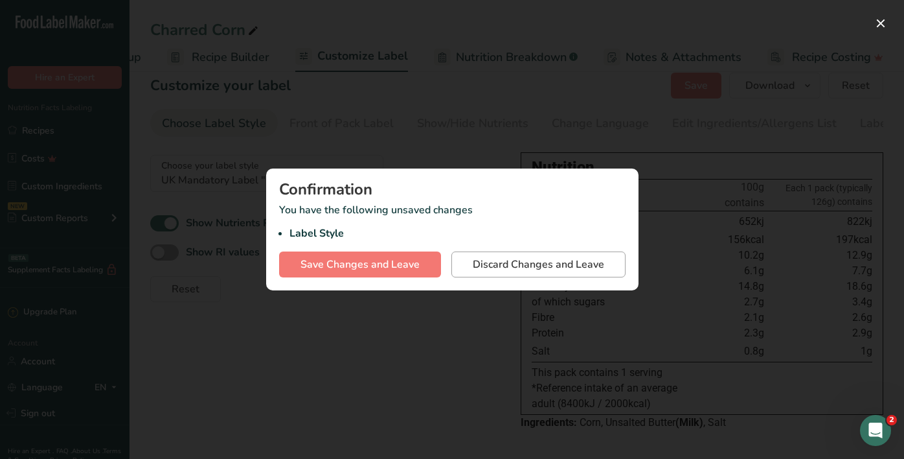
click at [521, 266] on span "Discard Changes and Leave" at bounding box center [538, 265] width 131 height 16
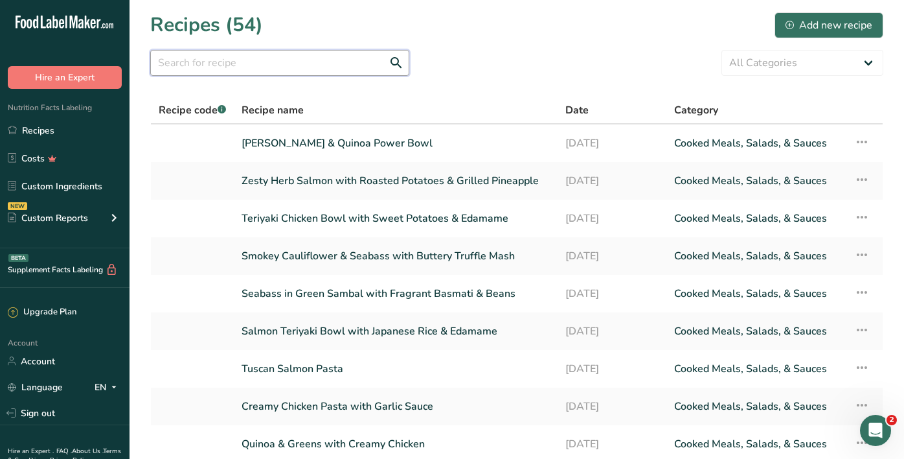
click at [326, 63] on input "text" at bounding box center [279, 63] width 259 height 26
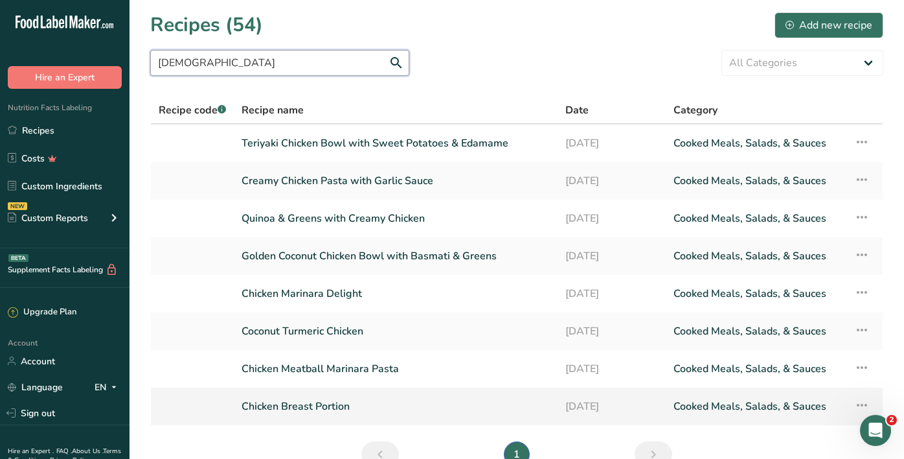
type input "chick"
click at [323, 402] on link "Chicken Breast Portion" at bounding box center [396, 406] width 308 height 27
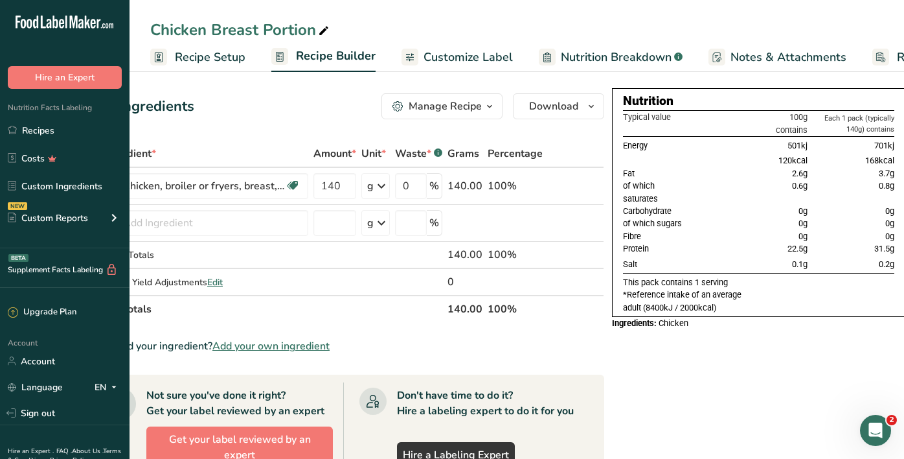
scroll to position [0, 61]
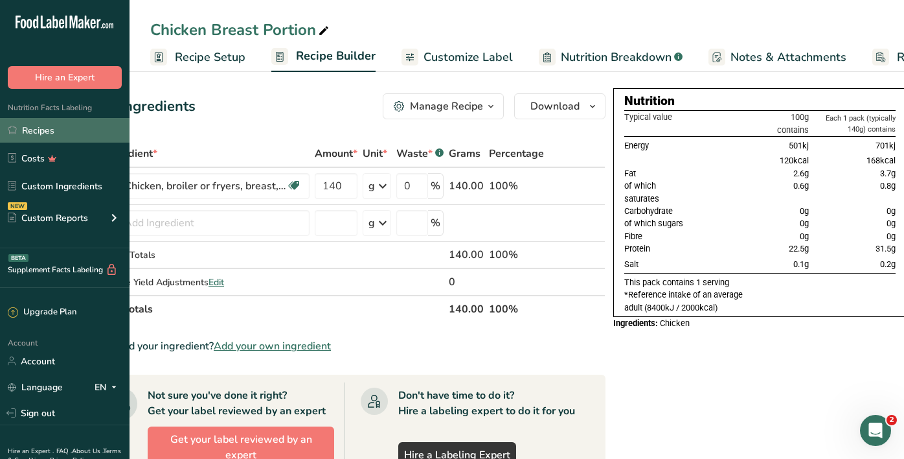
click at [82, 126] on link "Recipes" at bounding box center [65, 130] width 130 height 25
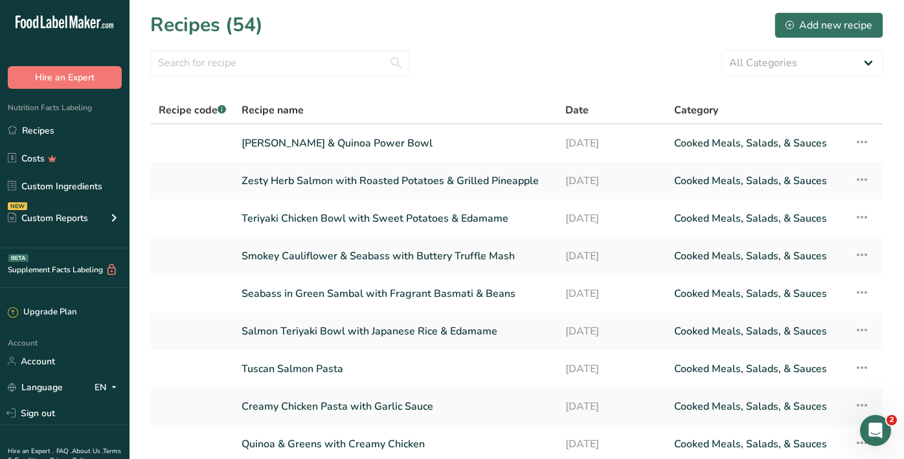
click at [300, 76] on section "Recipes (54) Add new recipe All Categories Baked Goods Beverages Confectionery …" at bounding box center [517, 281] width 775 height 563
click at [301, 67] on input "text" at bounding box center [279, 63] width 259 height 26
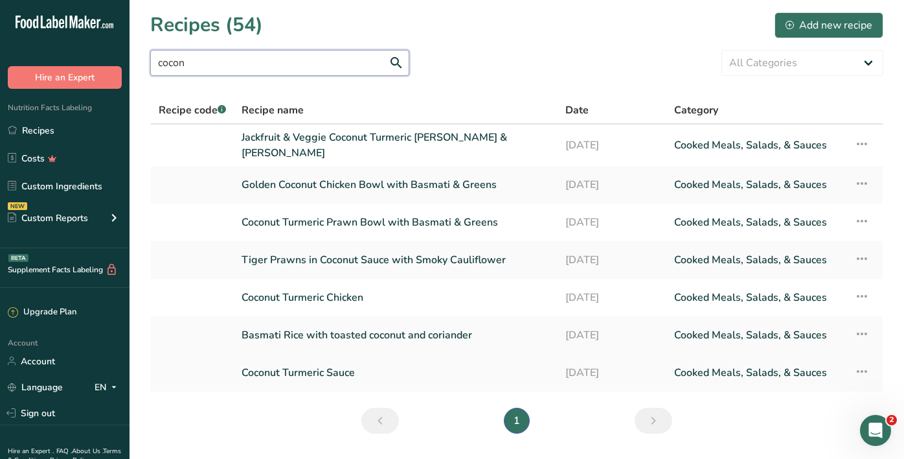
type input "cocon"
click at [300, 366] on link "Coconut Turmeric Sauce" at bounding box center [396, 372] width 308 height 27
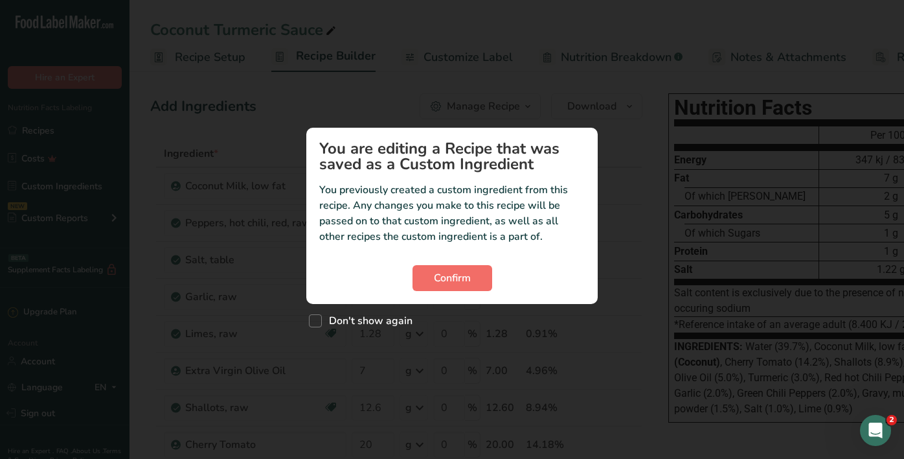
click at [464, 282] on span "Confirm" at bounding box center [452, 278] width 37 height 16
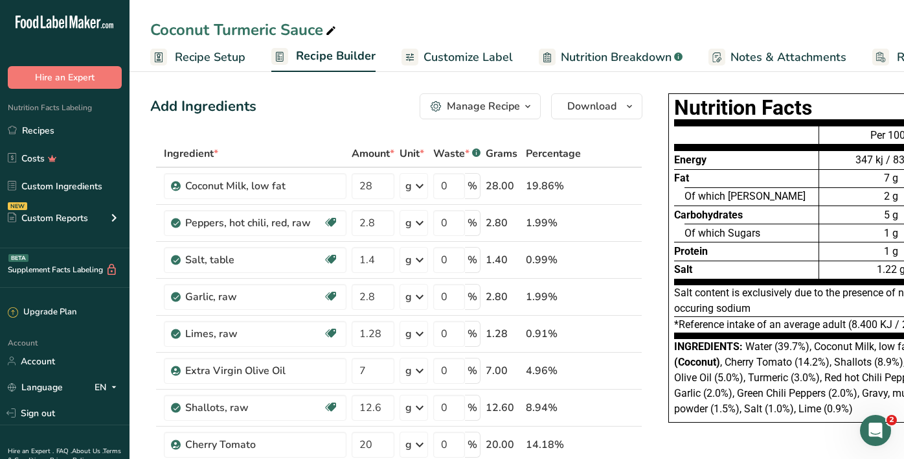
click at [461, 55] on span "Customize Label" at bounding box center [468, 57] width 89 height 17
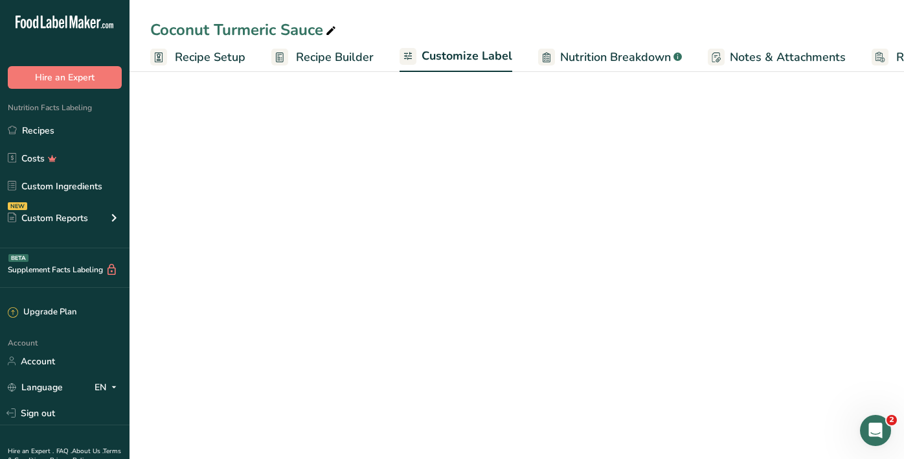
scroll to position [0, 104]
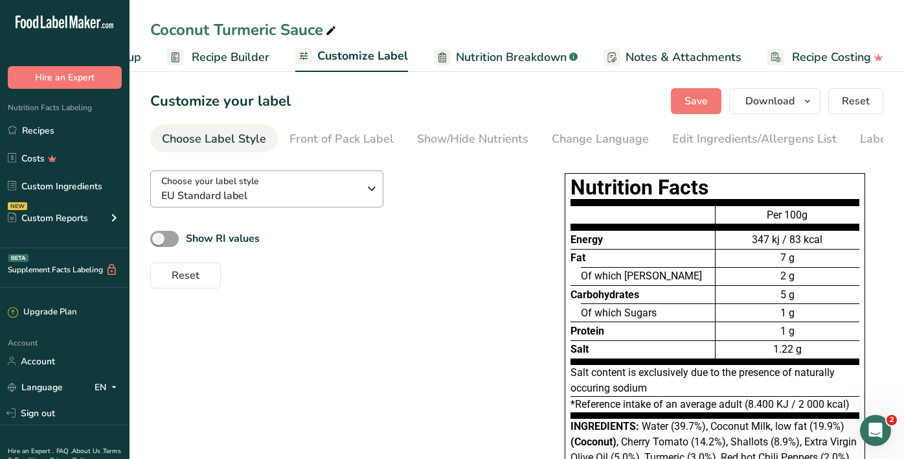
click at [225, 194] on span "EU Standard label" at bounding box center [260, 196] width 198 height 16
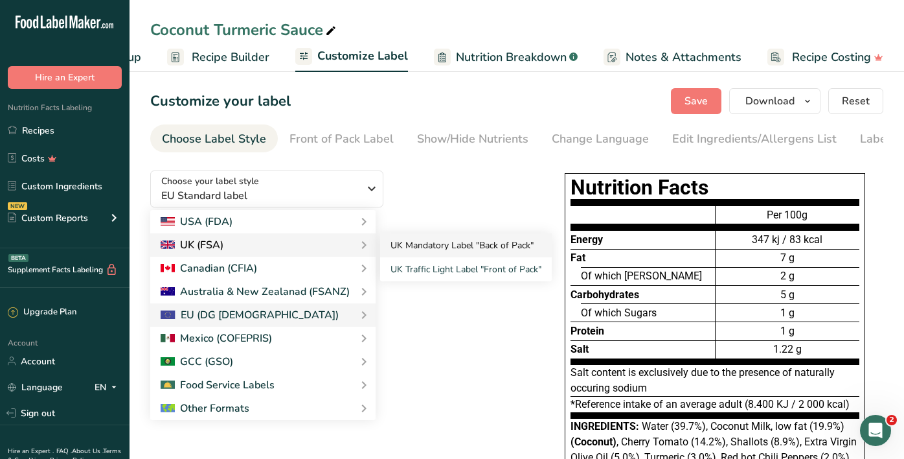
click at [425, 246] on link "UK Mandatory Label "Back of Pack"" at bounding box center [466, 245] width 172 height 24
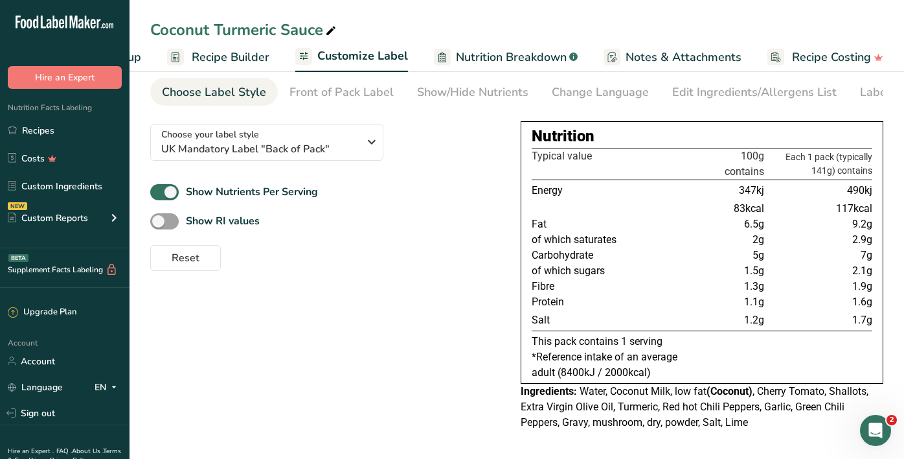
scroll to position [50, 0]
click at [62, 119] on link "Recipes" at bounding box center [65, 130] width 130 height 25
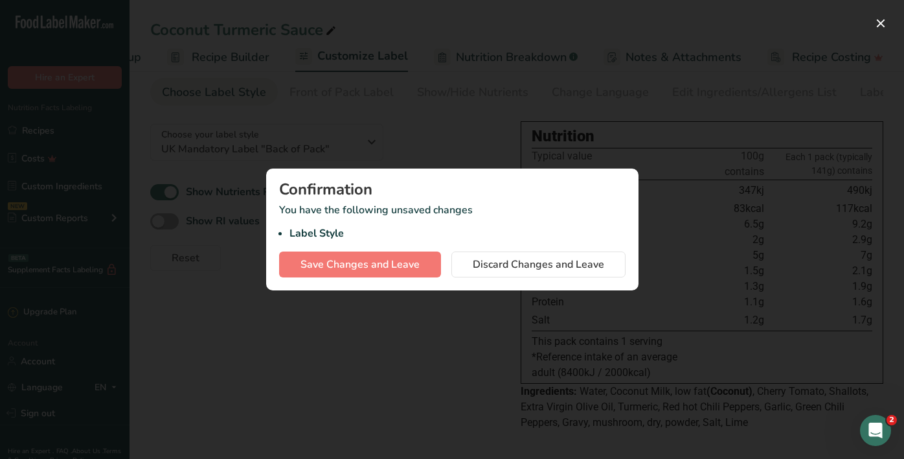
click at [533, 271] on span "Discard Changes and Leave" at bounding box center [538, 265] width 131 height 16
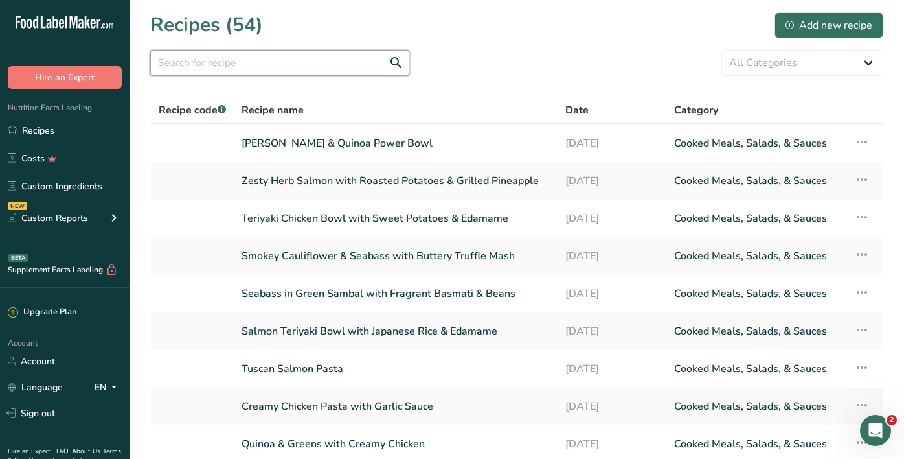
click at [282, 56] on input "text" at bounding box center [279, 63] width 259 height 26
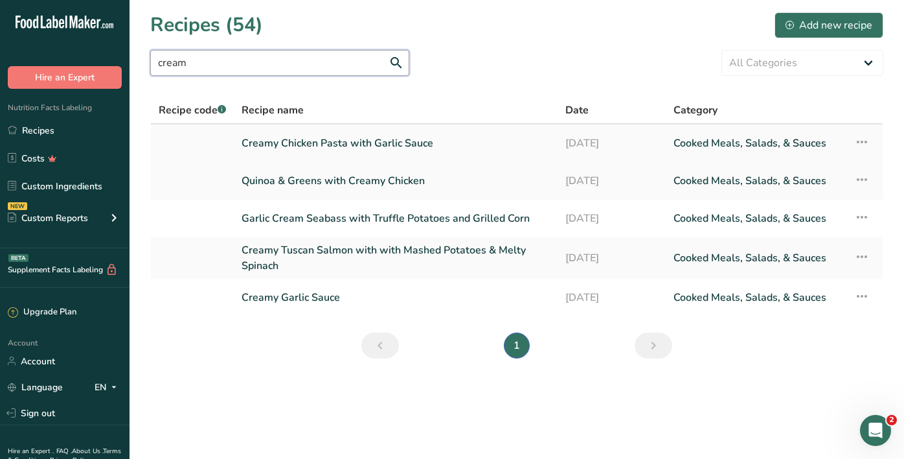
type input "cream"
click at [287, 296] on link "Creamy Garlic Sauce" at bounding box center [396, 297] width 308 height 27
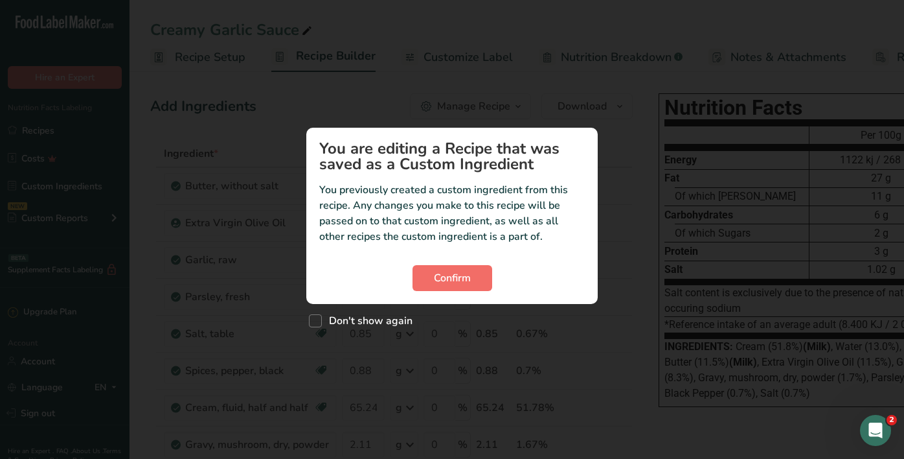
click at [459, 278] on span "Confirm" at bounding box center [452, 278] width 37 height 16
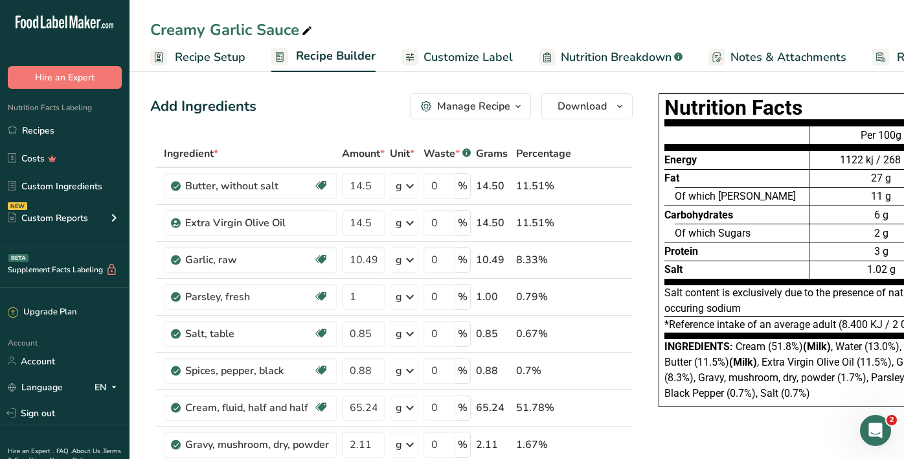
click at [448, 63] on span "Customize Label" at bounding box center [468, 57] width 89 height 17
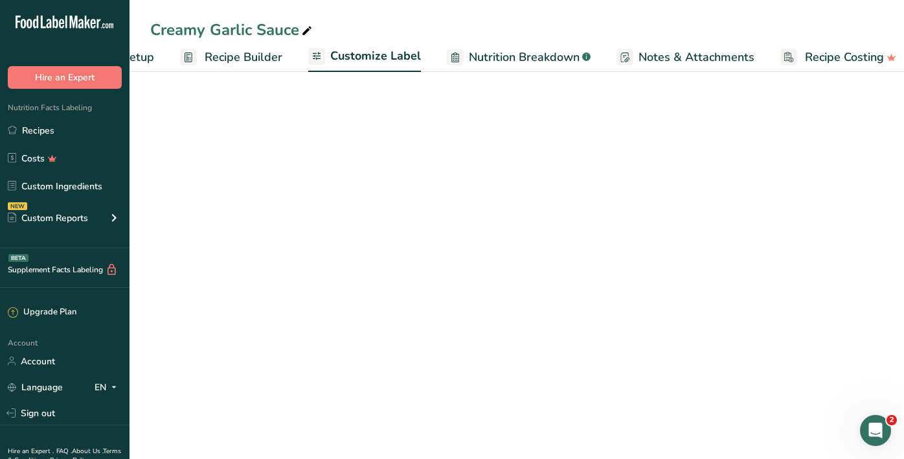
scroll to position [0, 104]
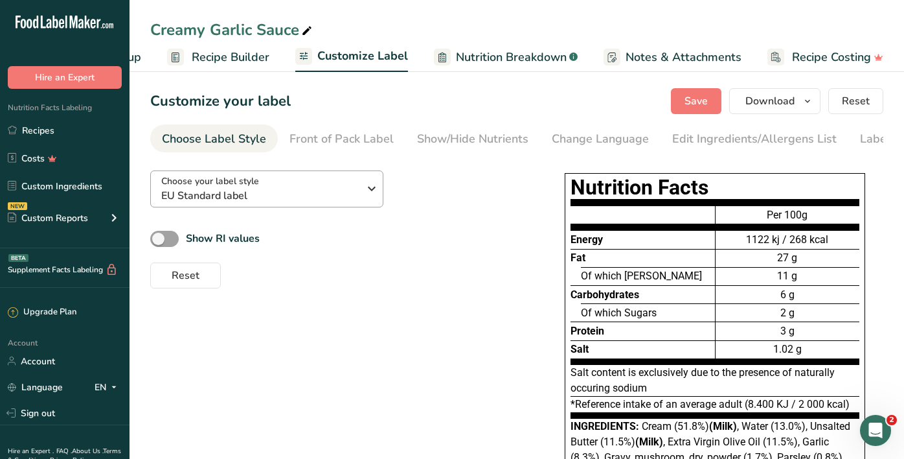
click at [267, 185] on div "Choose your label style EU Standard label" at bounding box center [260, 188] width 198 height 29
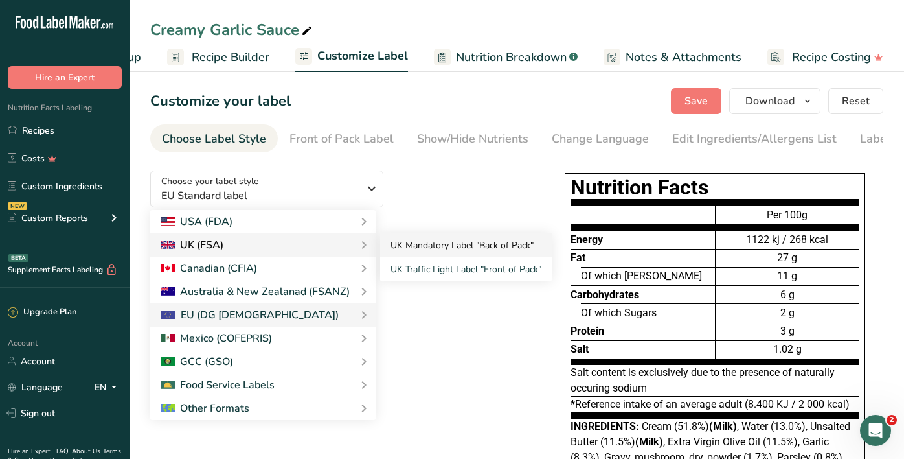
click at [416, 248] on link "UK Mandatory Label "Back of Pack"" at bounding box center [466, 245] width 172 height 24
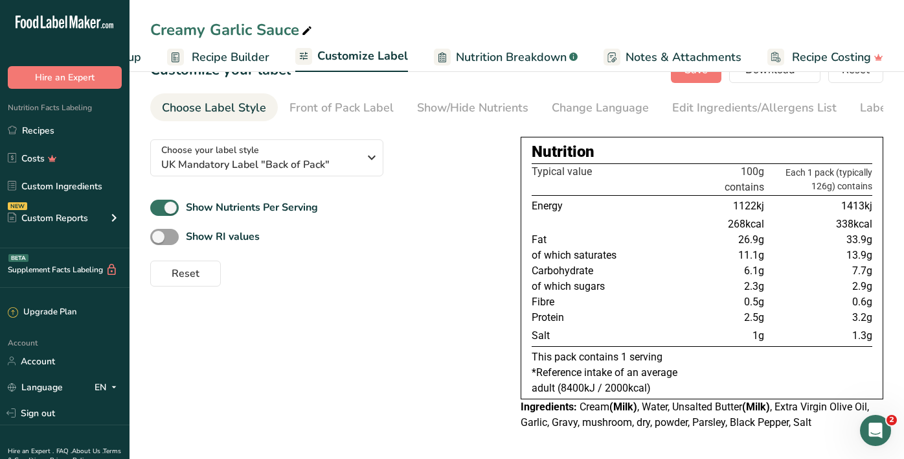
scroll to position [34, 0]
click at [70, 124] on link "Recipes" at bounding box center [65, 130] width 130 height 25
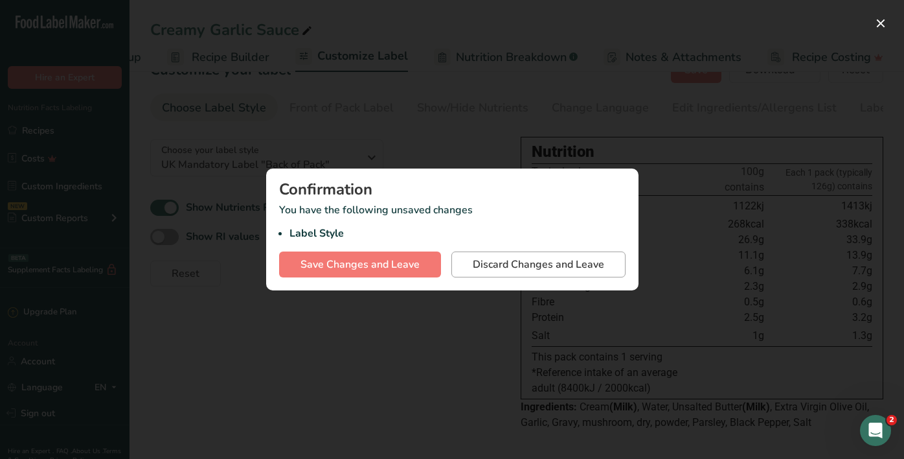
click at [515, 251] on div "Confirmation You have the following unsaved changes Label Style Save Changes an…" at bounding box center [452, 229] width 372 height 122
click at [520, 261] on span "Discard Changes and Leave" at bounding box center [538, 265] width 131 height 16
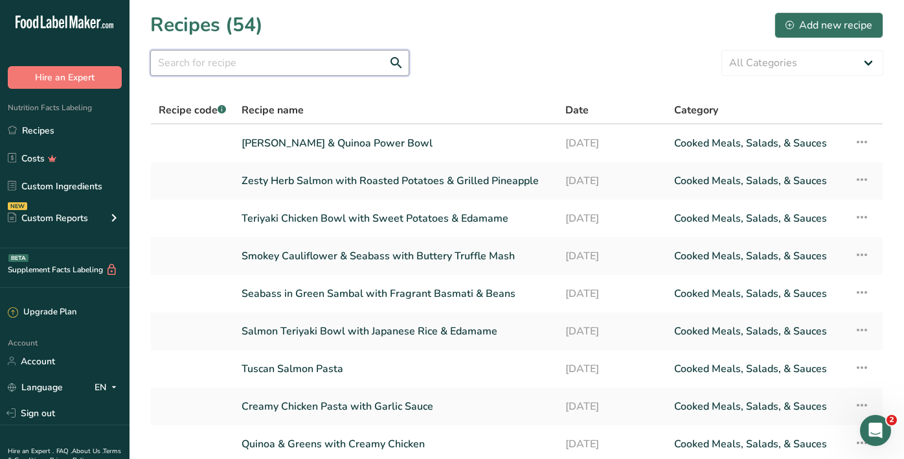
click at [295, 61] on input "text" at bounding box center [279, 63] width 259 height 26
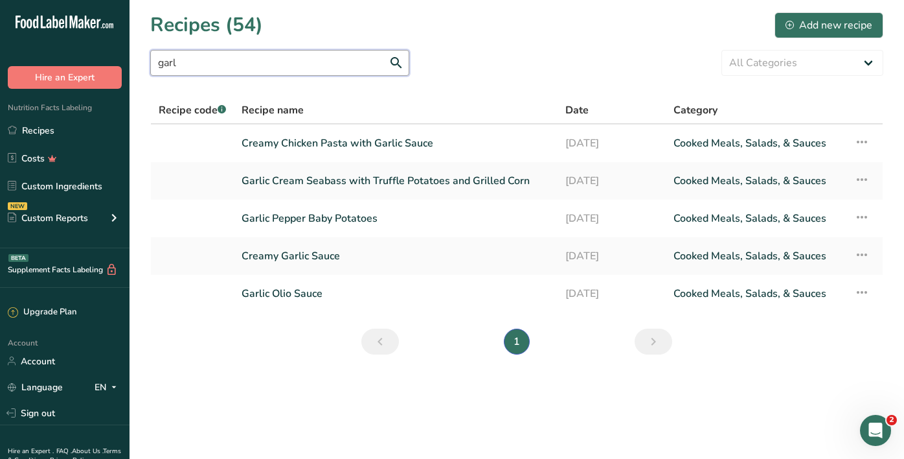
type input "girl"
drag, startPoint x: 295, startPoint y: 61, endPoint x: 297, endPoint y: 293, distance: 232.6
click at [297, 294] on link "Garlic Olio Sauce" at bounding box center [396, 293] width 308 height 27
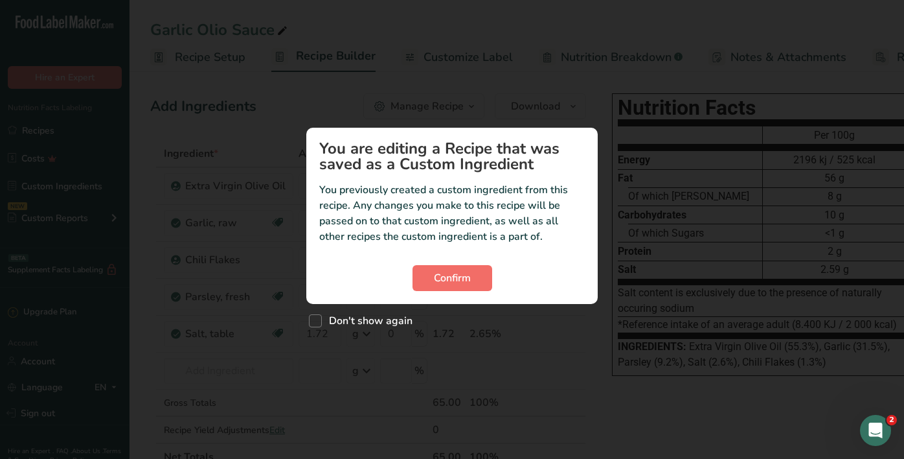
click at [448, 281] on span "Confirm" at bounding box center [452, 278] width 37 height 16
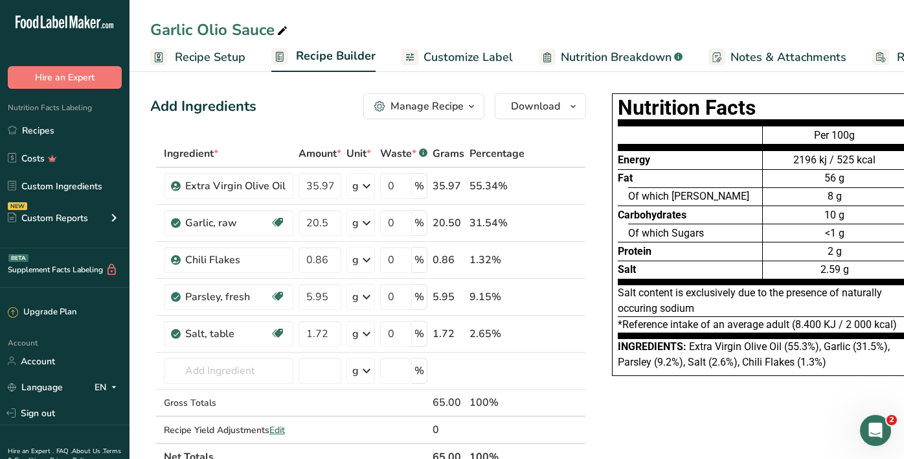
click at [481, 58] on span "Customize Label" at bounding box center [468, 57] width 89 height 17
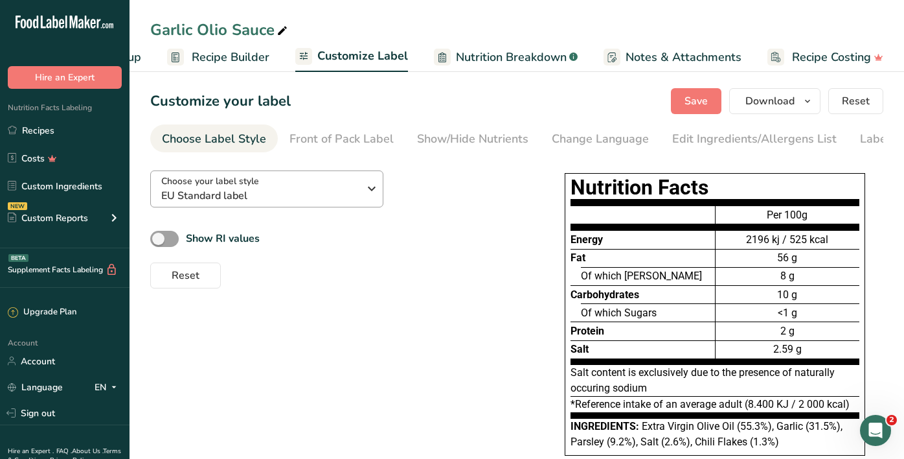
click at [277, 184] on div "Choose your label style EU Standard label" at bounding box center [260, 188] width 198 height 29
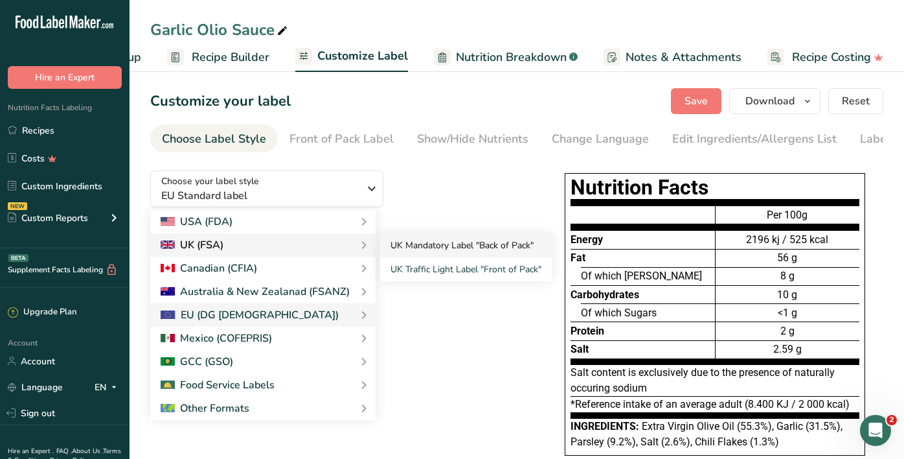
click at [391, 252] on link "UK Mandatory Label "Back of Pack"" at bounding box center [466, 245] width 172 height 24
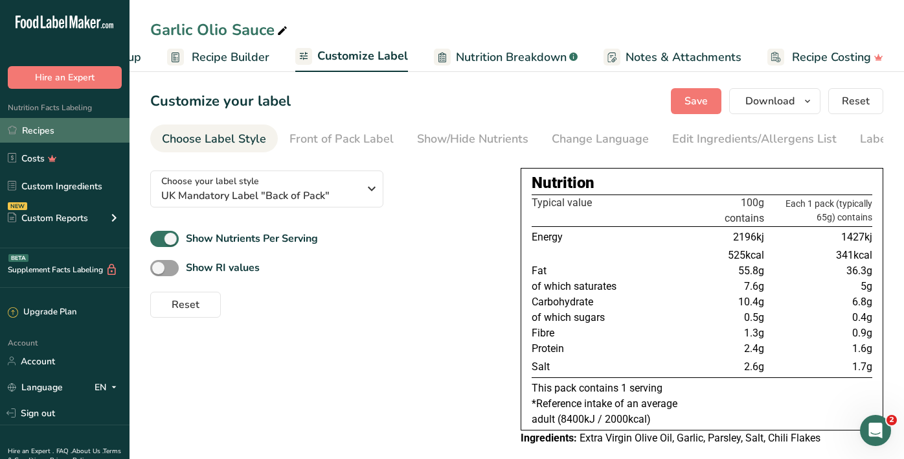
click at [57, 131] on link "Recipes" at bounding box center [65, 130] width 130 height 25
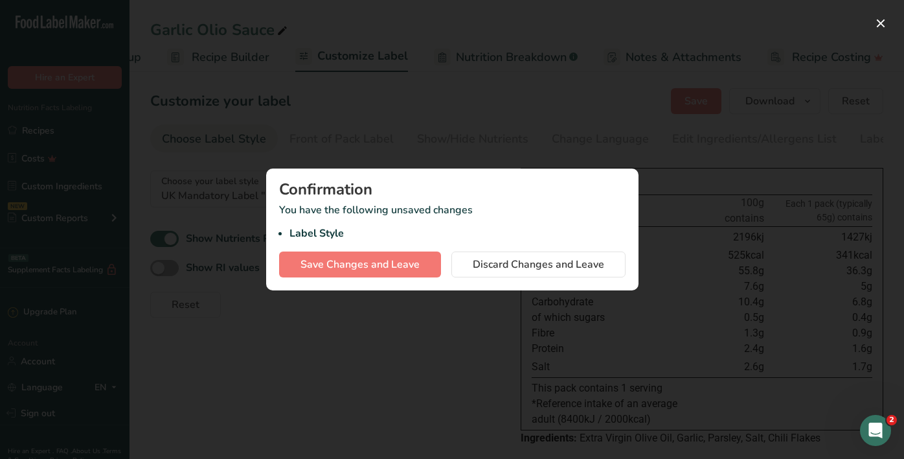
drag, startPoint x: 485, startPoint y: 261, endPoint x: 512, endPoint y: 1, distance: 261.8
click at [485, 261] on span "Discard Changes and Leave" at bounding box center [538, 265] width 131 height 16
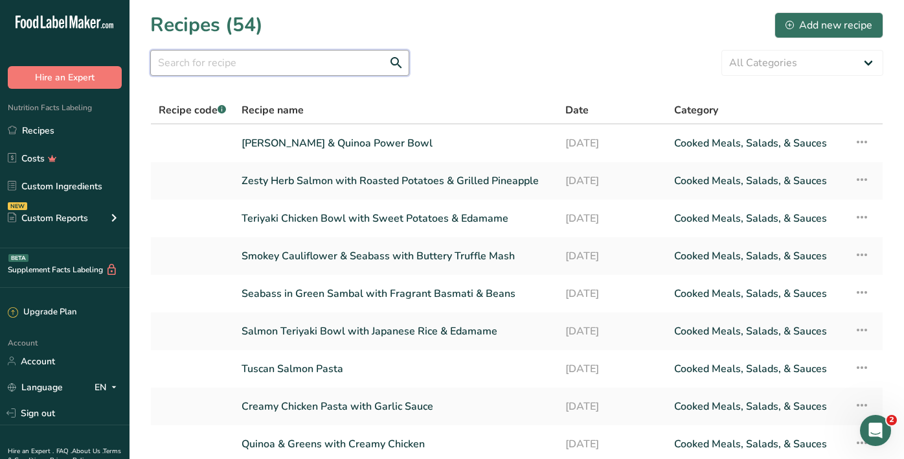
click at [283, 67] on input "text" at bounding box center [279, 63] width 259 height 26
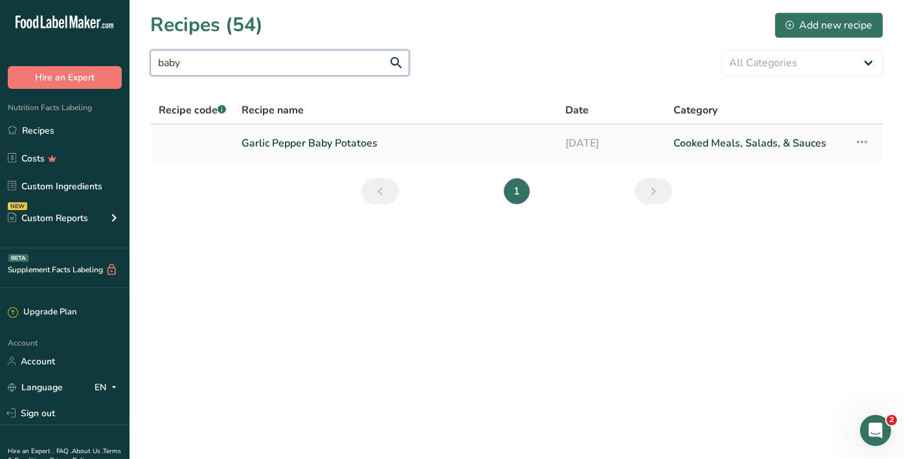
type input "baby"
click at [323, 140] on link "Garlic Pepper Baby Potatoes" at bounding box center [396, 143] width 308 height 27
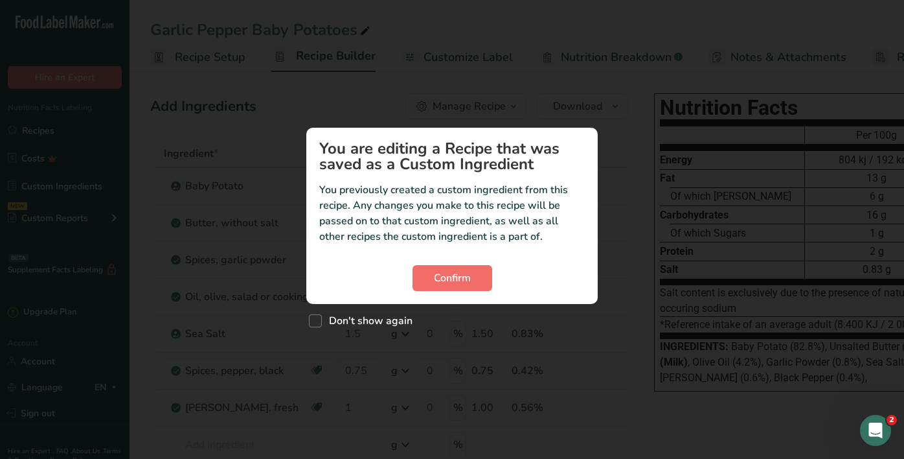
click at [416, 279] on button "Confirm" at bounding box center [453, 278] width 80 height 26
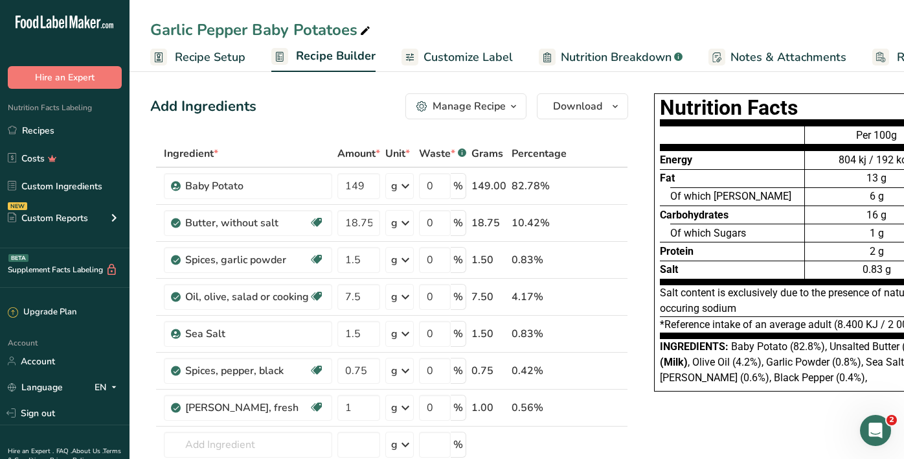
click at [476, 56] on span "Customize Label" at bounding box center [468, 57] width 89 height 17
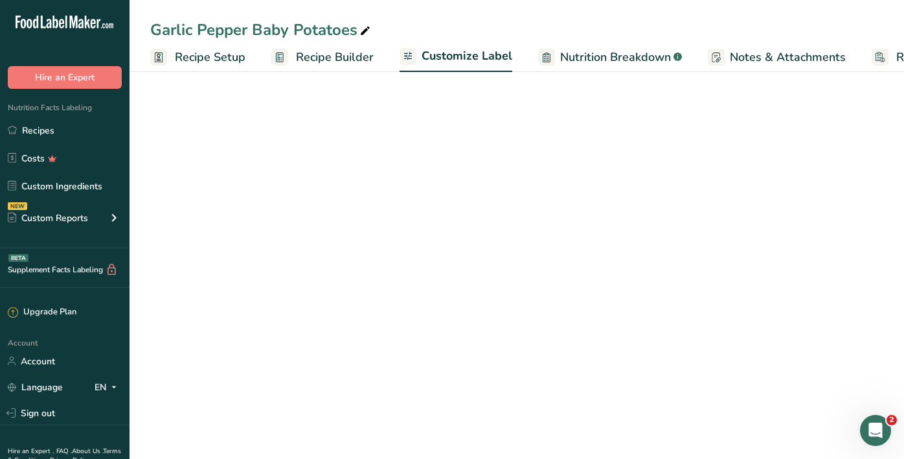
scroll to position [0, 104]
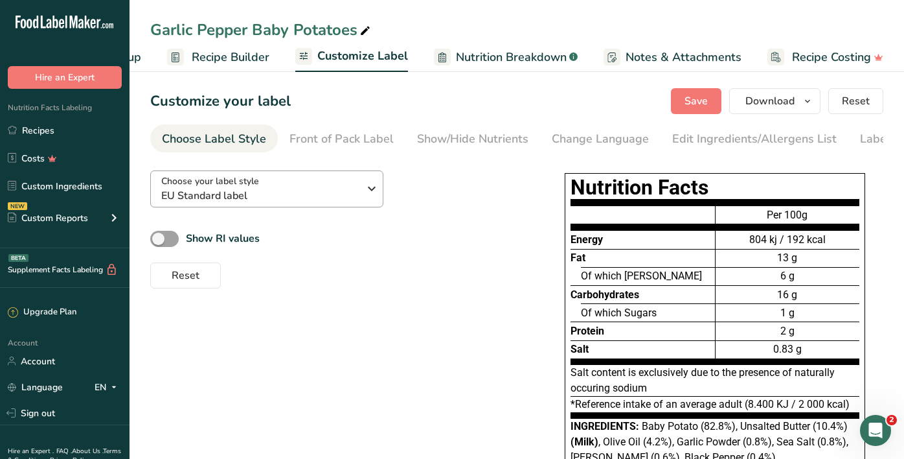
click at [258, 190] on span "EU Standard label" at bounding box center [260, 196] width 198 height 16
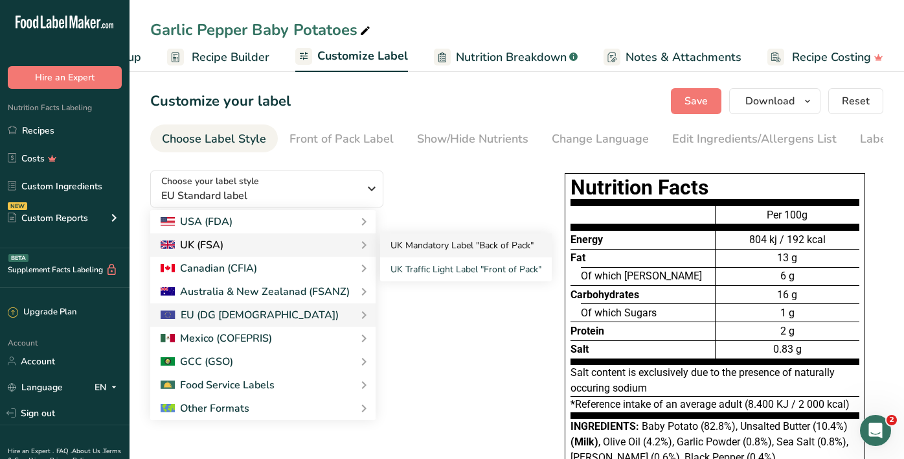
click at [429, 246] on link "UK Mandatory Label "Back of Pack"" at bounding box center [466, 245] width 172 height 24
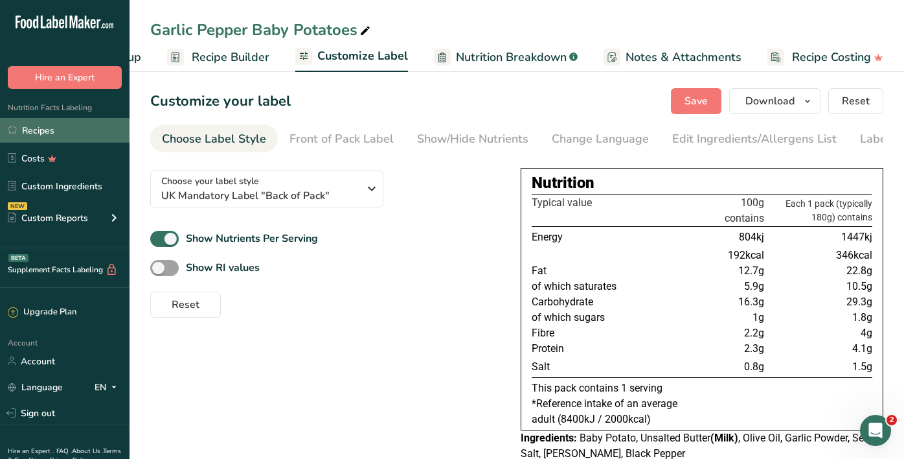
click at [34, 135] on link "Recipes" at bounding box center [65, 130] width 130 height 25
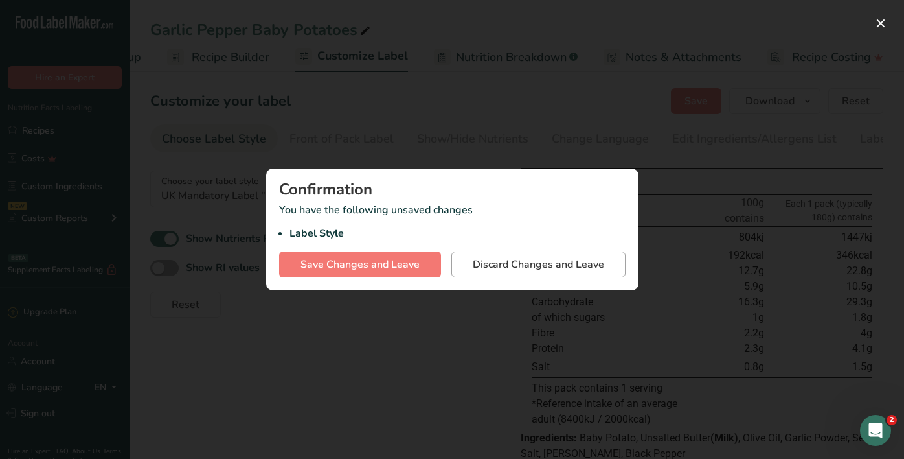
click at [489, 267] on span "Discard Changes and Leave" at bounding box center [538, 265] width 131 height 16
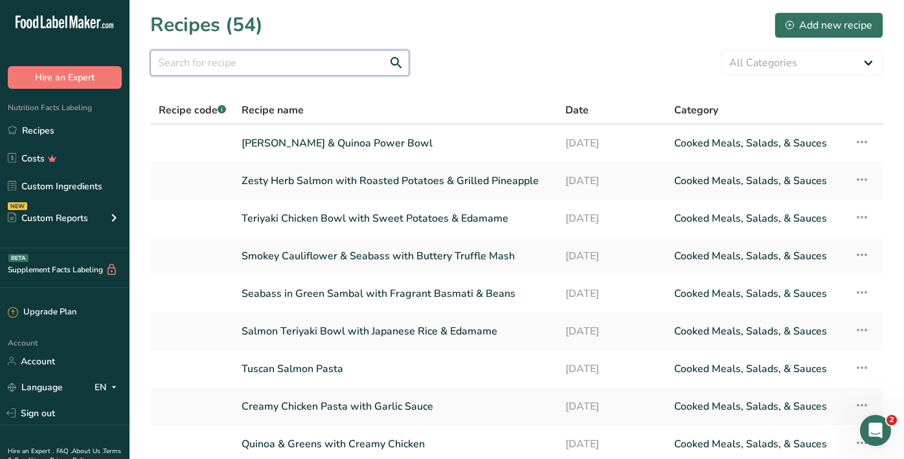
click at [294, 63] on input "text" at bounding box center [279, 63] width 259 height 26
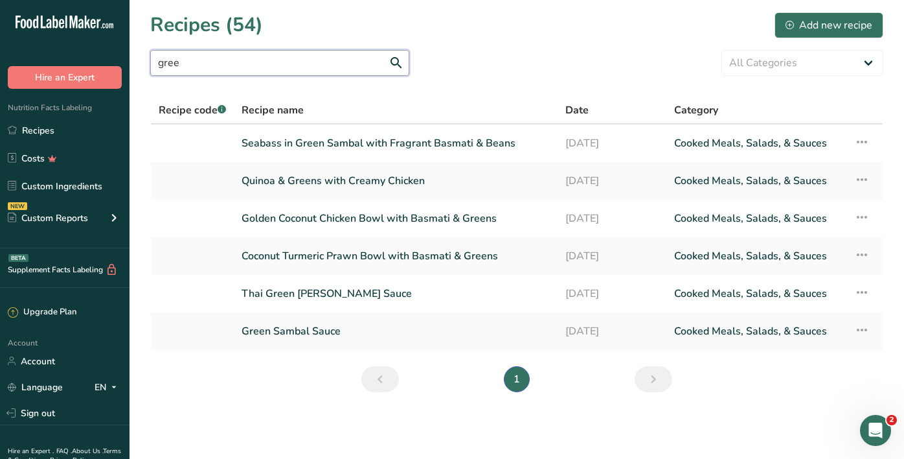
type input "free"
drag, startPoint x: 294, startPoint y: 62, endPoint x: 314, endPoint y: 335, distance: 273.4
click at [314, 335] on link "Green Sambal Sauce" at bounding box center [396, 330] width 308 height 27
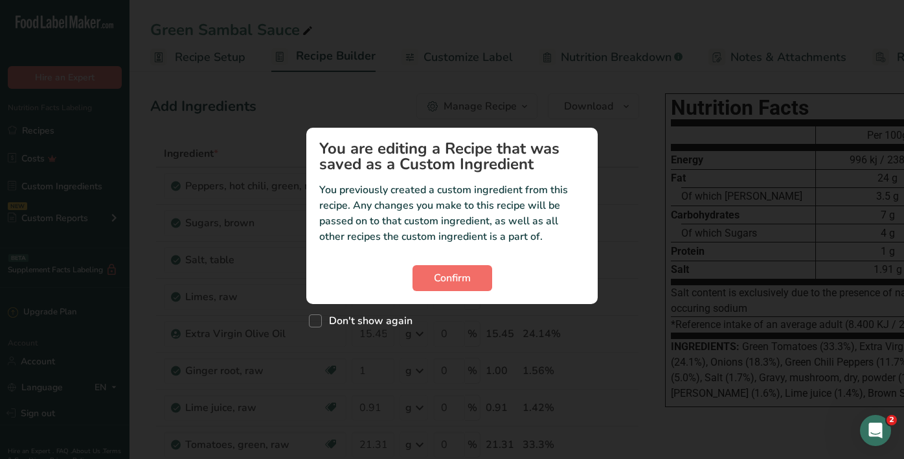
click at [441, 283] on span "Confirm" at bounding box center [452, 278] width 37 height 16
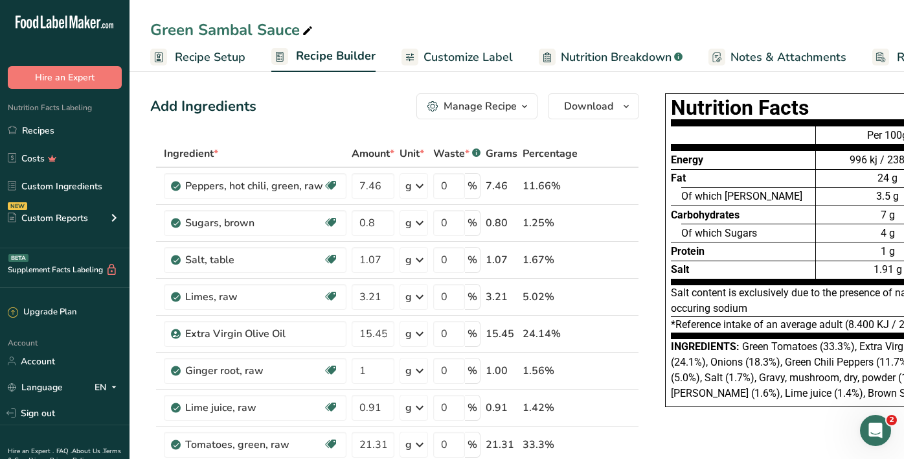
click at [472, 63] on span "Customize Label" at bounding box center [468, 57] width 89 height 17
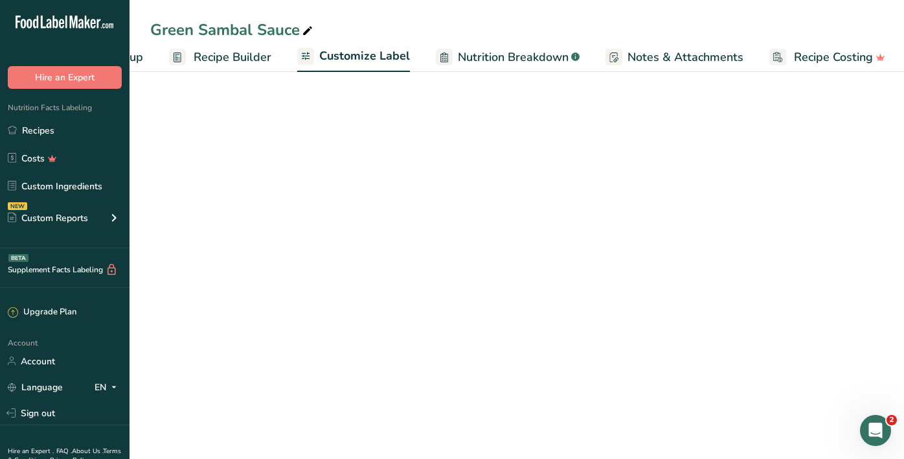
scroll to position [0, 104]
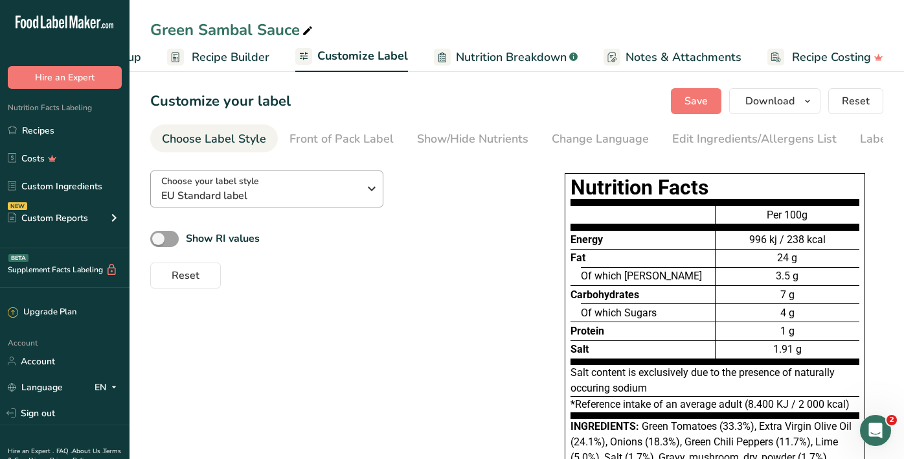
click at [224, 199] on span "EU Standard label" at bounding box center [260, 196] width 198 height 16
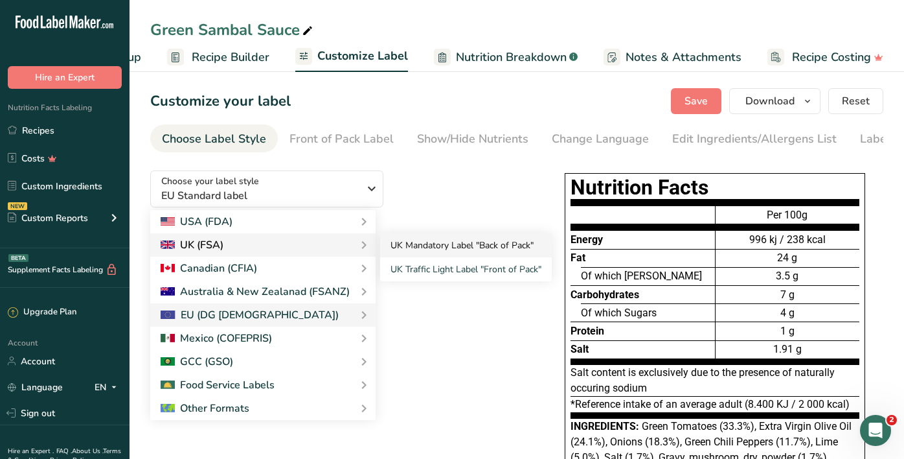
click at [411, 249] on link "UK Mandatory Label "Back of Pack"" at bounding box center [466, 245] width 172 height 24
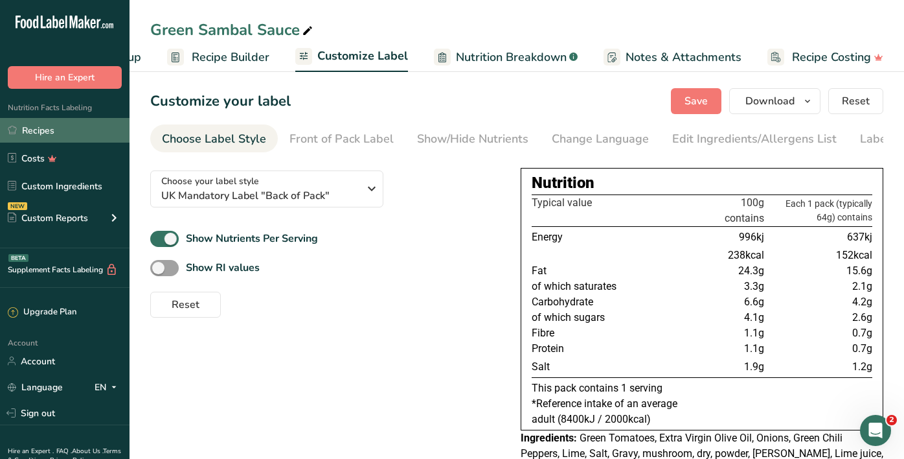
click at [63, 137] on link "Recipes" at bounding box center [65, 130] width 130 height 25
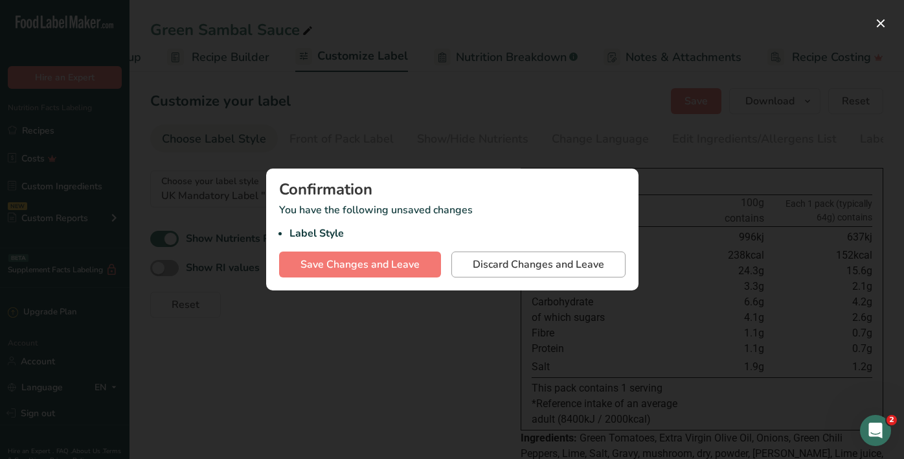
click at [501, 262] on span "Discard Changes and Leave" at bounding box center [538, 265] width 131 height 16
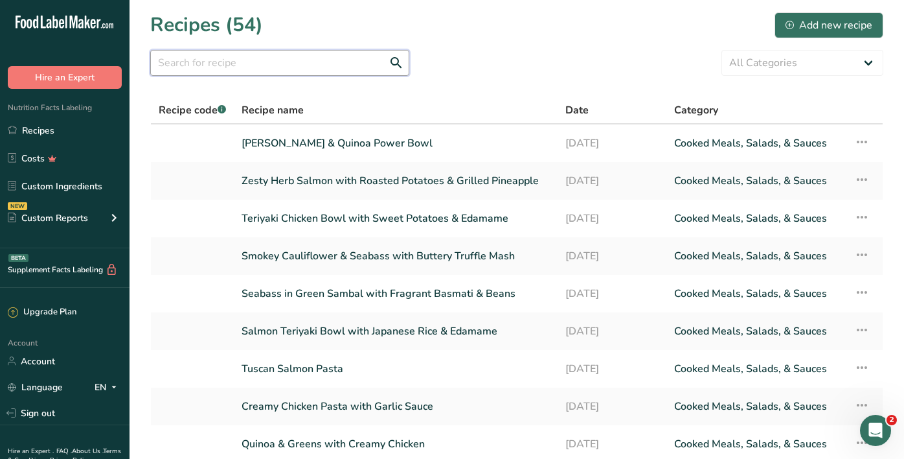
click at [269, 73] on input "text" at bounding box center [279, 63] width 259 height 26
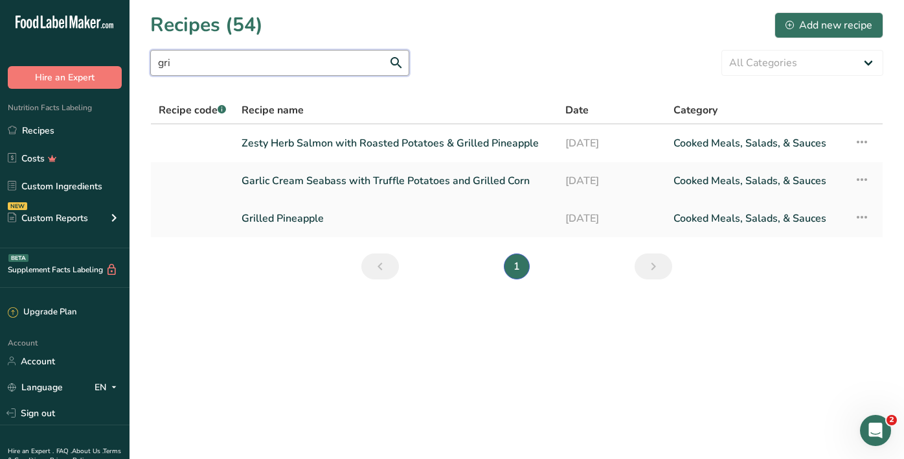
type input "gri"
click at [280, 206] on link "Grilled Pineapple" at bounding box center [396, 218] width 308 height 27
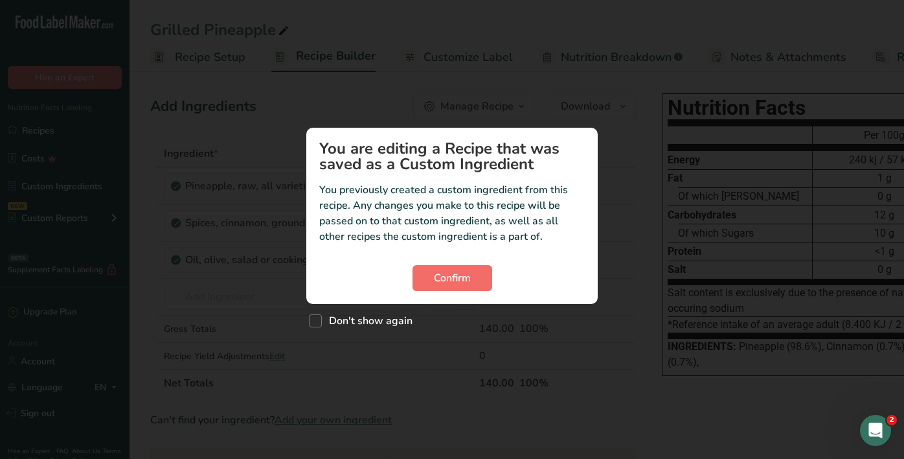
click at [448, 266] on button "Confirm" at bounding box center [453, 278] width 80 height 26
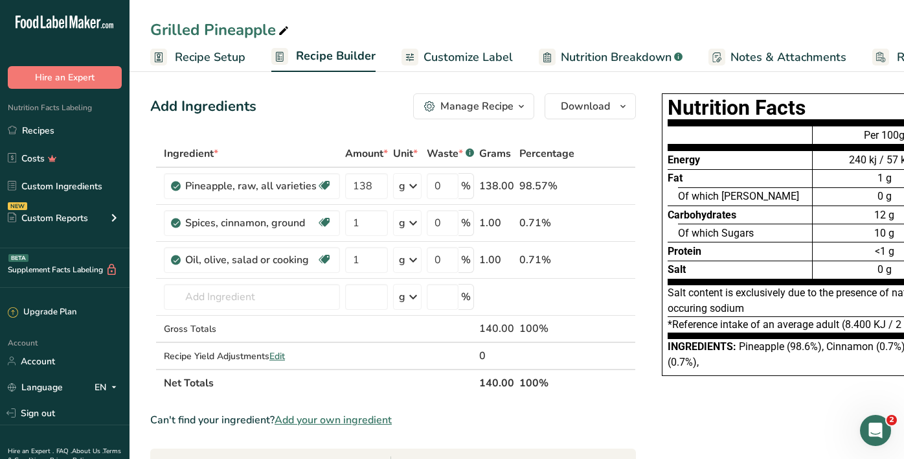
click at [462, 56] on span "Customize Label" at bounding box center [468, 57] width 89 height 17
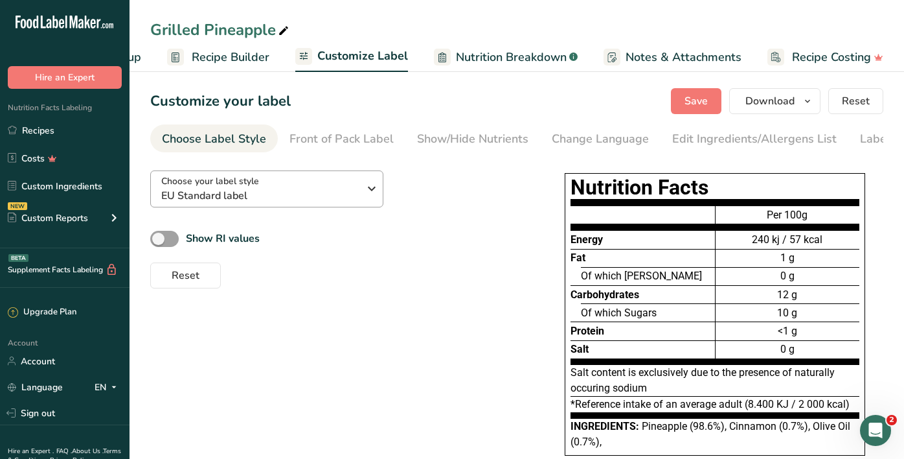
click at [247, 205] on button "Choose your label style EU Standard label" at bounding box center [266, 188] width 233 height 37
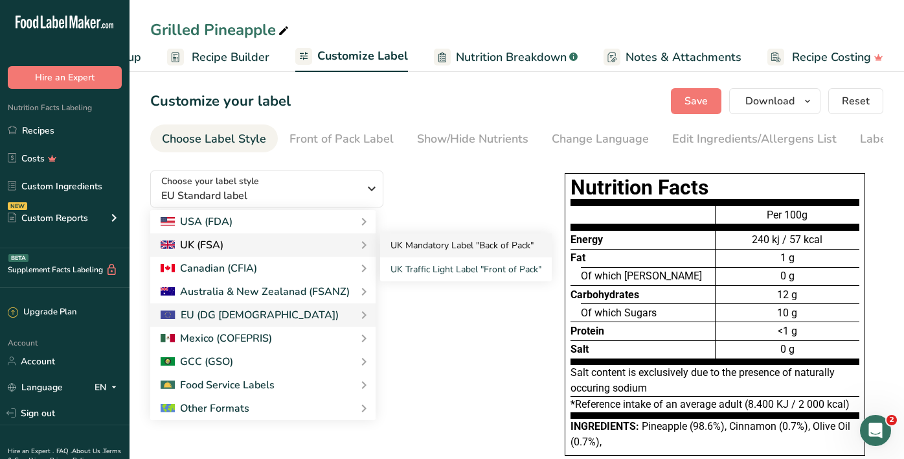
click at [391, 247] on link "UK Mandatory Label "Back of Pack"" at bounding box center [466, 245] width 172 height 24
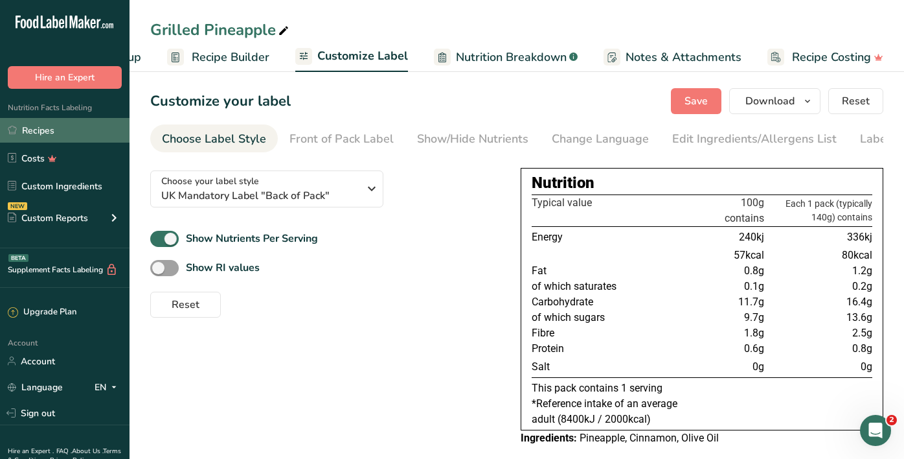
click at [22, 134] on link "Recipes" at bounding box center [65, 130] width 130 height 25
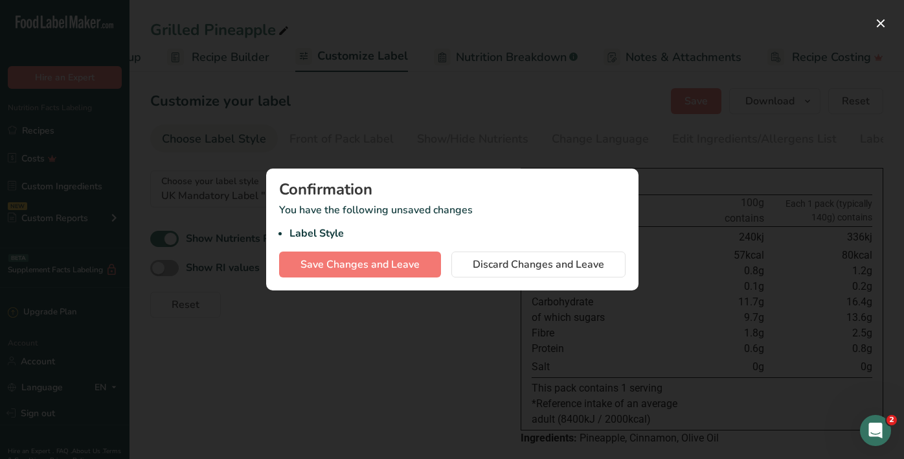
click at [521, 269] on span "Discard Changes and Leave" at bounding box center [538, 265] width 131 height 16
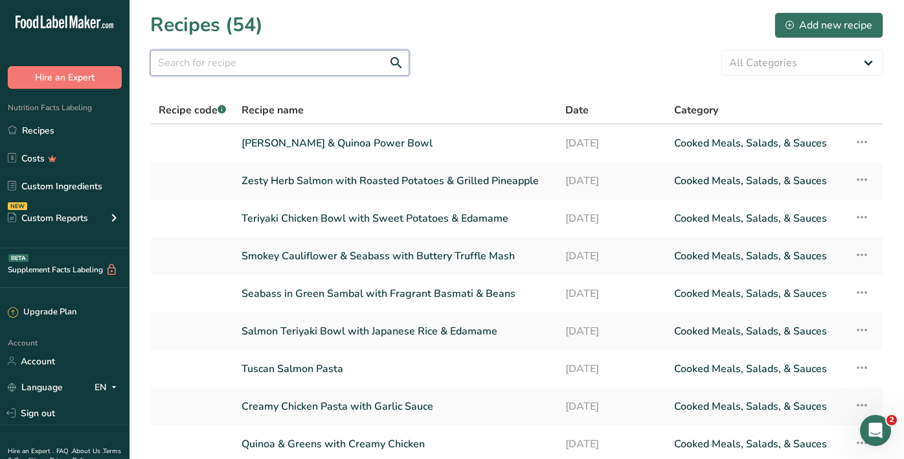
click at [290, 59] on input "text" at bounding box center [279, 63] width 259 height 26
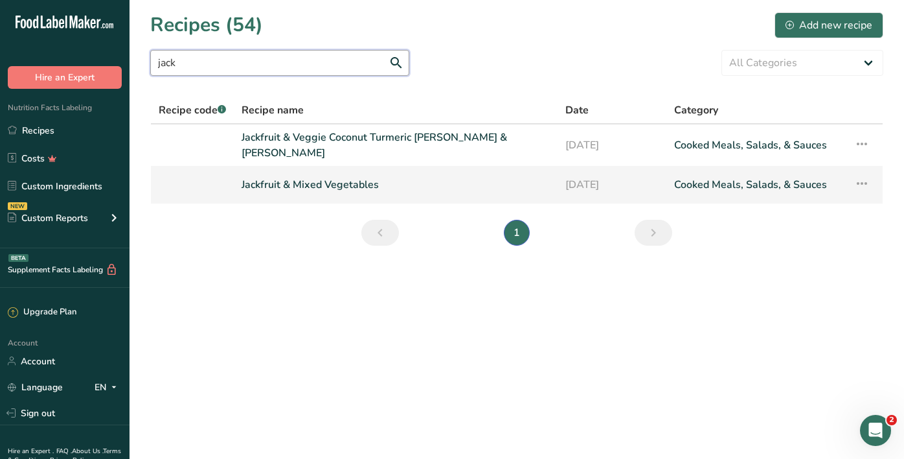
type input "jack"
drag, startPoint x: 345, startPoint y: 187, endPoint x: 407, endPoint y: 125, distance: 87.0
click at [345, 187] on link "Jackfruit & Mixed Vegetables" at bounding box center [396, 184] width 308 height 27
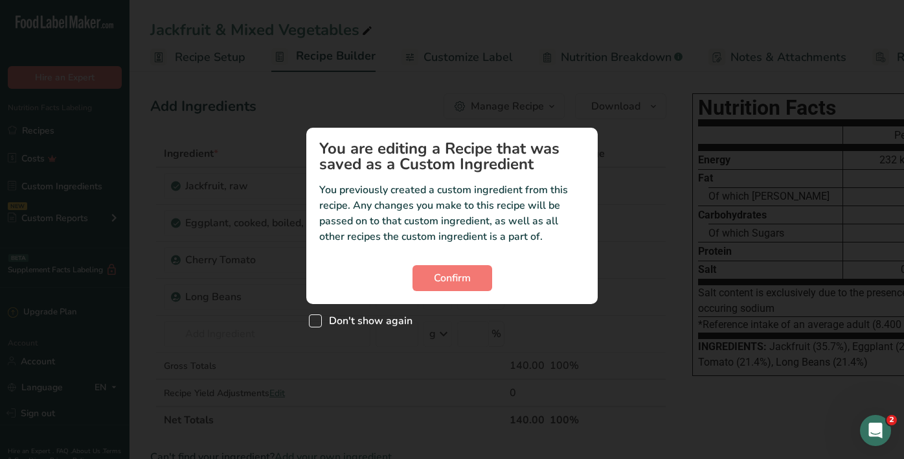
click at [375, 319] on span "Don't show again" at bounding box center [367, 320] width 91 height 13
click at [317, 319] on input "Don't show again" at bounding box center [313, 320] width 8 height 8
checkbox input "true"
click at [437, 280] on span "Confirm" at bounding box center [452, 278] width 37 height 16
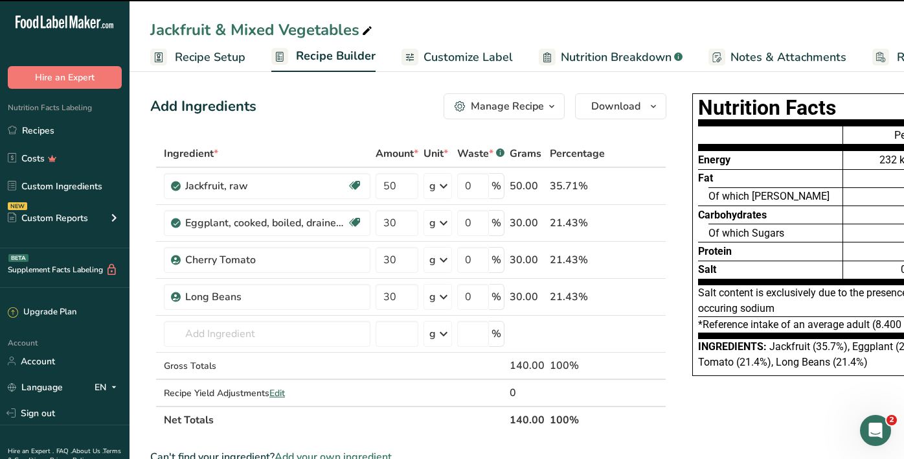
click at [450, 64] on span "Customize Label" at bounding box center [468, 57] width 89 height 17
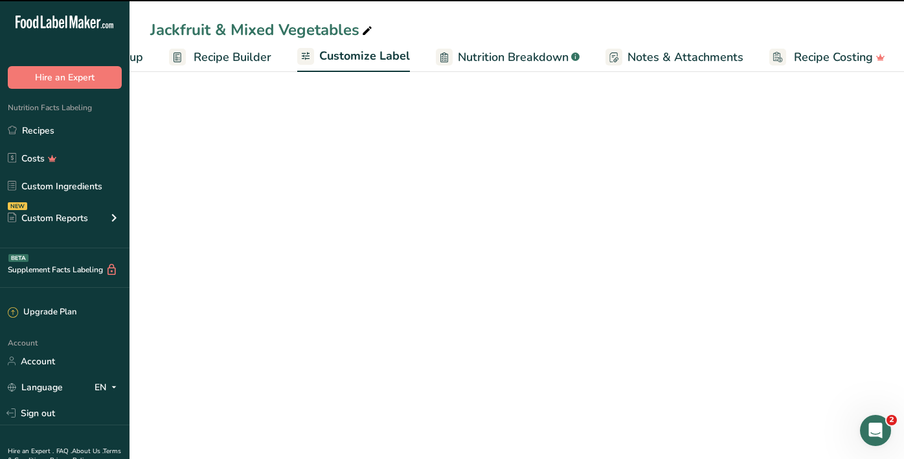
scroll to position [0, 104]
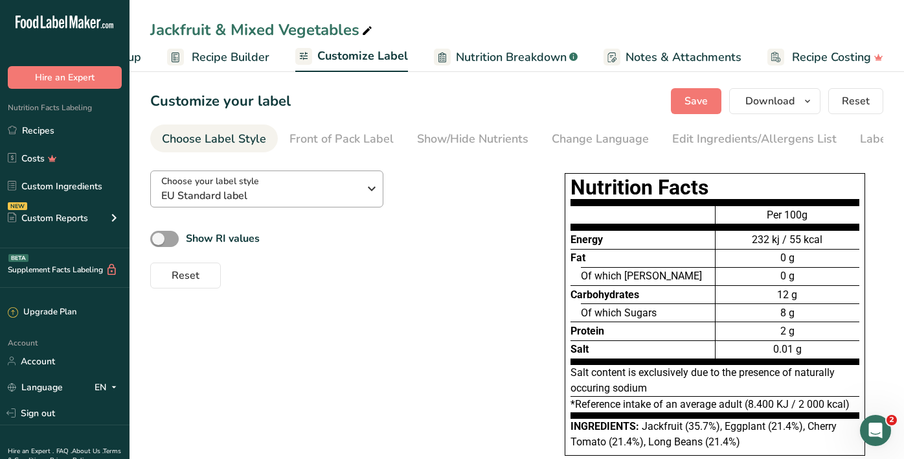
click at [356, 185] on div "Choose your label style EU Standard label" at bounding box center [260, 188] width 198 height 29
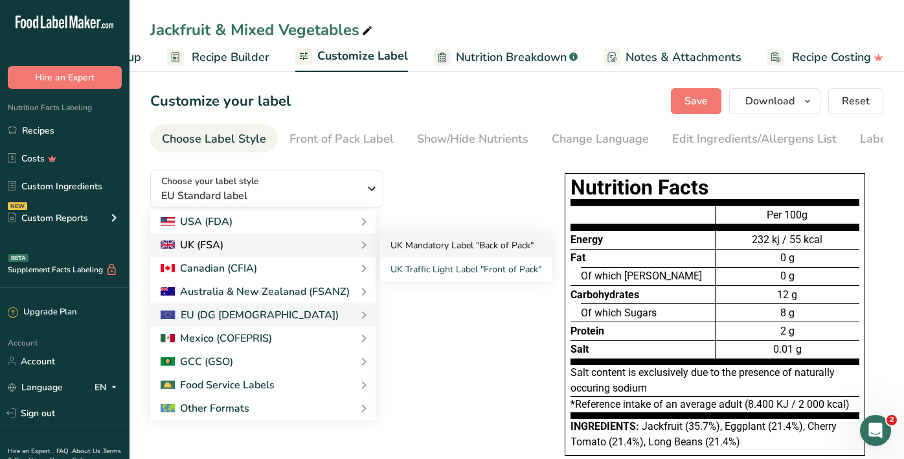
click at [412, 246] on link "UK Mandatory Label "Back of Pack"" at bounding box center [466, 245] width 172 height 24
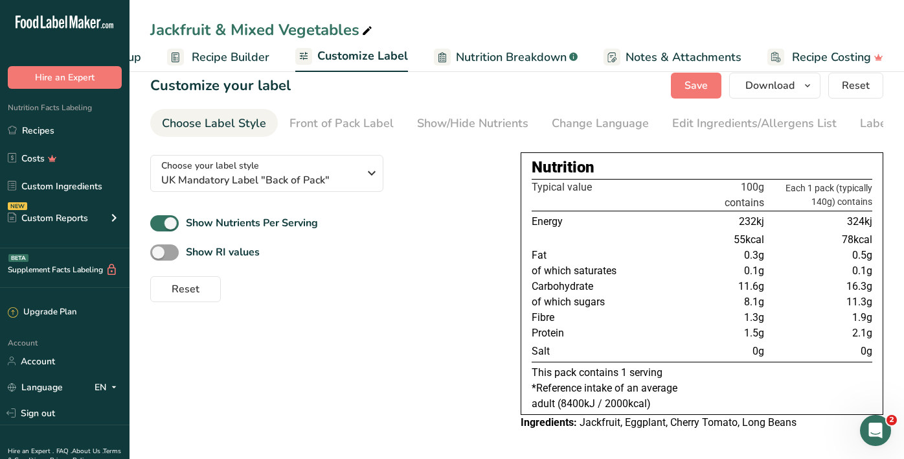
scroll to position [16, 0]
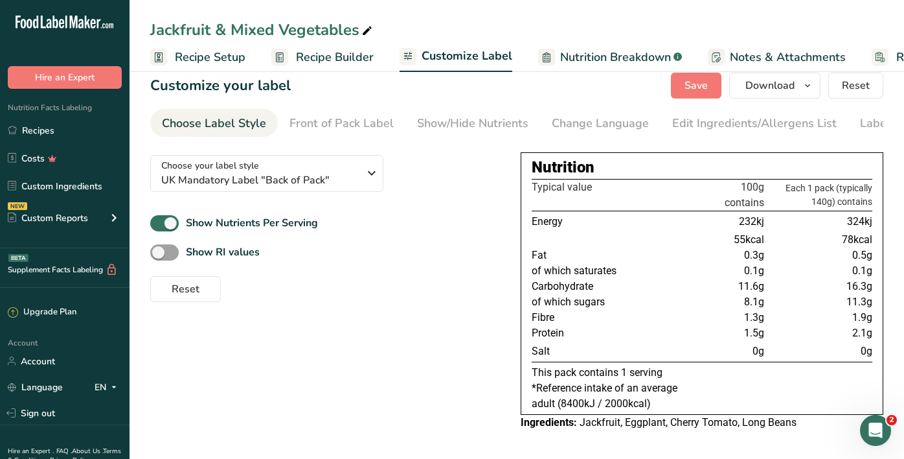
scroll to position [0, 104]
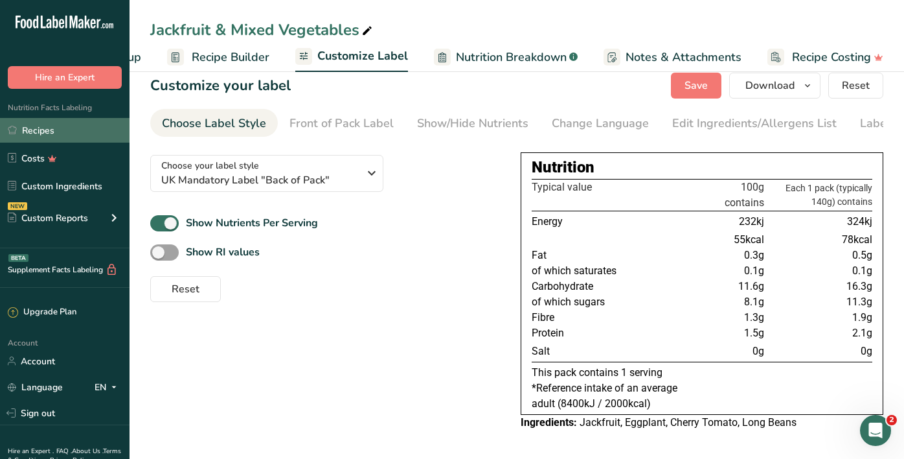
click at [63, 133] on link "Recipes" at bounding box center [65, 130] width 130 height 25
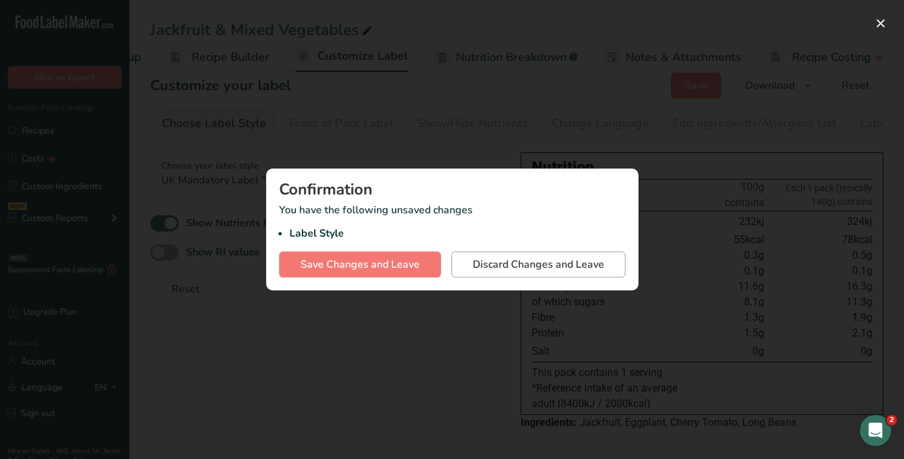
click at [505, 273] on button "Discard Changes and Leave" at bounding box center [538, 264] width 174 height 26
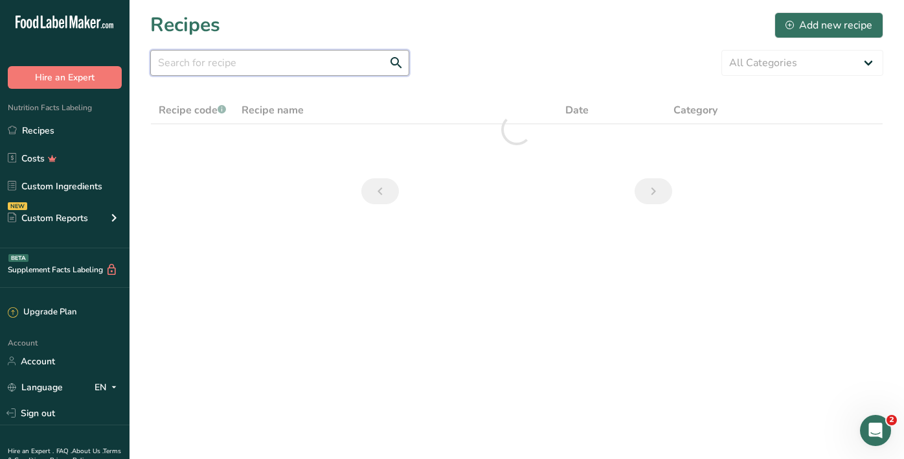
click at [348, 69] on input "text" at bounding box center [279, 63] width 259 height 26
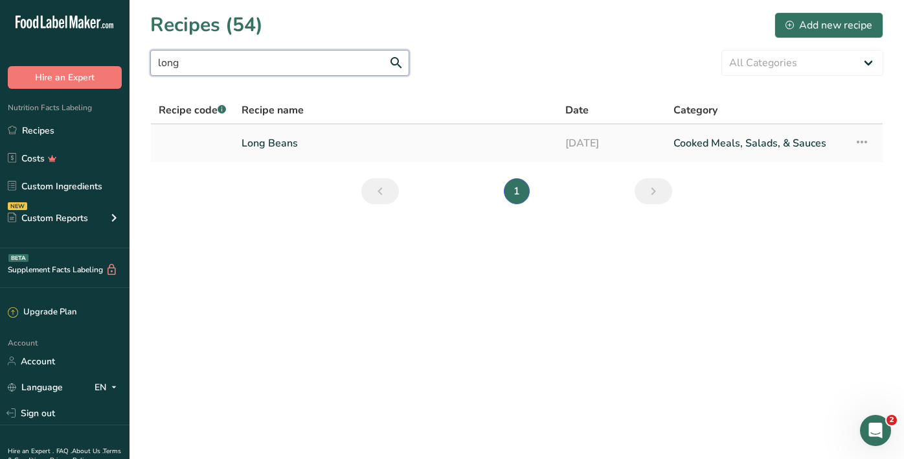
type input "long"
click at [334, 138] on link "Long Beans" at bounding box center [396, 143] width 308 height 27
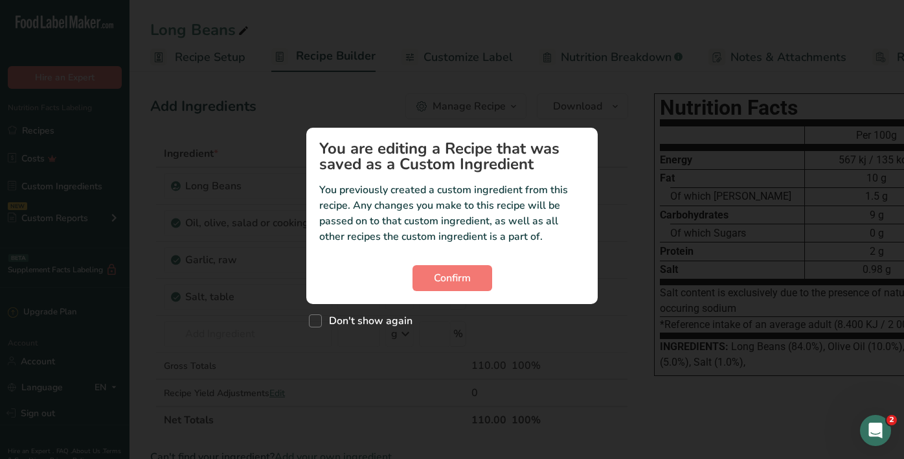
drag, startPoint x: 392, startPoint y: 317, endPoint x: 420, endPoint y: 299, distance: 33.4
click at [393, 317] on span "Don't show again" at bounding box center [367, 320] width 91 height 13
click at [317, 317] on input "Don't show again" at bounding box center [313, 320] width 8 height 8
checkbox input "true"
click at [438, 286] on button "Confirm" at bounding box center [453, 278] width 80 height 26
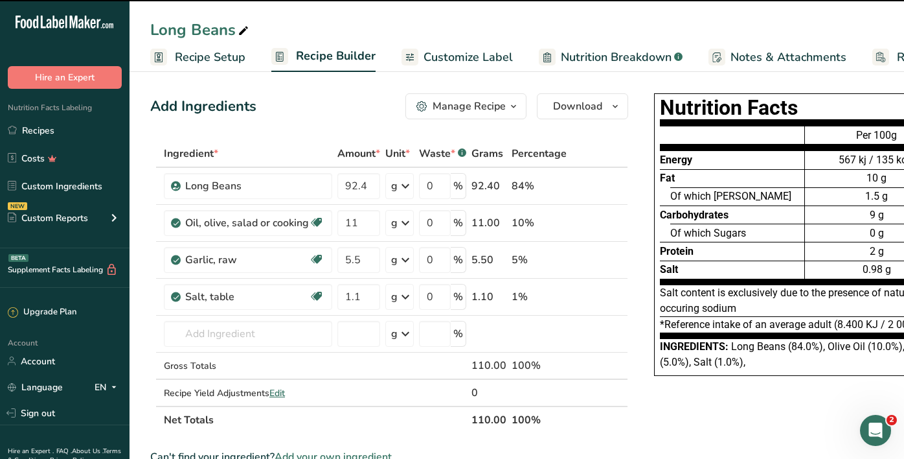
click at [440, 54] on span "Customize Label" at bounding box center [468, 57] width 89 height 17
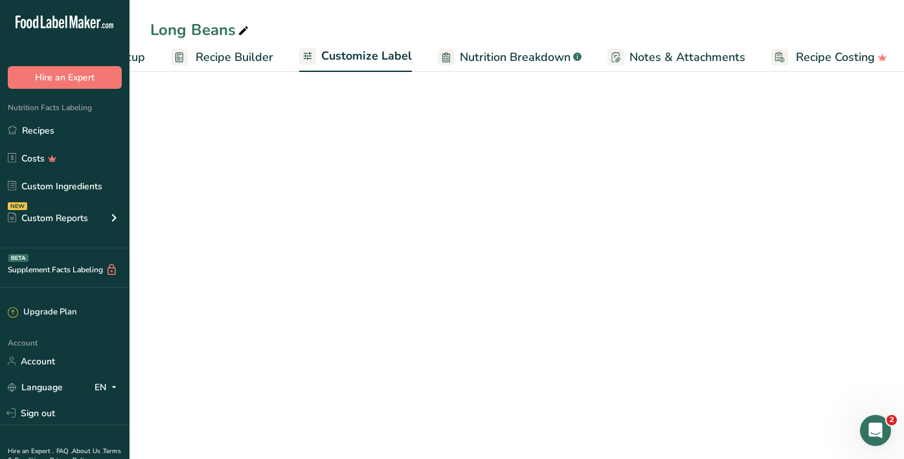
scroll to position [0, 104]
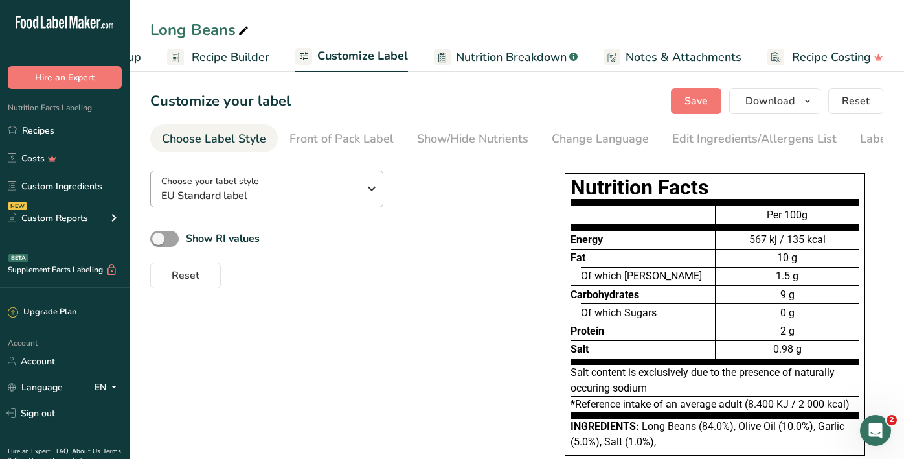
click at [337, 187] on div "Choose your label style EU Standard label" at bounding box center [260, 188] width 198 height 29
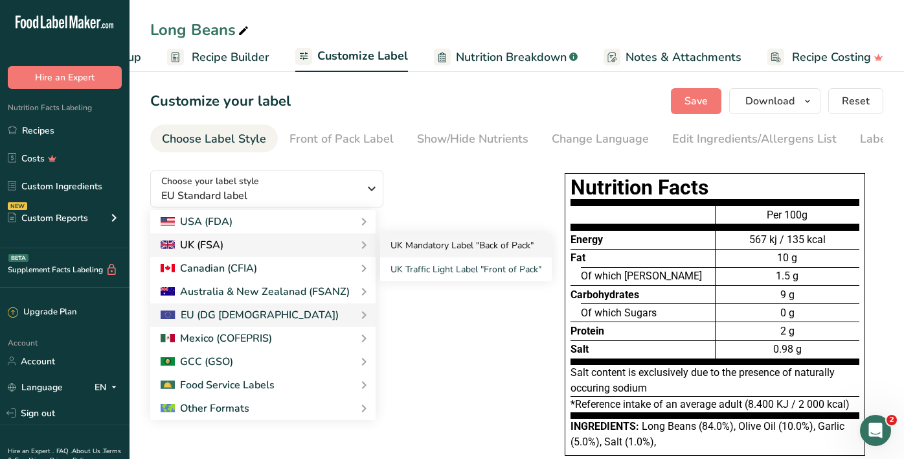
click at [387, 244] on link "UK Mandatory Label "Back of Pack"" at bounding box center [466, 245] width 172 height 24
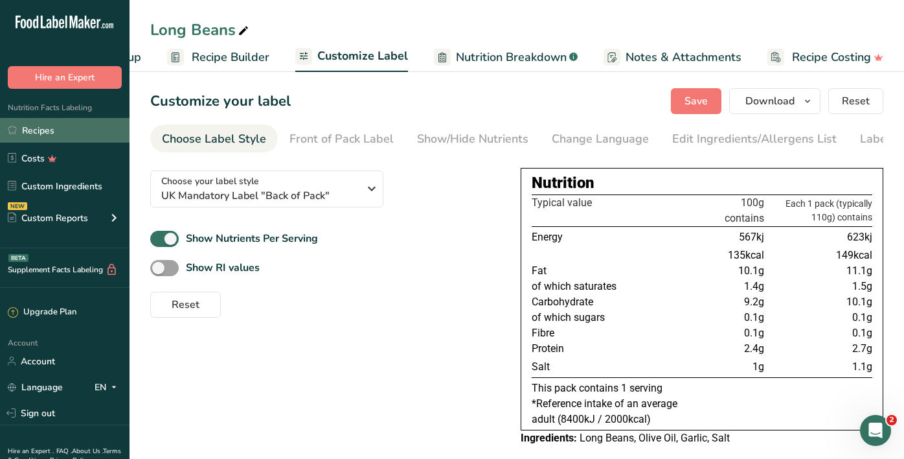
click at [64, 122] on link "Recipes" at bounding box center [65, 130] width 130 height 25
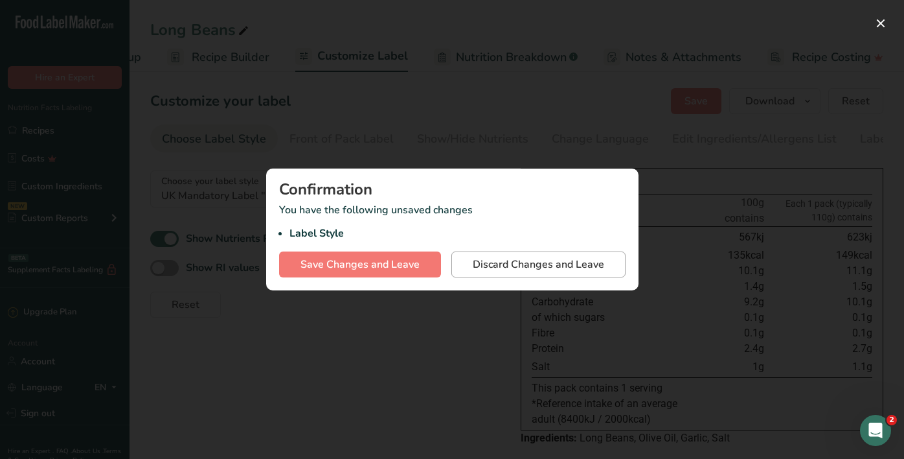
click at [477, 270] on span "Discard Changes and Leave" at bounding box center [538, 265] width 131 height 16
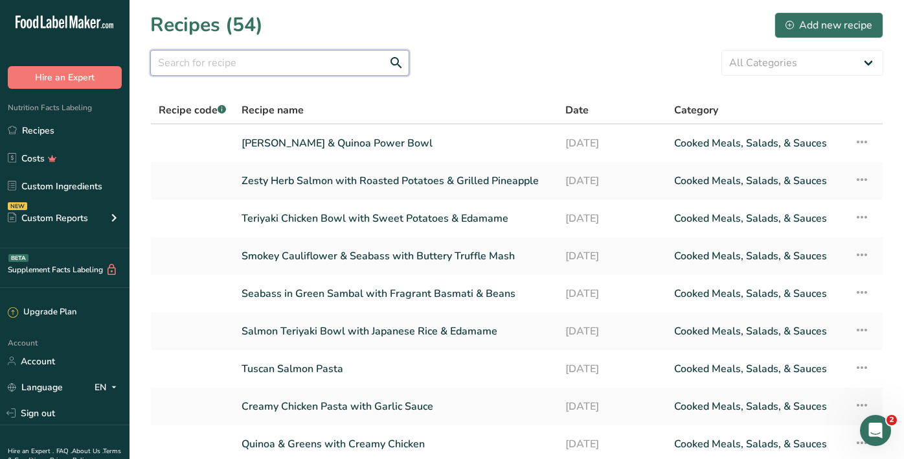
click at [305, 54] on input "text" at bounding box center [279, 63] width 259 height 26
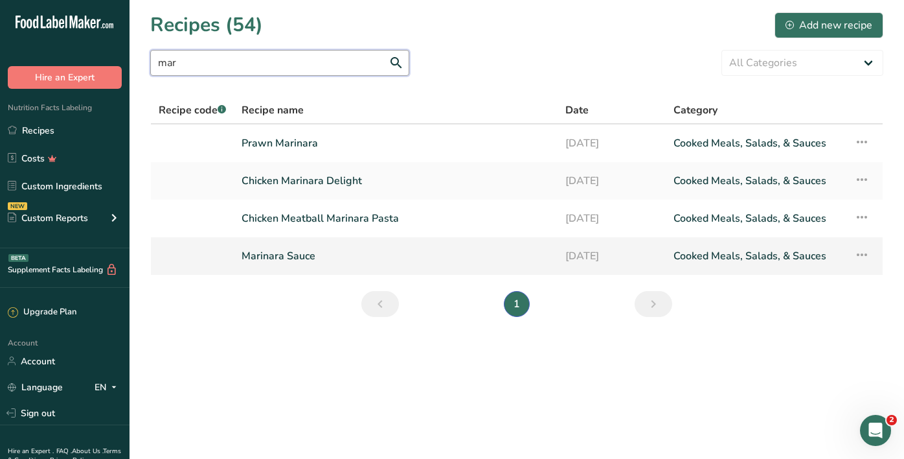
type input "mar"
click at [290, 260] on link "Marinara Sauce" at bounding box center [396, 255] width 308 height 27
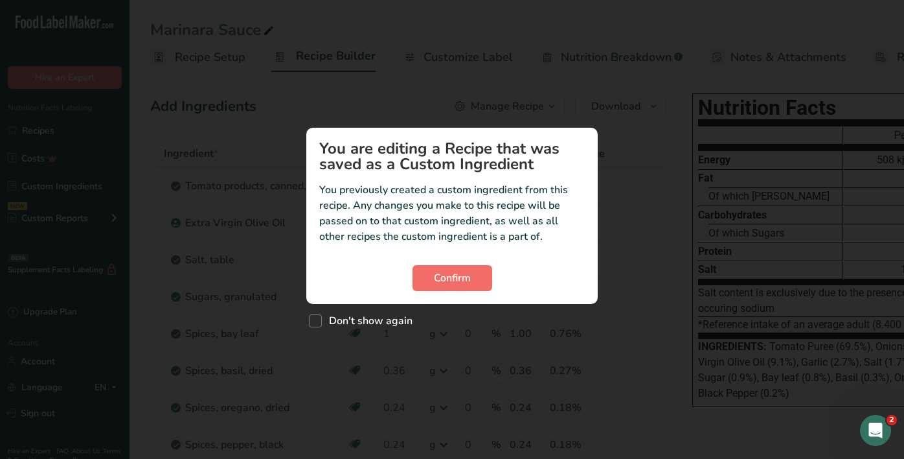
click at [444, 278] on span "Confirm" at bounding box center [452, 278] width 37 height 16
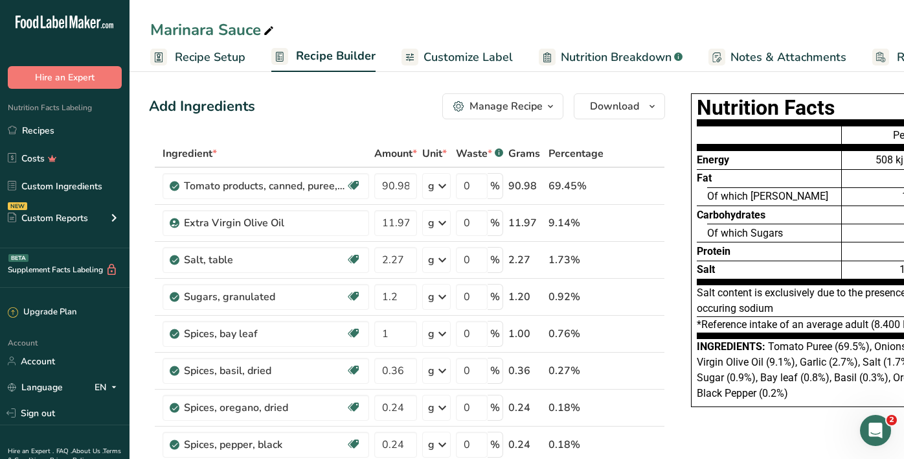
click at [475, 49] on span "Customize Label" at bounding box center [468, 57] width 89 height 17
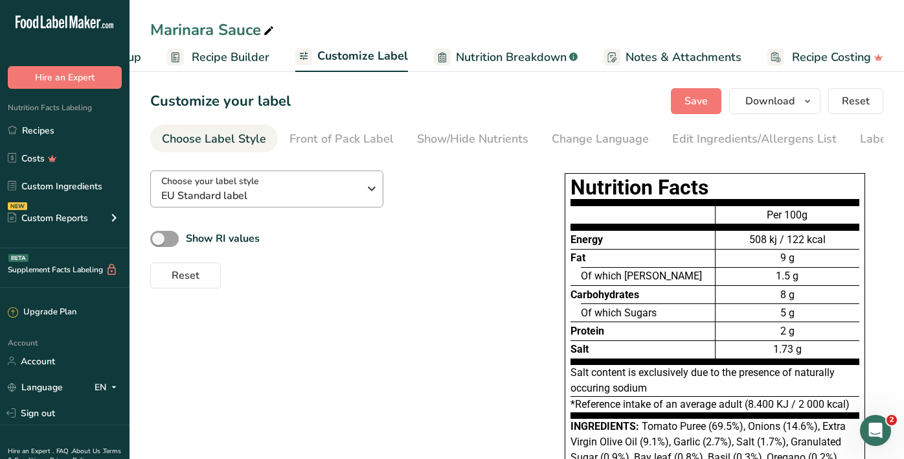
click at [268, 198] on span "EU Standard label" at bounding box center [260, 196] width 198 height 16
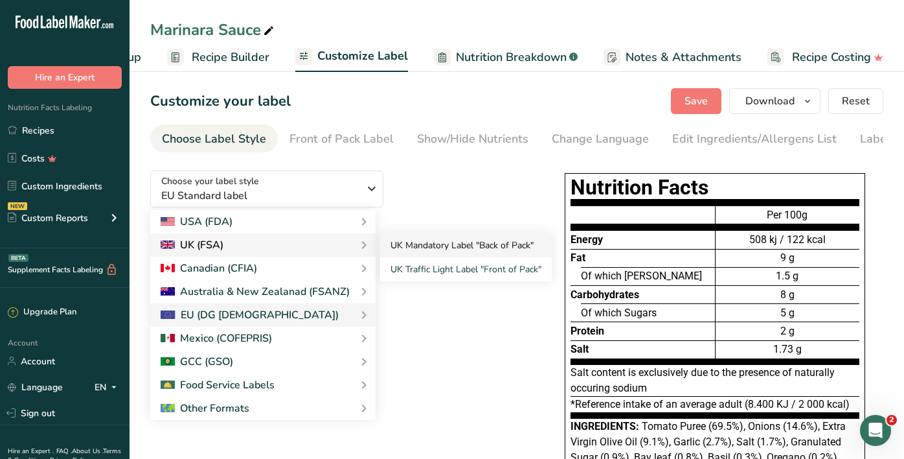
click at [413, 247] on link "UK Mandatory Label "Back of Pack"" at bounding box center [466, 245] width 172 height 24
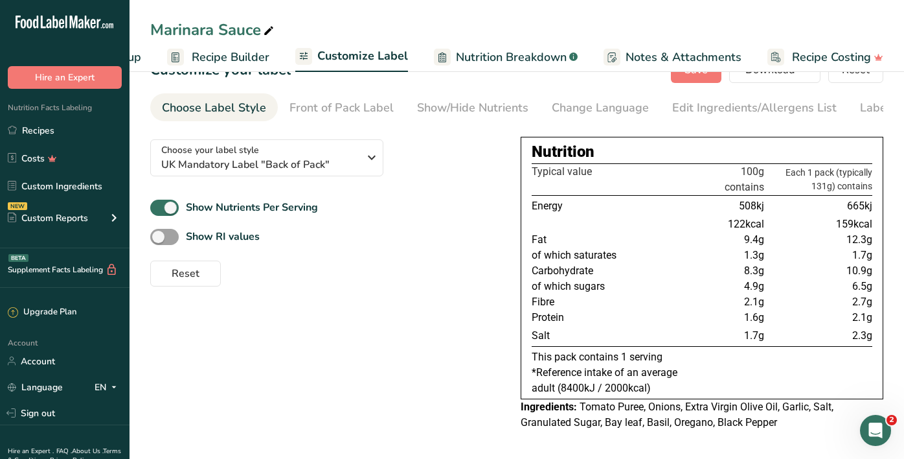
scroll to position [31, 0]
click at [65, 130] on link "Recipes" at bounding box center [65, 130] width 130 height 25
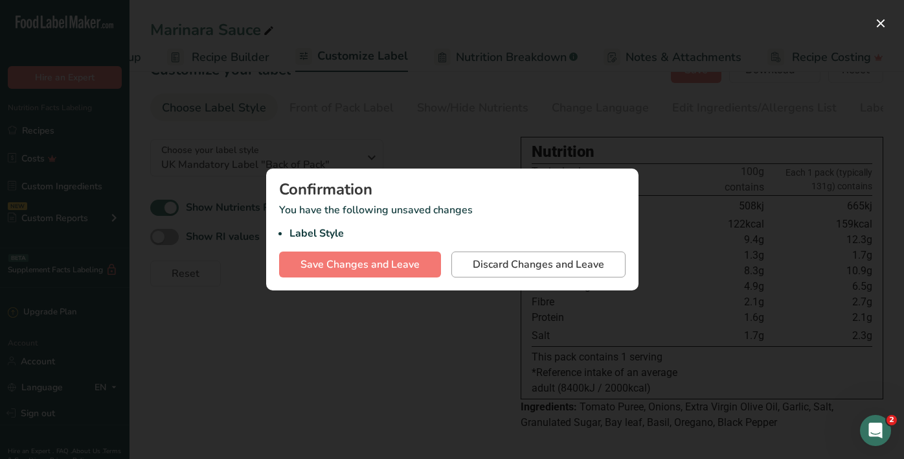
click at [467, 262] on button "Discard Changes and Leave" at bounding box center [538, 264] width 174 height 26
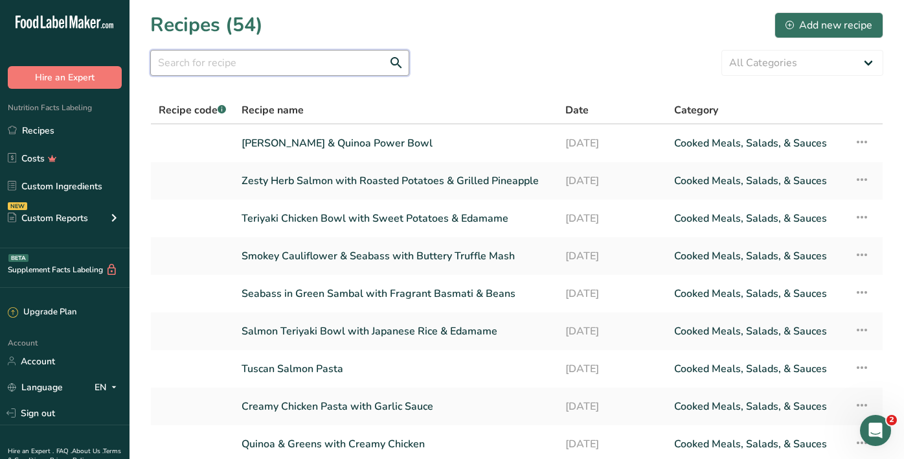
click at [242, 70] on input "text" at bounding box center [279, 63] width 259 height 26
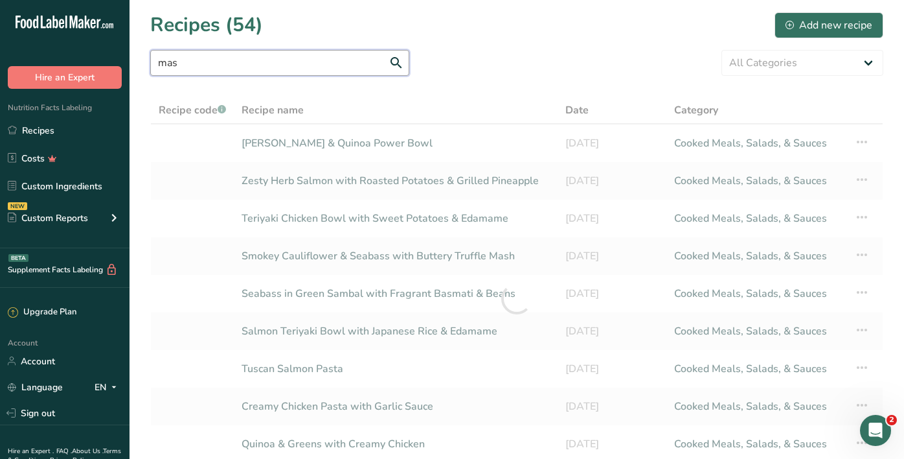
type input "mash"
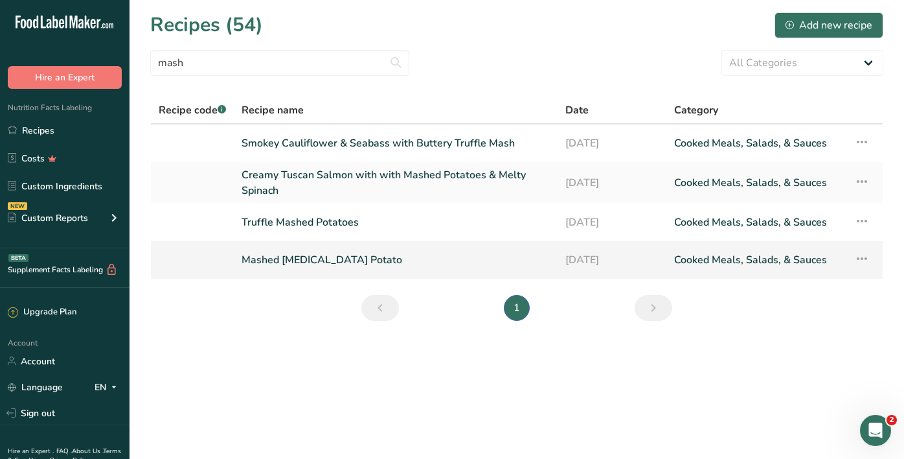
click at [296, 258] on link "Mashed [MEDICAL_DATA] Potato" at bounding box center [396, 259] width 308 height 27
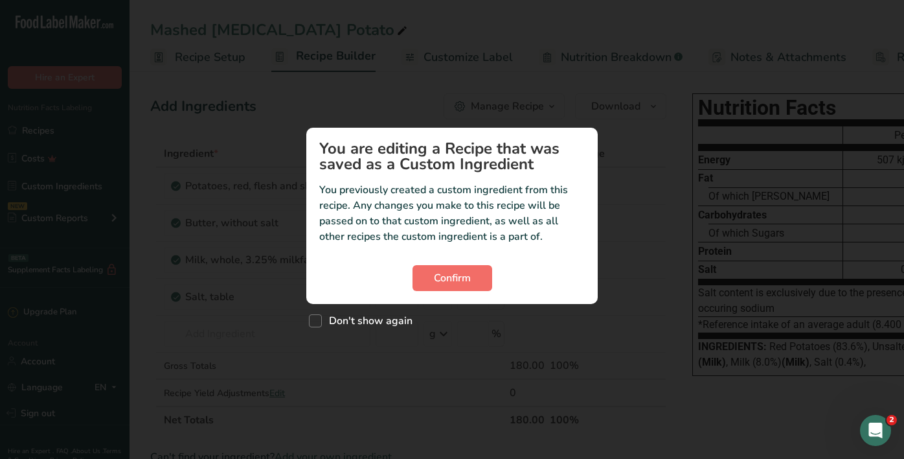
click at [471, 274] on button "Confirm" at bounding box center [453, 278] width 80 height 26
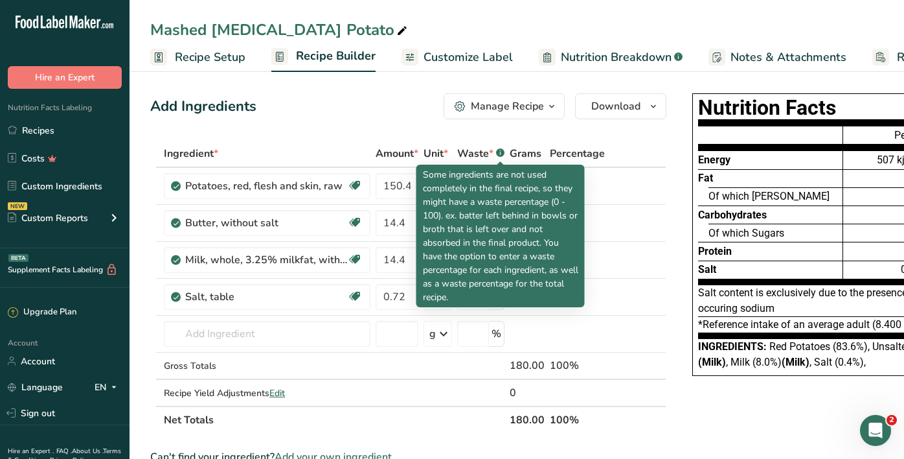
click at [465, 55] on span "Customize Label" at bounding box center [468, 57] width 89 height 17
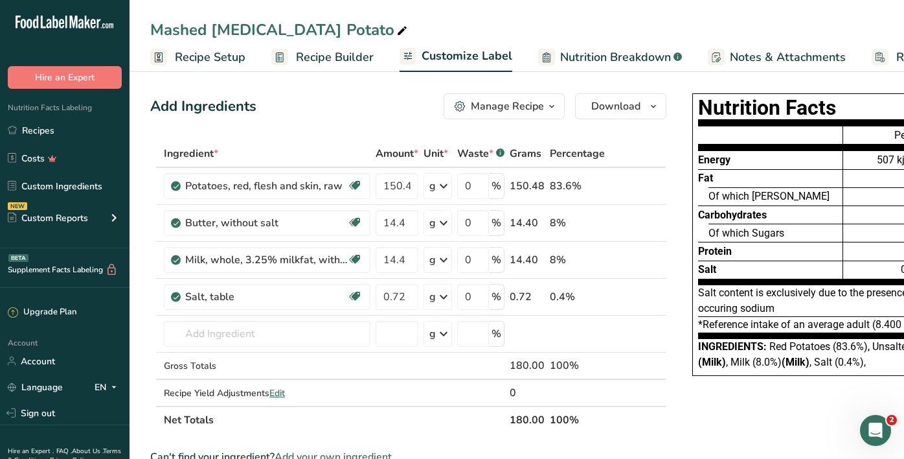
scroll to position [0, 104]
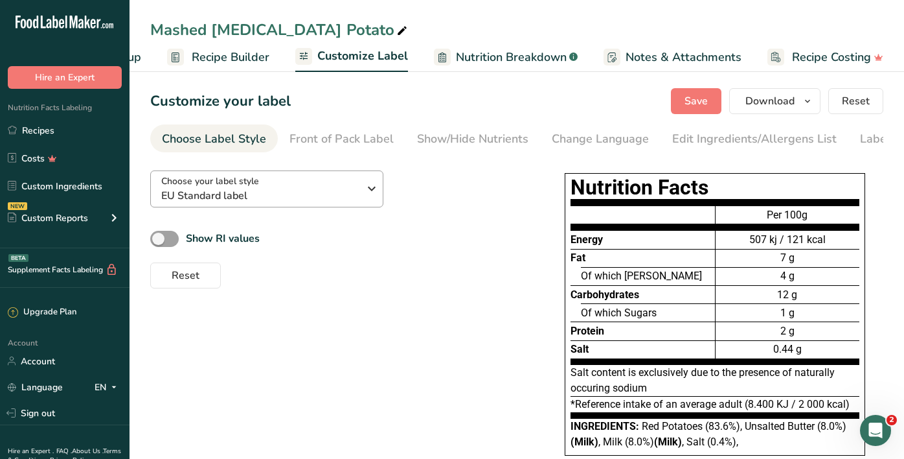
click at [247, 202] on span "EU Standard label" at bounding box center [260, 196] width 198 height 16
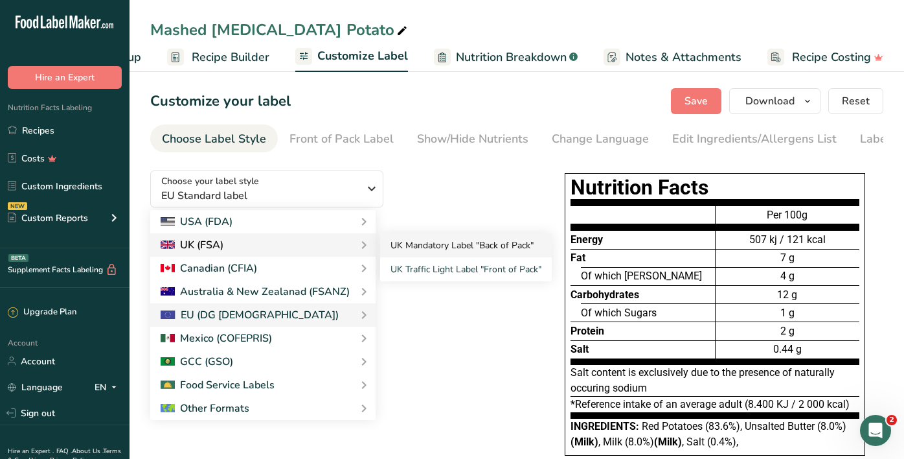
click at [402, 251] on link "UK Mandatory Label "Back of Pack"" at bounding box center [466, 245] width 172 height 24
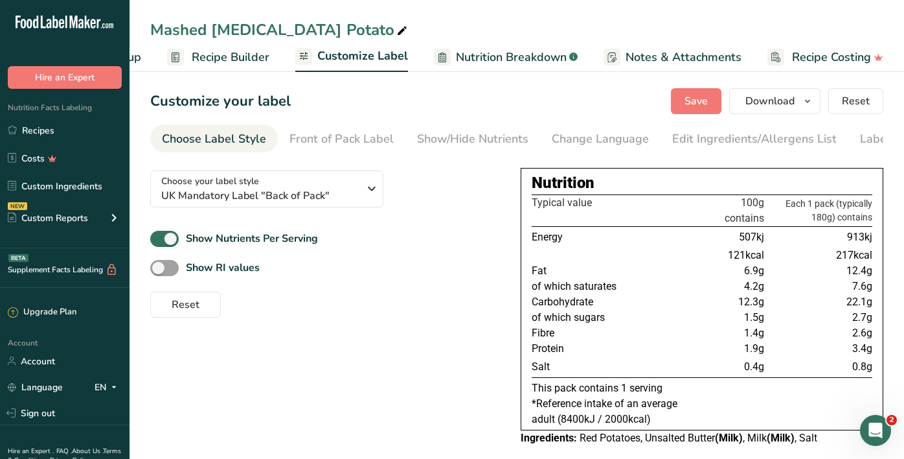
scroll to position [0, 0]
click at [57, 121] on link "Recipes" at bounding box center [65, 130] width 130 height 25
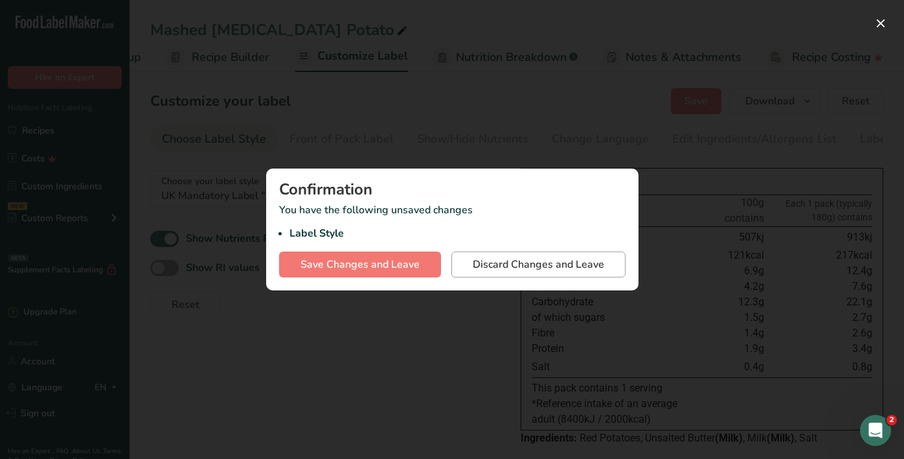
click at [488, 259] on span "Discard Changes and Leave" at bounding box center [538, 265] width 131 height 16
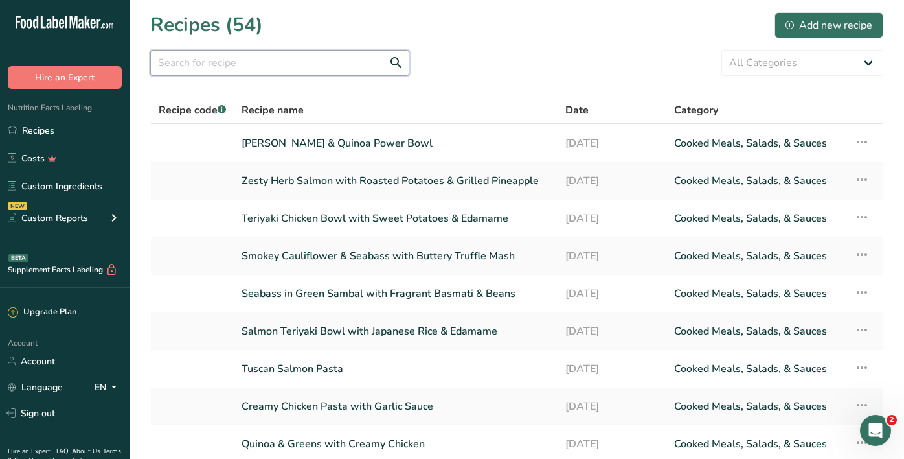
click at [273, 62] on input "text" at bounding box center [279, 63] width 259 height 26
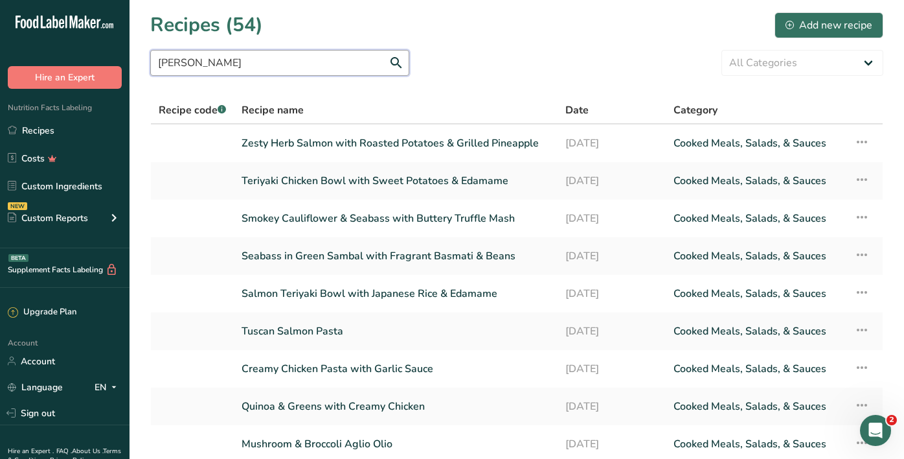
type input "mel"
click at [296, 185] on link "Teriyaki Chicken Bowl with Sweet Potatoes & Edamame" at bounding box center [396, 180] width 308 height 27
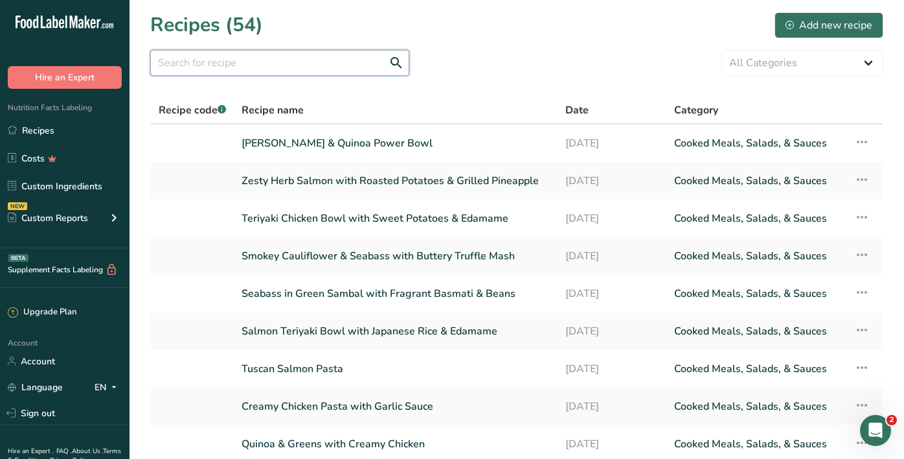
click at [298, 65] on input "text" at bounding box center [279, 63] width 259 height 26
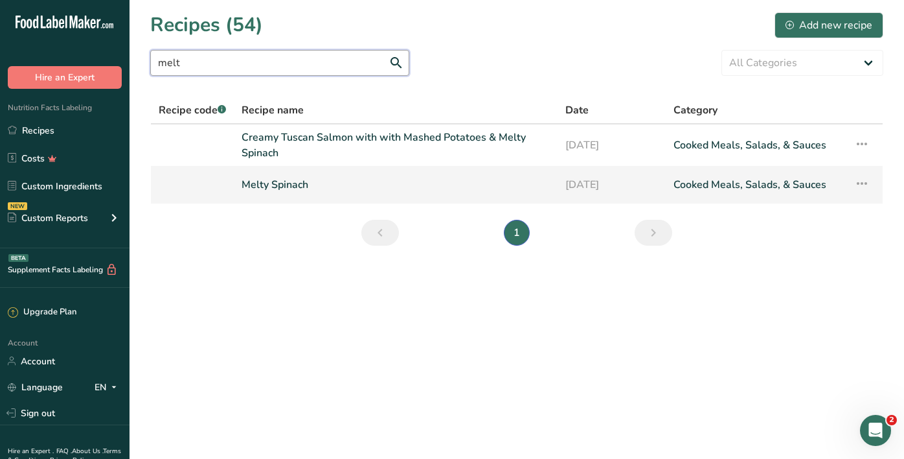
type input "melt"
click at [294, 181] on link "Melty Spinach" at bounding box center [396, 184] width 308 height 27
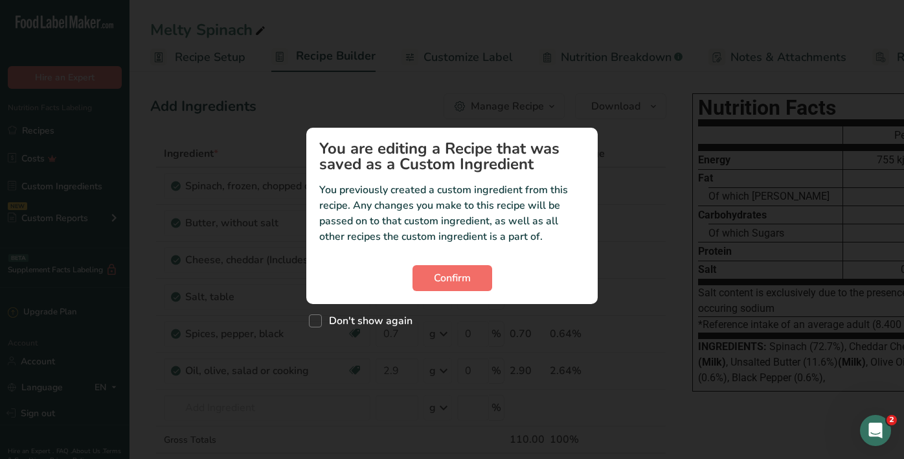
click at [464, 281] on span "Confirm" at bounding box center [452, 278] width 37 height 16
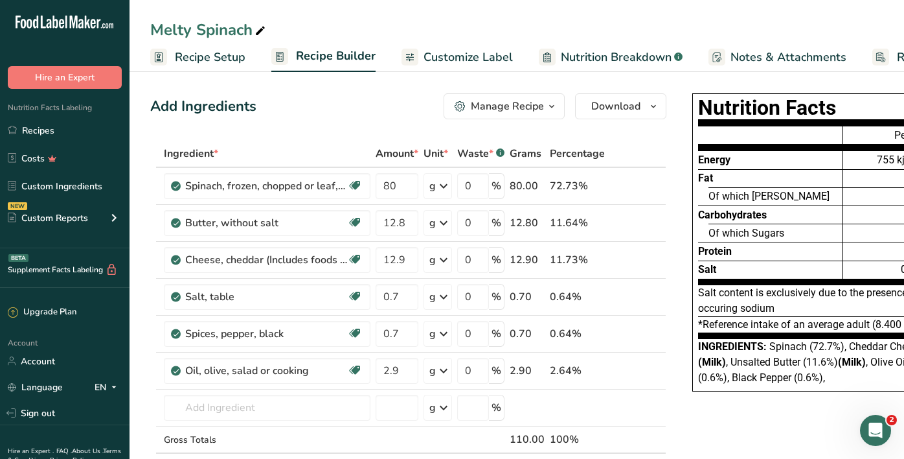
click at [468, 67] on link "Customize Label" at bounding box center [457, 57] width 111 height 29
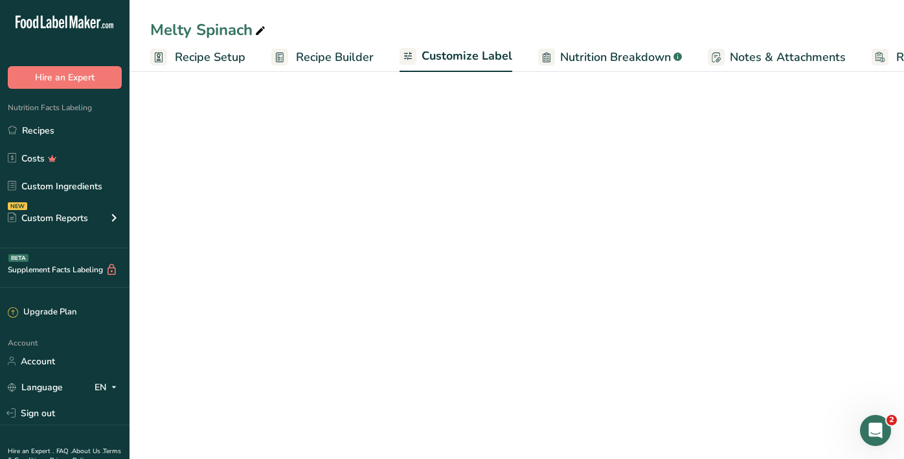
scroll to position [0, 104]
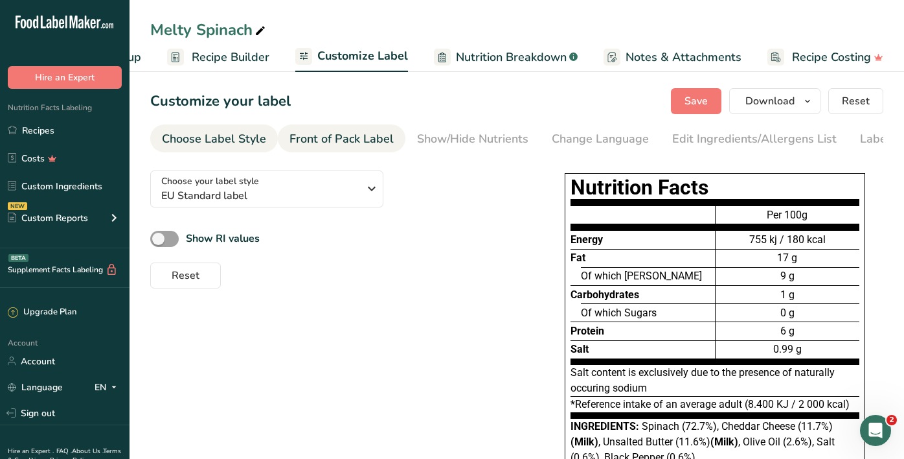
click at [311, 141] on div "Front of Pack Label" at bounding box center [342, 138] width 104 height 17
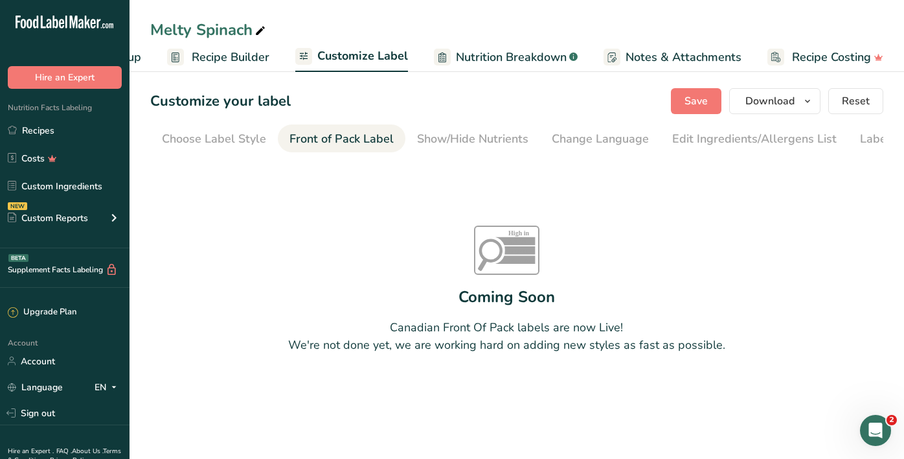
scroll to position [0, 63]
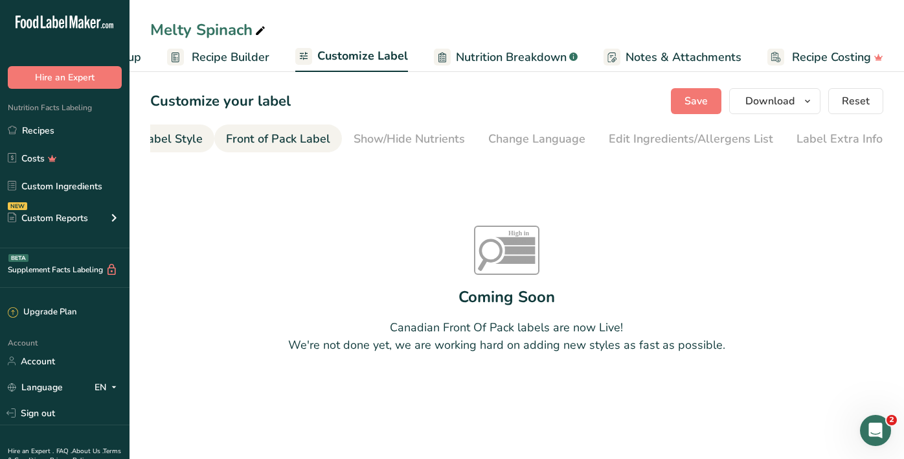
click at [180, 143] on div "Choose Label Style" at bounding box center [150, 138] width 104 height 17
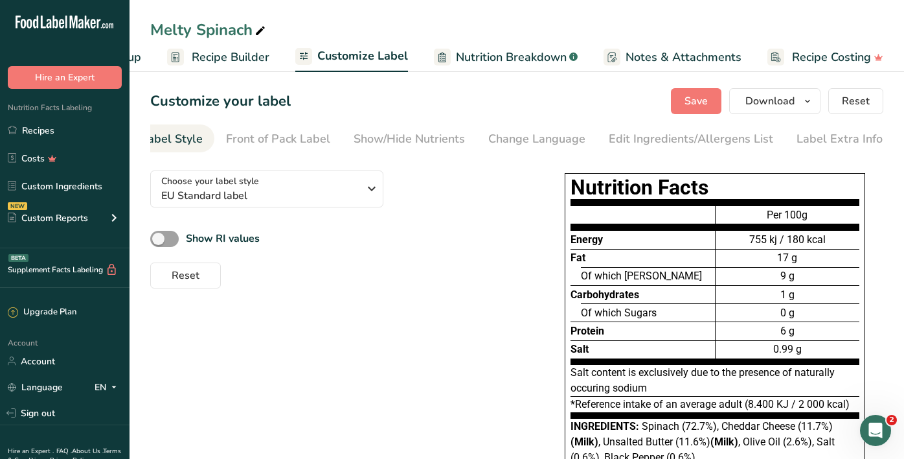
scroll to position [0, 0]
click at [212, 207] on button "Choose your label style EU Standard label" at bounding box center [266, 188] width 233 height 37
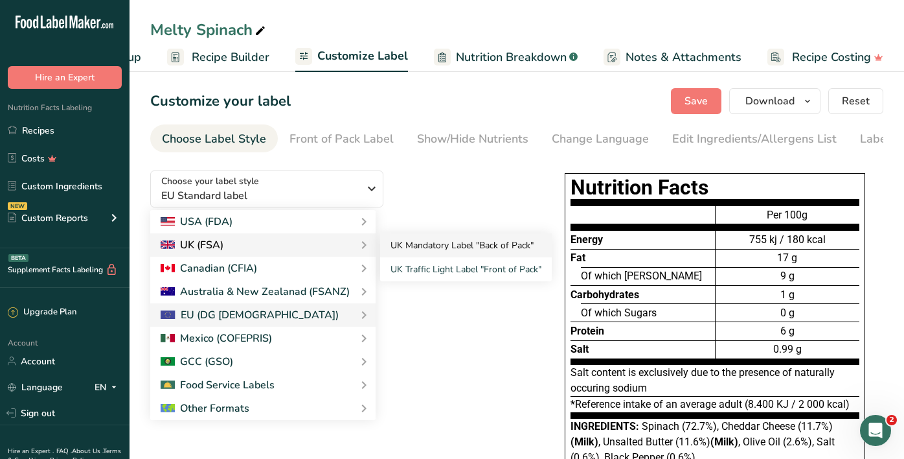
click at [436, 251] on link "UK Mandatory Label "Back of Pack"" at bounding box center [466, 245] width 172 height 24
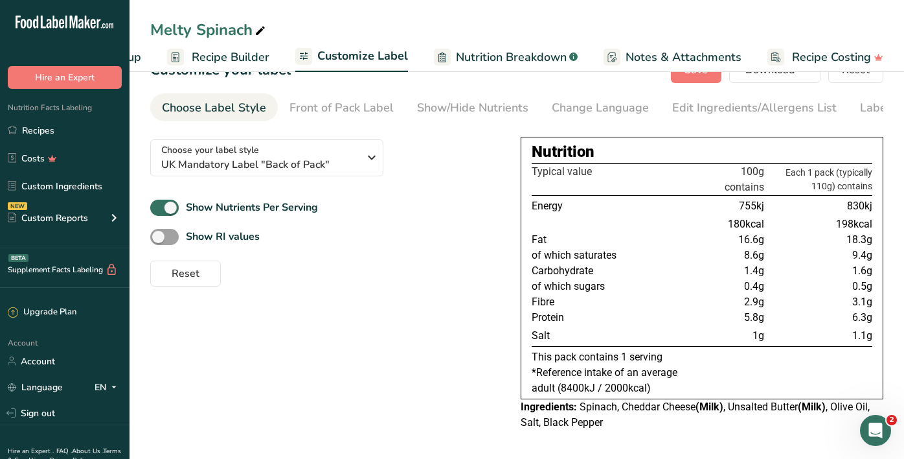
scroll to position [34, 0]
click at [14, 133] on icon at bounding box center [12, 130] width 9 height 10
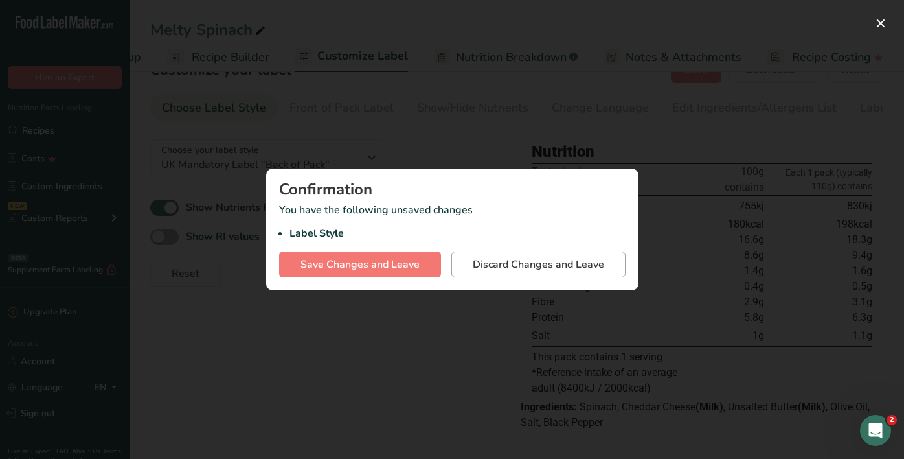
click at [521, 257] on span "Discard Changes and Leave" at bounding box center [538, 265] width 131 height 16
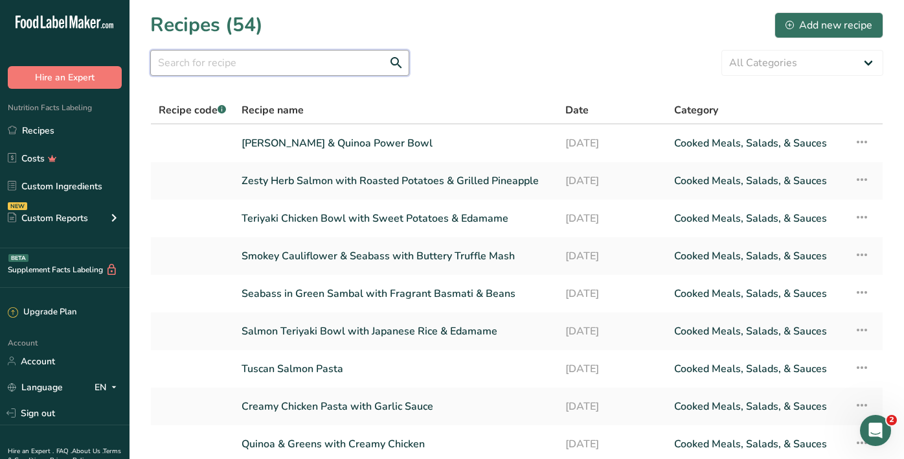
click at [252, 63] on input "text" at bounding box center [279, 63] width 259 height 26
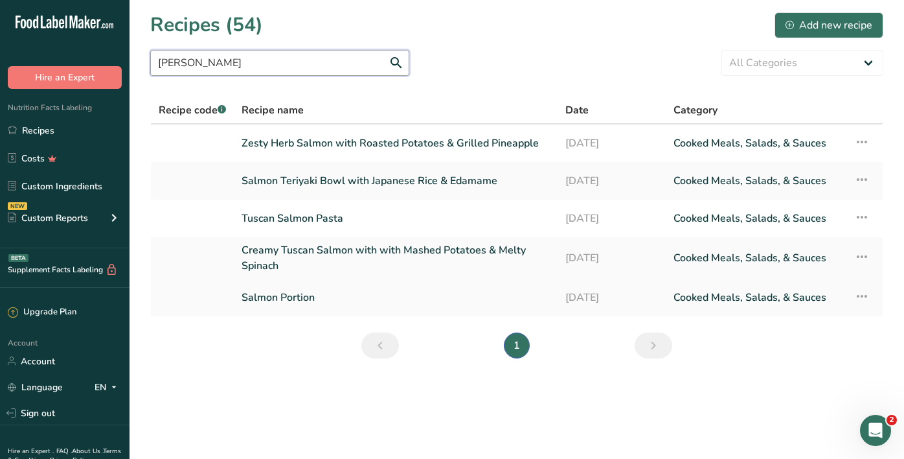
type input "salm"
click at [303, 296] on link "Salmon Portion" at bounding box center [396, 297] width 308 height 27
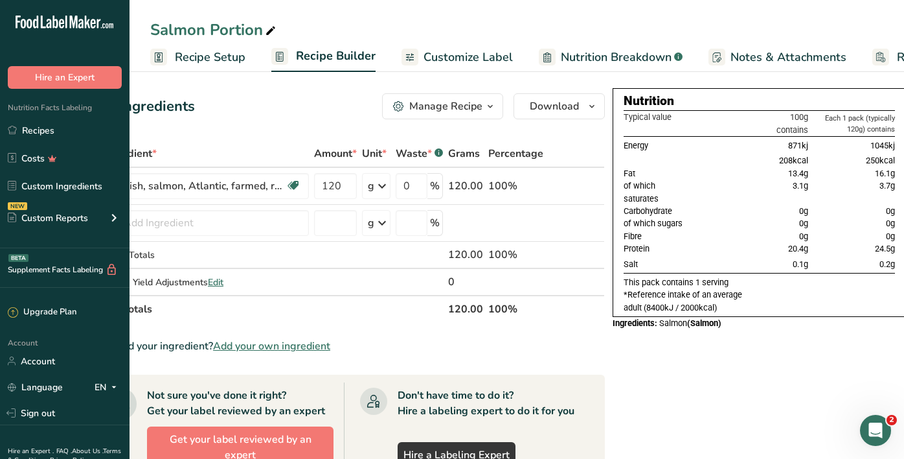
scroll to position [0, 61]
click at [71, 134] on link "Recipes" at bounding box center [65, 130] width 130 height 25
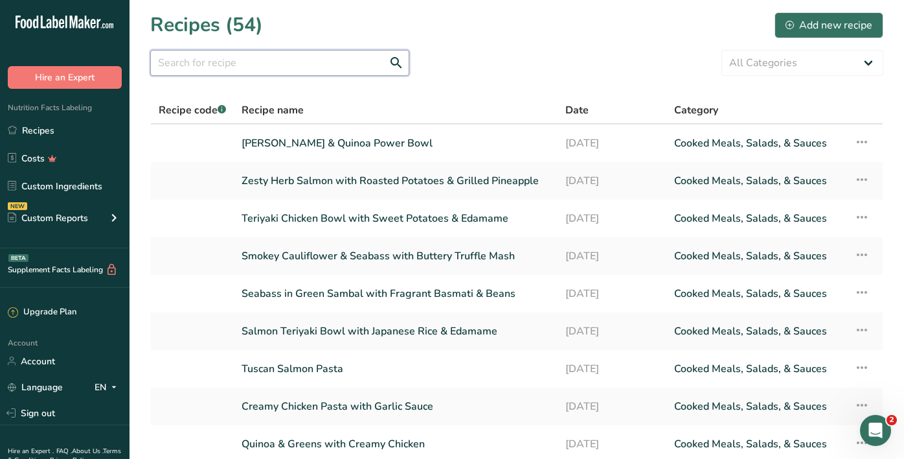
click at [326, 64] on input "text" at bounding box center [279, 63] width 259 height 26
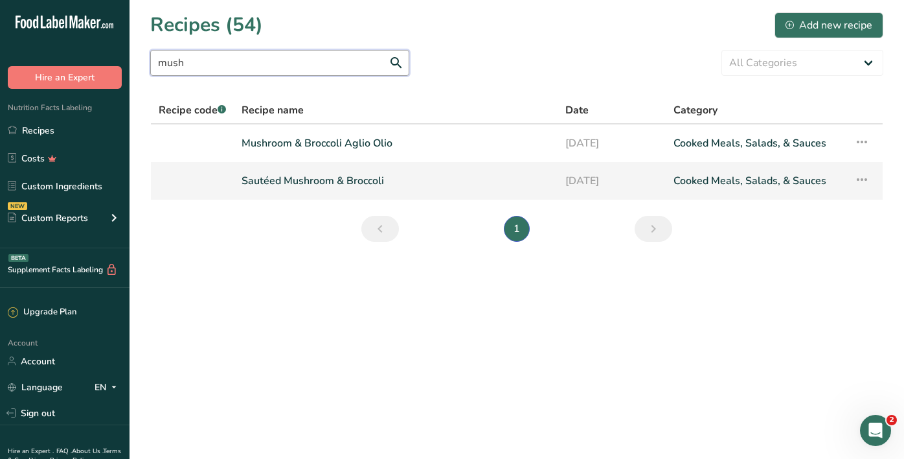
type input "mush"
click at [350, 177] on link "Sautéed Mushroom & Broccoli" at bounding box center [396, 180] width 308 height 27
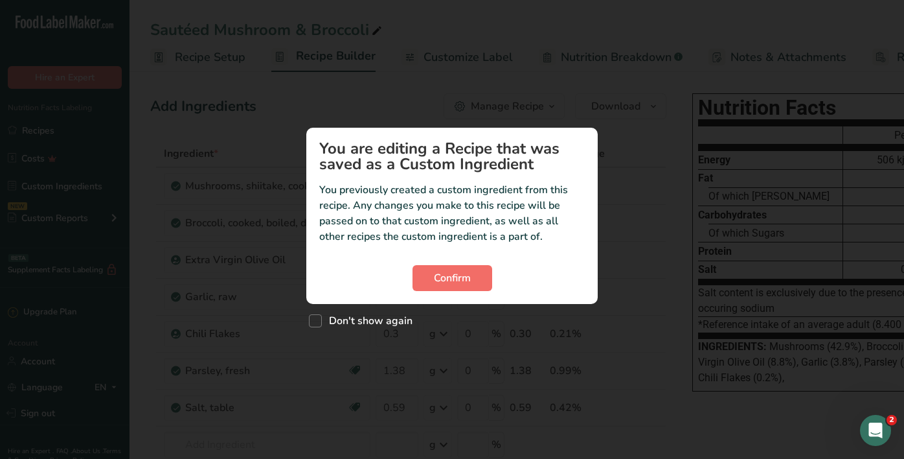
click at [435, 276] on span "Confirm" at bounding box center [452, 278] width 37 height 16
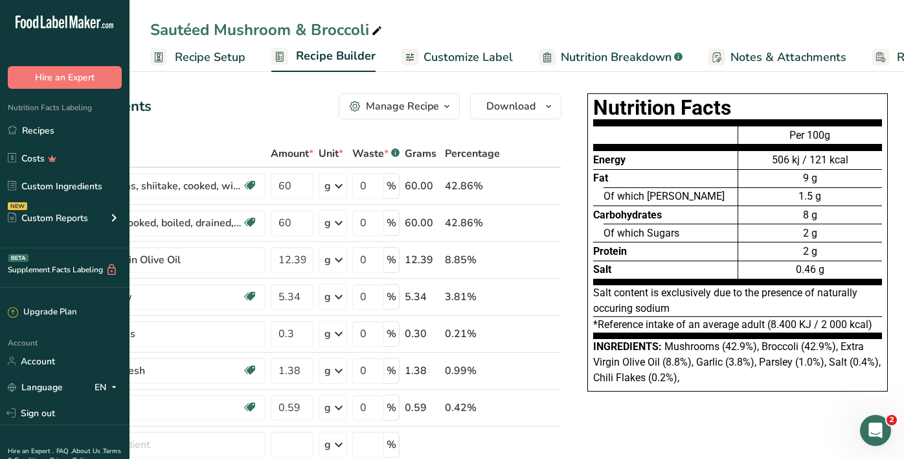
click at [477, 64] on span "Customize Label" at bounding box center [468, 57] width 89 height 17
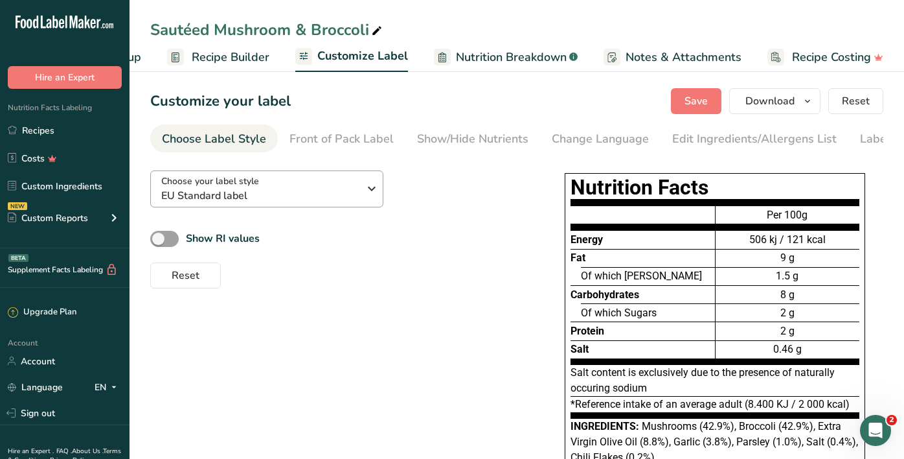
click at [288, 188] on span "EU Standard label" at bounding box center [260, 196] width 198 height 16
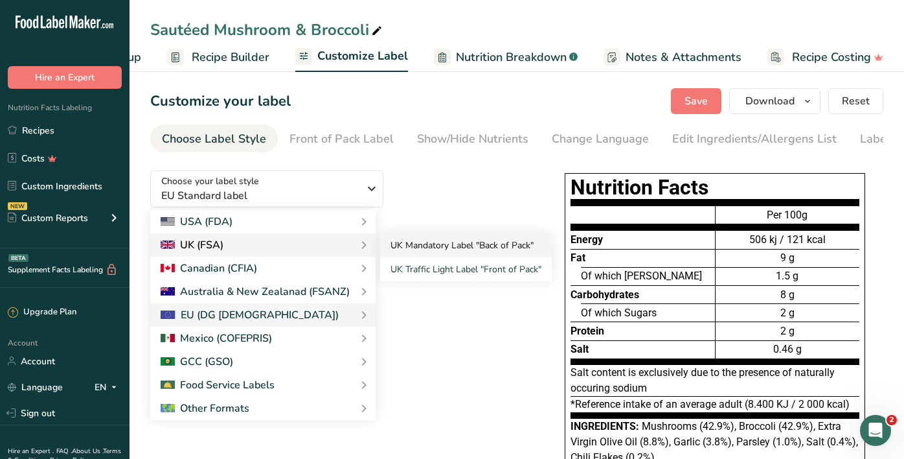
click at [426, 239] on link "UK Mandatory Label "Back of Pack"" at bounding box center [466, 245] width 172 height 24
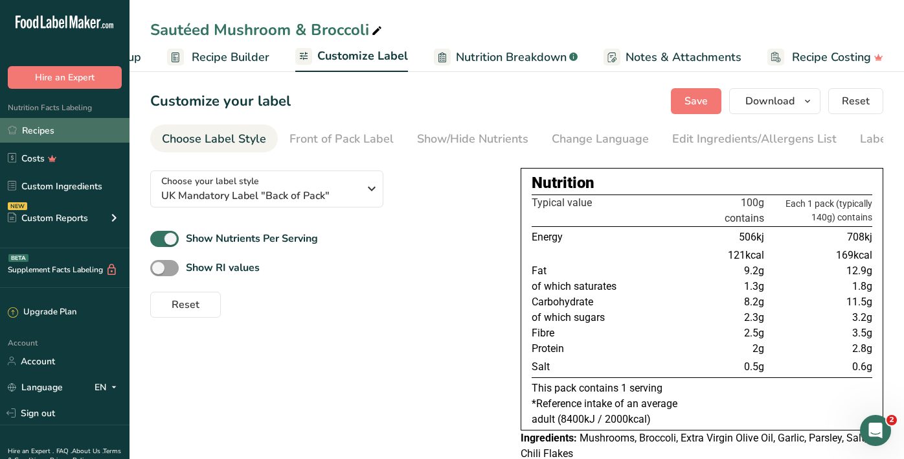
click at [25, 126] on link "Recipes" at bounding box center [65, 130] width 130 height 25
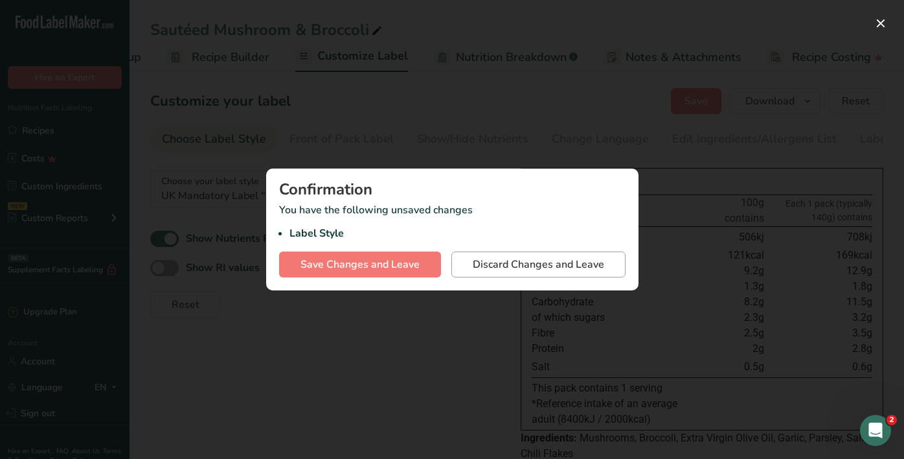
click at [494, 257] on span "Discard Changes and Leave" at bounding box center [538, 265] width 131 height 16
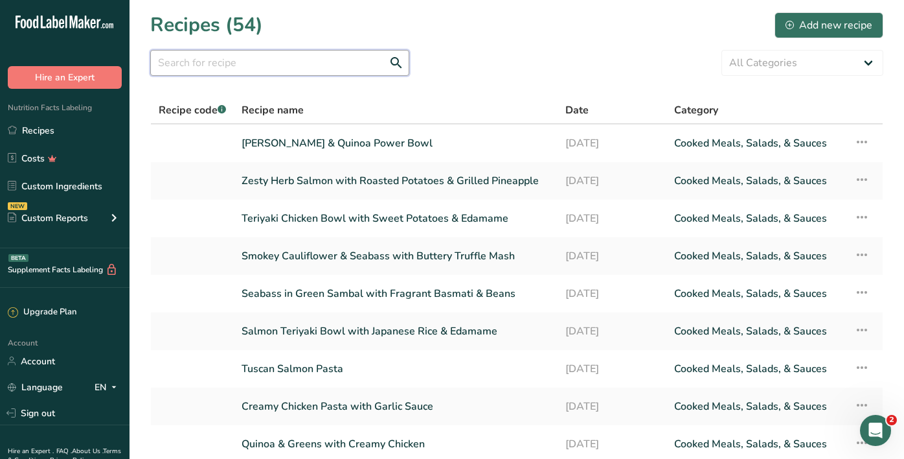
click at [284, 62] on input "text" at bounding box center [279, 63] width 259 height 26
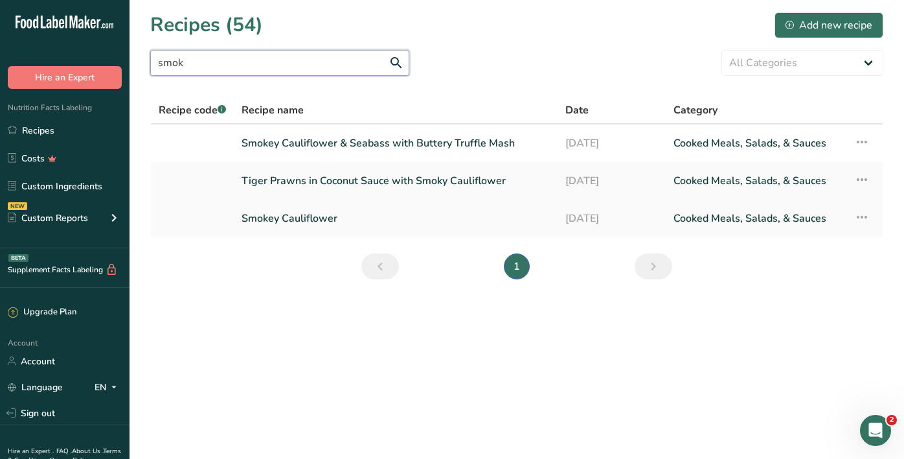
type input "smok"
click at [304, 209] on link "Smokey Cauliflower" at bounding box center [396, 218] width 308 height 27
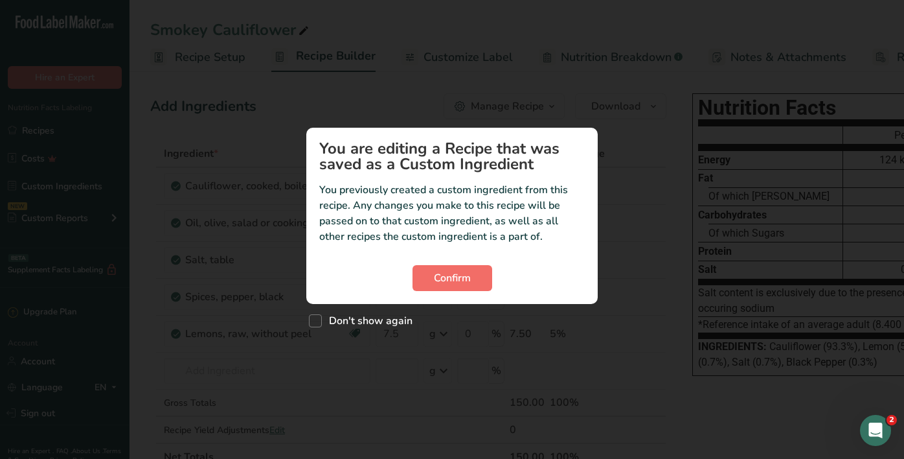
click at [443, 285] on span "Confirm" at bounding box center [452, 278] width 37 height 16
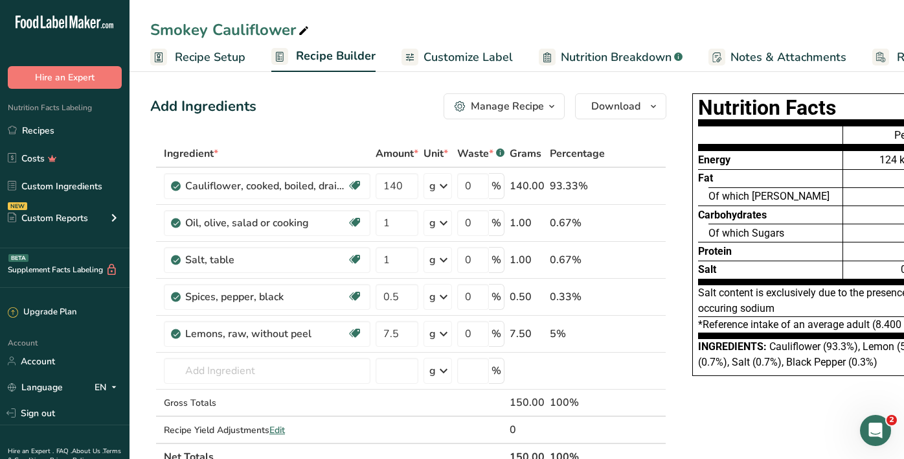
click at [468, 58] on span "Customize Label" at bounding box center [468, 57] width 89 height 17
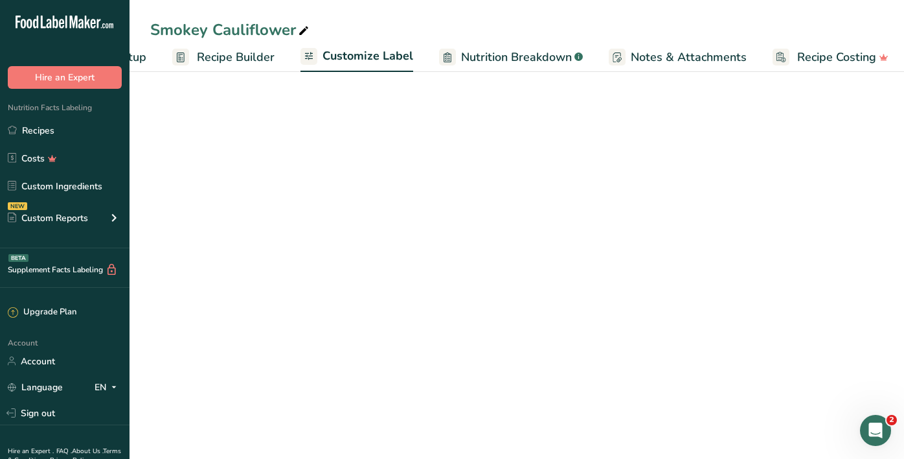
scroll to position [0, 104]
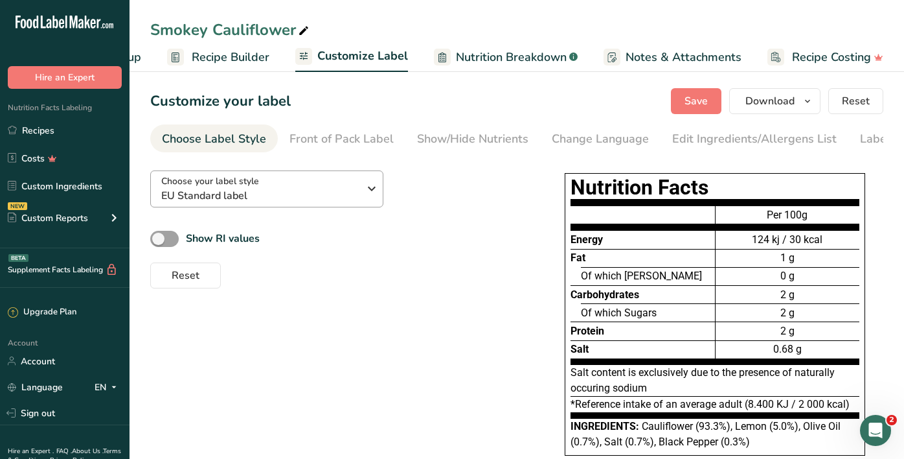
click at [293, 188] on span "EU Standard label" at bounding box center [260, 196] width 198 height 16
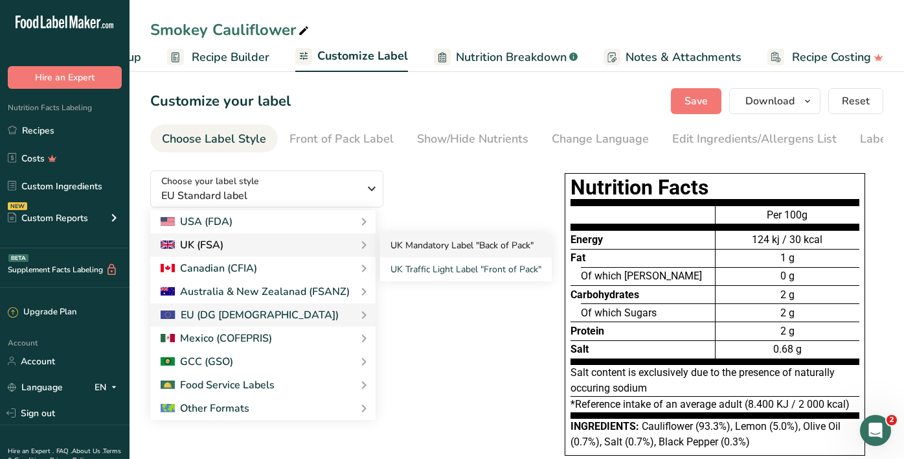
click at [481, 236] on link "UK Mandatory Label "Back of Pack"" at bounding box center [466, 245] width 172 height 24
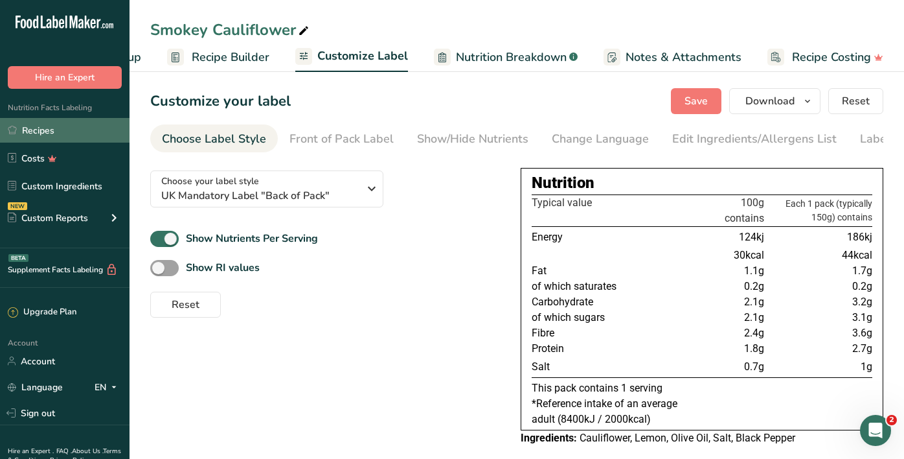
click at [38, 135] on link "Recipes" at bounding box center [65, 130] width 130 height 25
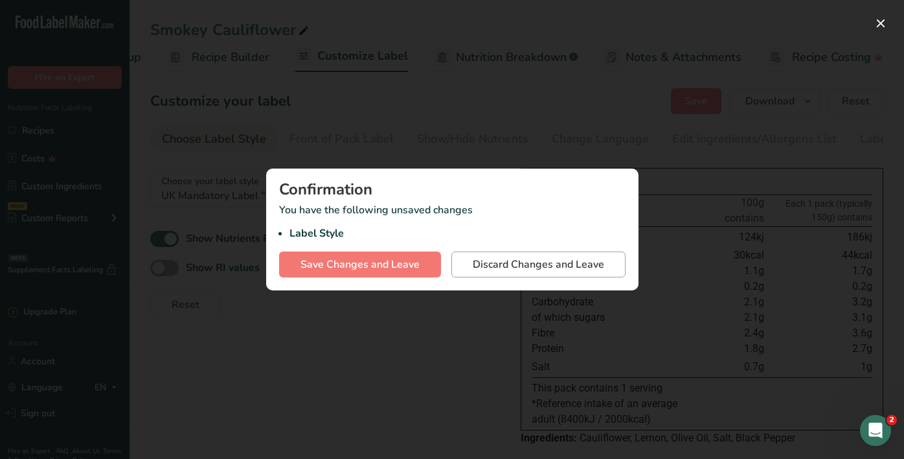
click at [495, 263] on span "Discard Changes and Leave" at bounding box center [538, 265] width 131 height 16
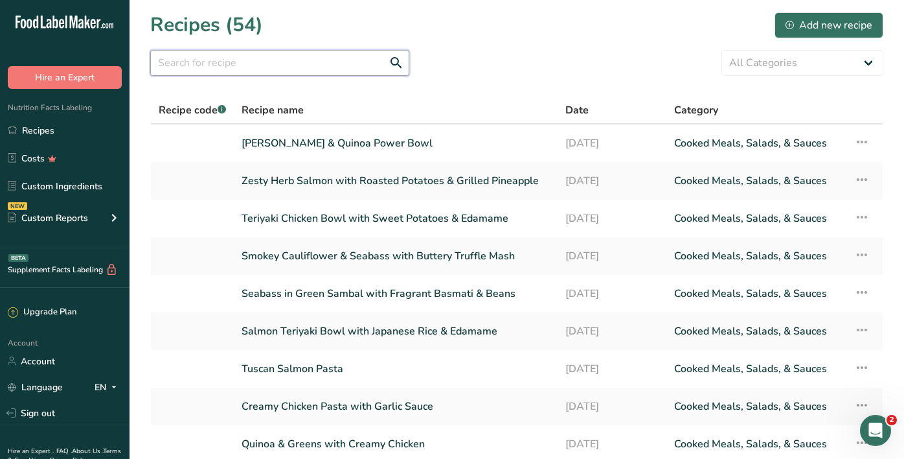
click at [254, 66] on input "text" at bounding box center [279, 63] width 259 height 26
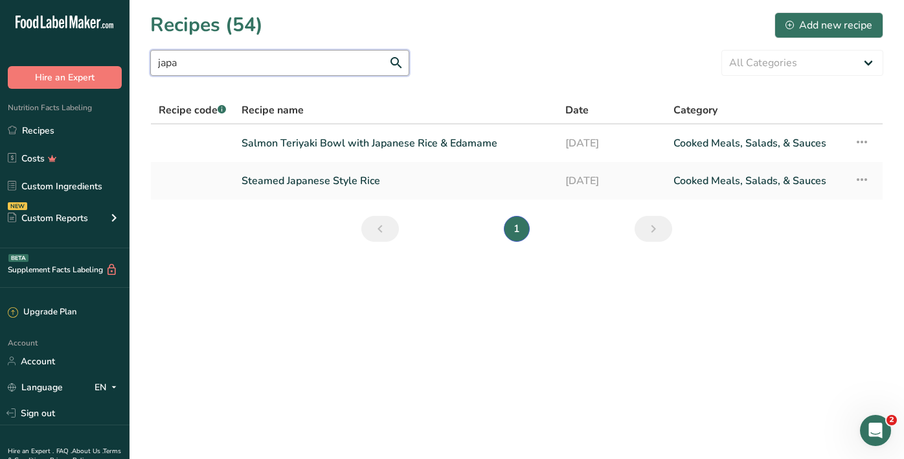
type input "japa"
drag, startPoint x: 254, startPoint y: 66, endPoint x: 315, endPoint y: 183, distance: 132.4
click at [315, 183] on link "Steamed Japanese Style Rice" at bounding box center [396, 180] width 308 height 27
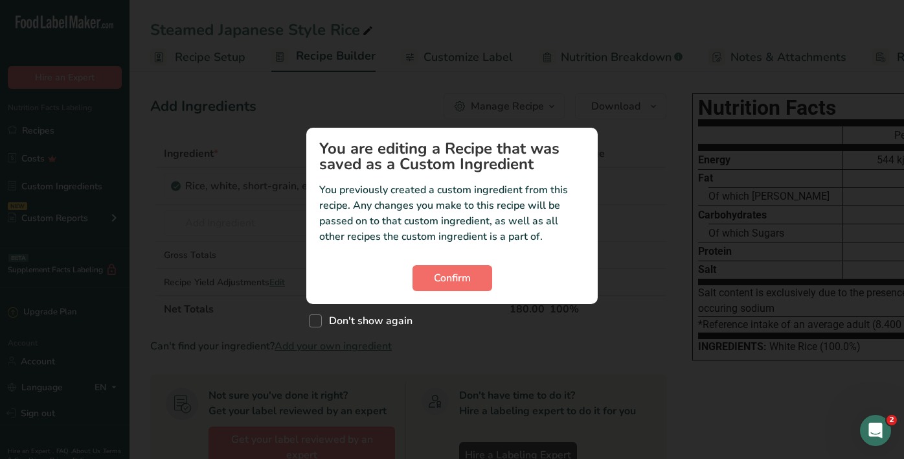
click at [488, 269] on button "Confirm" at bounding box center [453, 278] width 80 height 26
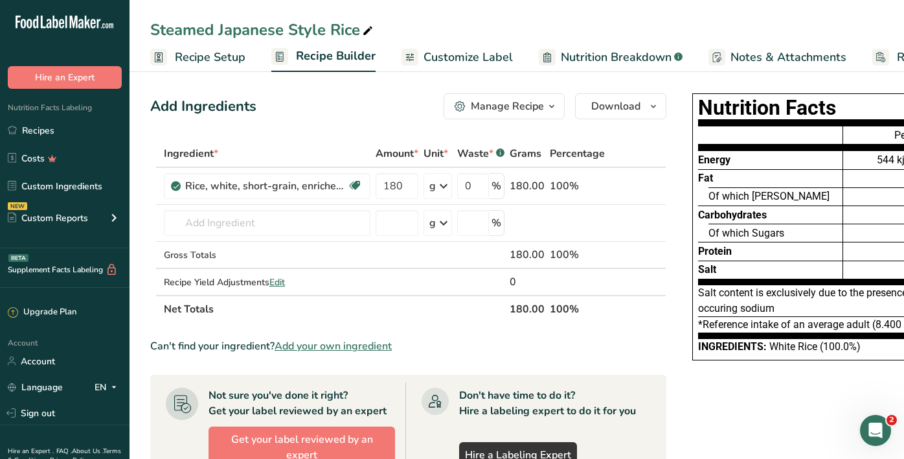
click at [456, 64] on span "Customize Label" at bounding box center [468, 57] width 89 height 17
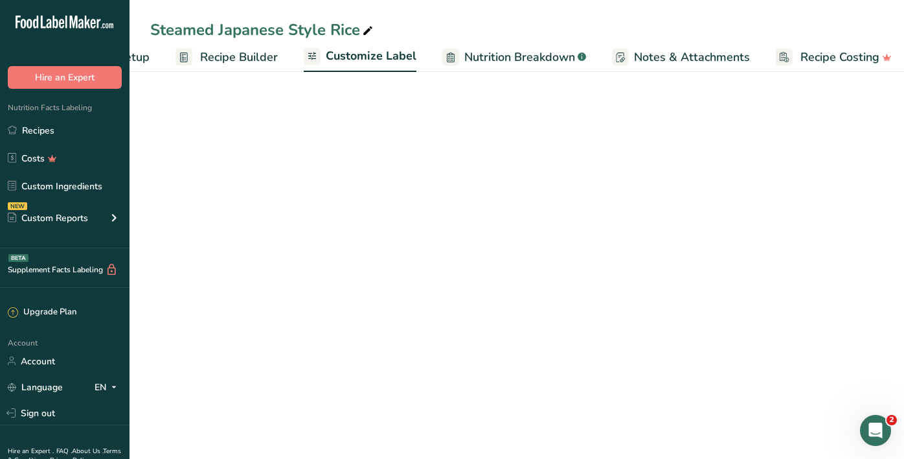
scroll to position [0, 104]
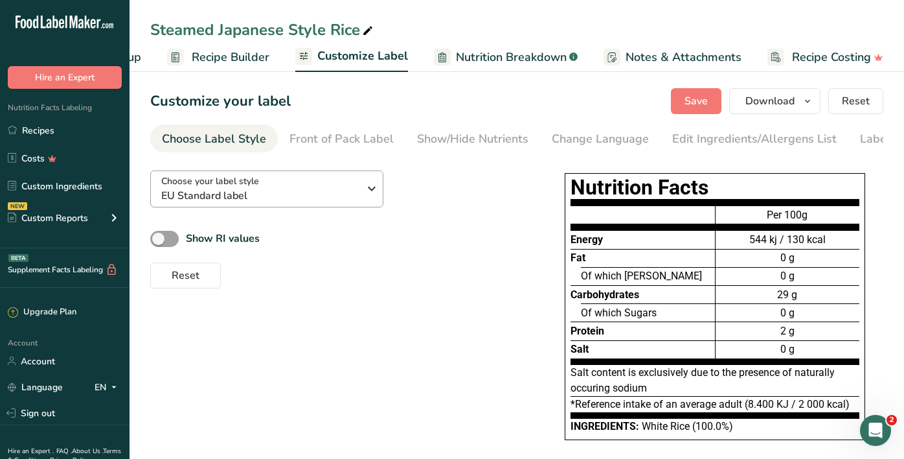
click at [251, 187] on span "Choose your label style" at bounding box center [210, 181] width 98 height 14
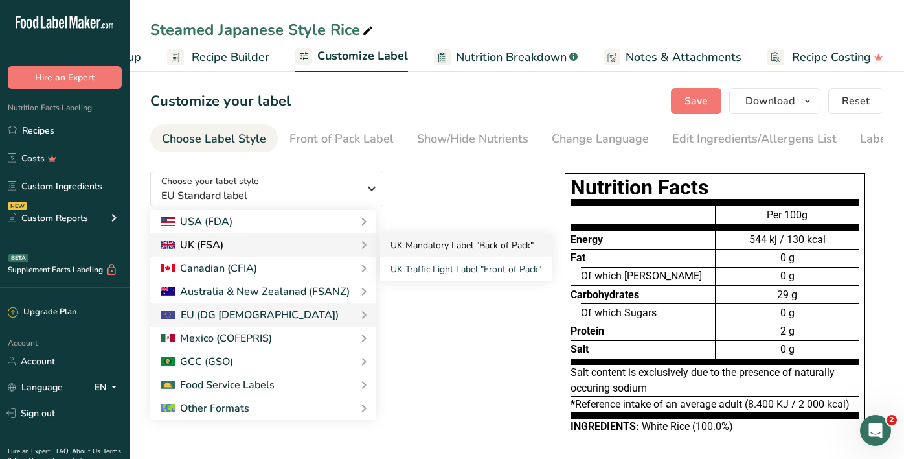
click at [404, 248] on link "UK Mandatory Label "Back of Pack"" at bounding box center [466, 245] width 172 height 24
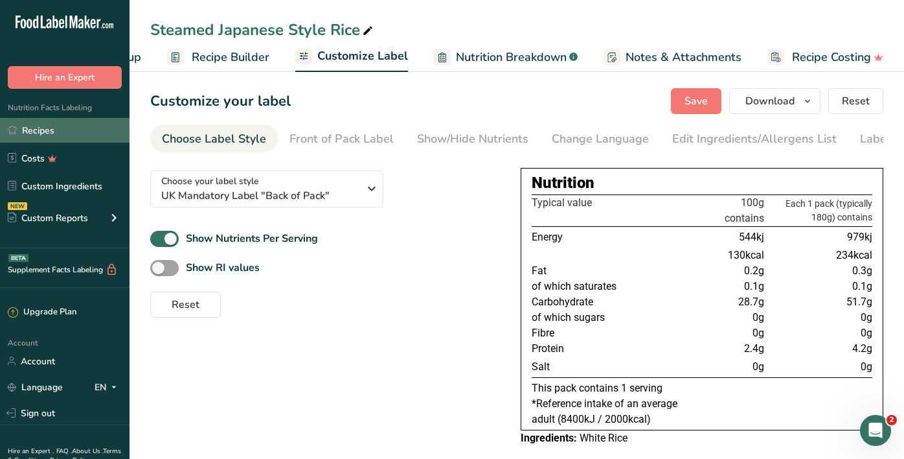
click at [94, 131] on link "Recipes" at bounding box center [65, 130] width 130 height 25
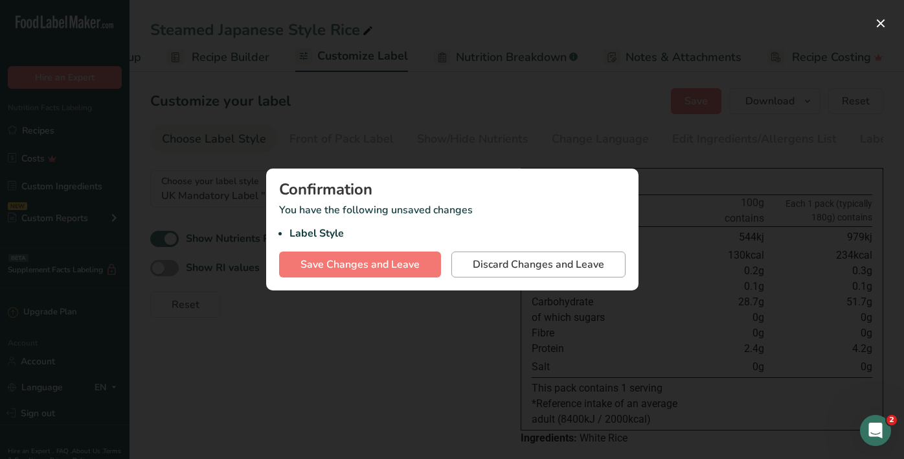
click at [513, 264] on span "Discard Changes and Leave" at bounding box center [538, 265] width 131 height 16
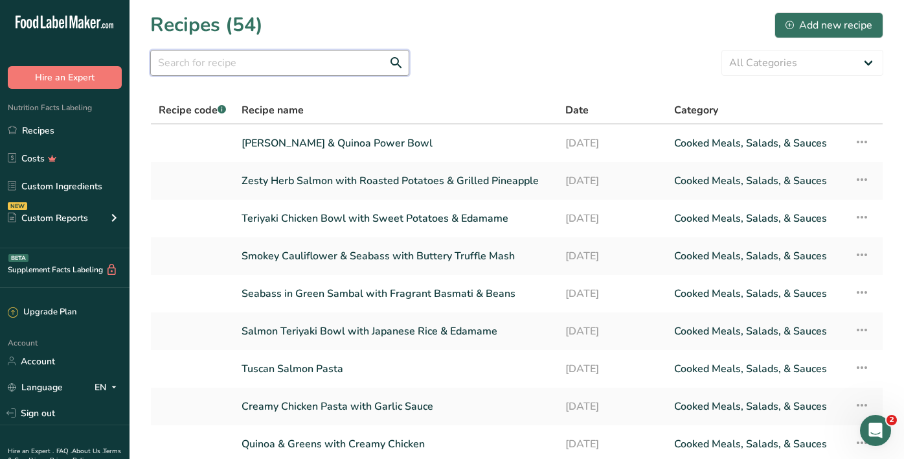
click at [331, 58] on input "text" at bounding box center [279, 63] width 259 height 26
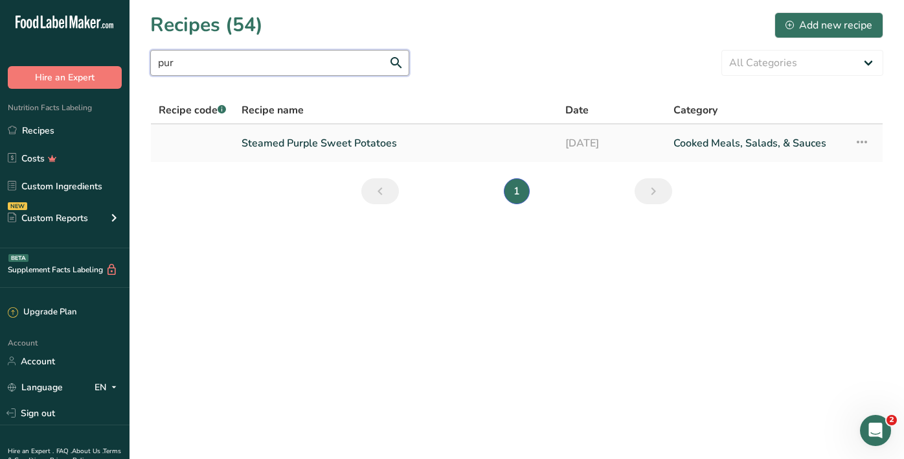
type input "pur"
click at [363, 141] on link "Steamed Purple Sweet Potatoes" at bounding box center [396, 143] width 308 height 27
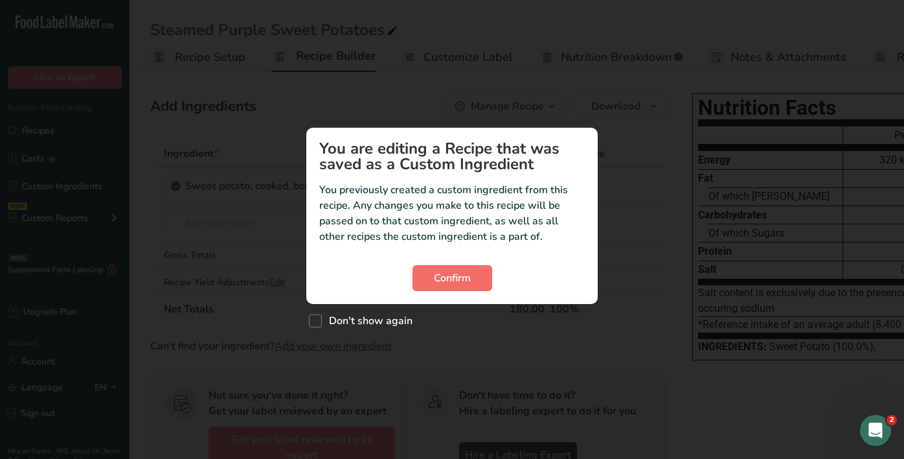
click at [439, 279] on span "Confirm" at bounding box center [452, 278] width 37 height 16
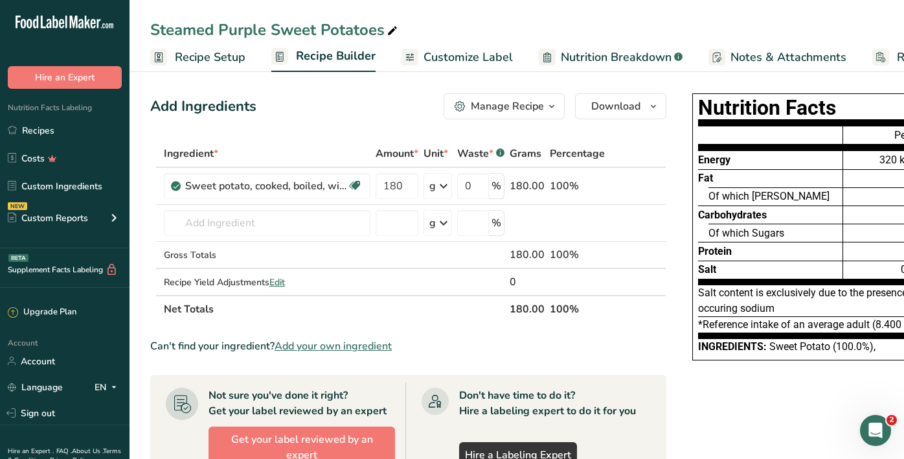
click at [474, 54] on span "Customize Label" at bounding box center [468, 57] width 89 height 17
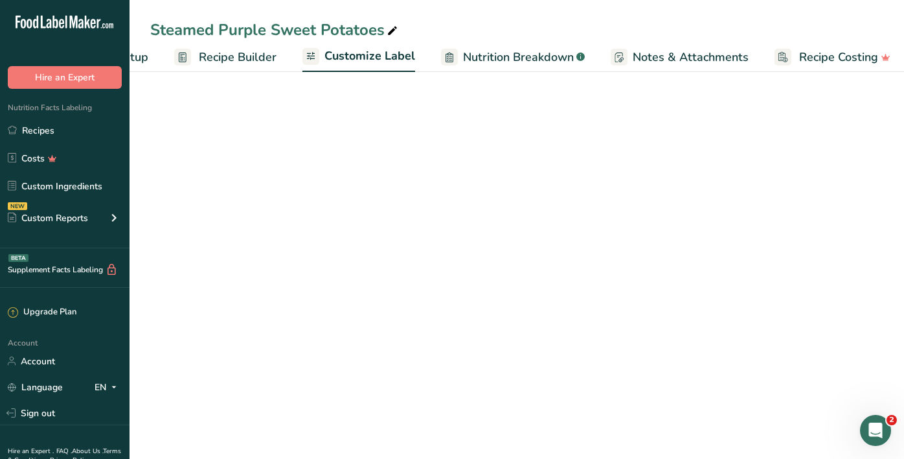
scroll to position [0, 104]
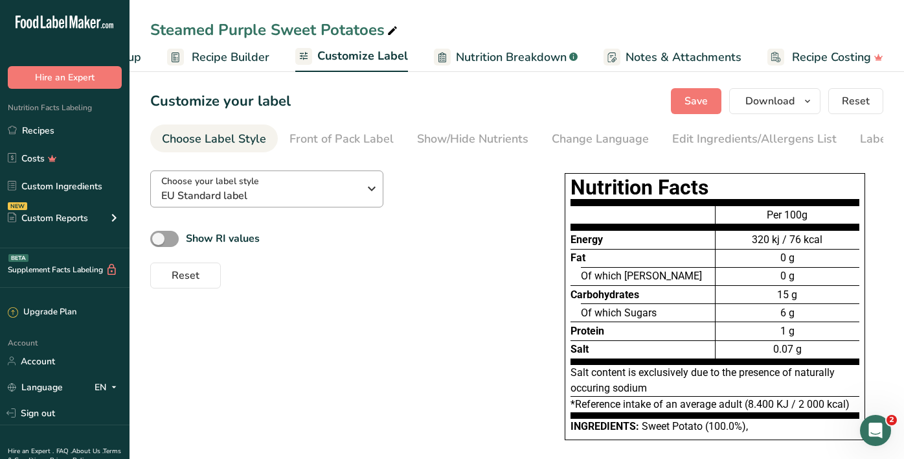
click at [301, 179] on div "Choose your label style EU Standard label" at bounding box center [260, 188] width 198 height 29
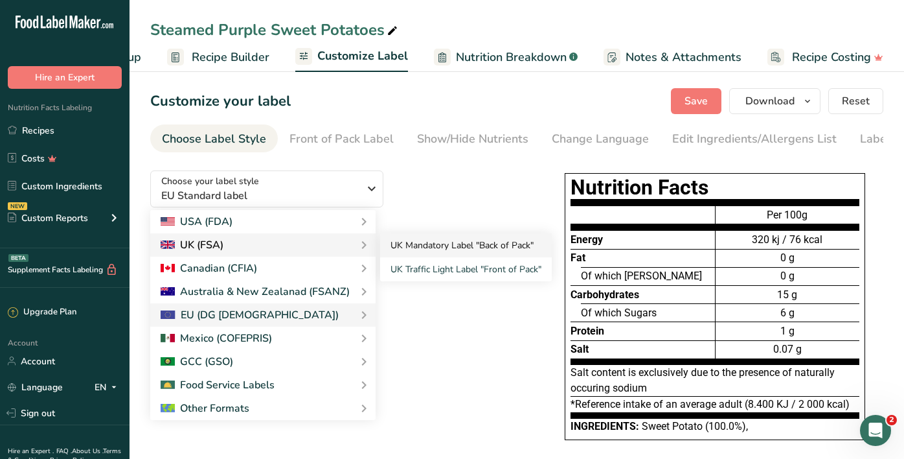
click at [412, 247] on link "UK Mandatory Label "Back of Pack"" at bounding box center [466, 245] width 172 height 24
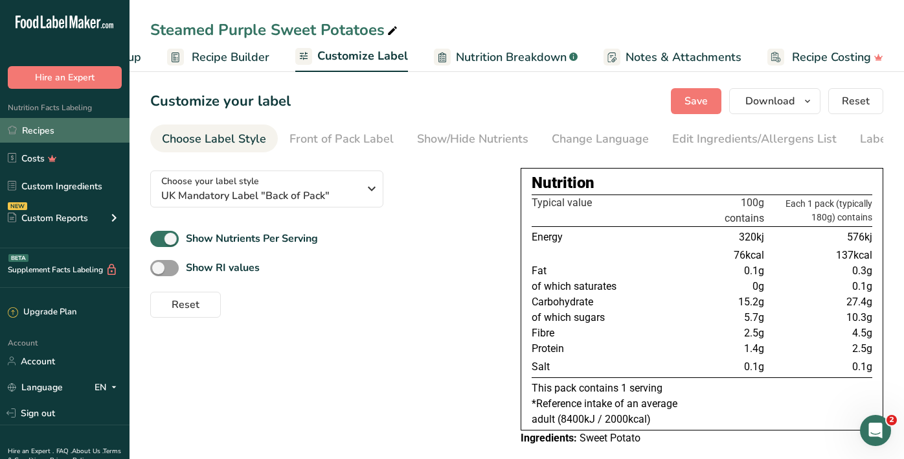
click at [104, 126] on link "Recipes" at bounding box center [65, 130] width 130 height 25
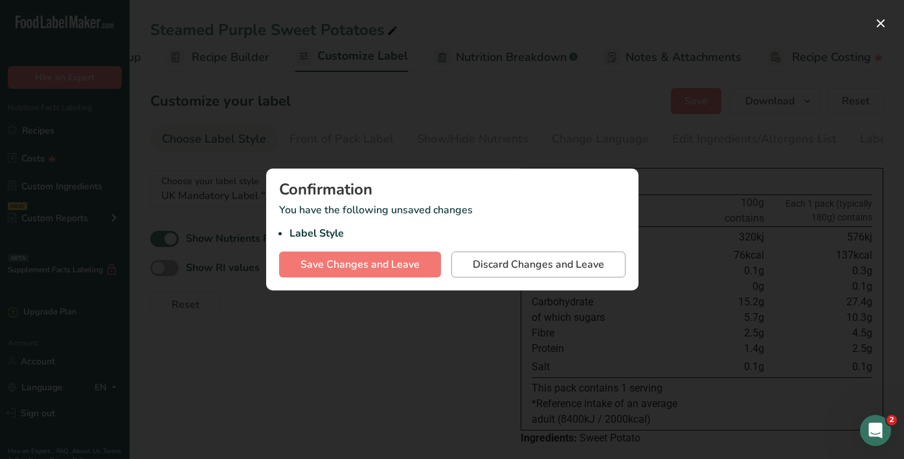
click at [509, 269] on span "Discard Changes and Leave" at bounding box center [538, 265] width 131 height 16
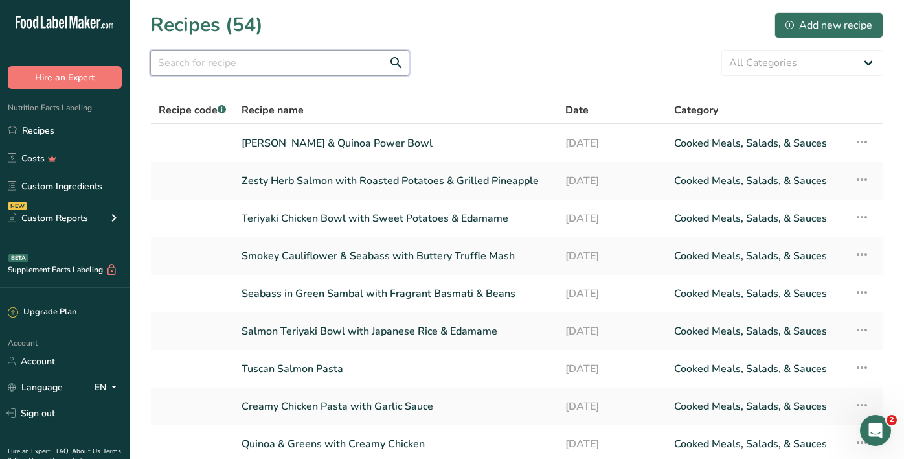
click at [354, 73] on input "text" at bounding box center [279, 63] width 259 height 26
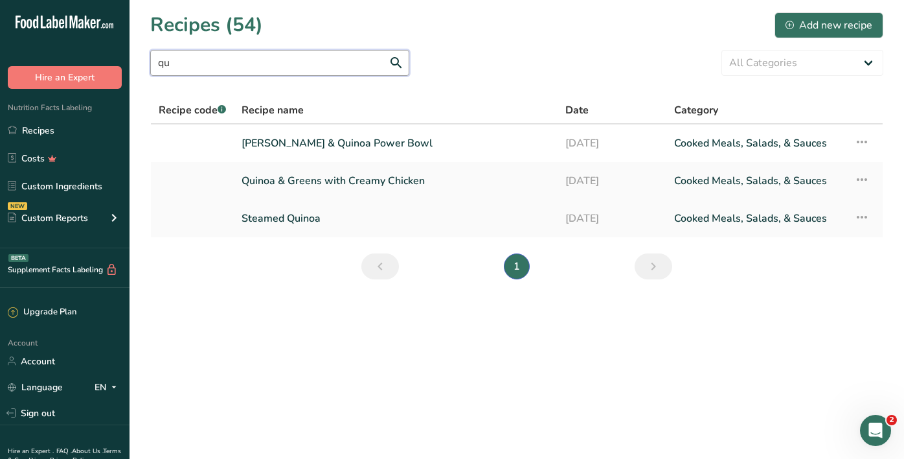
type input "qu"
click at [293, 222] on link "Steamed Quinoa" at bounding box center [396, 218] width 308 height 27
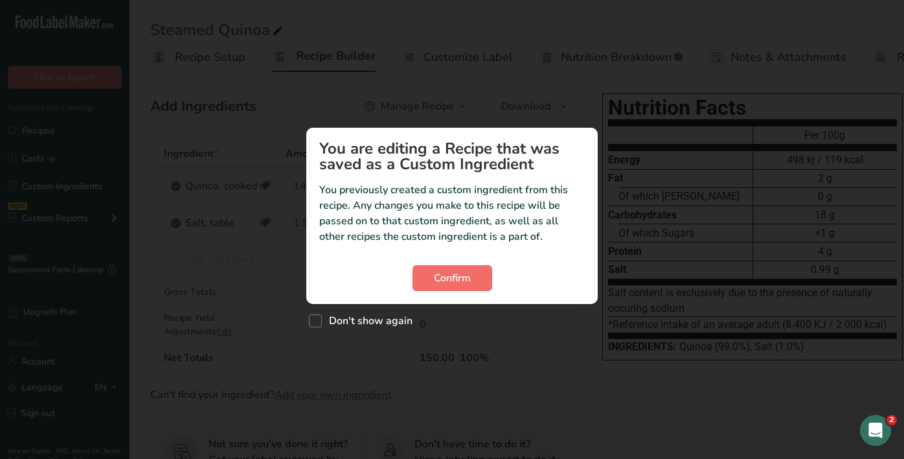
click at [457, 277] on span "Confirm" at bounding box center [452, 278] width 37 height 16
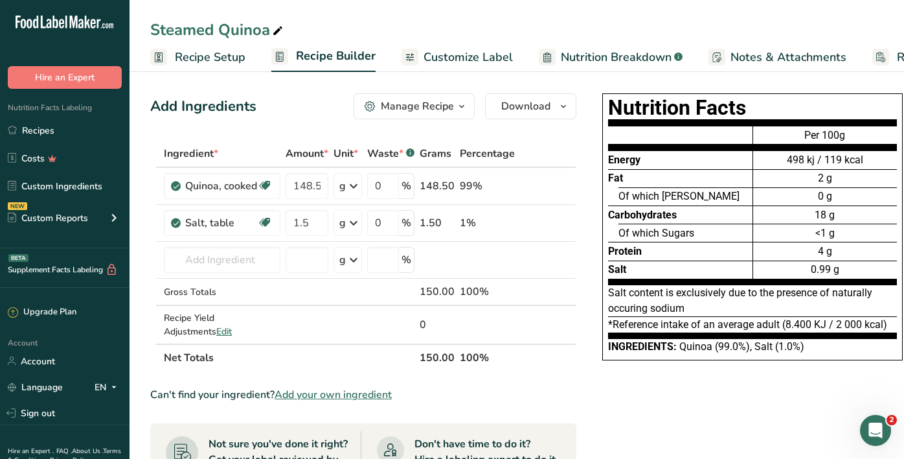
click at [451, 58] on span "Customize Label" at bounding box center [468, 57] width 89 height 17
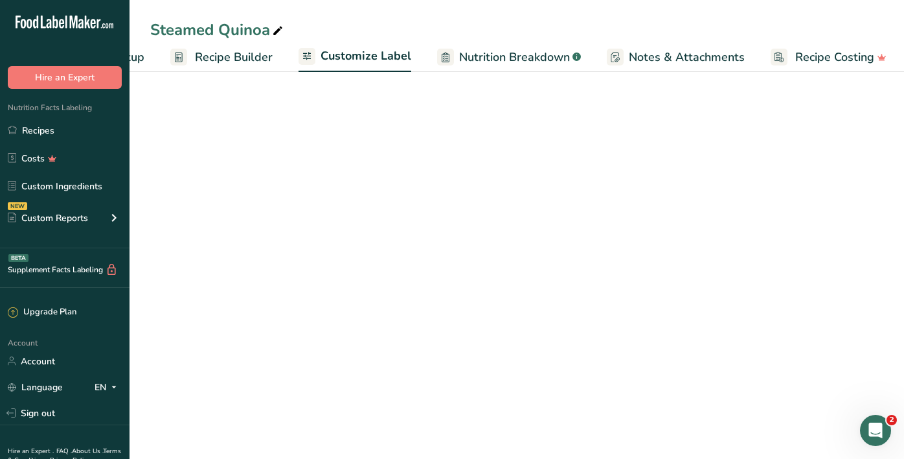
scroll to position [0, 104]
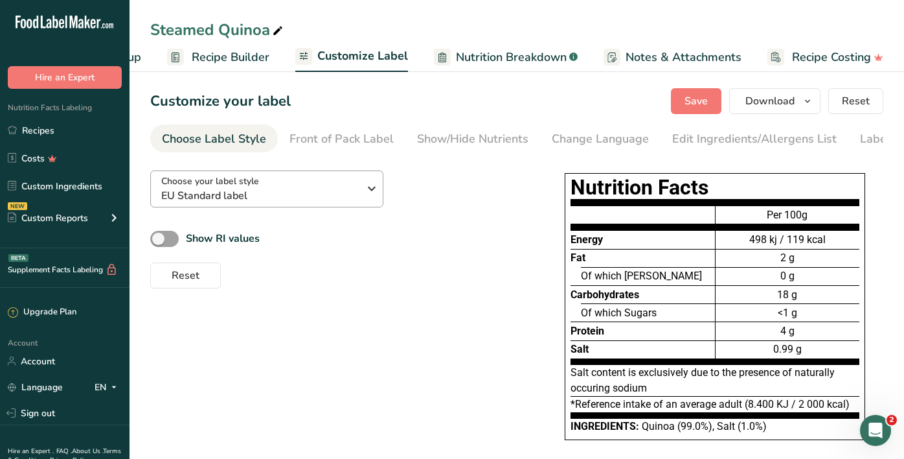
click at [238, 184] on span "Choose your label style" at bounding box center [210, 181] width 98 height 14
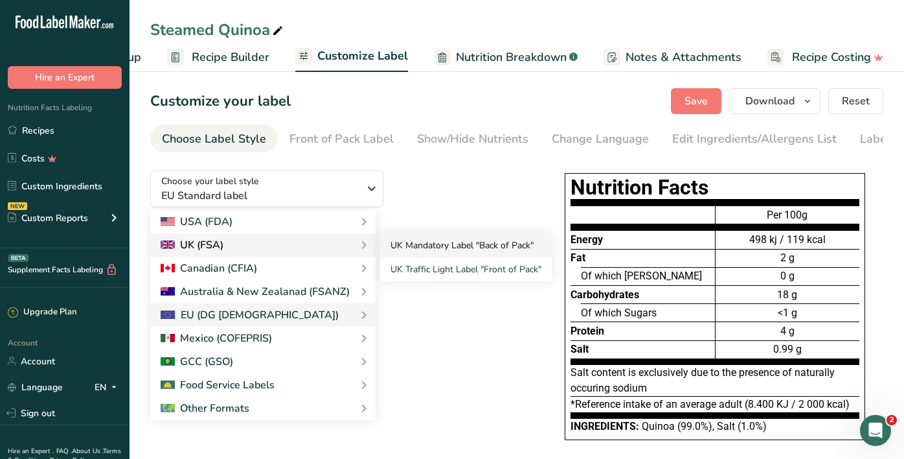
click at [404, 250] on link "UK Mandatory Label "Back of Pack"" at bounding box center [466, 245] width 172 height 24
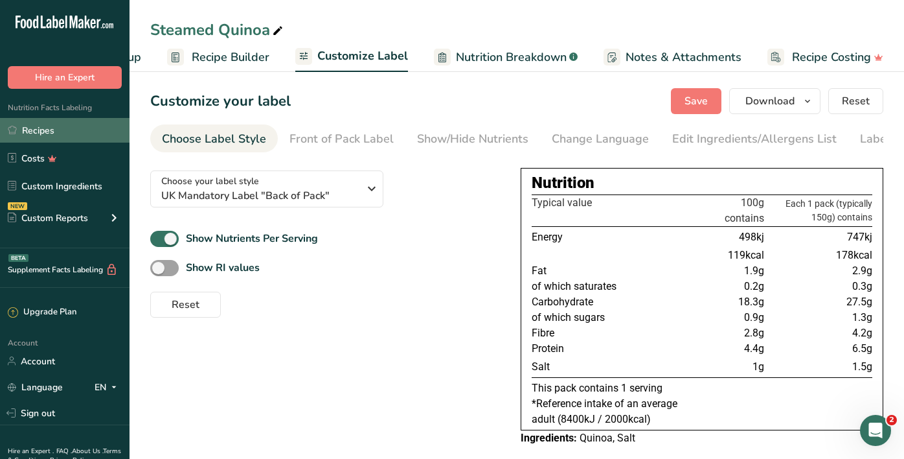
click at [56, 130] on link "Recipes" at bounding box center [65, 130] width 130 height 25
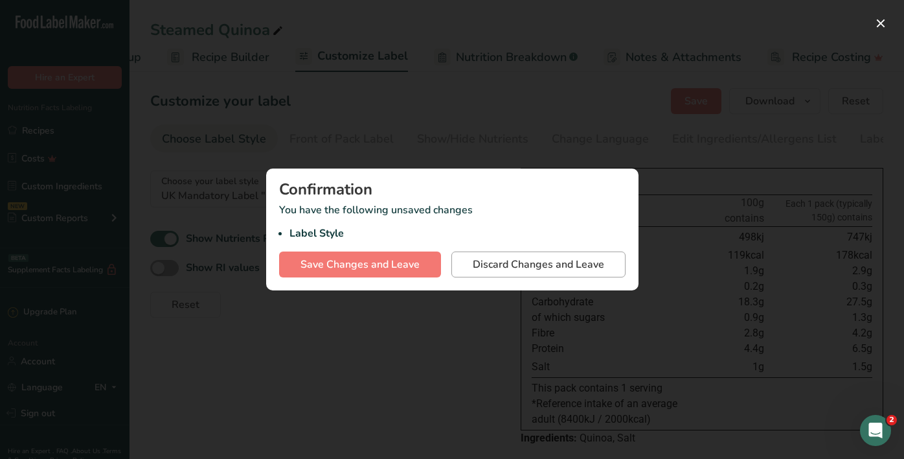
click at [570, 259] on span "Discard Changes and Leave" at bounding box center [538, 265] width 131 height 16
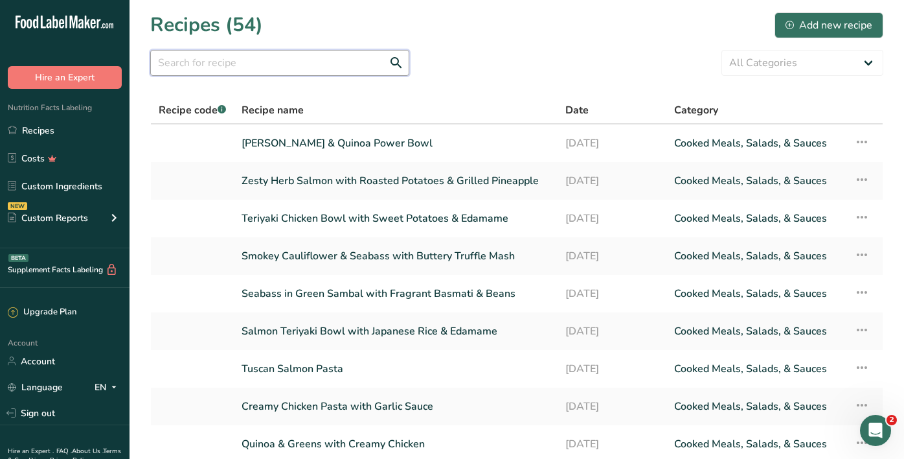
click at [348, 65] on input "text" at bounding box center [279, 63] width 259 height 26
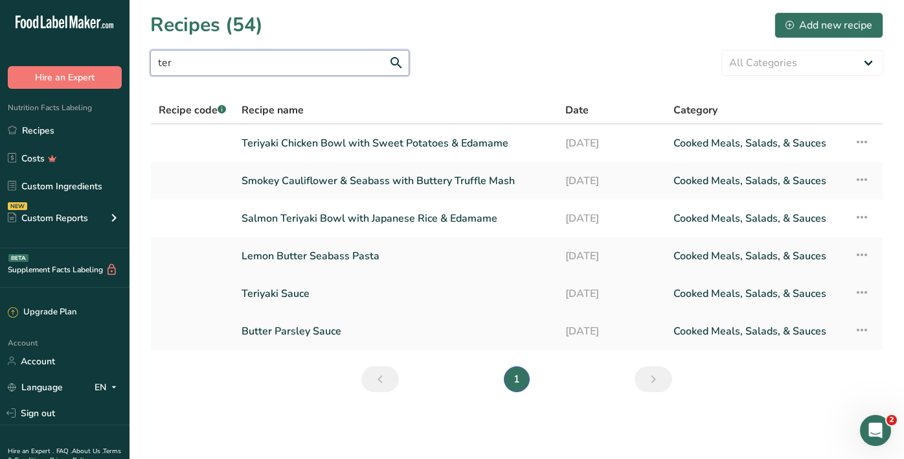
type input "ter"
click at [294, 298] on link "Teriyaki Sauce" at bounding box center [396, 293] width 308 height 27
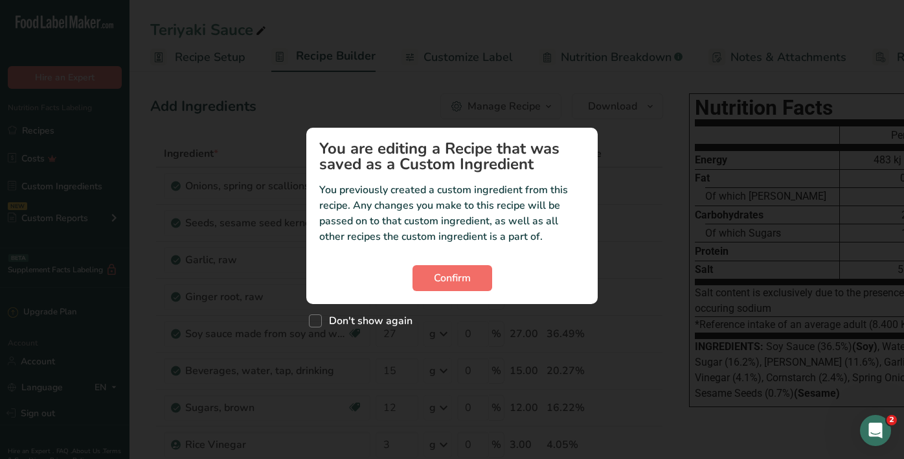
click at [442, 272] on span "Confirm" at bounding box center [452, 278] width 37 height 16
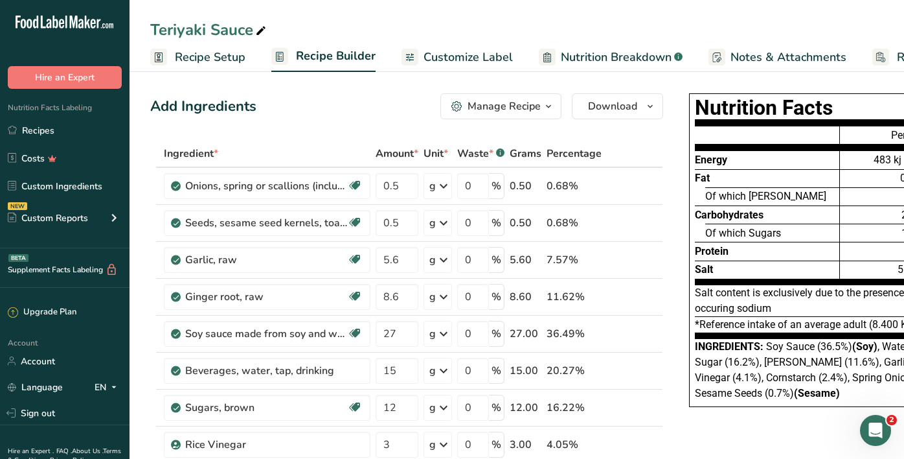
click at [466, 64] on span "Customize Label" at bounding box center [468, 57] width 89 height 17
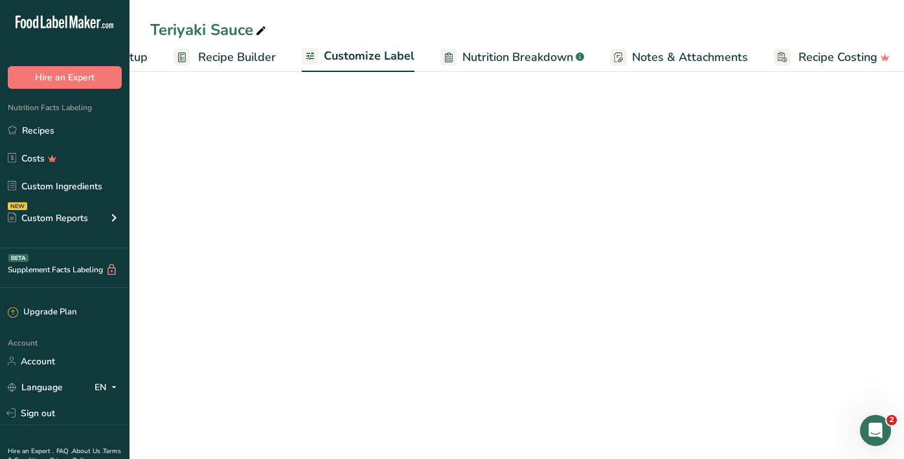
scroll to position [0, 104]
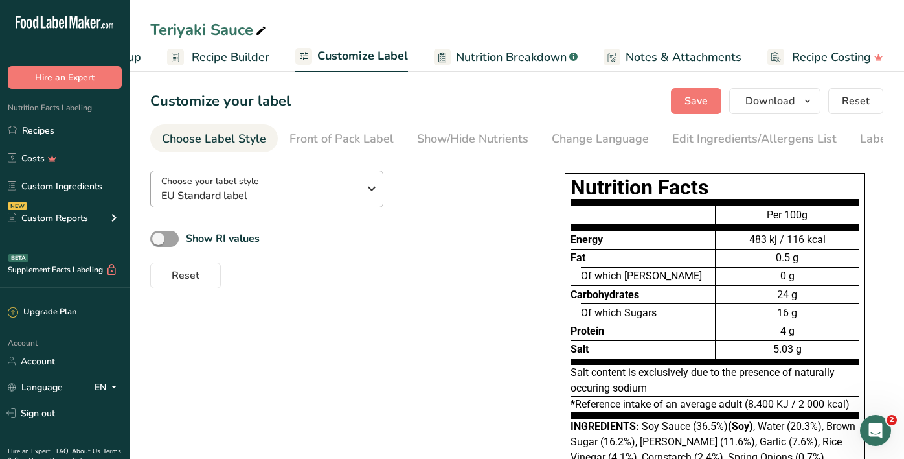
click at [306, 173] on button "Choose your label style EU Standard label" at bounding box center [266, 188] width 233 height 37
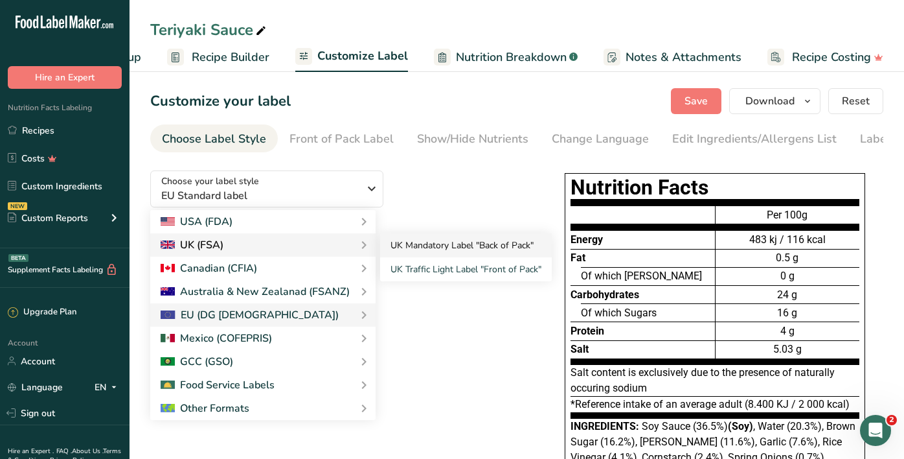
click at [386, 245] on link "UK Mandatory Label "Back of Pack"" at bounding box center [466, 245] width 172 height 24
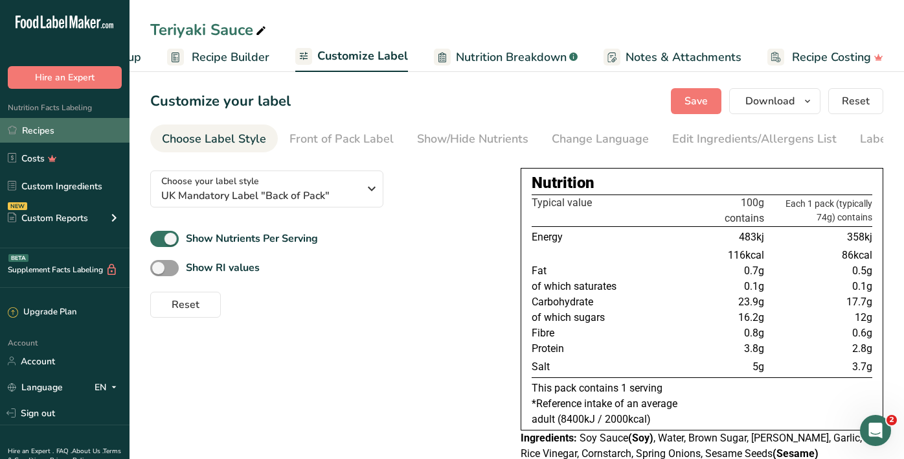
click at [63, 136] on link "Recipes" at bounding box center [65, 130] width 130 height 25
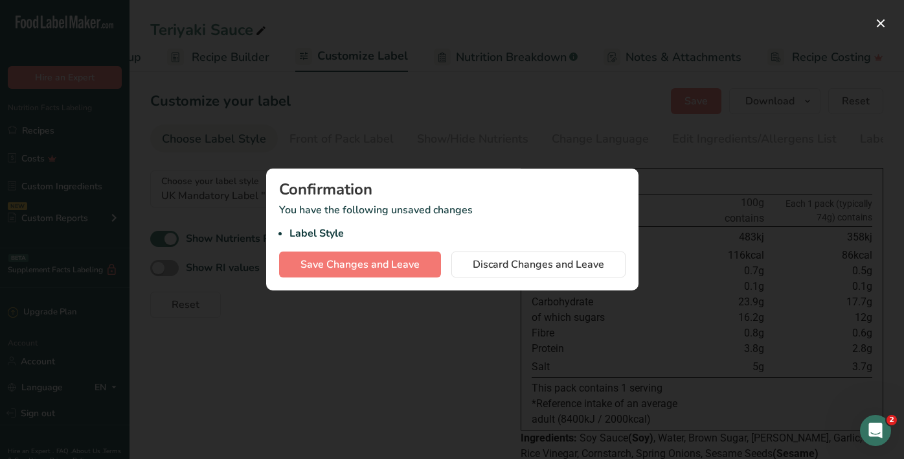
click at [494, 250] on div "Confirmation You have the following unsaved changes Label Style Save Changes an…" at bounding box center [452, 229] width 372 height 122
click at [497, 260] on span "Discard Changes and Leave" at bounding box center [538, 265] width 131 height 16
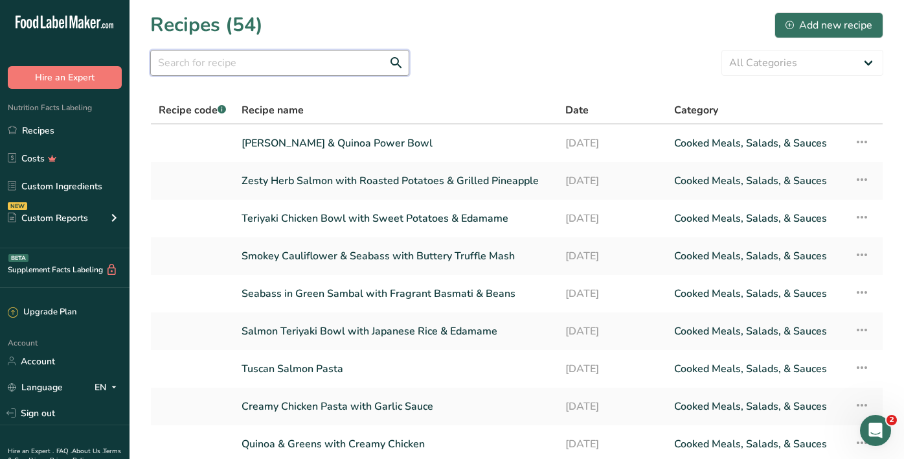
click at [284, 74] on input "text" at bounding box center [279, 63] width 259 height 26
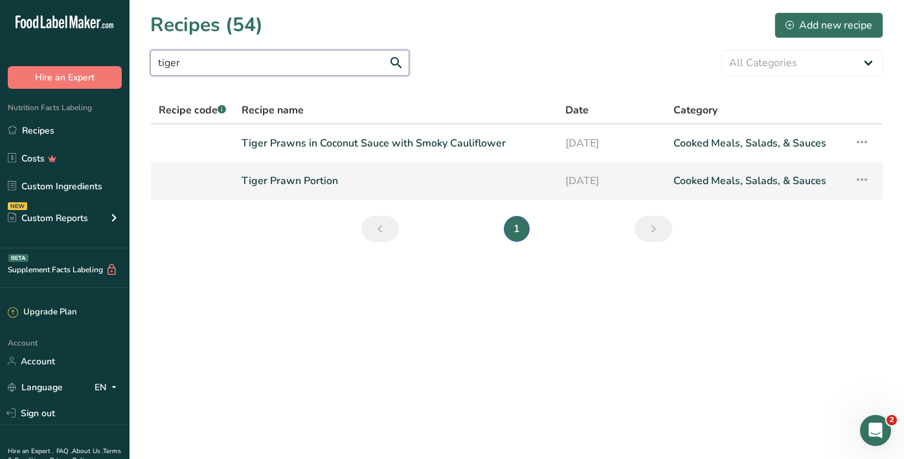
type input "tiger"
click at [321, 177] on link "Tiger Prawn Portion" at bounding box center [396, 180] width 308 height 27
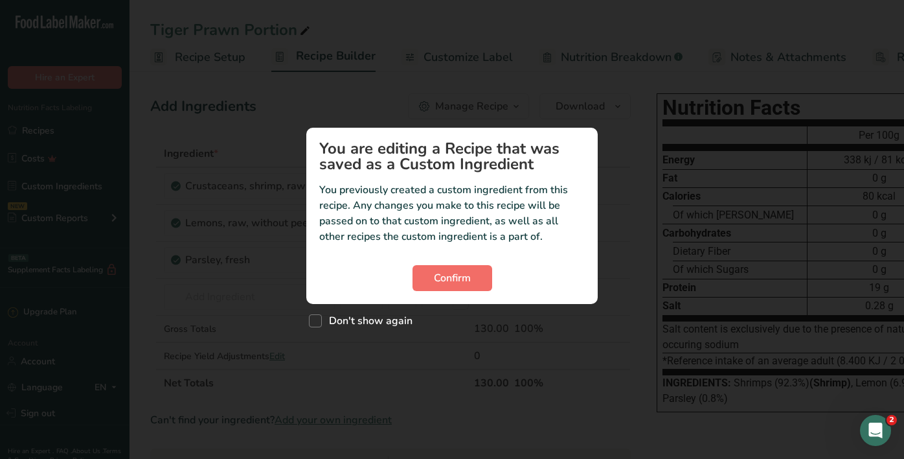
click at [444, 284] on span "Confirm" at bounding box center [452, 278] width 37 height 16
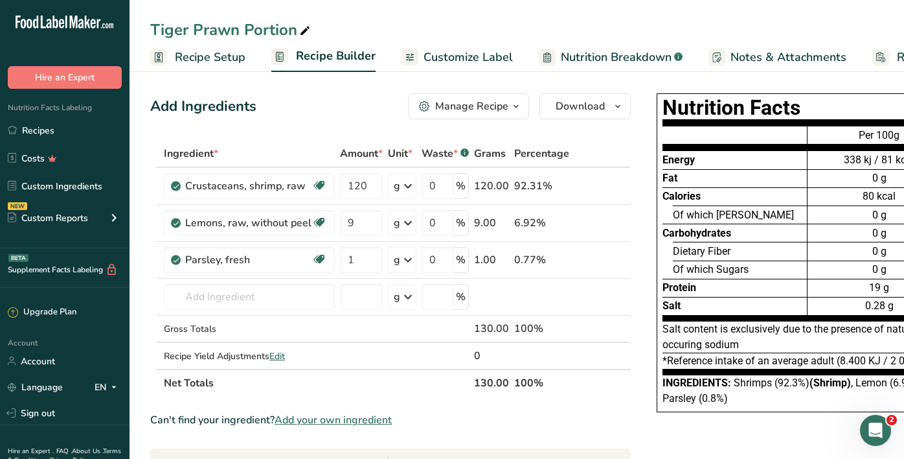
click at [451, 58] on span "Customize Label" at bounding box center [468, 57] width 89 height 17
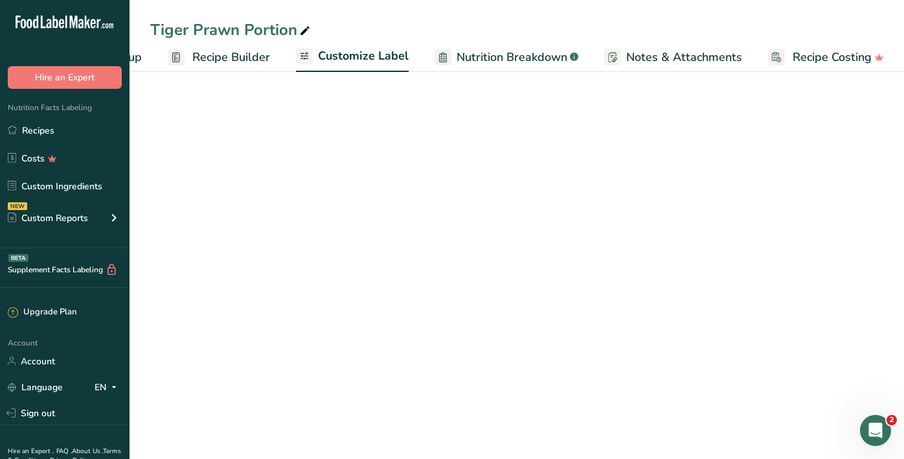
scroll to position [0, 104]
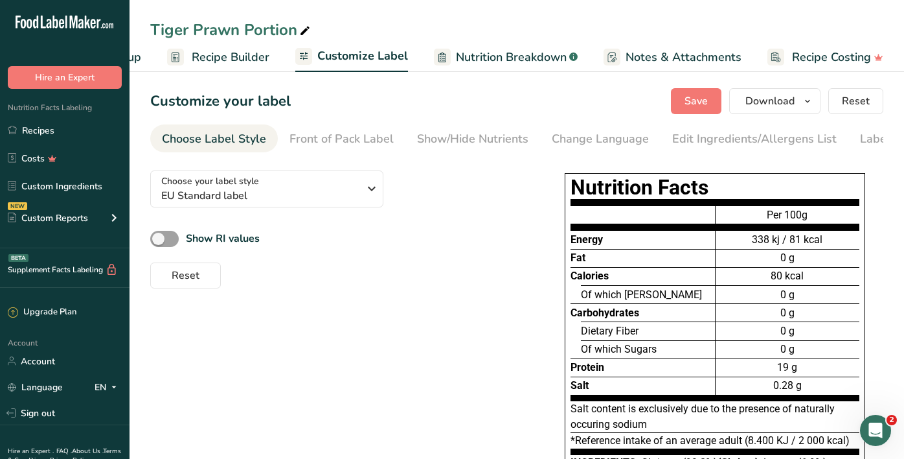
click at [337, 159] on section "Customize your label Save Download Choose what to show on your downloaded label…" at bounding box center [517, 302] width 775 height 471
click at [326, 192] on span "EU Standard label" at bounding box center [260, 196] width 198 height 16
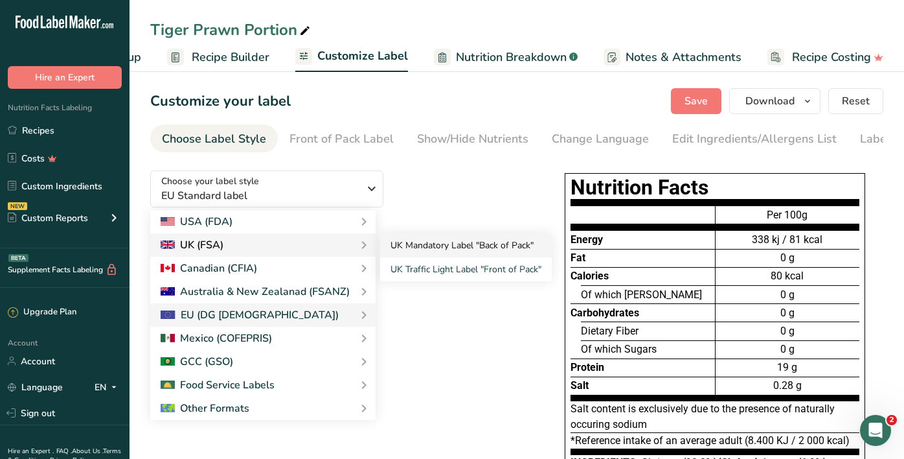
click at [428, 251] on link "UK Mandatory Label "Back of Pack"" at bounding box center [466, 245] width 172 height 24
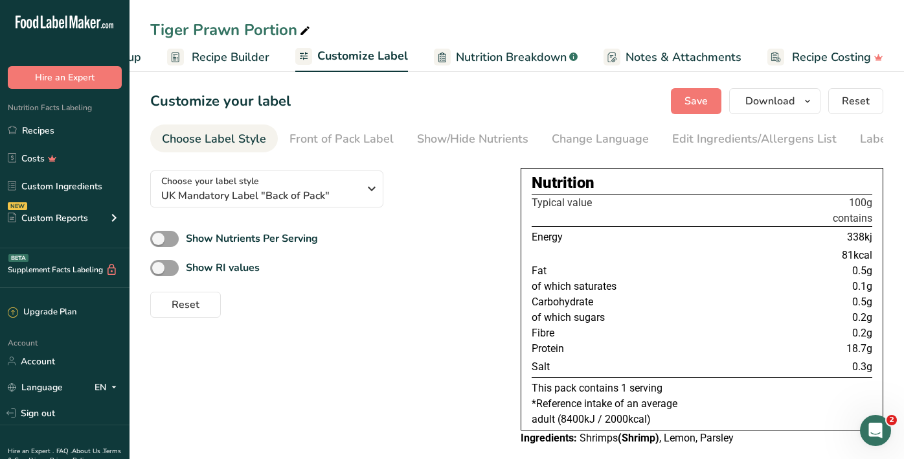
scroll to position [0, 0]
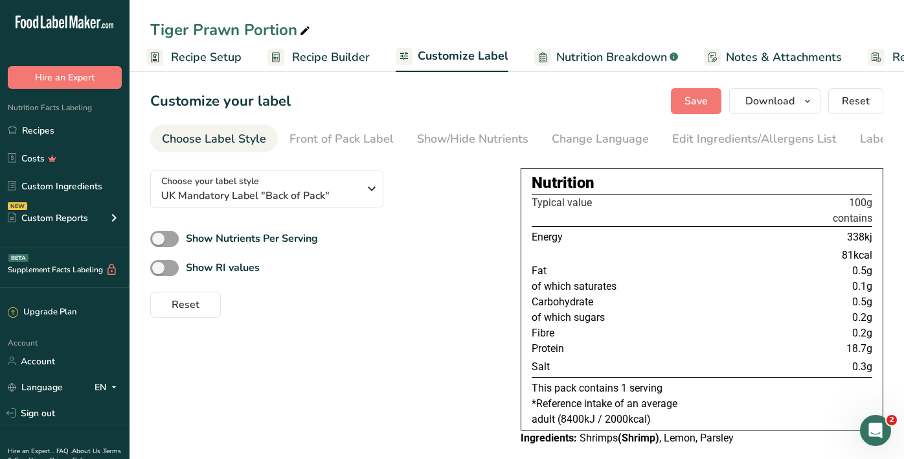
click at [180, 57] on span "Recipe Setup" at bounding box center [206, 57] width 71 height 17
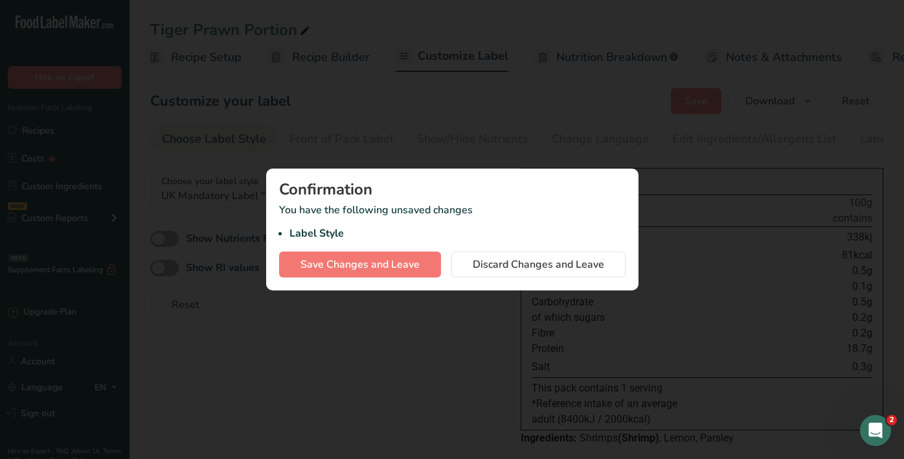
scroll to position [0, 5]
click at [509, 261] on span "Discard Changes and Leave" at bounding box center [538, 265] width 131 height 16
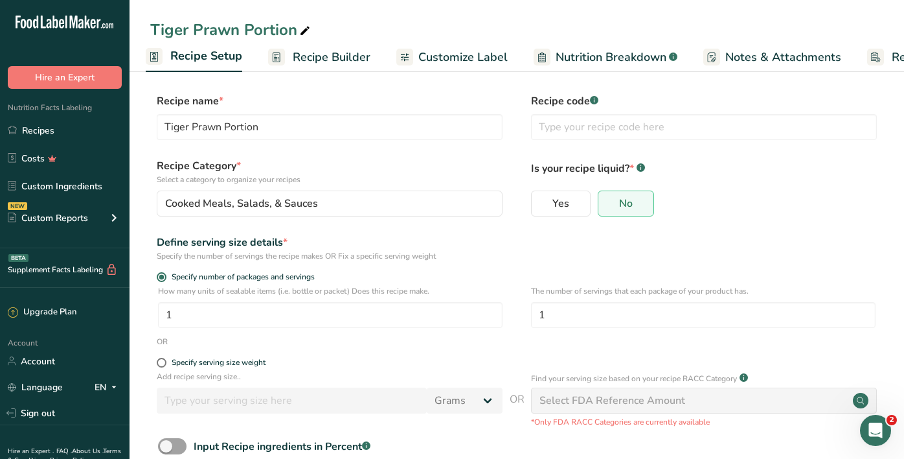
click at [351, 61] on span "Recipe Builder" at bounding box center [332, 57] width 78 height 17
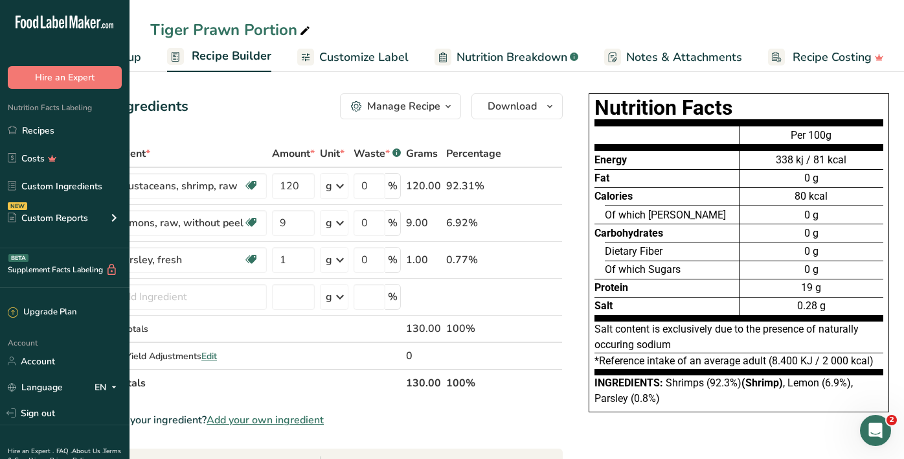
scroll to position [0, 67]
click at [381, 41] on div "Tiger Prawn Portion" at bounding box center [517, 29] width 775 height 23
click at [381, 56] on span "Customize Label" at bounding box center [363, 57] width 89 height 17
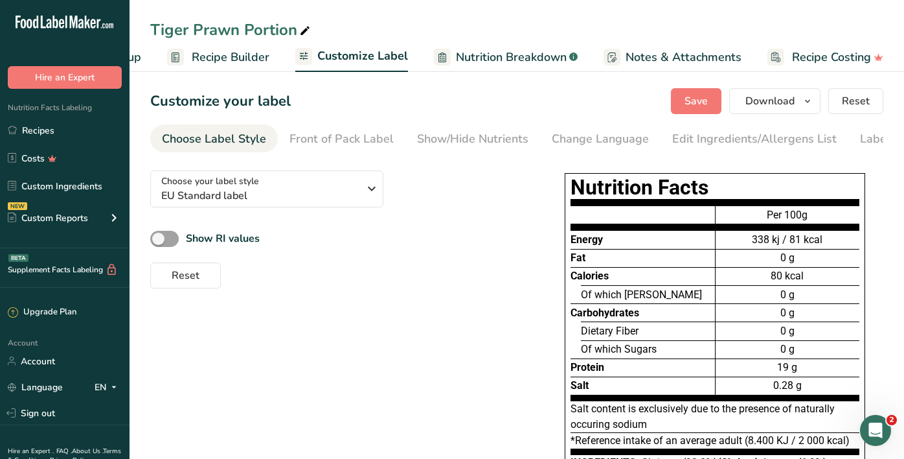
drag, startPoint x: 264, startPoint y: 188, endPoint x: 254, endPoint y: 210, distance: 23.8
click at [264, 188] on span "EU Standard label" at bounding box center [260, 196] width 198 height 16
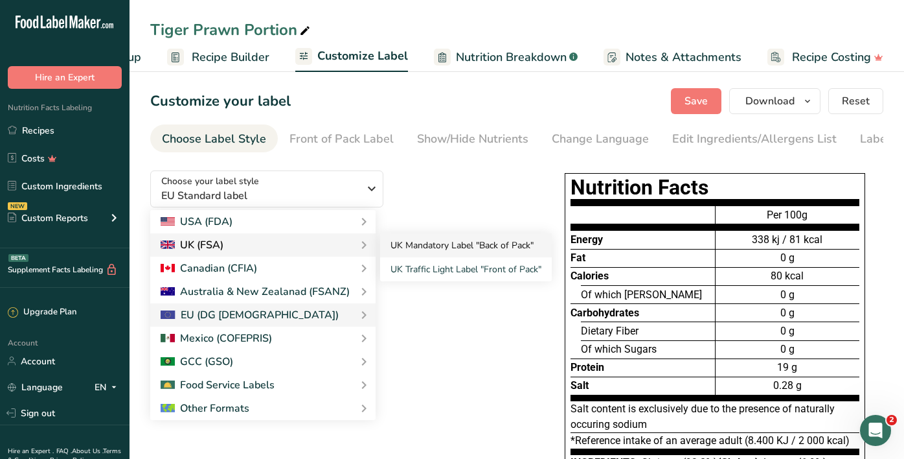
click at [385, 244] on link "UK Mandatory Label "Back of Pack"" at bounding box center [466, 245] width 172 height 24
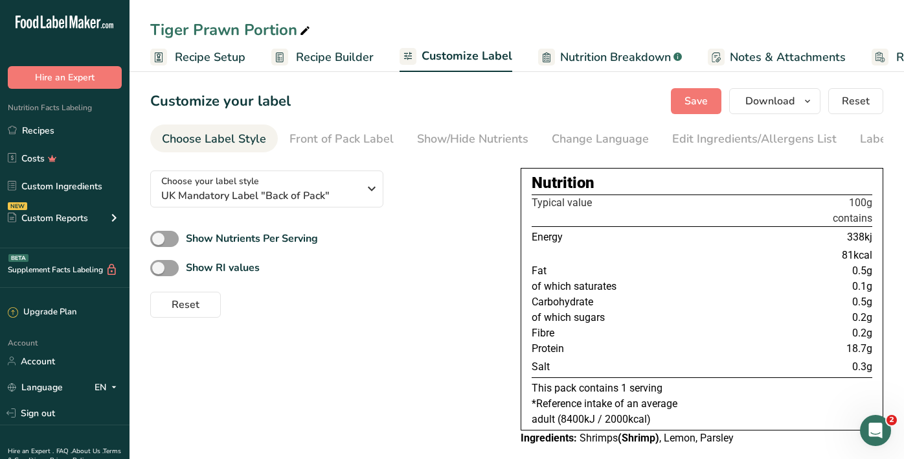
click at [226, 58] on span "Recipe Setup" at bounding box center [210, 57] width 71 height 17
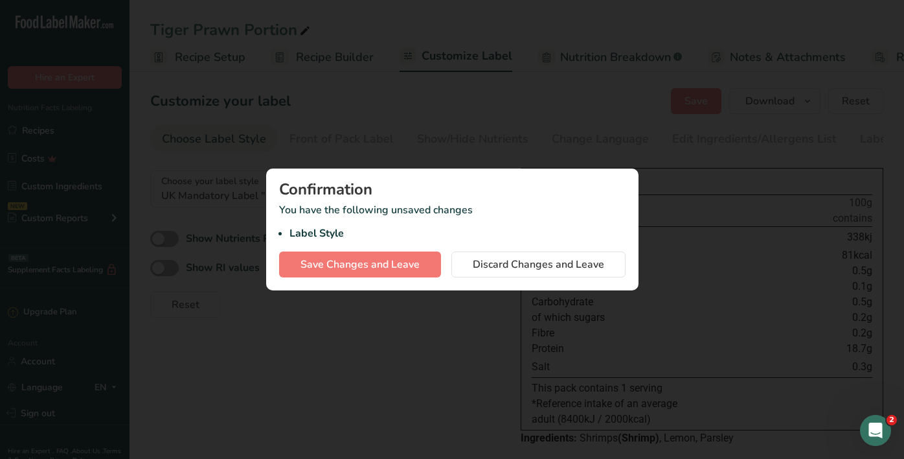
scroll to position [0, 5]
click at [472, 256] on button "Discard Changes and Leave" at bounding box center [538, 264] width 174 height 26
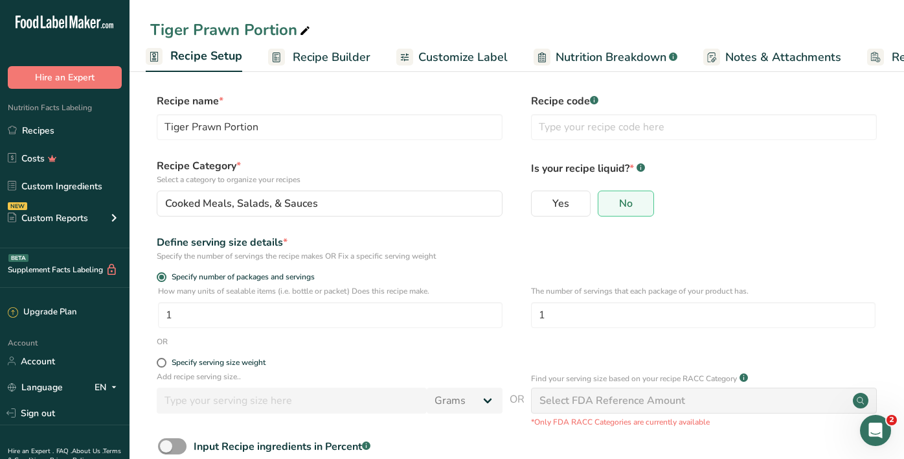
click at [317, 59] on span "Recipe Builder" at bounding box center [332, 57] width 78 height 17
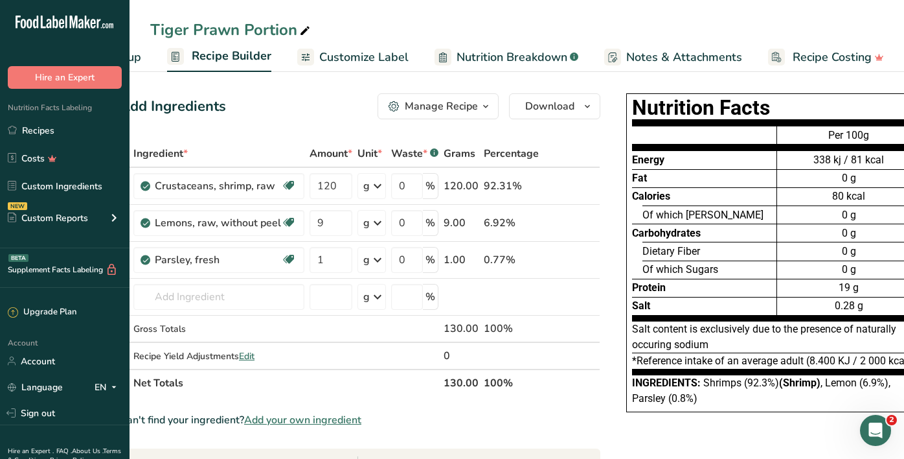
scroll to position [0, 29]
click at [368, 69] on link "Customize Label" at bounding box center [352, 57] width 111 height 29
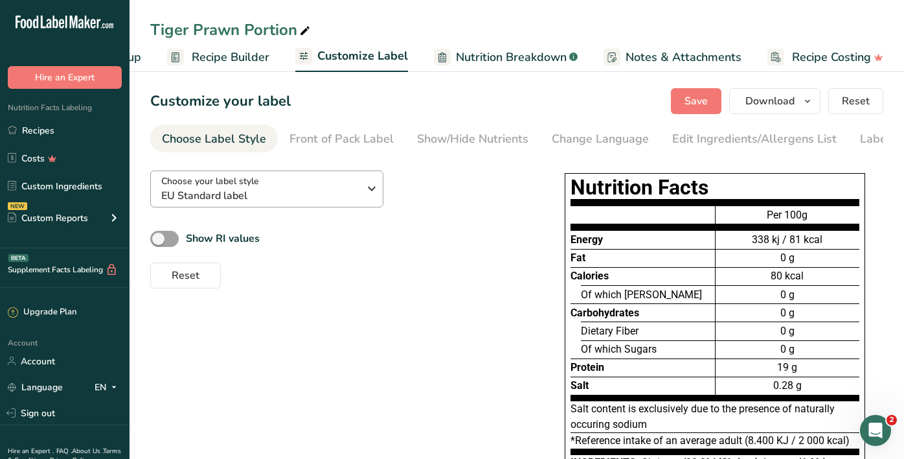
click at [336, 188] on span "EU Standard label" at bounding box center [260, 196] width 198 height 16
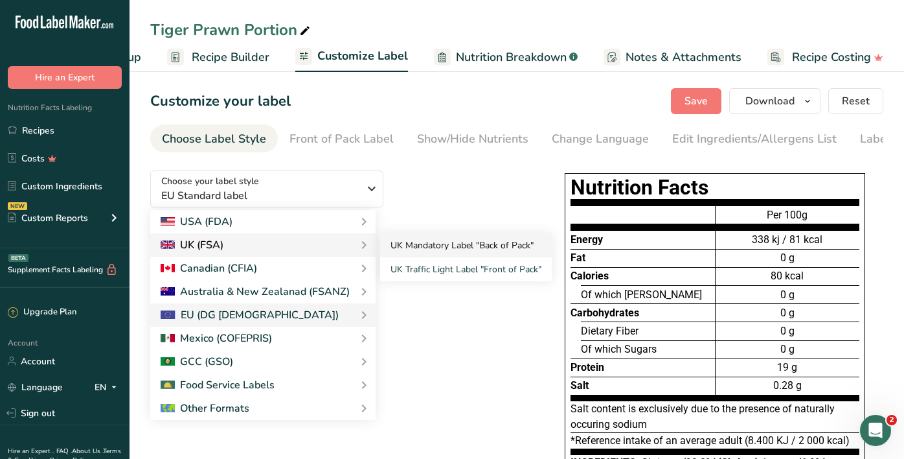
click at [433, 234] on link "UK Mandatory Label "Back of Pack"" at bounding box center [466, 245] width 172 height 24
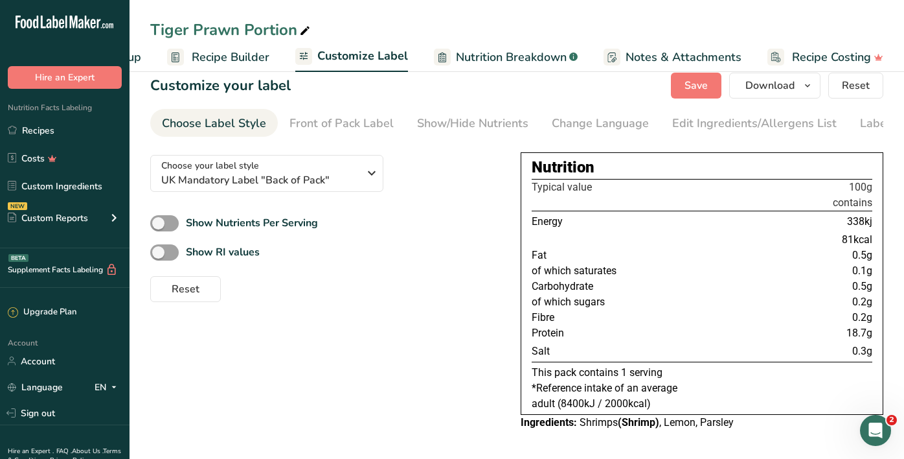
scroll to position [16, 0]
click at [176, 223] on span at bounding box center [164, 223] width 29 height 16
click at [159, 223] on input "Show Nutrients Per Serving" at bounding box center [154, 223] width 8 height 8
checkbox input "true"
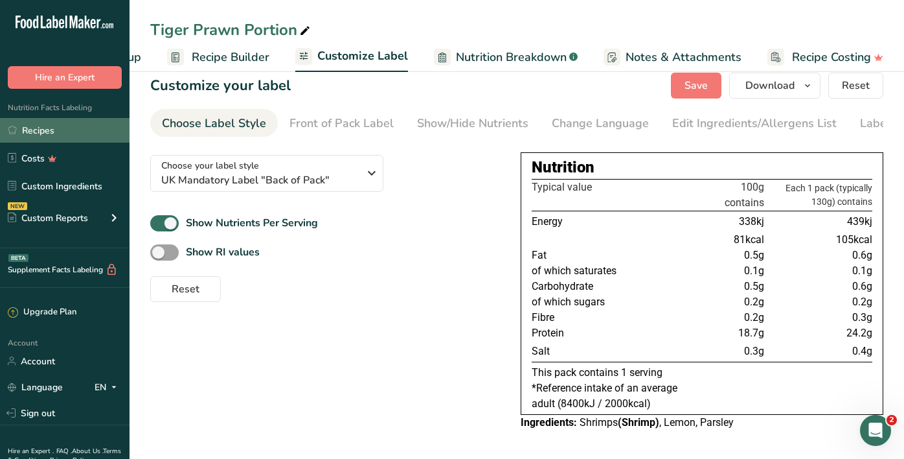
click at [80, 123] on link "Recipes" at bounding box center [65, 130] width 130 height 25
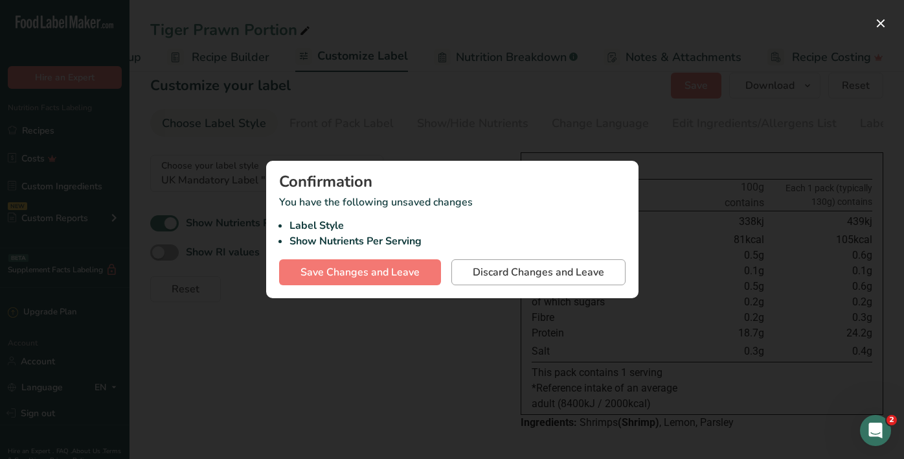
click at [499, 269] on span "Discard Changes and Leave" at bounding box center [538, 272] width 131 height 16
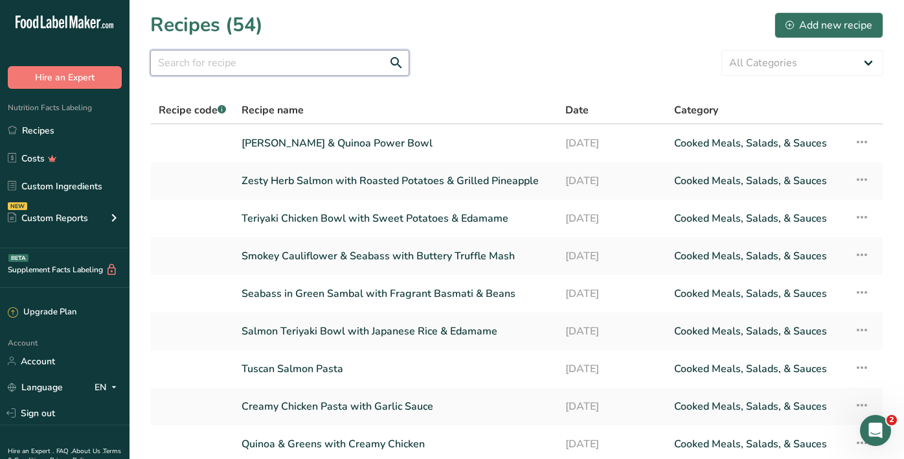
click at [303, 62] on input "text" at bounding box center [279, 63] width 259 height 26
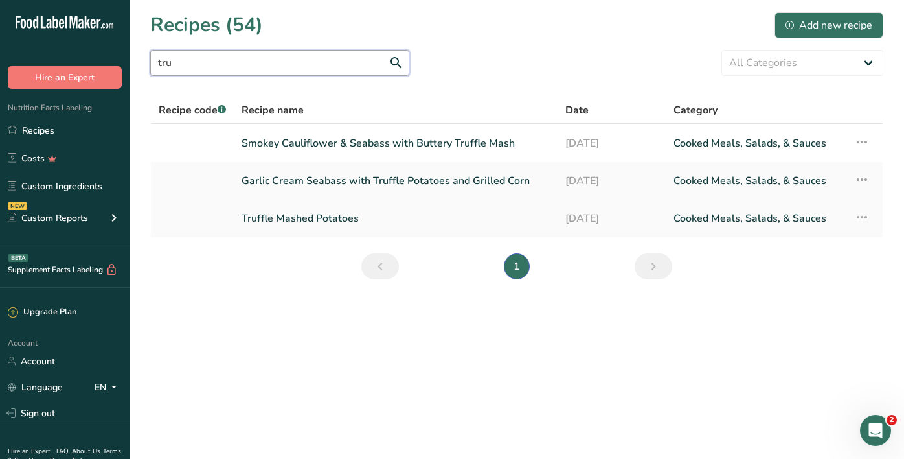
type input "tru"
click at [295, 216] on link "Truffle Mashed Potatoes" at bounding box center [396, 218] width 308 height 27
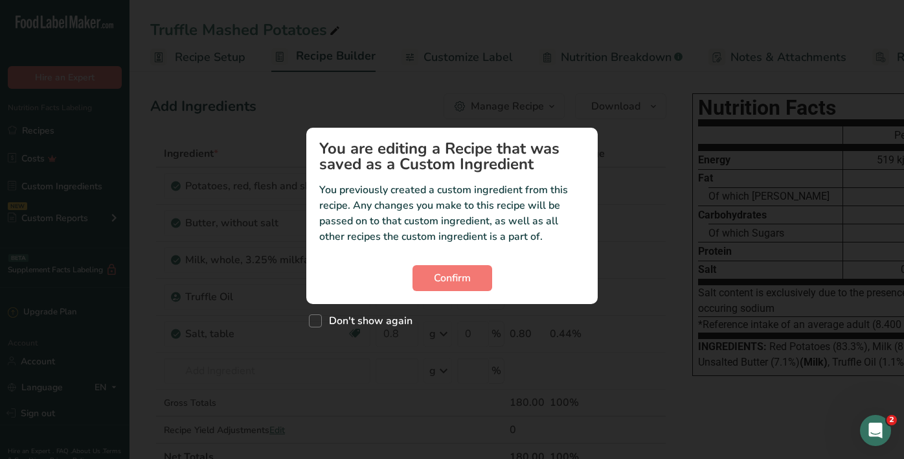
drag, startPoint x: 462, startPoint y: 271, endPoint x: 474, endPoint y: 244, distance: 29.3
click at [463, 271] on span "Confirm" at bounding box center [452, 278] width 37 height 16
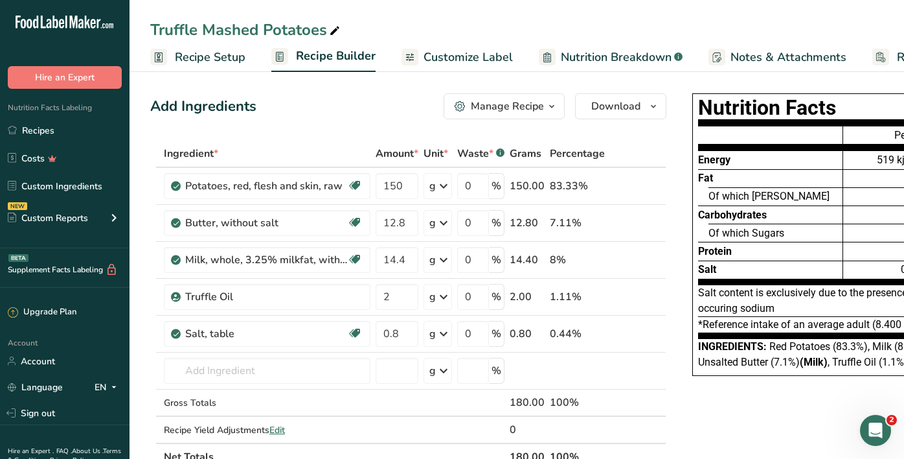
click at [479, 66] on link "Customize Label" at bounding box center [457, 57] width 111 height 29
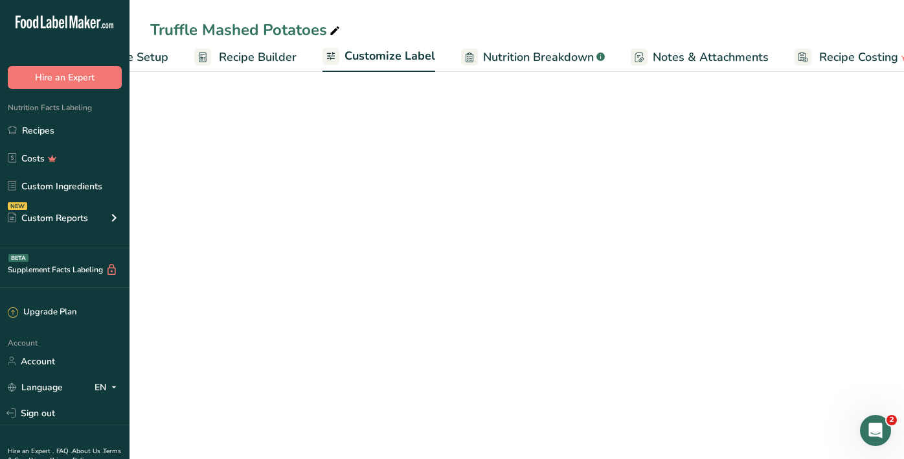
scroll to position [0, 104]
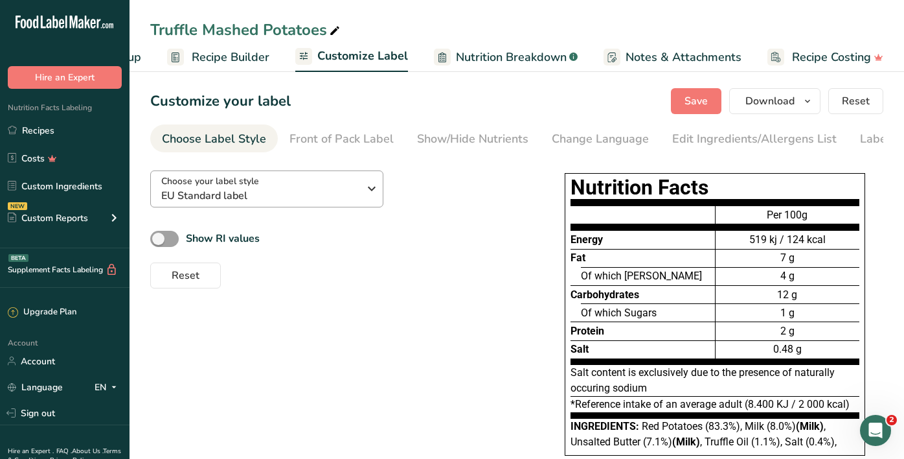
click at [284, 192] on span "EU Standard label" at bounding box center [260, 196] width 198 height 16
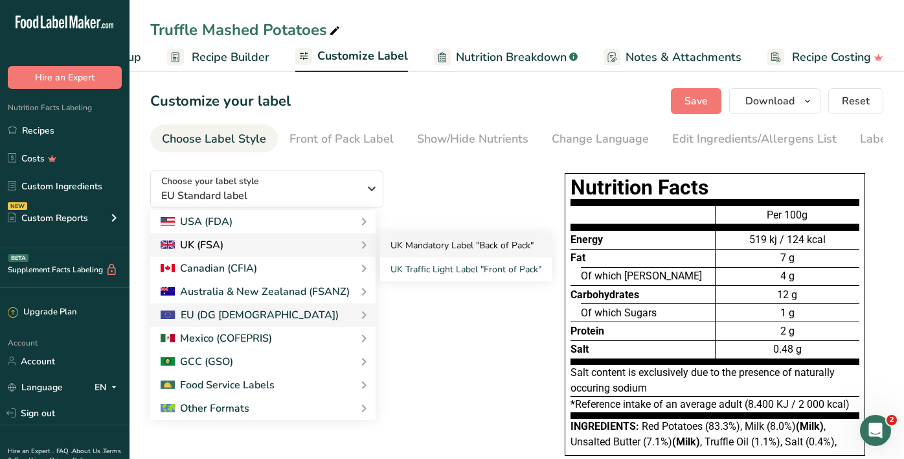
click at [423, 245] on link "UK Mandatory Label "Back of Pack"" at bounding box center [466, 245] width 172 height 24
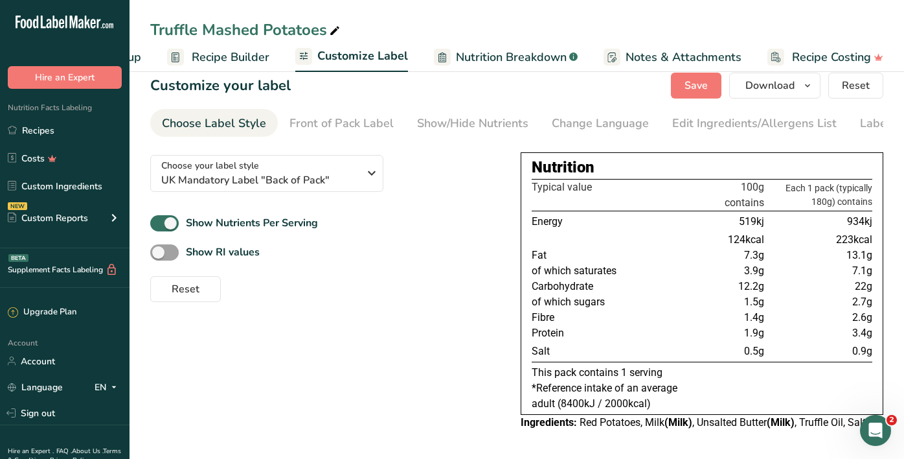
scroll to position [16, 0]
click at [73, 130] on link "Recipes" at bounding box center [65, 130] width 130 height 25
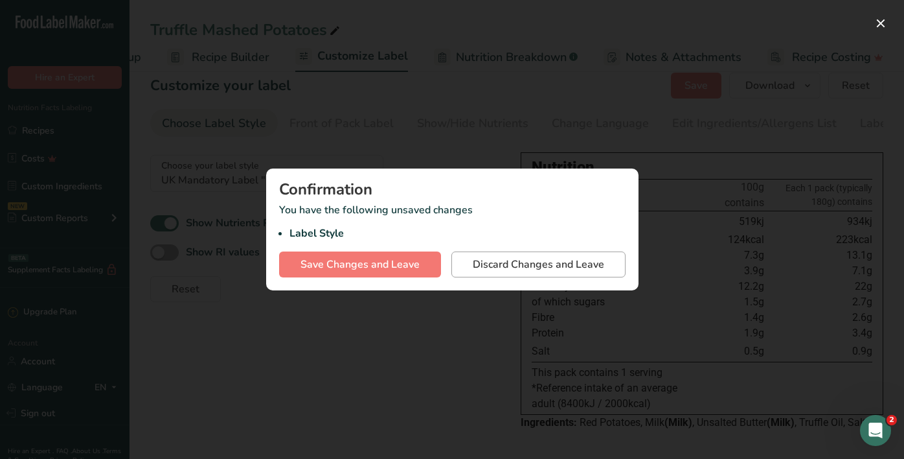
click at [481, 262] on span "Discard Changes and Leave" at bounding box center [538, 265] width 131 height 16
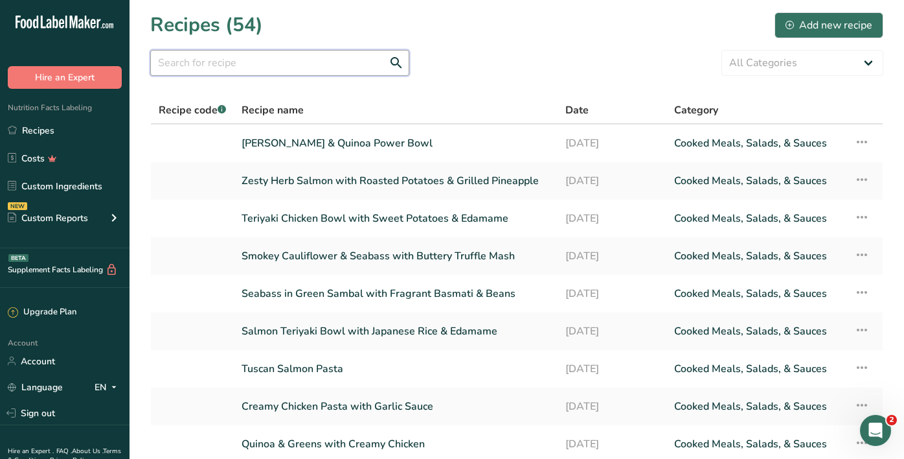
click at [307, 62] on input "text" at bounding box center [279, 63] width 259 height 26
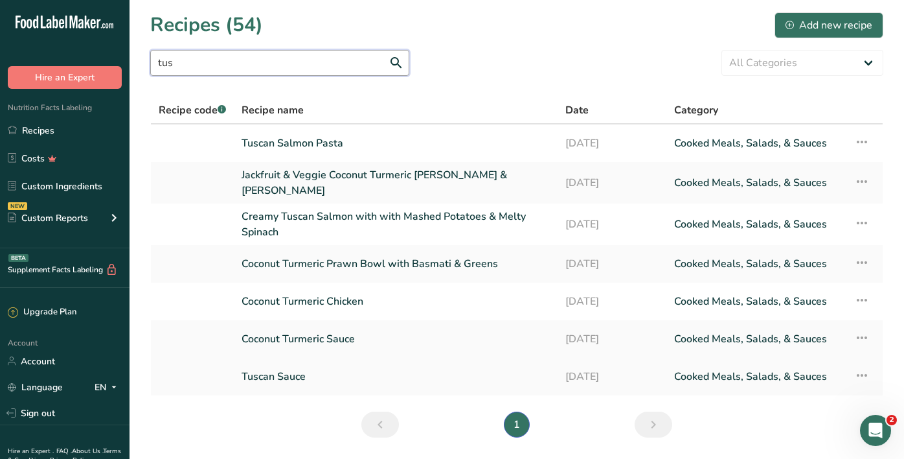
type input "tus"
click at [275, 373] on link "Tuscan Sauce" at bounding box center [396, 376] width 308 height 27
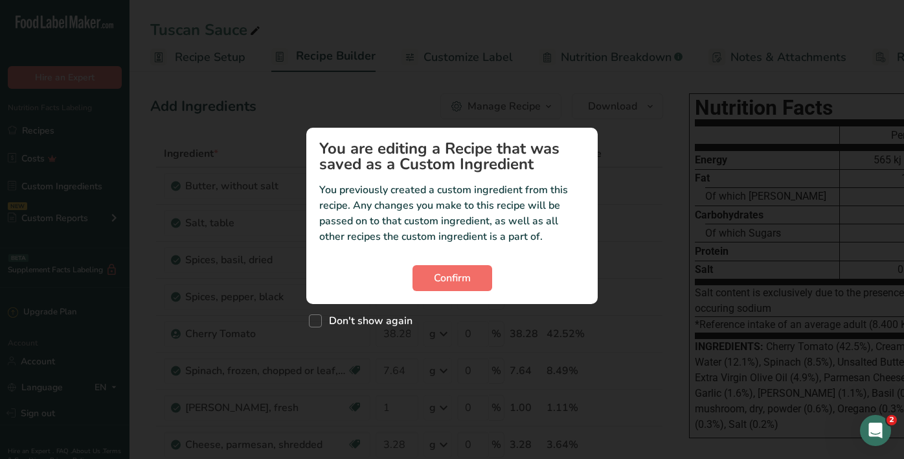
click at [441, 288] on button "Confirm" at bounding box center [453, 278] width 80 height 26
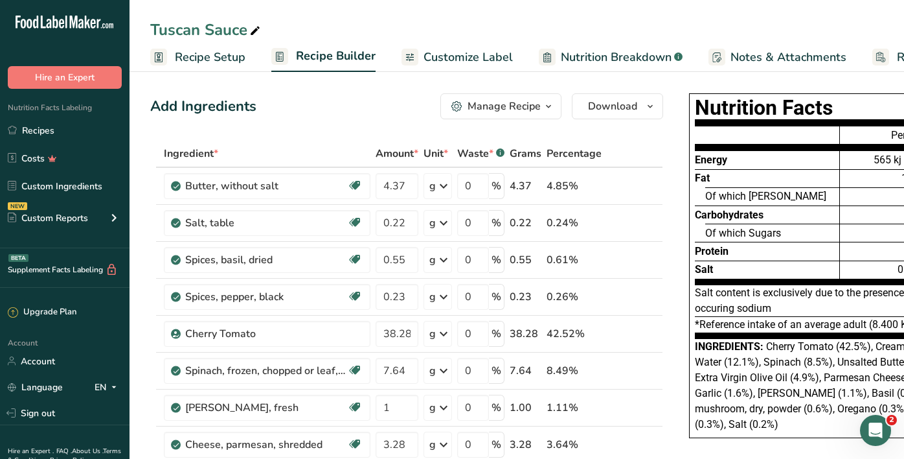
click at [459, 61] on span "Customize Label" at bounding box center [468, 57] width 89 height 17
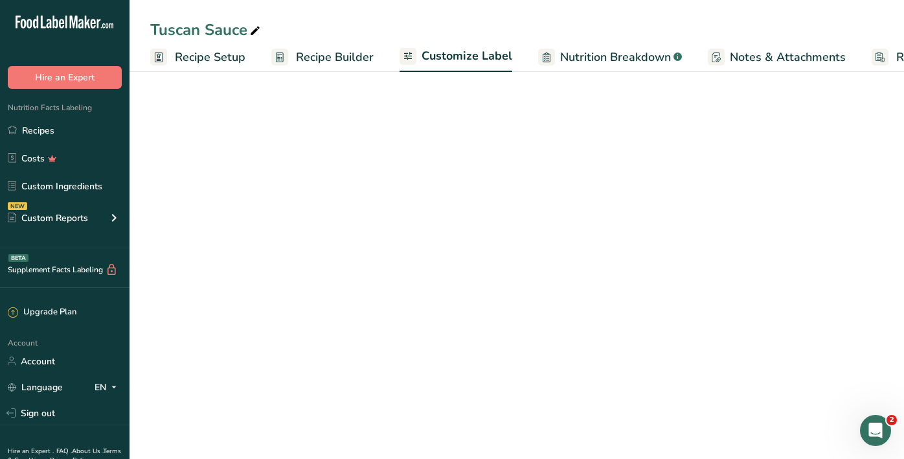
scroll to position [0, 104]
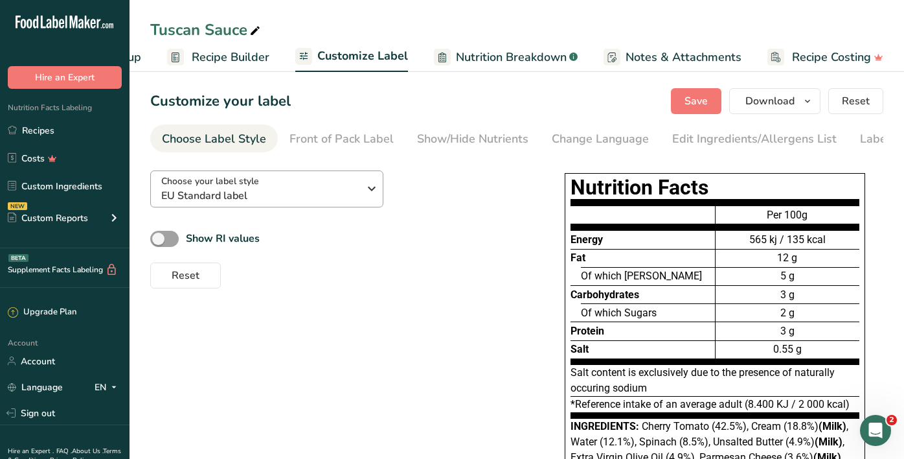
click at [239, 193] on span "EU Standard label" at bounding box center [260, 196] width 198 height 16
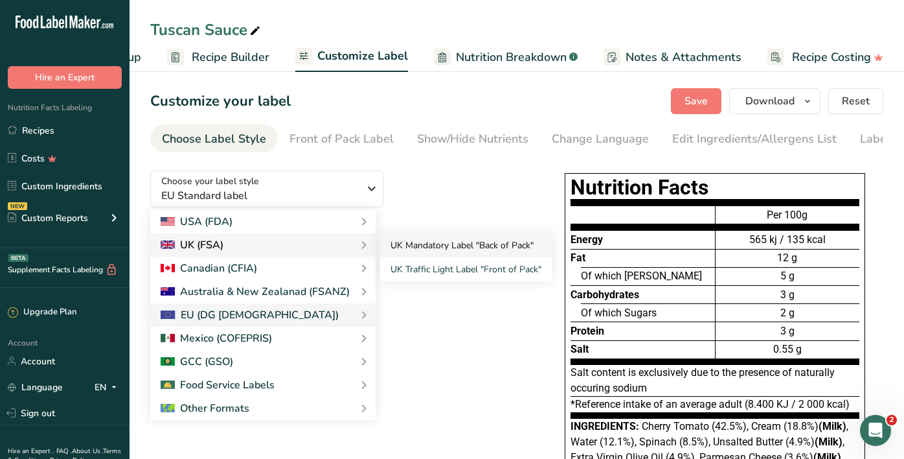
click at [396, 253] on link "UK Mandatory Label "Back of Pack"" at bounding box center [466, 245] width 172 height 24
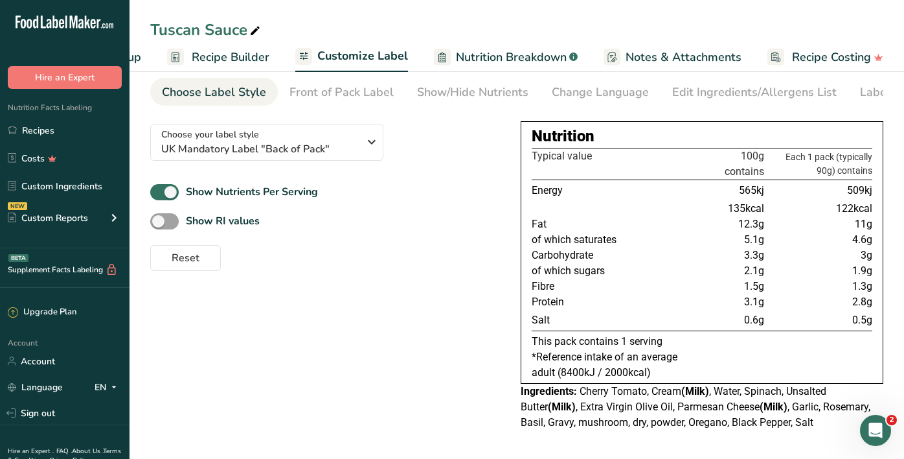
scroll to position [50, 0]
click at [87, 130] on link "Recipes" at bounding box center [65, 130] width 130 height 25
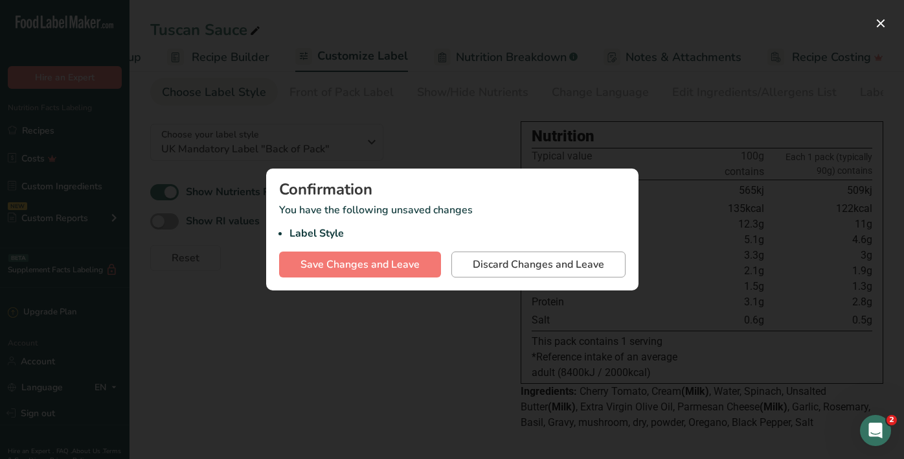
click at [491, 265] on span "Discard Changes and Leave" at bounding box center [538, 265] width 131 height 16
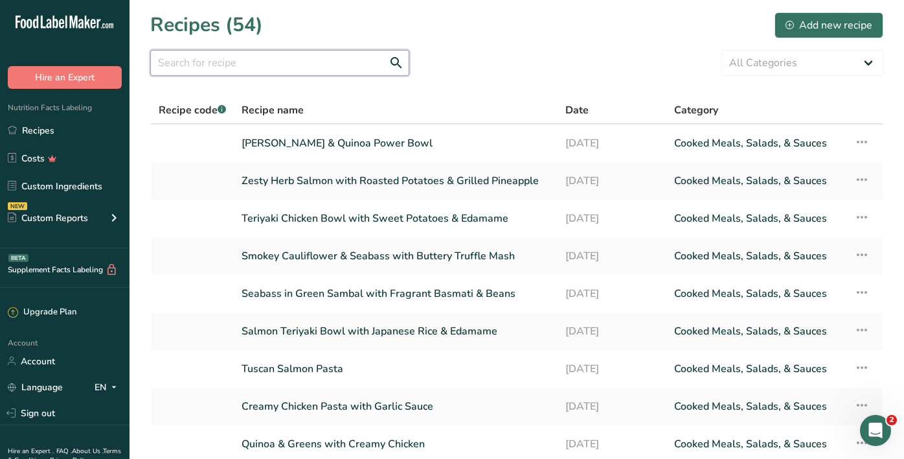
click at [300, 69] on input "text" at bounding box center [279, 63] width 259 height 26
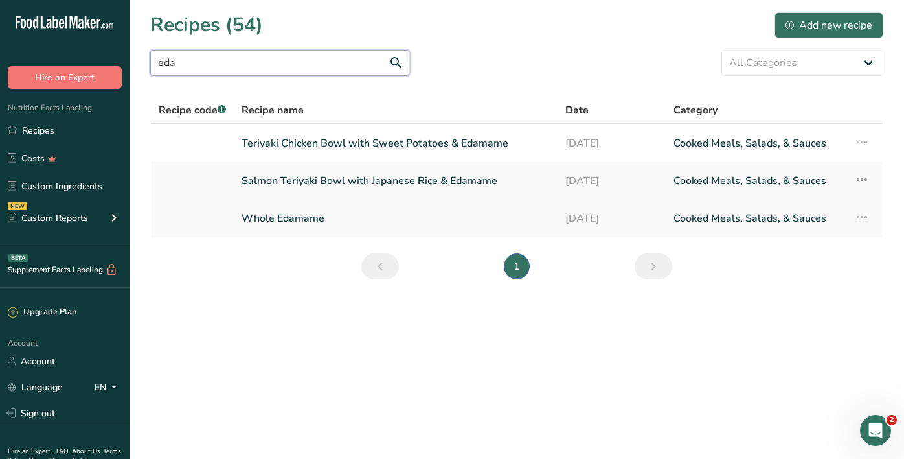
type input "eda"
click at [288, 226] on link "Whole Edamame" at bounding box center [396, 218] width 308 height 27
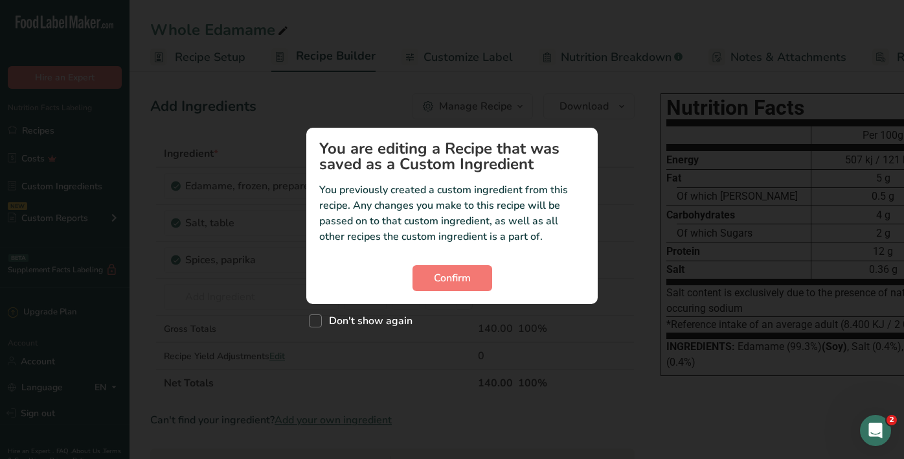
drag, startPoint x: 447, startPoint y: 277, endPoint x: 458, endPoint y: 254, distance: 25.2
click at [447, 277] on span "Confirm" at bounding box center [452, 278] width 37 height 16
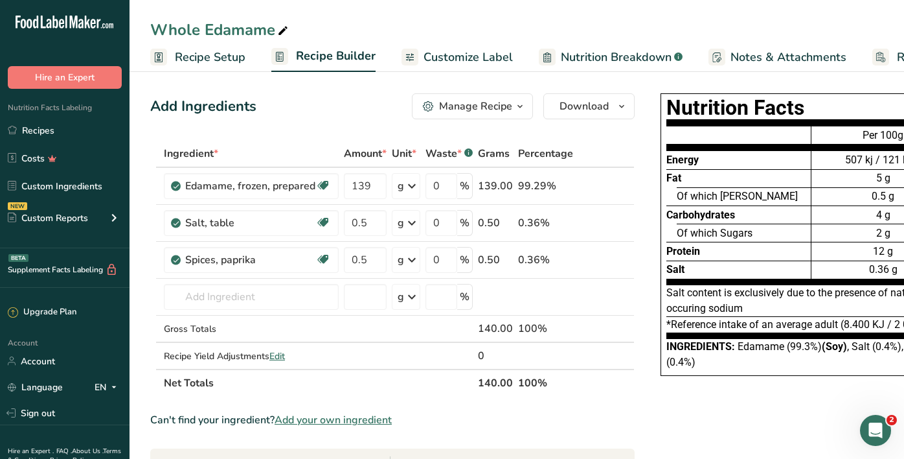
click at [457, 60] on span "Customize Label" at bounding box center [468, 57] width 89 height 17
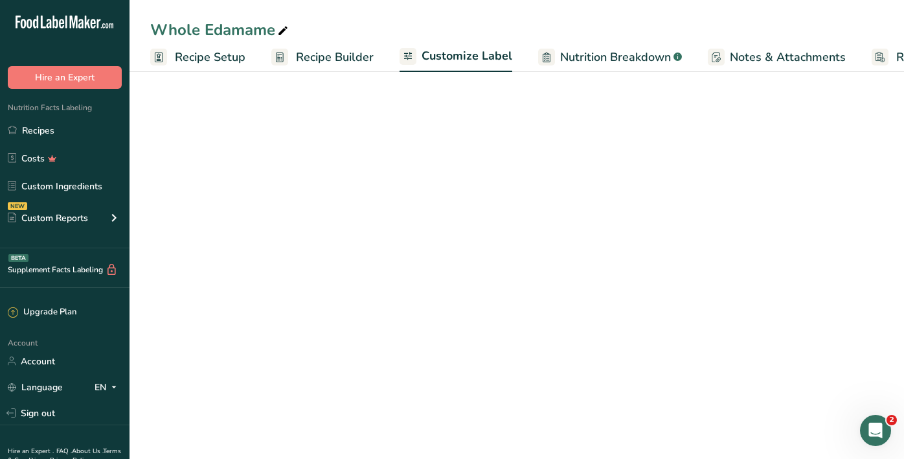
scroll to position [0, 104]
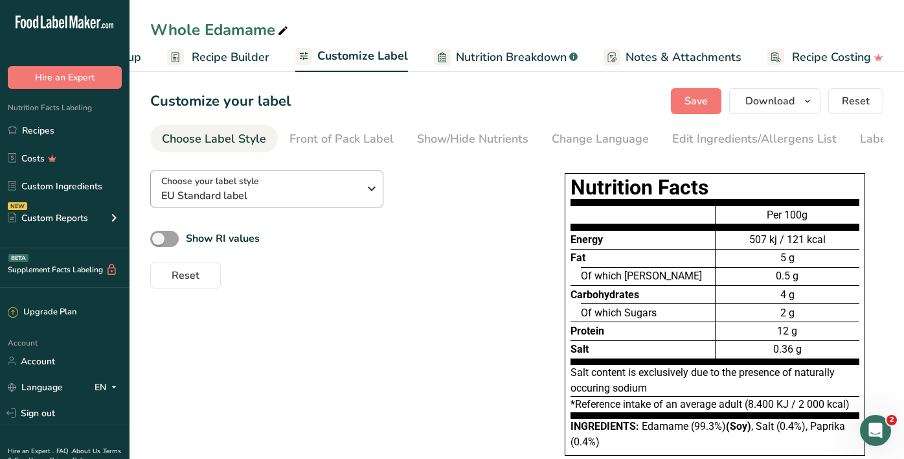
click at [293, 193] on span "EU Standard label" at bounding box center [260, 196] width 198 height 16
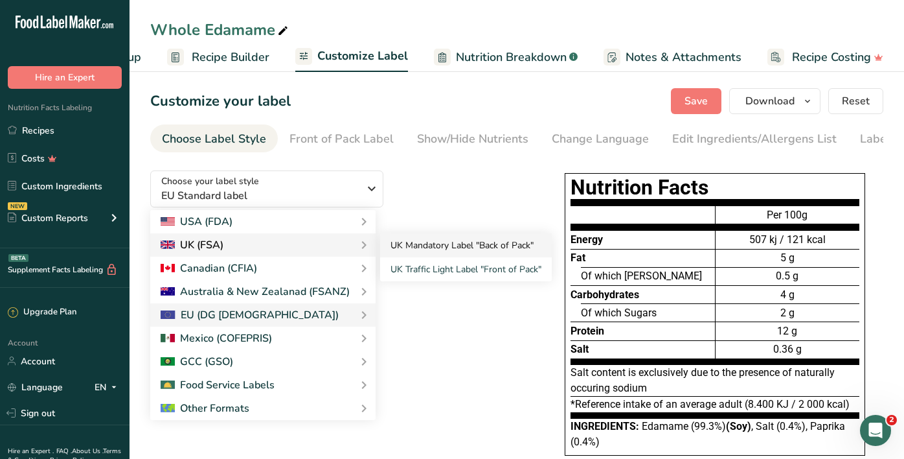
click at [417, 245] on link "UK Mandatory Label "Back of Pack"" at bounding box center [466, 245] width 172 height 24
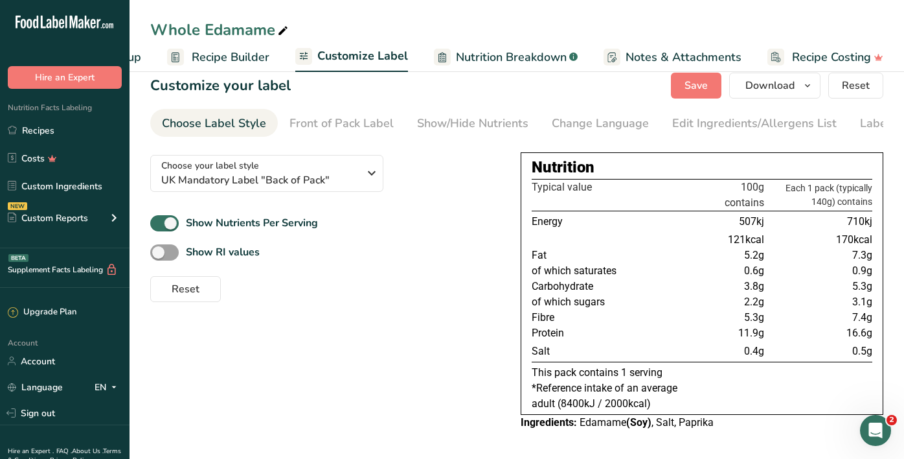
scroll to position [16, 0]
click at [41, 134] on link "Recipes" at bounding box center [65, 130] width 130 height 25
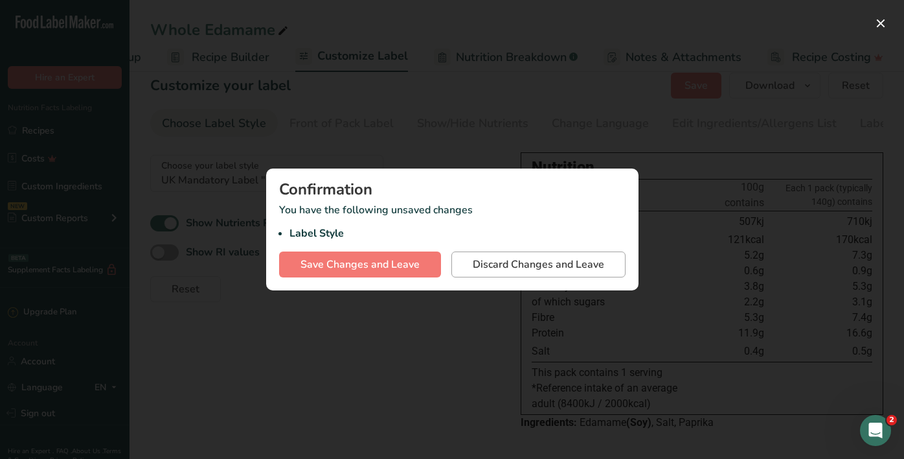
click at [543, 262] on span "Discard Changes and Leave" at bounding box center [538, 265] width 131 height 16
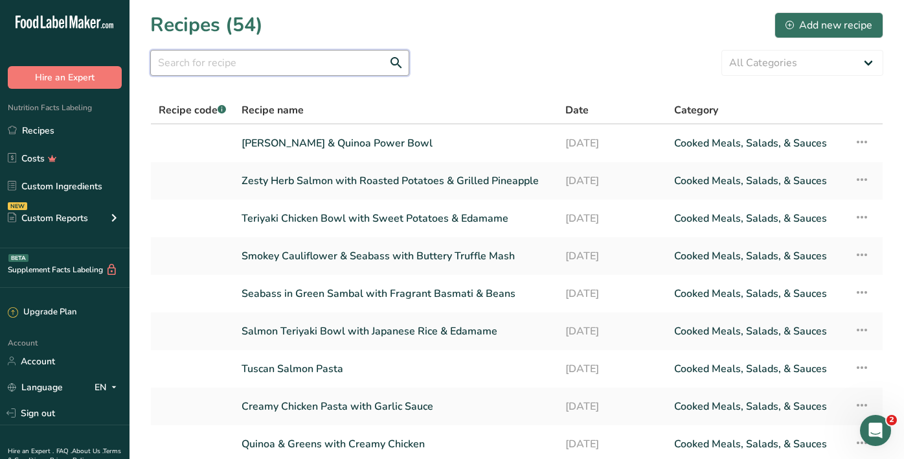
click at [307, 68] on input "text" at bounding box center [279, 63] width 259 height 26
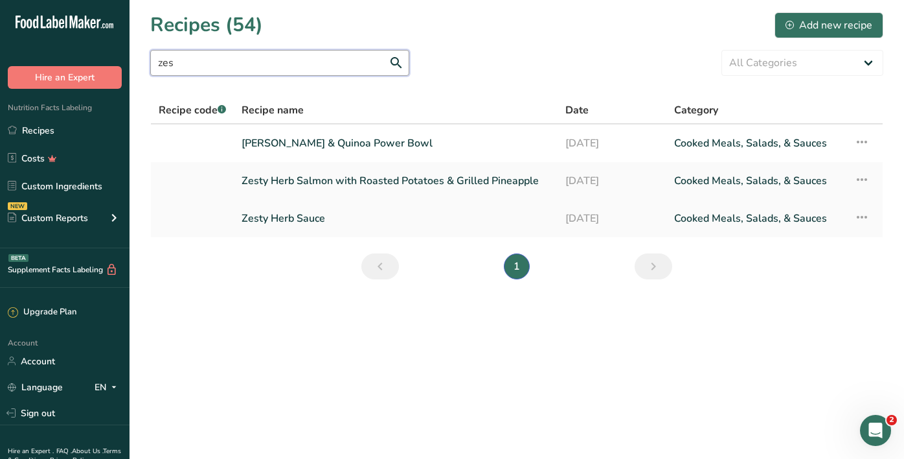
type input "zes"
click at [283, 214] on link "Zesty Herb Sauce" at bounding box center [396, 218] width 308 height 27
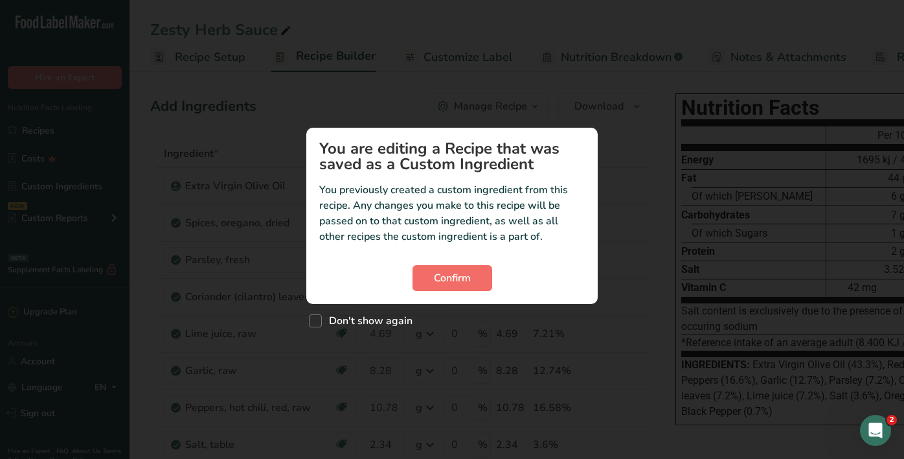
click at [451, 283] on span "Confirm" at bounding box center [452, 278] width 37 height 16
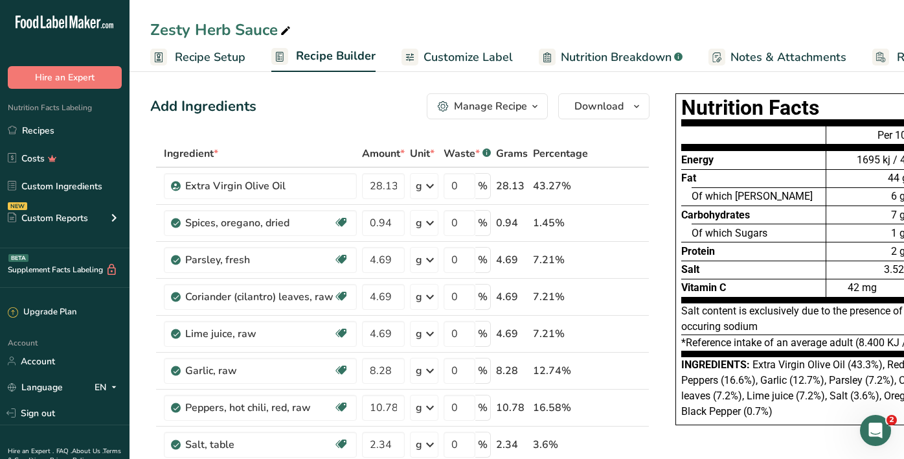
click at [438, 62] on span "Customize Label" at bounding box center [468, 57] width 89 height 17
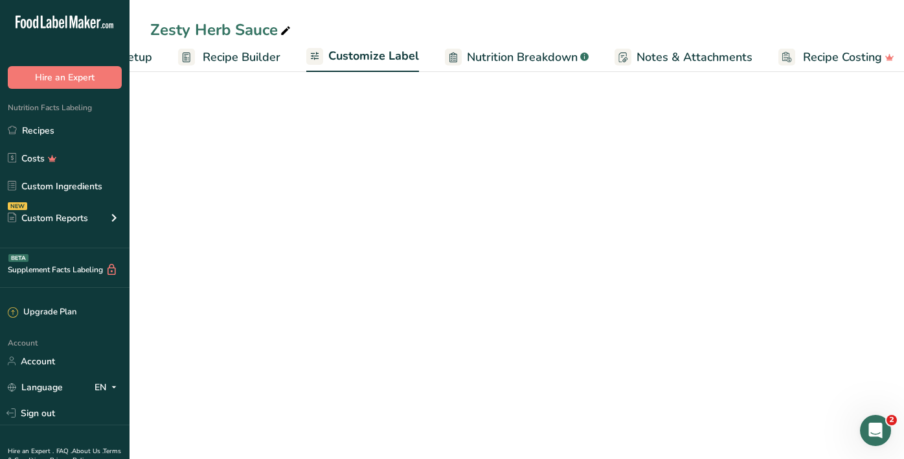
scroll to position [0, 104]
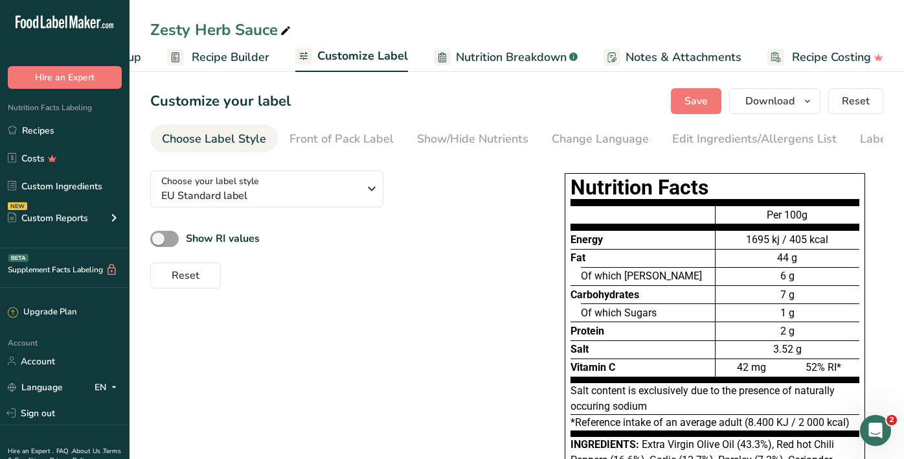
click at [306, 203] on span "EU Standard label" at bounding box center [260, 196] width 198 height 16
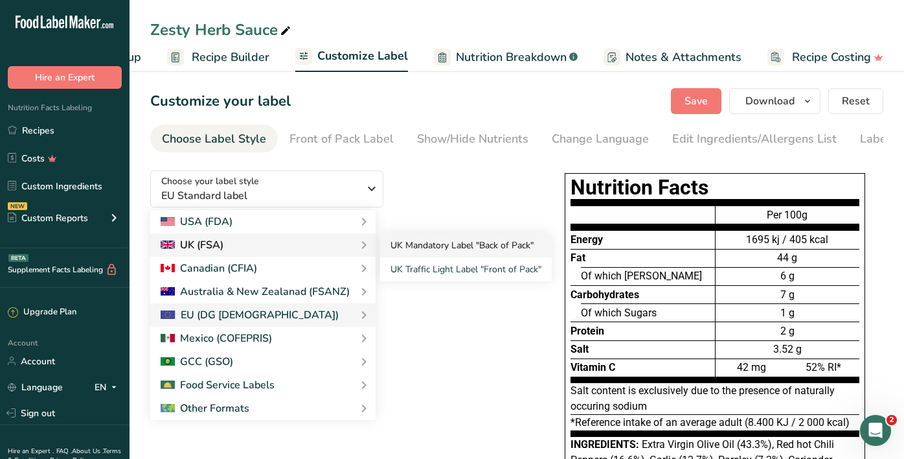
click at [398, 247] on link "UK Mandatory Label "Back of Pack"" at bounding box center [466, 245] width 172 height 24
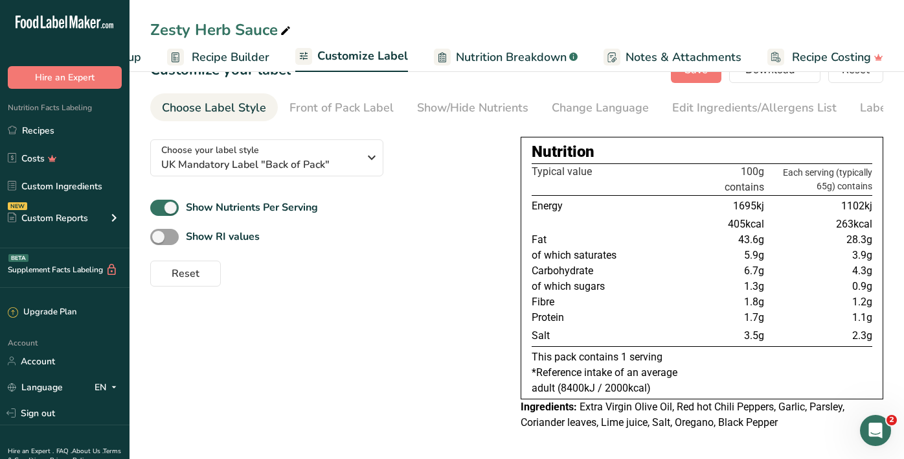
scroll to position [34, 0]
click at [22, 137] on link "Recipes" at bounding box center [65, 130] width 130 height 25
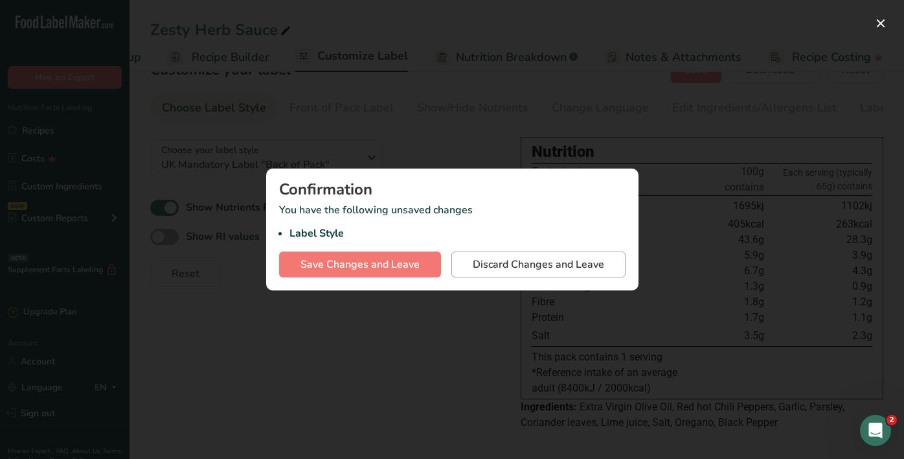
click at [548, 262] on span "Discard Changes and Leave" at bounding box center [538, 265] width 131 height 16
